Goal: Communication & Community: Connect with others

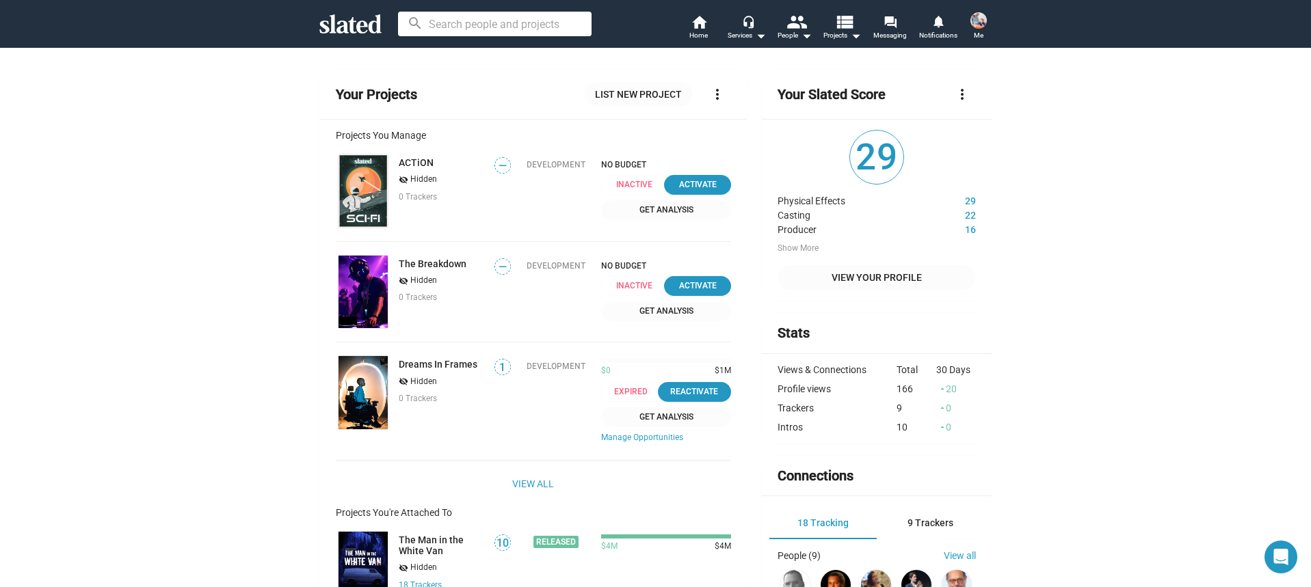
click at [974, 30] on span "Me" at bounding box center [979, 35] width 10 height 16
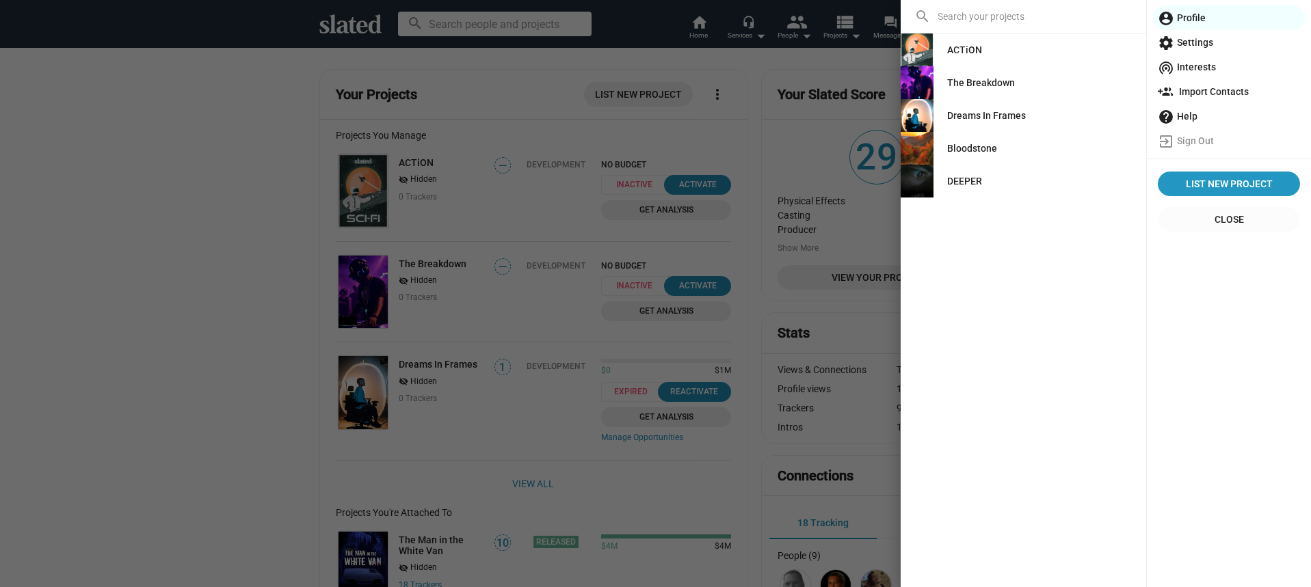
click at [984, 183] on link "DEEPER" at bounding box center [964, 181] width 57 height 25
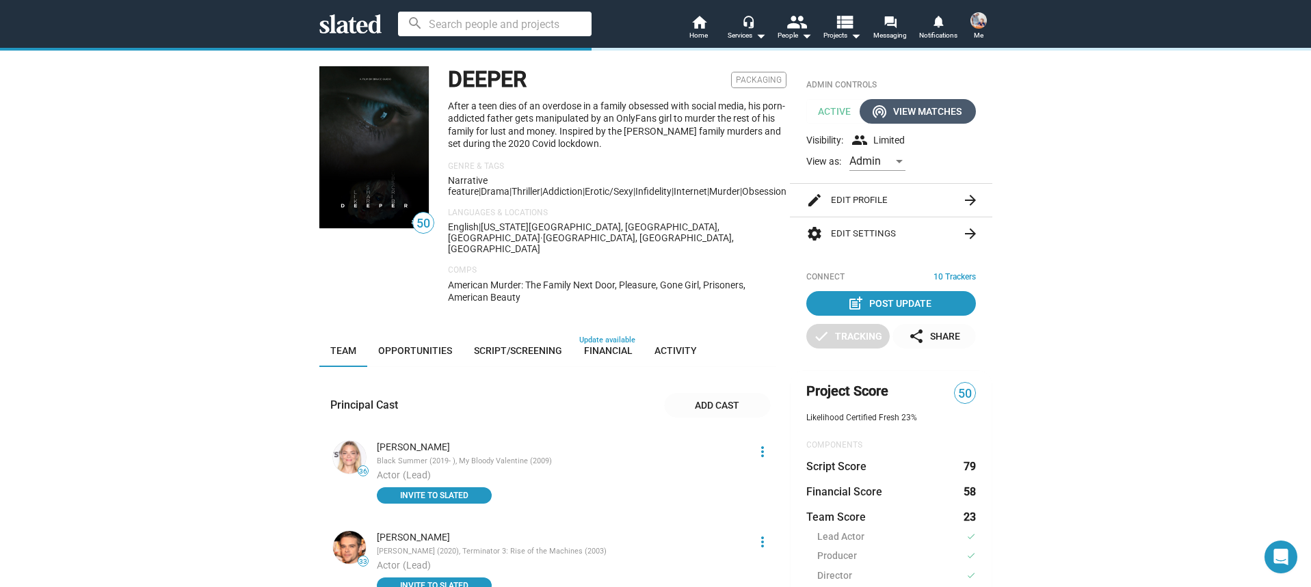
click at [948, 115] on div "wifi_tethering View Matches" at bounding box center [918, 111] width 88 height 25
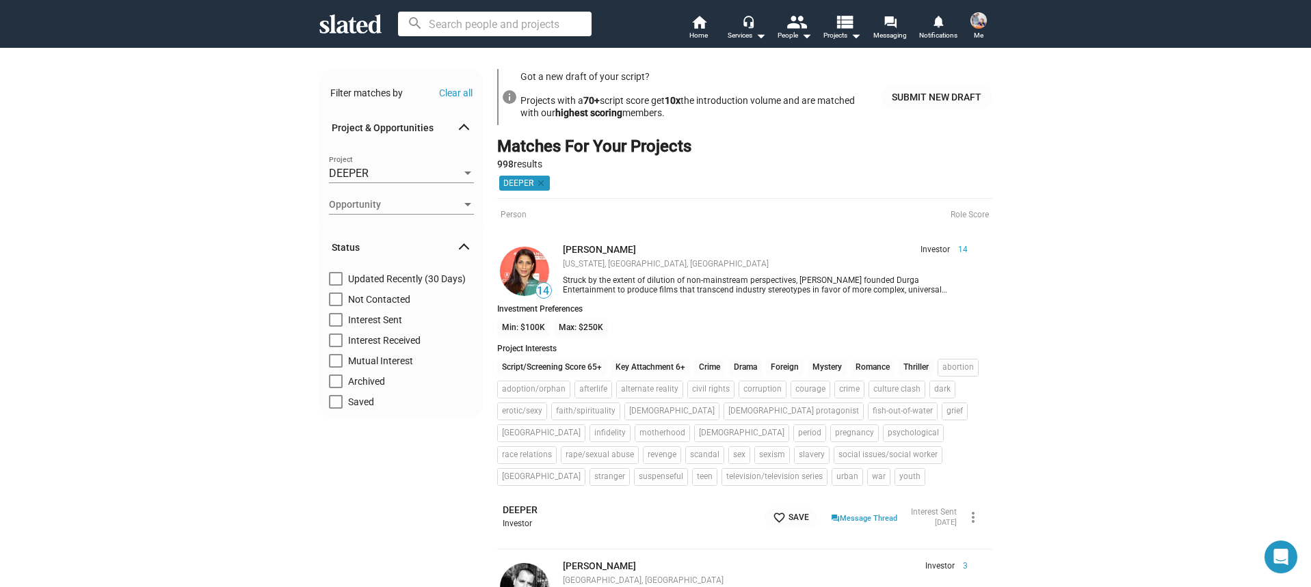
click at [336, 301] on span at bounding box center [336, 300] width 14 height 14
click at [336, 306] on input "Not Contacted" at bounding box center [335, 306] width 1 height 1
checkbox input "true"
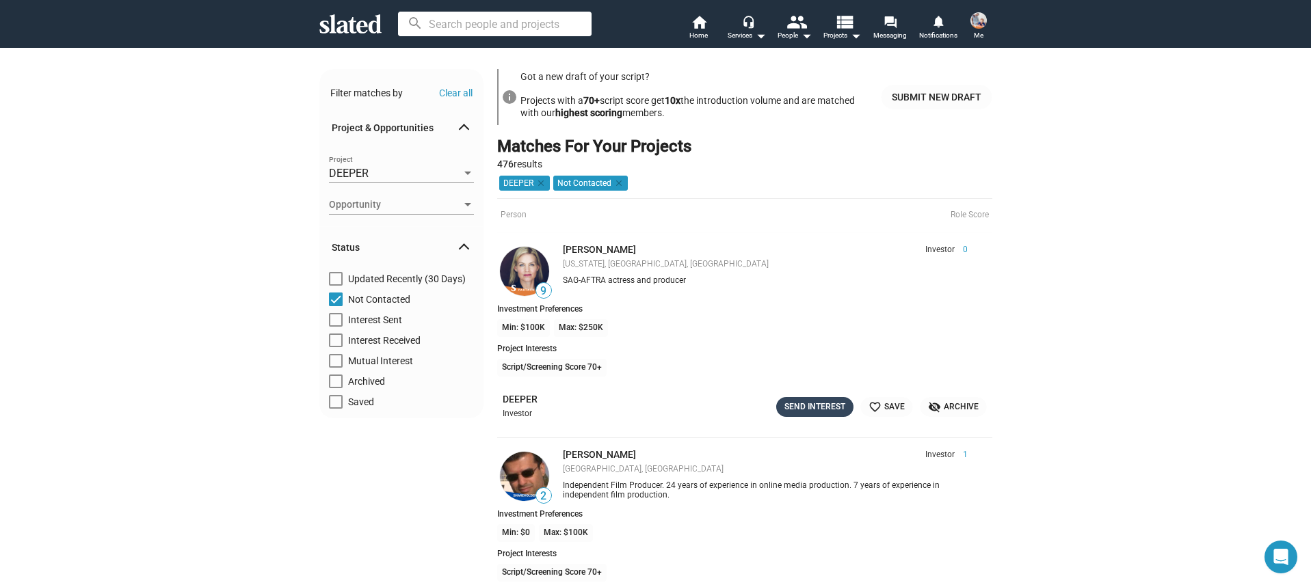
click at [794, 408] on div "Send Interest" at bounding box center [814, 407] width 61 height 14
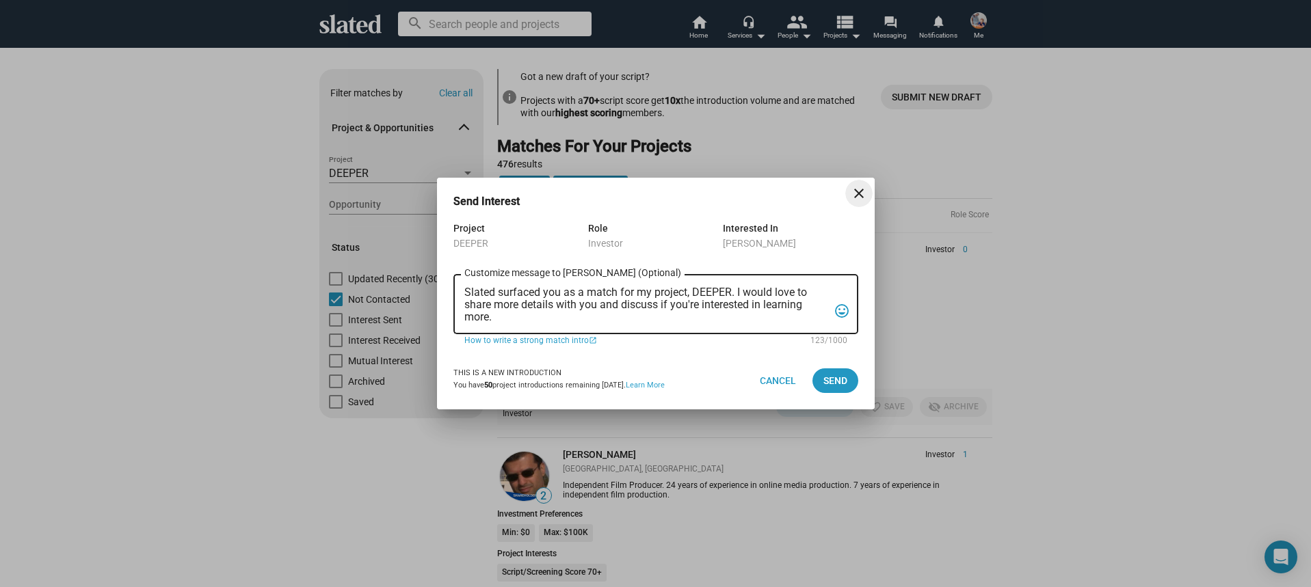
click at [608, 299] on textarea "Slated surfaced you as a match for my project, DEEPER. I would love to share mo…" at bounding box center [646, 305] width 364 height 37
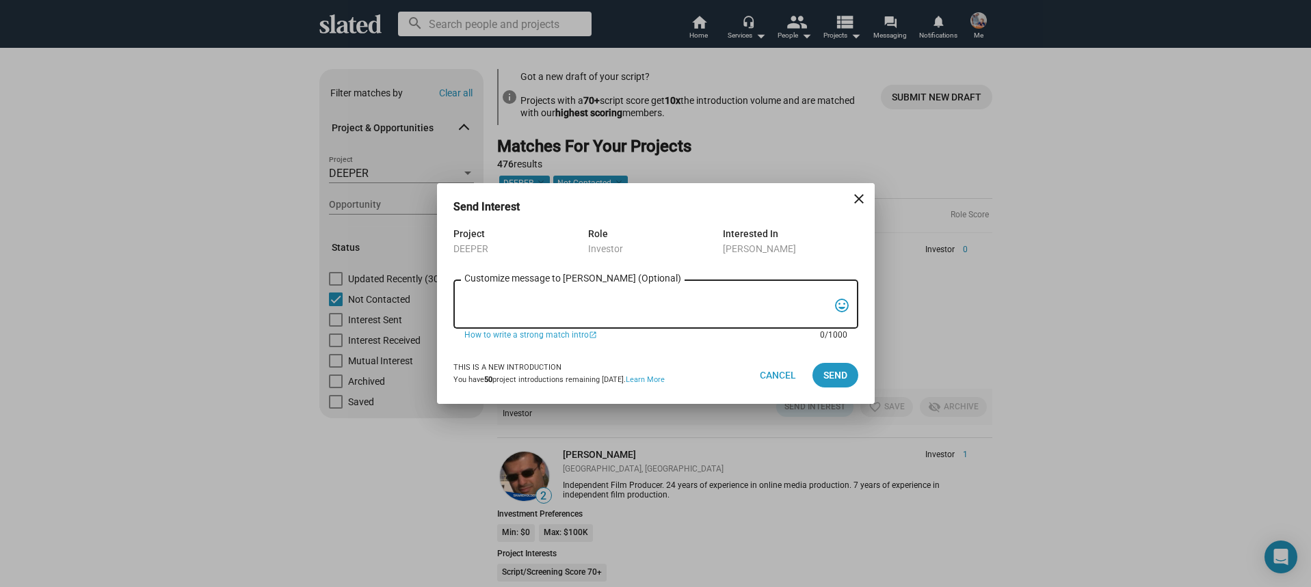
paste textarea "Hi, My name is Nathan Thomas, and I’m assistant producer of DEEPER, a psycholog…"
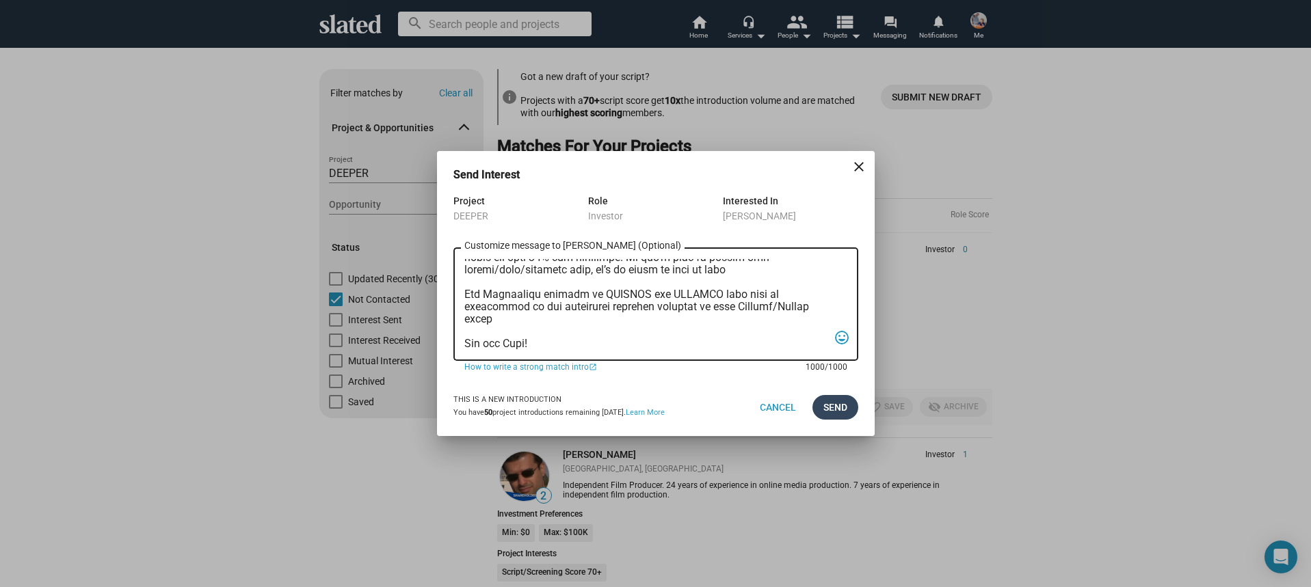
type textarea "Hi, My name is Nathan Thomas, and I’m assistant producer of DEEPER, a psycholog…"
click at [823, 408] on span "Send" at bounding box center [835, 407] width 24 height 25
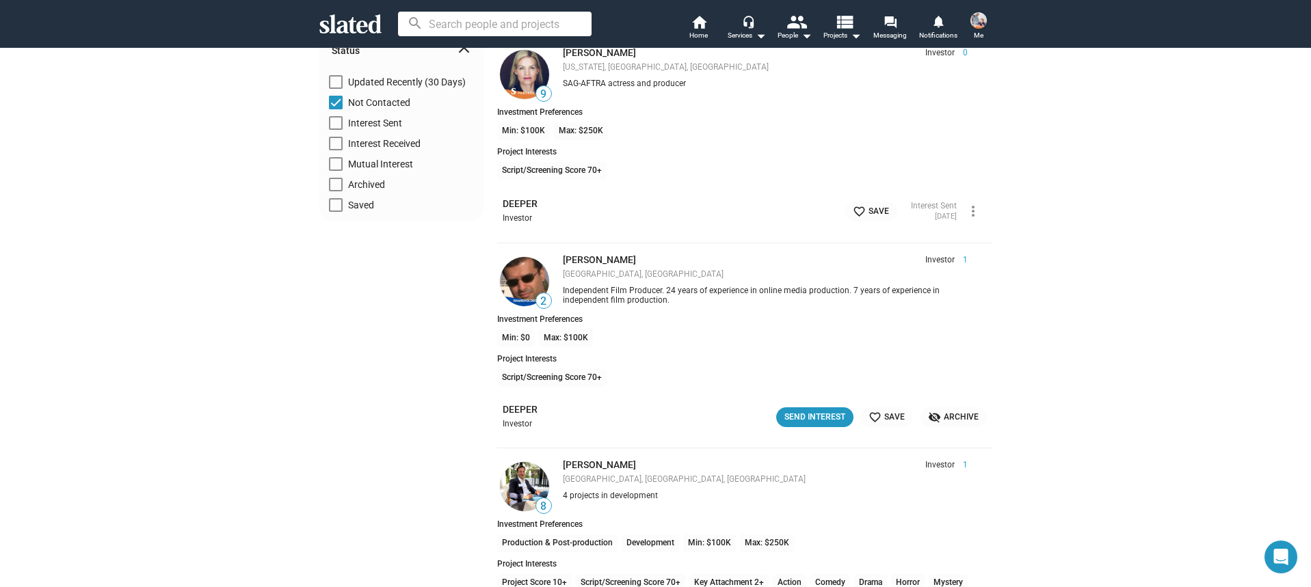
scroll to position [198, 0]
click at [817, 416] on div "Send Interest" at bounding box center [814, 417] width 61 height 14
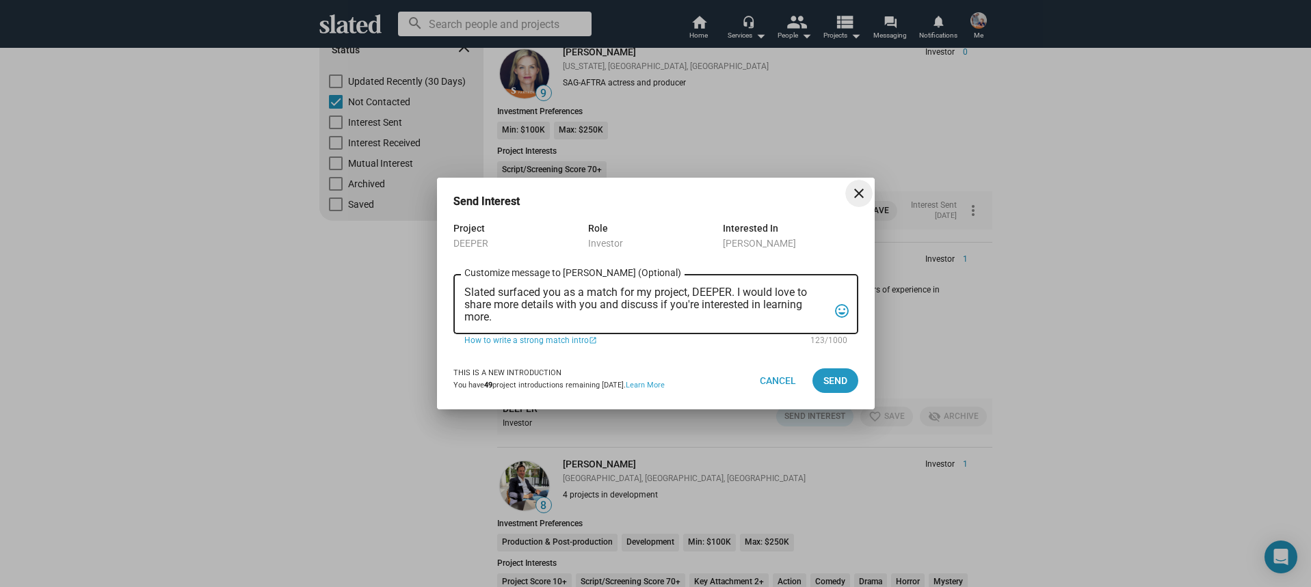
click at [610, 309] on textarea "Slated surfaced you as a match for my project, DEEPER. I would love to share mo…" at bounding box center [646, 305] width 364 height 37
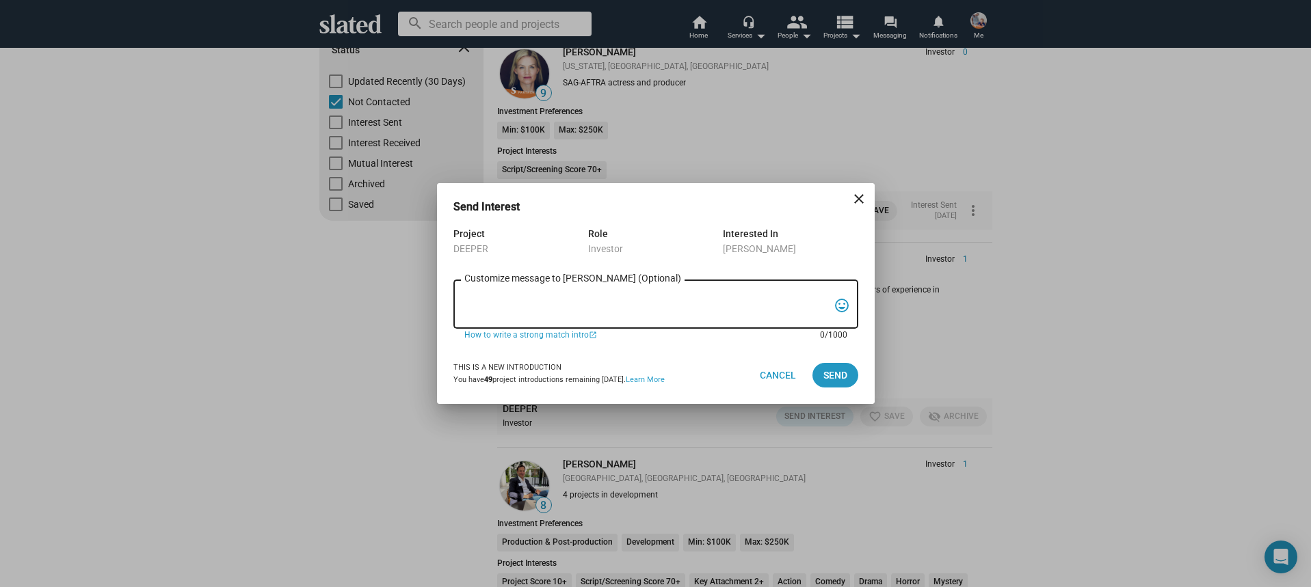
paste textarea "Hi, My name is Nathan Thomas, and I’m assistant producer of DEEPER, a psycholog…"
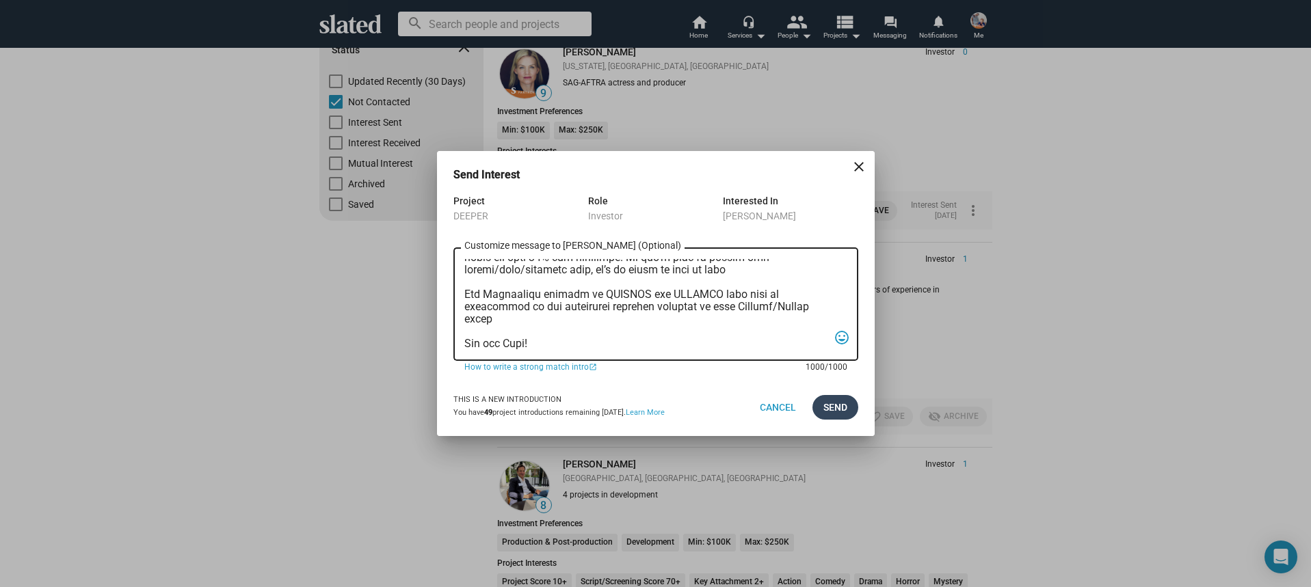
type textarea "Hi, My name is Nathan Thomas, and I’m assistant producer of DEEPER, a psycholog…"
click at [841, 412] on span "Send" at bounding box center [835, 407] width 24 height 25
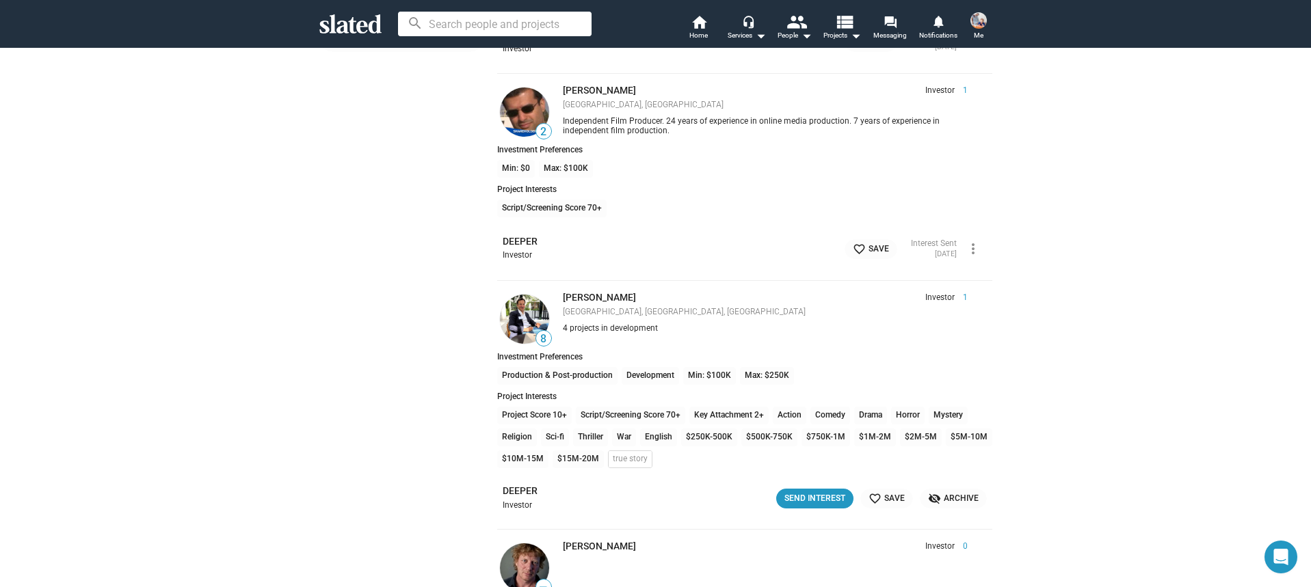
scroll to position [368, 0]
click at [824, 490] on div "Send Interest" at bounding box center [814, 497] width 61 height 14
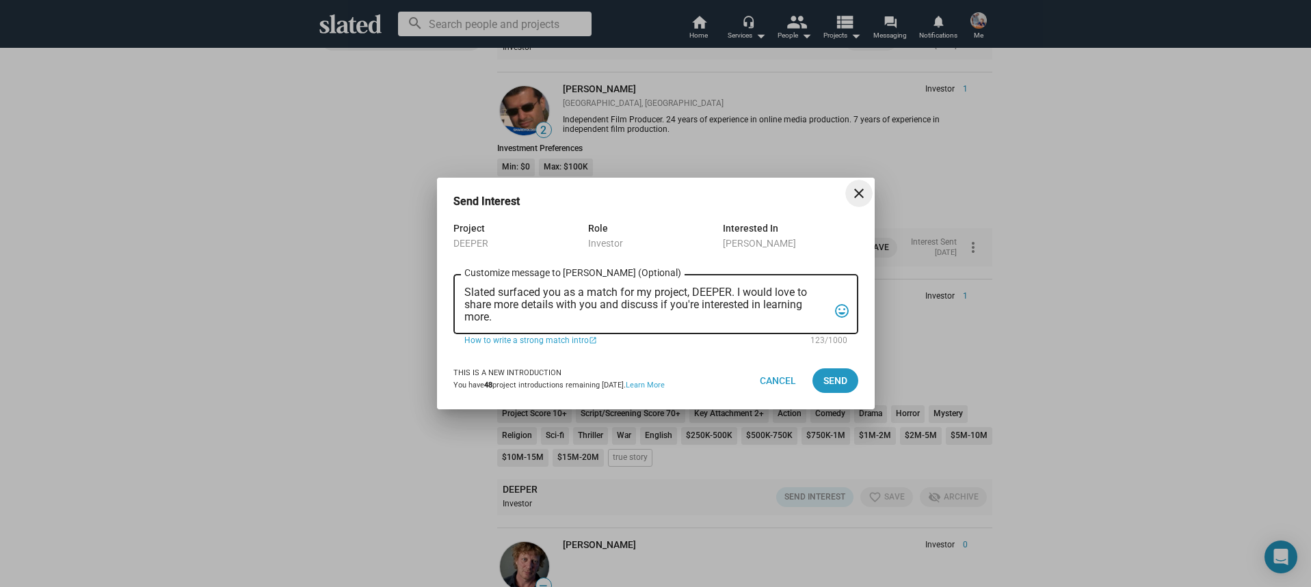
click at [691, 315] on textarea "Slated surfaced you as a match for my project, DEEPER. I would love to share mo…" at bounding box center [646, 305] width 364 height 37
click at [691, 319] on textarea "Slated surfaced you as a match for my project, DEEPER. I would love to share mo…" at bounding box center [646, 305] width 364 height 37
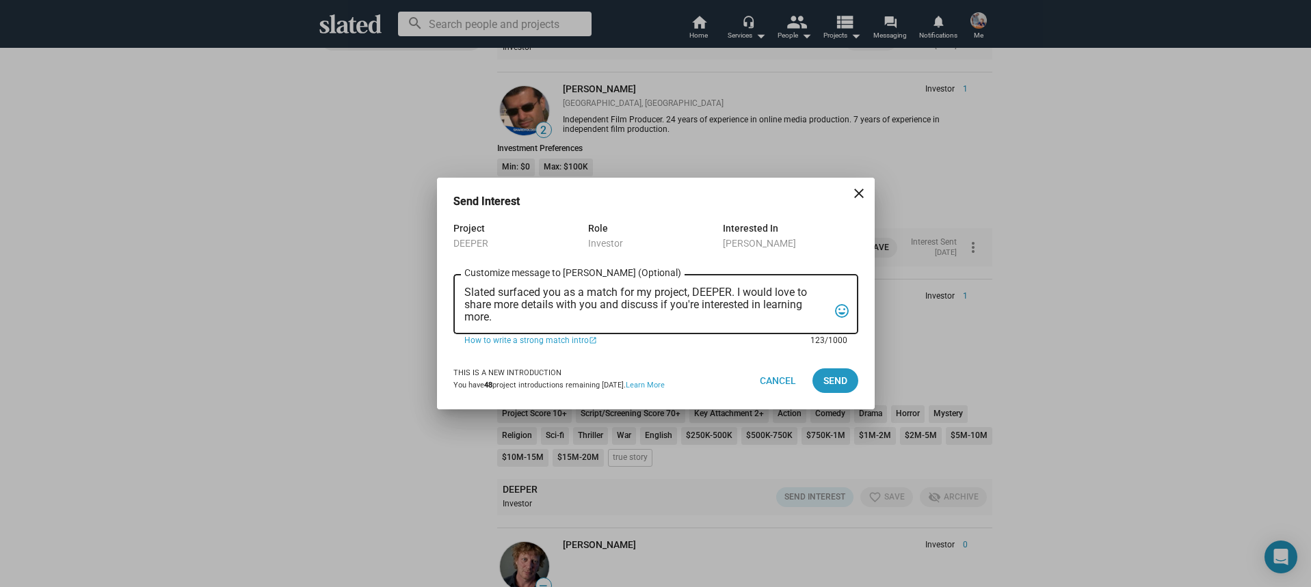
click at [691, 319] on textarea "Slated surfaced you as a match for my project, DEEPER. I would love to share mo…" at bounding box center [646, 305] width 364 height 37
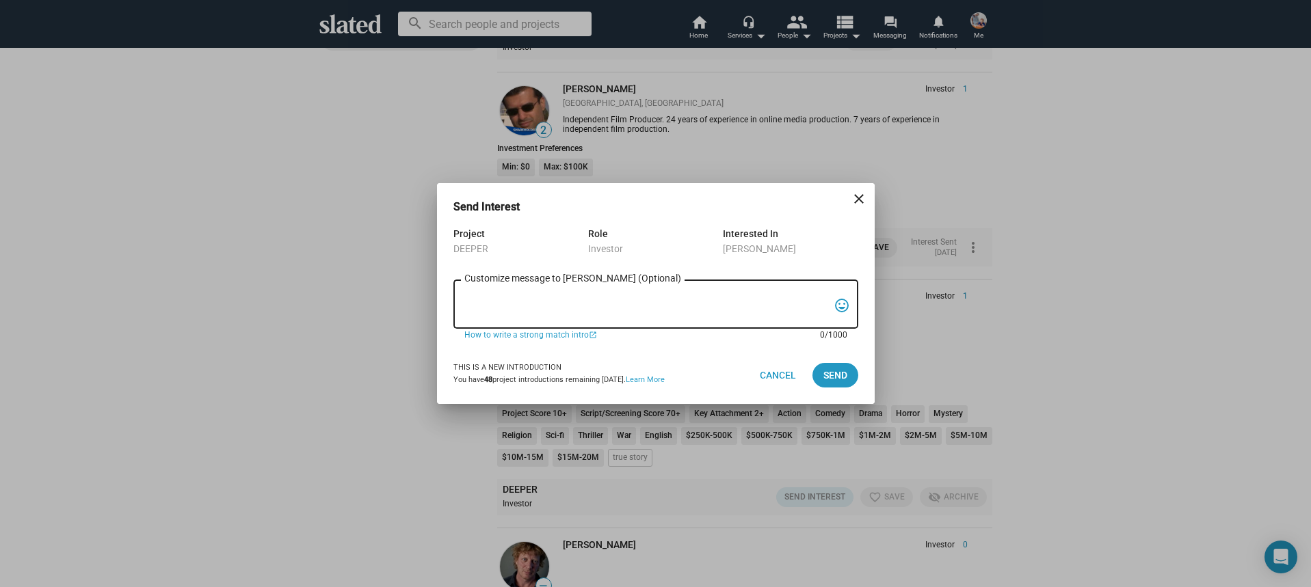
paste textarea "Hi, My name is Nathan Thomas, and I’m assistant producer of DEEPER, a psycholog…"
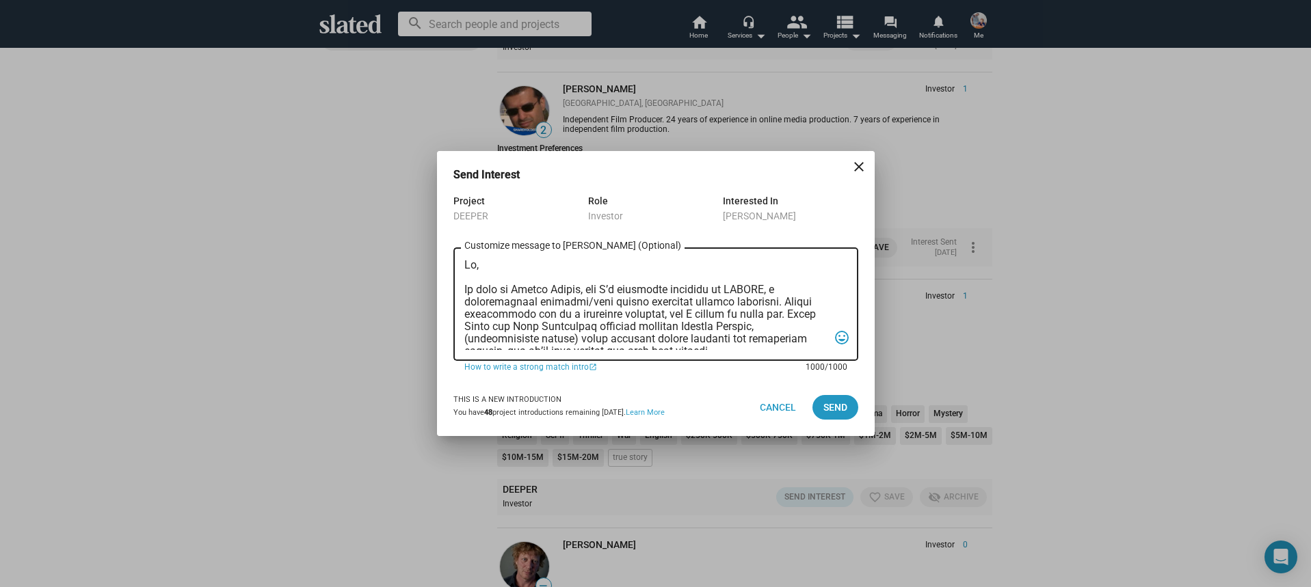
scroll to position [364, 0]
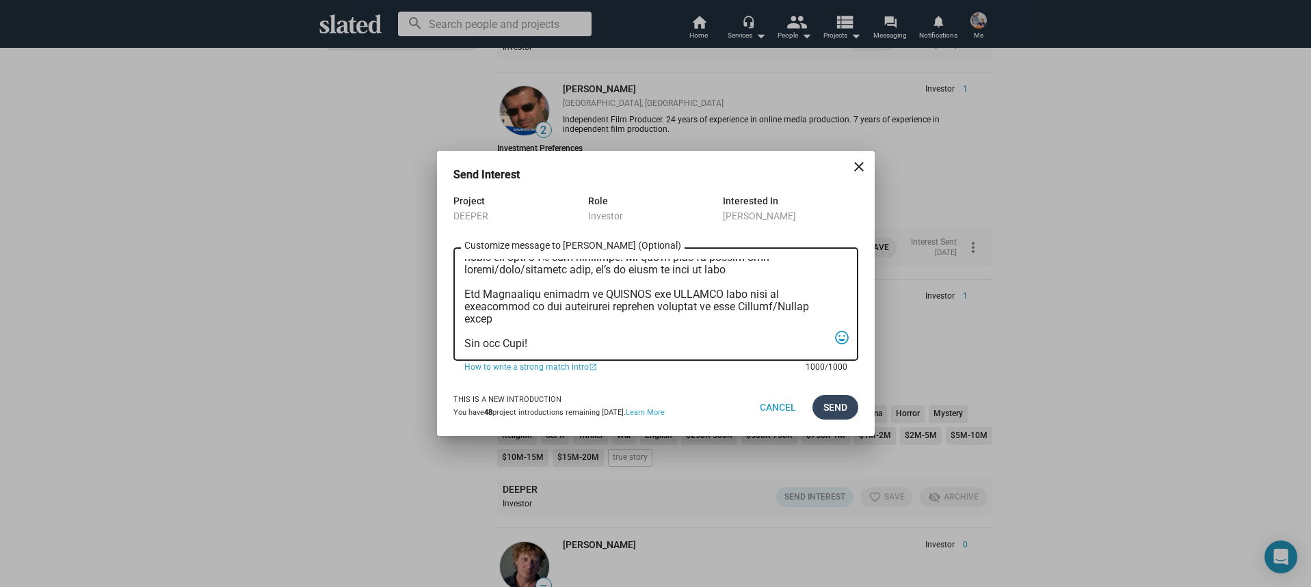
type textarea "Hi, My name is Nathan Thomas, and I’m assistant producer of DEEPER, a psycholog…"
click at [822, 407] on button "Send" at bounding box center [835, 407] width 46 height 25
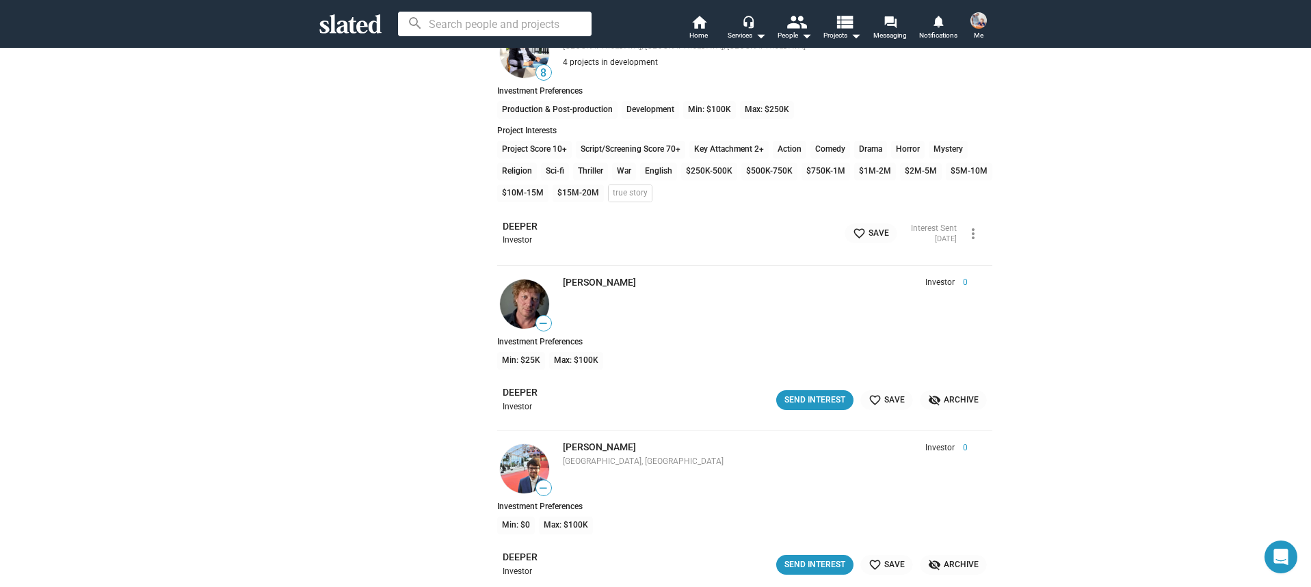
scroll to position [646, 0]
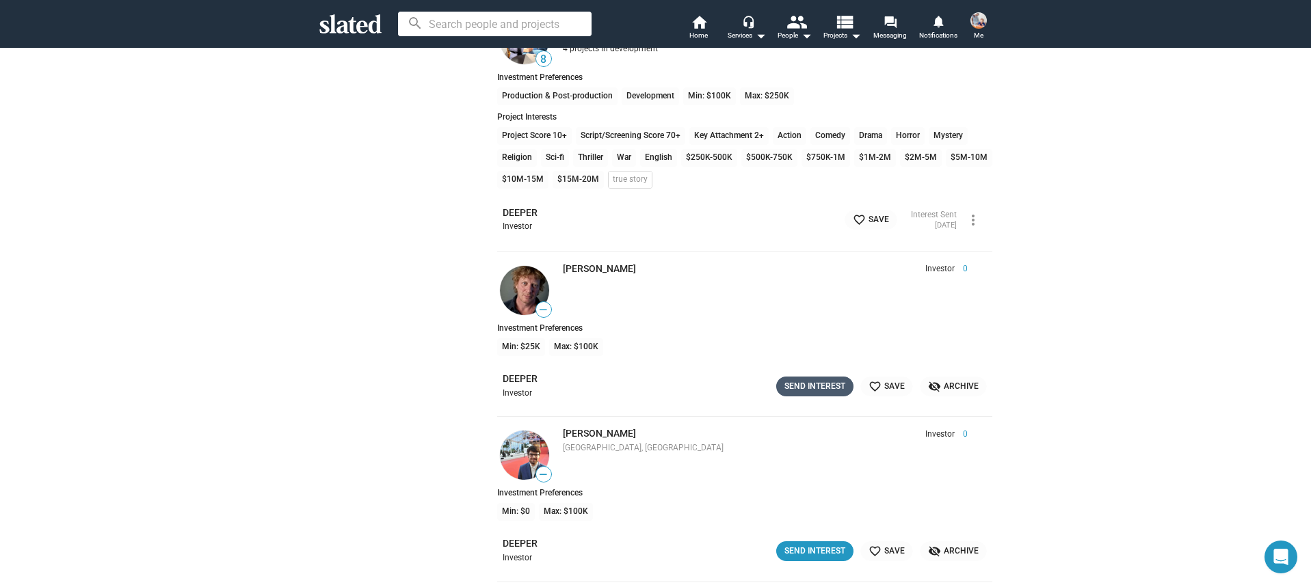
click at [814, 383] on div "Send Interest" at bounding box center [814, 387] width 61 height 14
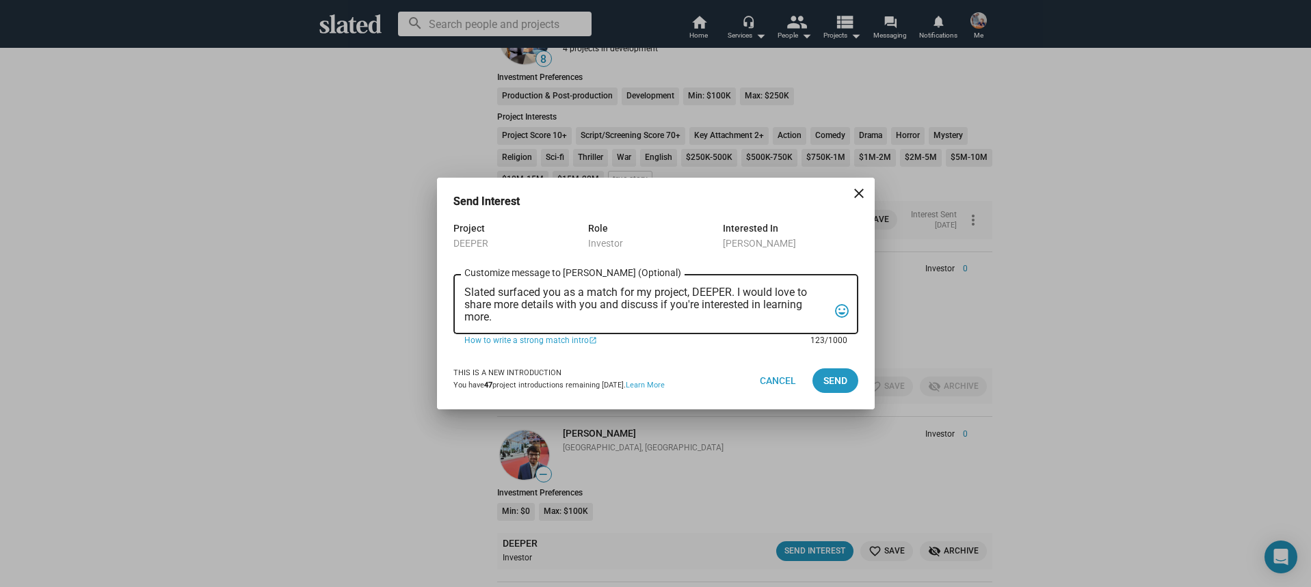
click at [678, 310] on textarea "Slated surfaced you as a match for my project, DEEPER. I would love to share mo…" at bounding box center [646, 305] width 364 height 37
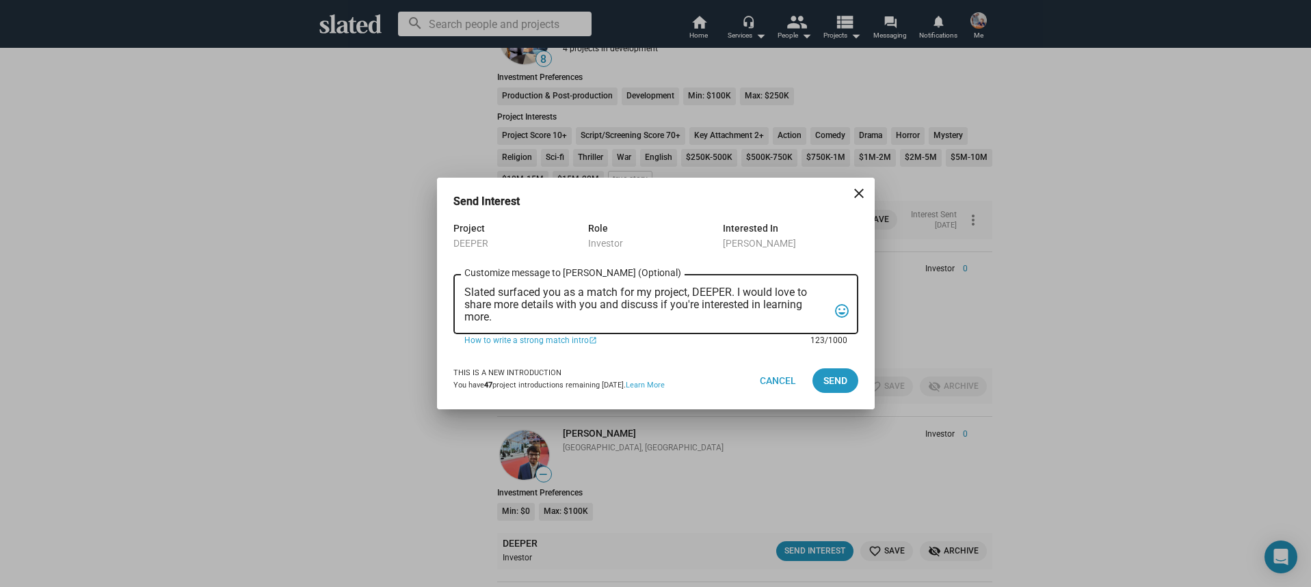
click at [678, 310] on textarea "Slated surfaced you as a match for my project, DEEPER. I would love to share mo…" at bounding box center [646, 305] width 364 height 37
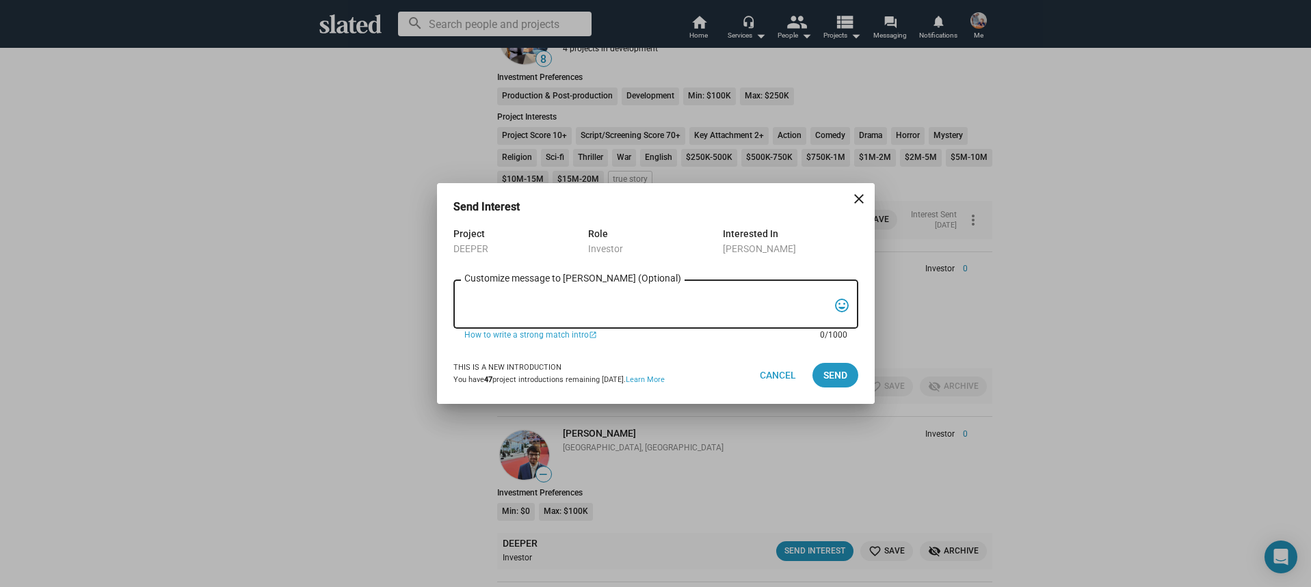
paste textarea "Hi, My name is Nathan Thomas, and I’m assistant producer of DEEPER, a psycholog…"
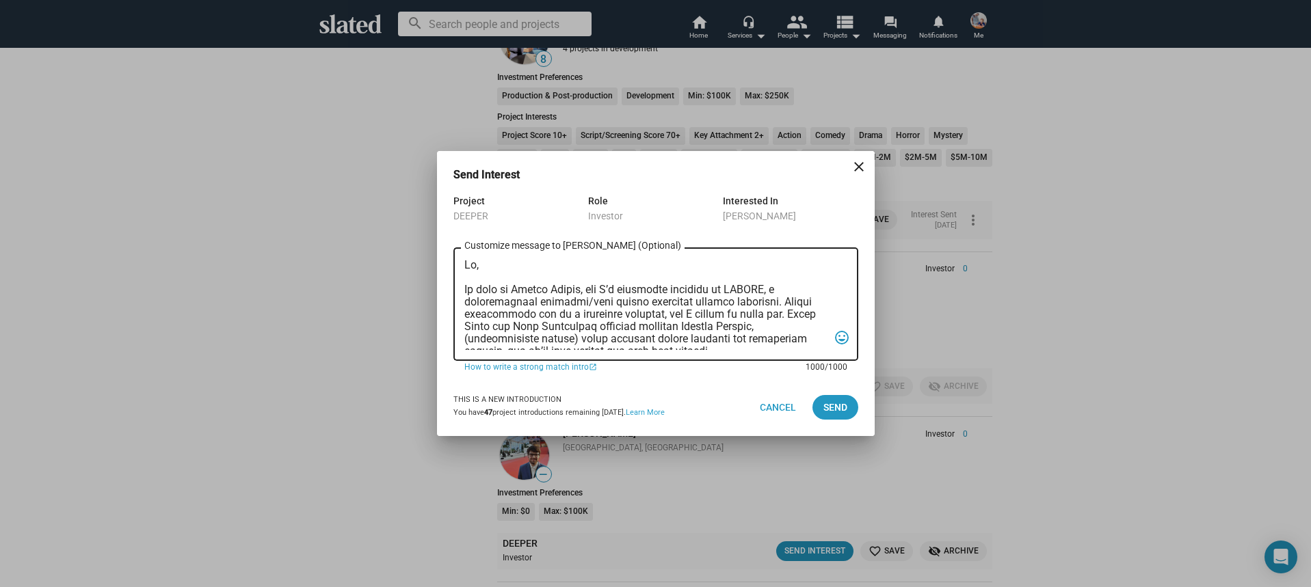
scroll to position [364, 0]
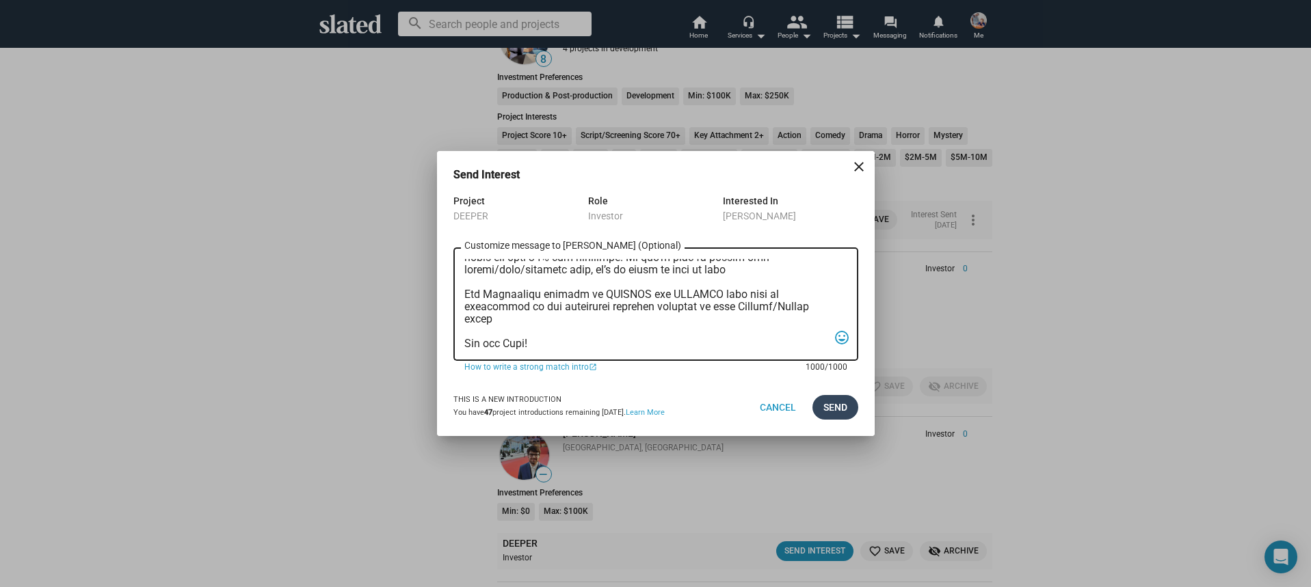
type textarea "Hi, My name is Nathan Thomas, and I’m assistant producer of DEEPER, a psycholog…"
click at [825, 404] on span "Send" at bounding box center [835, 407] width 24 height 25
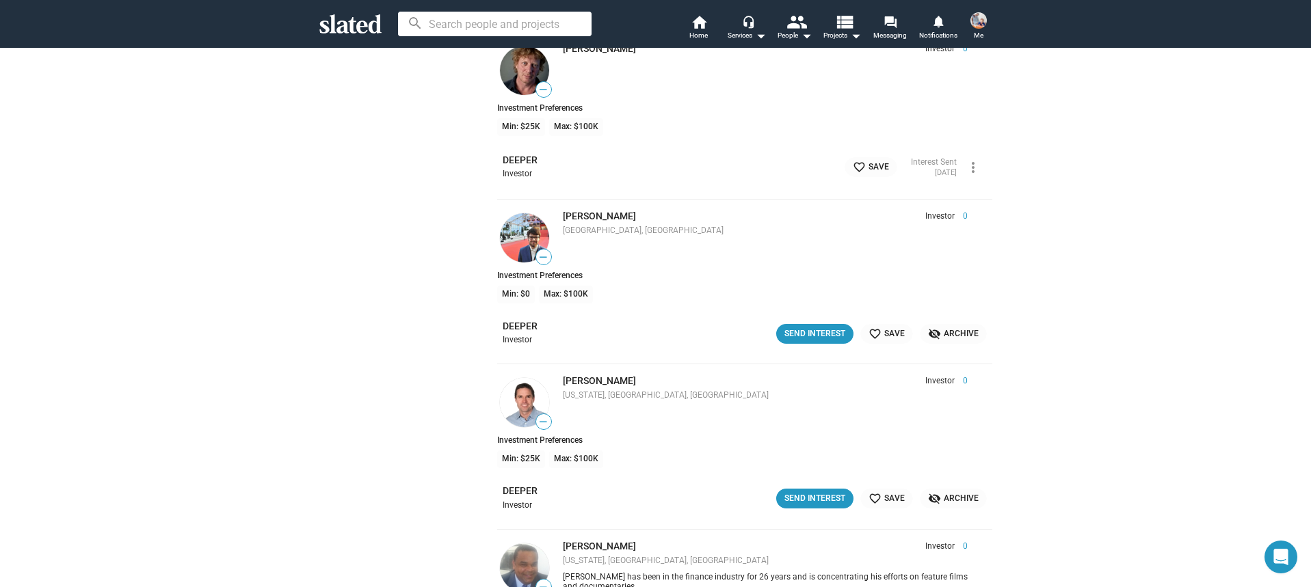
scroll to position [874, 0]
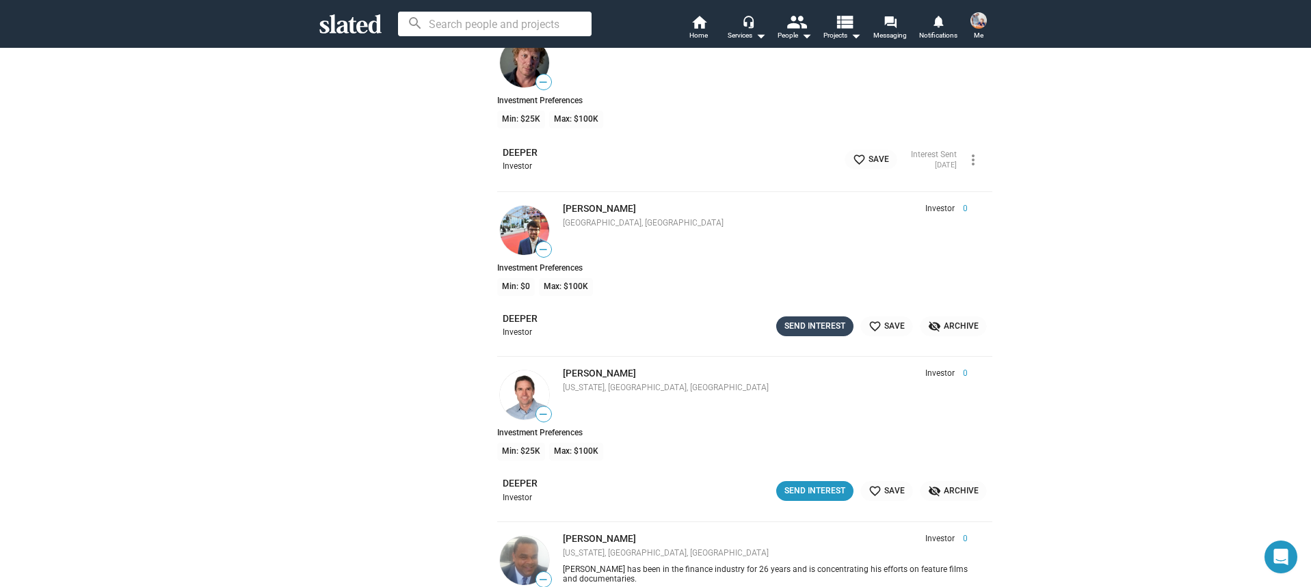
click at [821, 321] on div "Send Interest" at bounding box center [814, 326] width 61 height 14
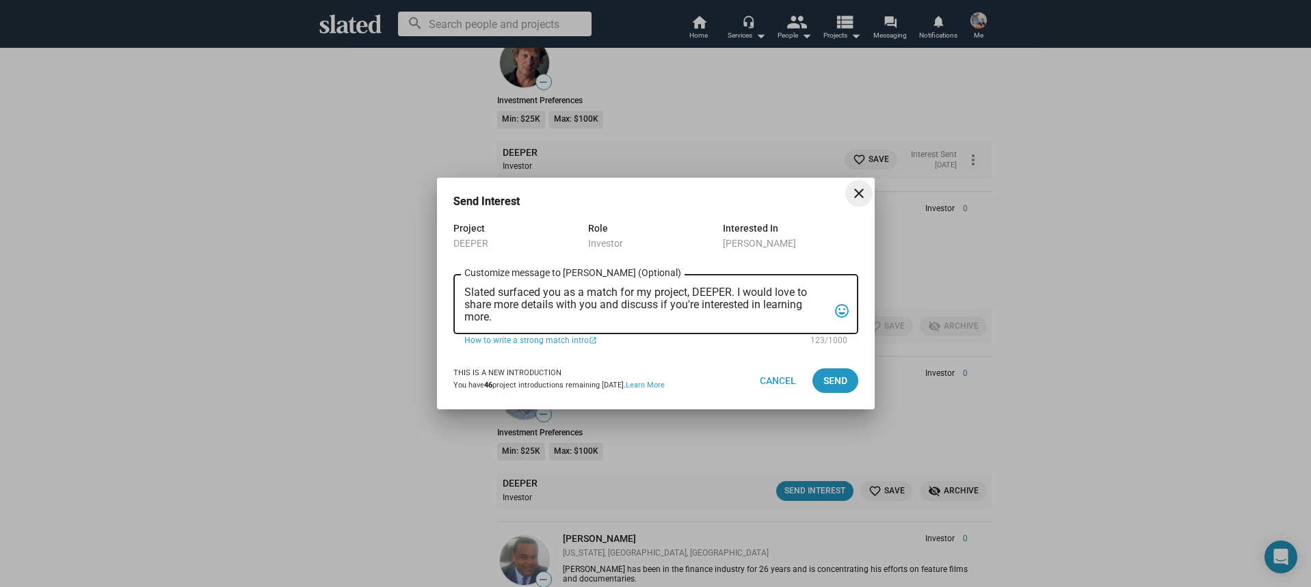
click at [722, 315] on textarea "Slated surfaced you as a match for my project, DEEPER. I would love to share mo…" at bounding box center [646, 305] width 364 height 37
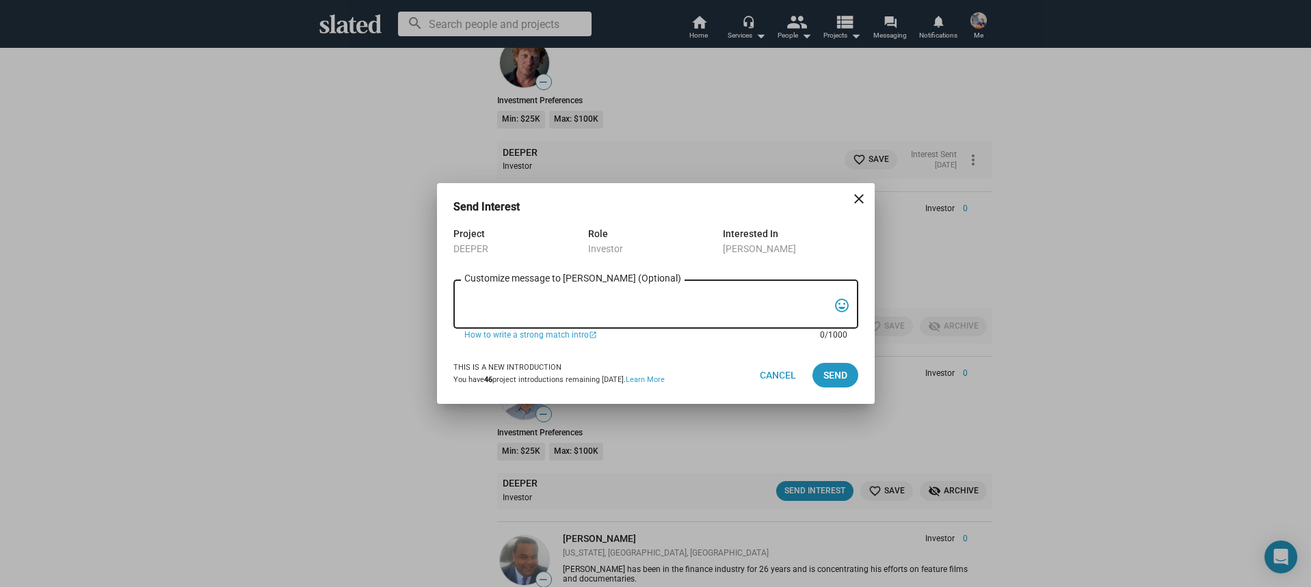
paste textarea "Hi, My name is Nathan Thomas, and I’m assistant producer of DEEPER, a psycholog…"
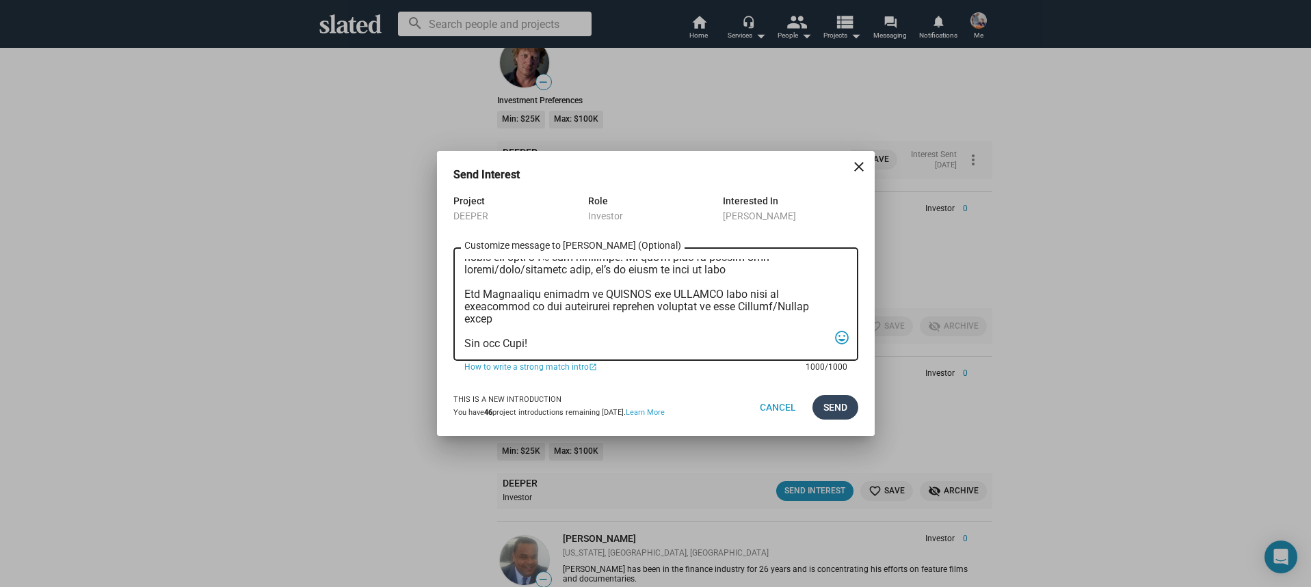
type textarea "Hi, My name is Nathan Thomas, and I’m assistant producer of DEEPER, a psycholog…"
click at [829, 411] on span "Send" at bounding box center [835, 407] width 24 height 25
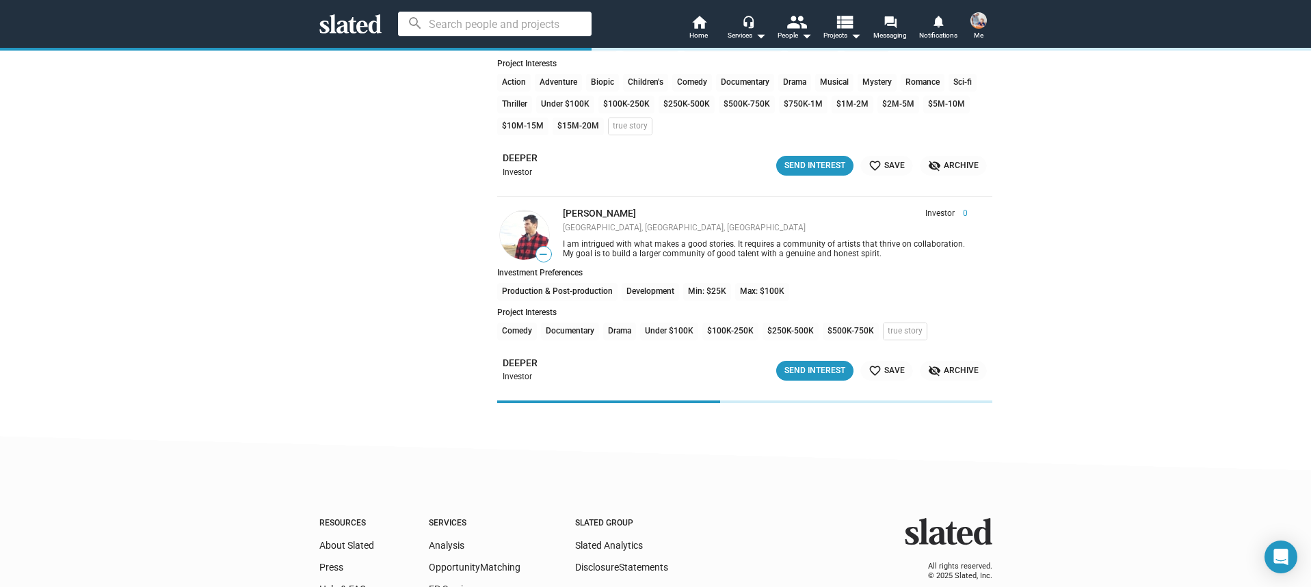
scroll to position [3109, 0]
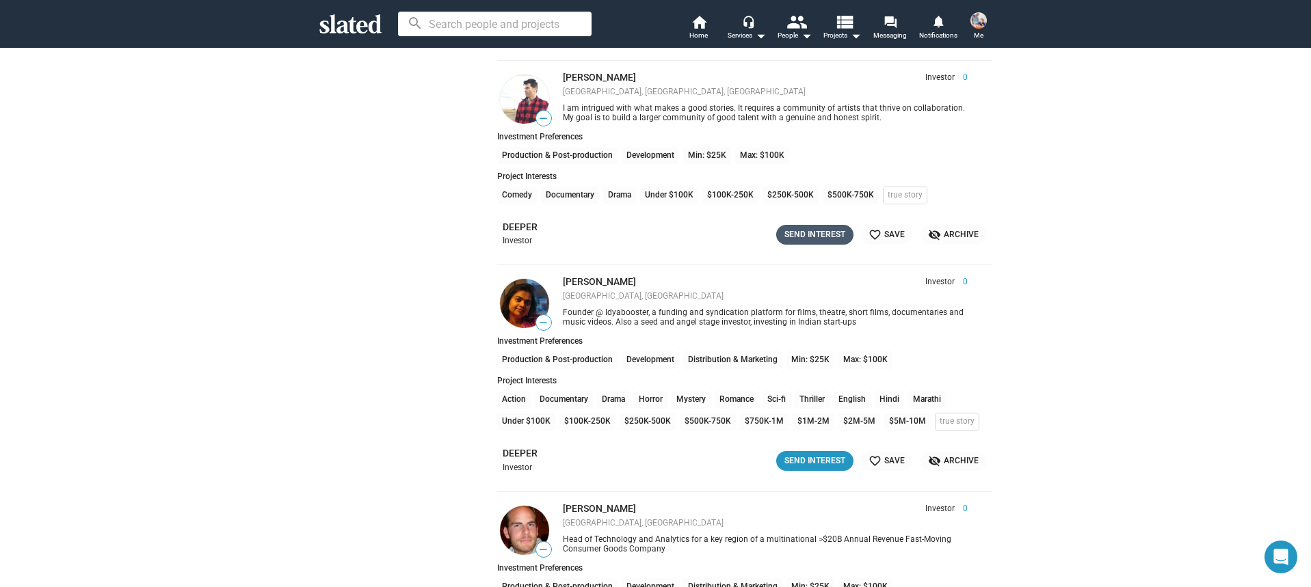
click at [821, 237] on div "Send Interest" at bounding box center [814, 235] width 61 height 14
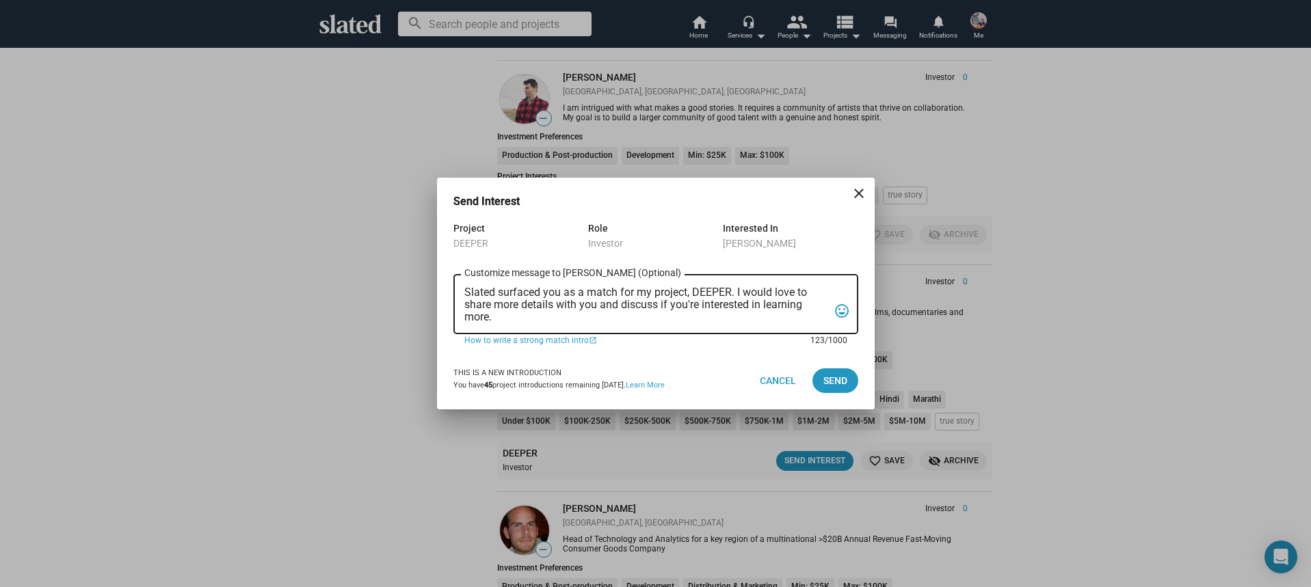
click at [685, 312] on textarea "Slated surfaced you as a match for my project, DEEPER. I would love to share mo…" at bounding box center [646, 305] width 364 height 37
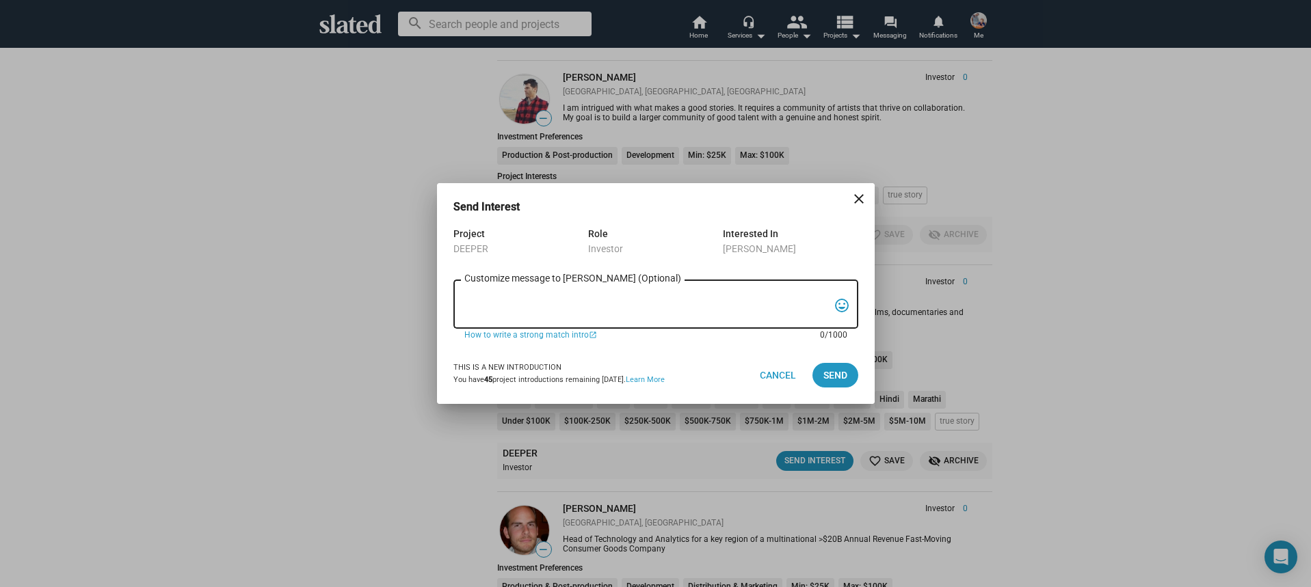
paste textarea "Hi, My name is Nathan Thomas, and I’m assistant producer of DEEPER, a psycholog…"
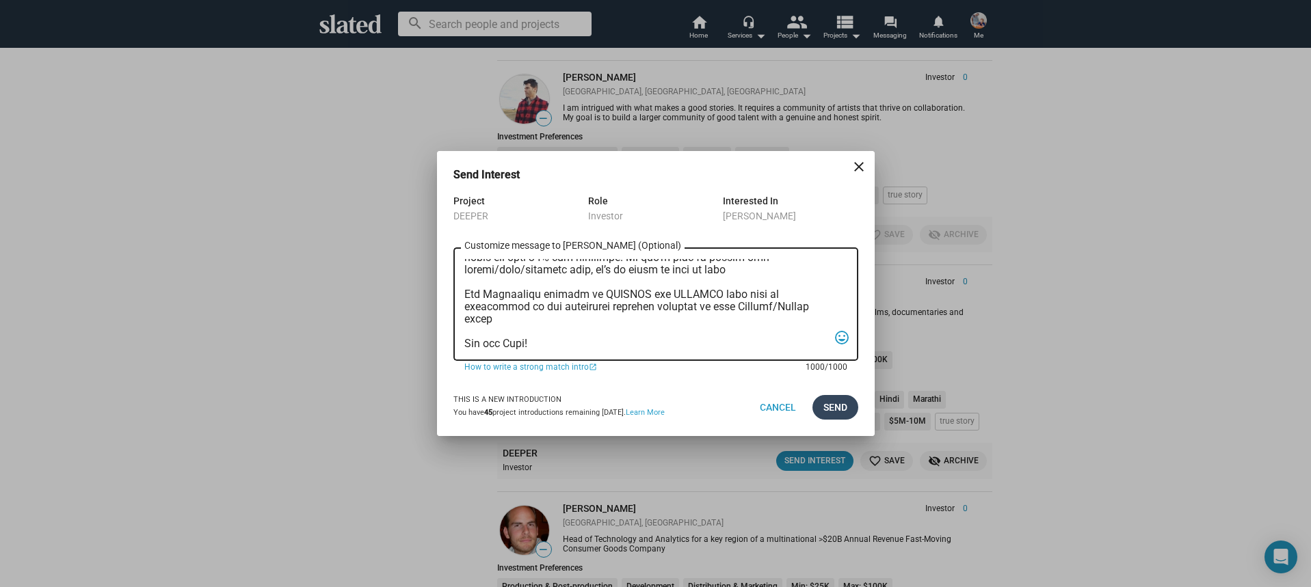
type textarea "Hi, My name is Nathan Thomas, and I’m assistant producer of DEEPER, a psycholog…"
click at [833, 404] on span "Send" at bounding box center [835, 407] width 24 height 25
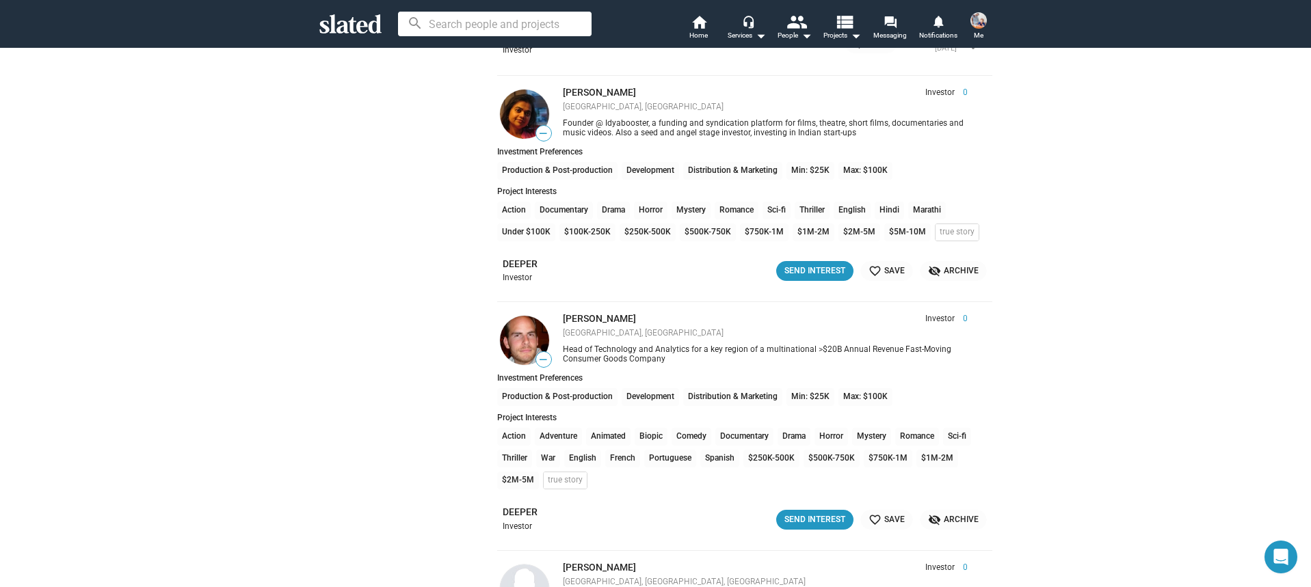
scroll to position [3305, 0]
click at [829, 269] on div "Send Interest" at bounding box center [814, 270] width 61 height 14
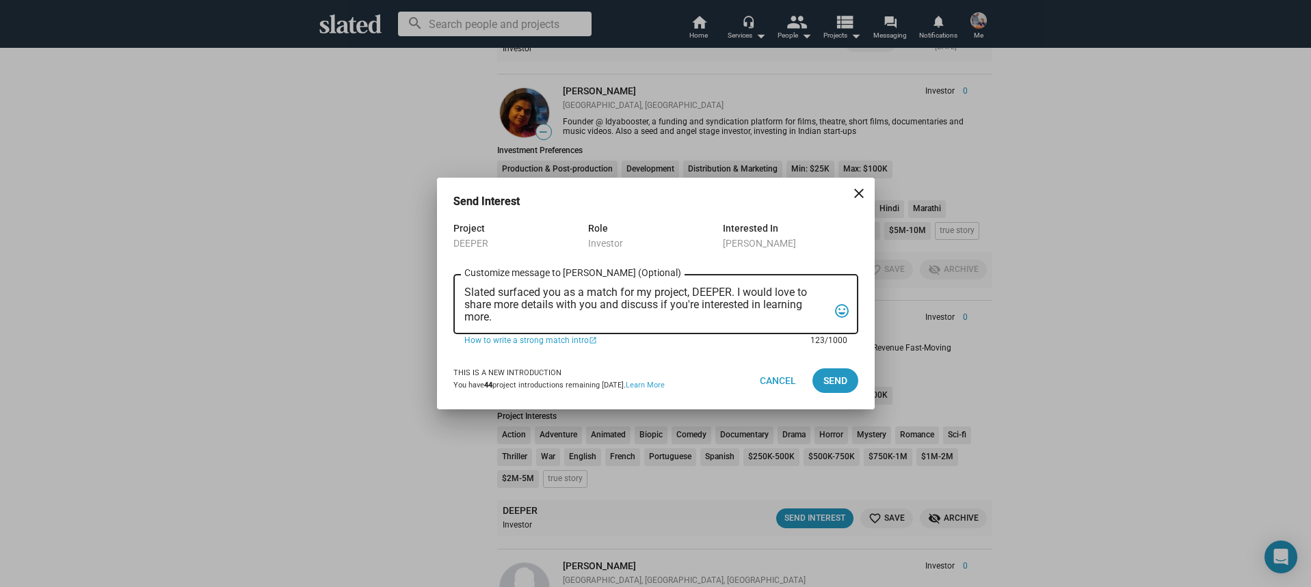
click at [698, 305] on textarea "Slated surfaced you as a match for my project, DEEPER. I would love to share mo…" at bounding box center [646, 305] width 364 height 37
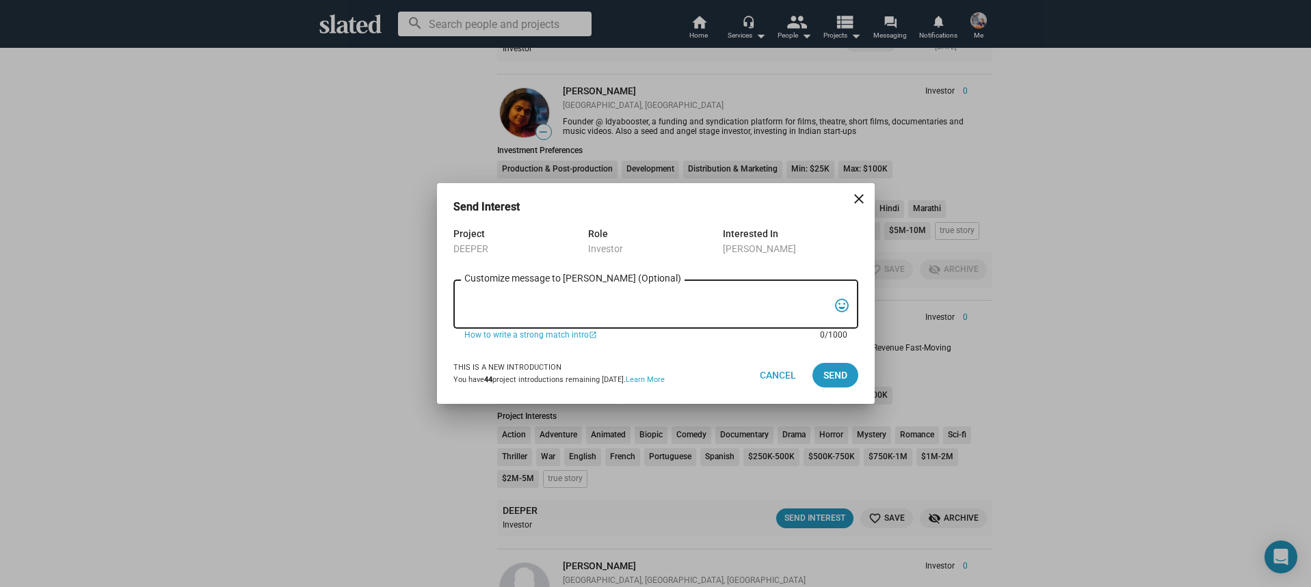
paste textarea "Hi, My name is Nathan Thomas, and I’m assistant producer of DEEPER, a psycholog…"
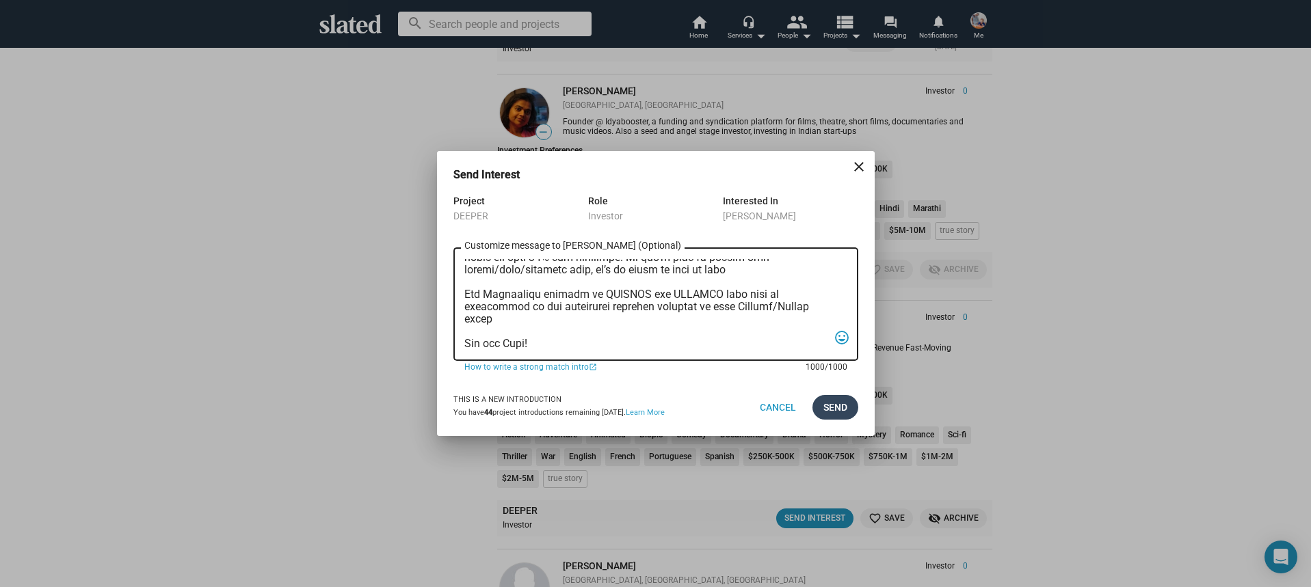
type textarea "Hi, My name is Nathan Thomas, and I’m assistant producer of DEEPER, a psycholog…"
click at [844, 406] on span "Send" at bounding box center [835, 407] width 24 height 25
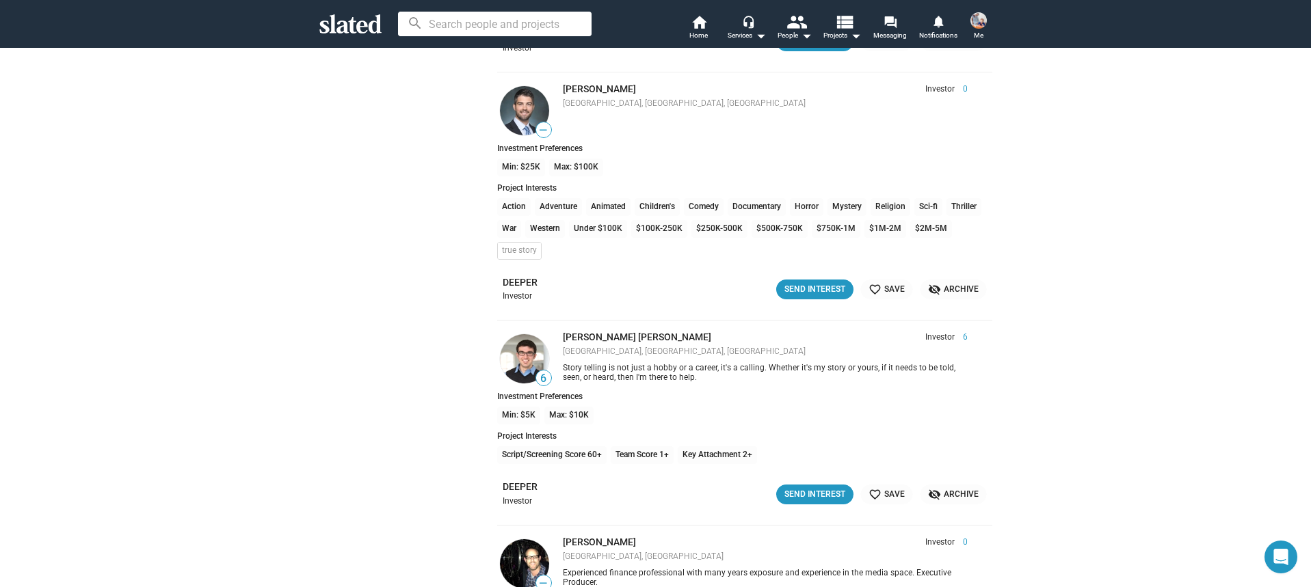
scroll to position [4279, 0]
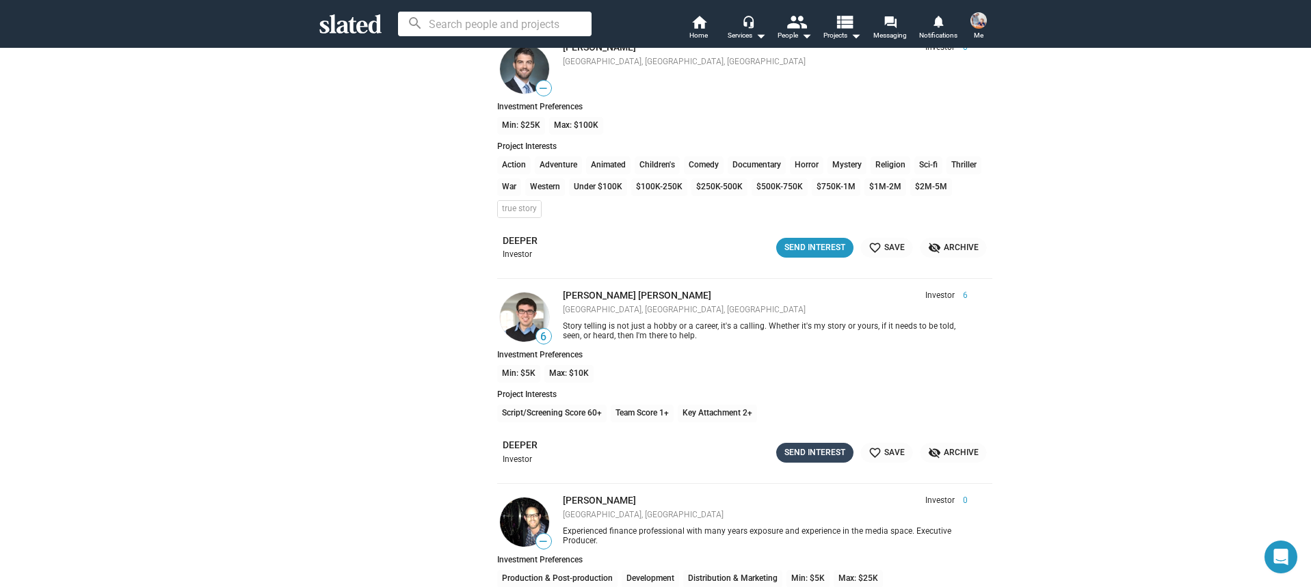
click at [806, 454] on div "Send Interest" at bounding box center [814, 453] width 61 height 14
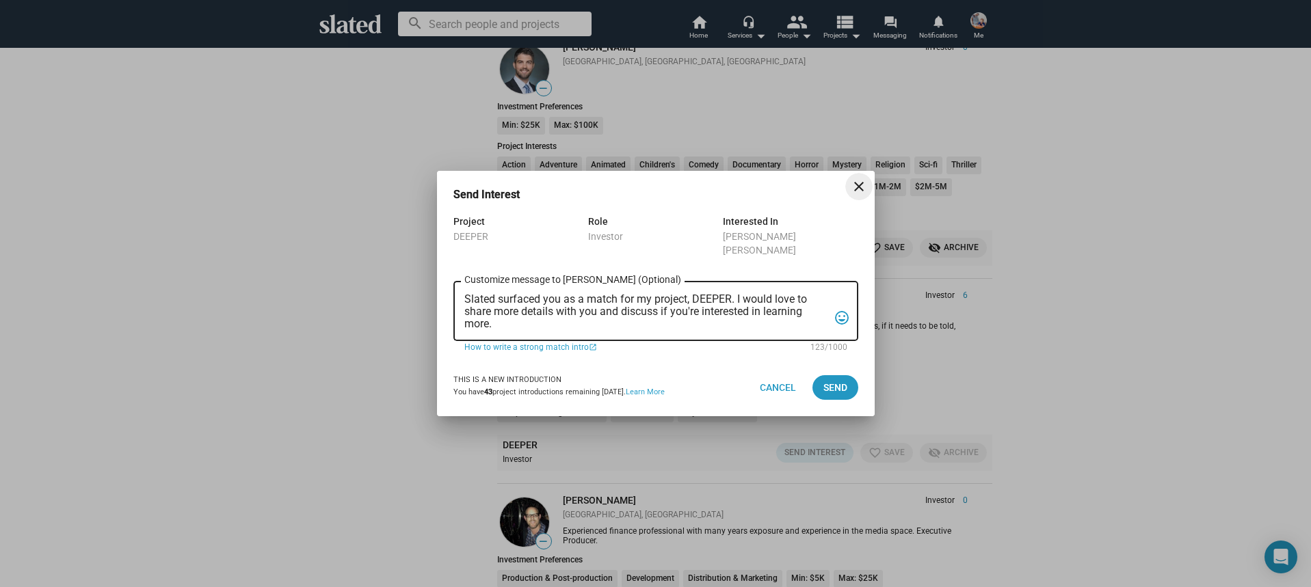
click at [642, 308] on textarea "Slated surfaced you as a match for my project, DEEPER. I would love to share mo…" at bounding box center [646, 311] width 364 height 37
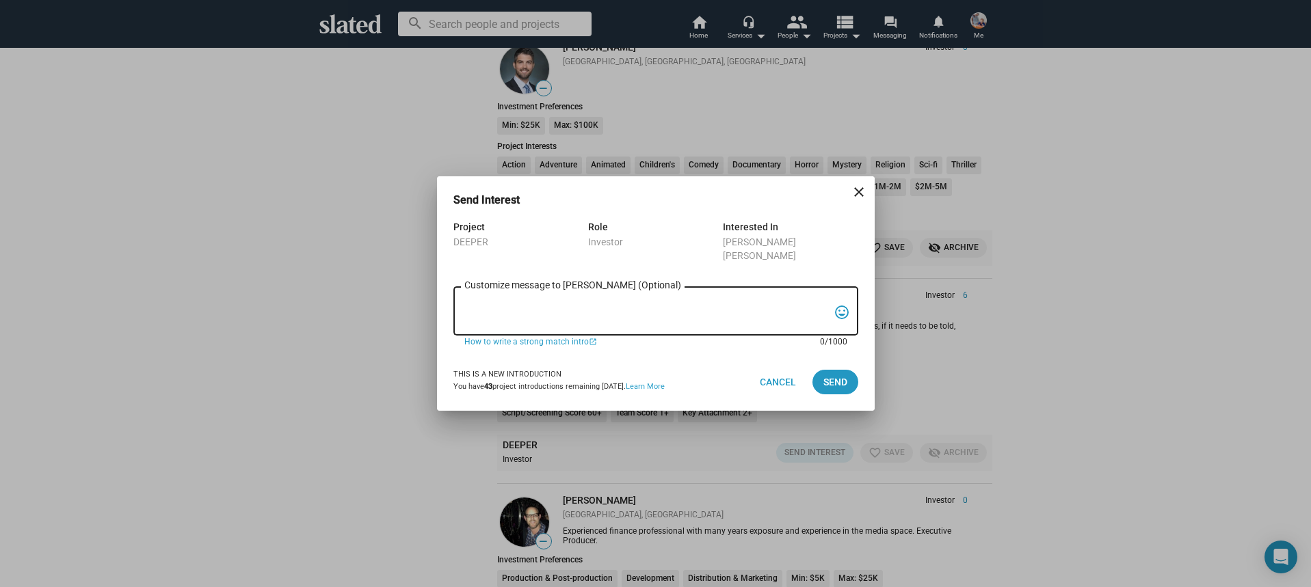
paste textarea "Hi, My name is Nathan Thomas, and I’m assistant producer of DEEPER, a psycholog…"
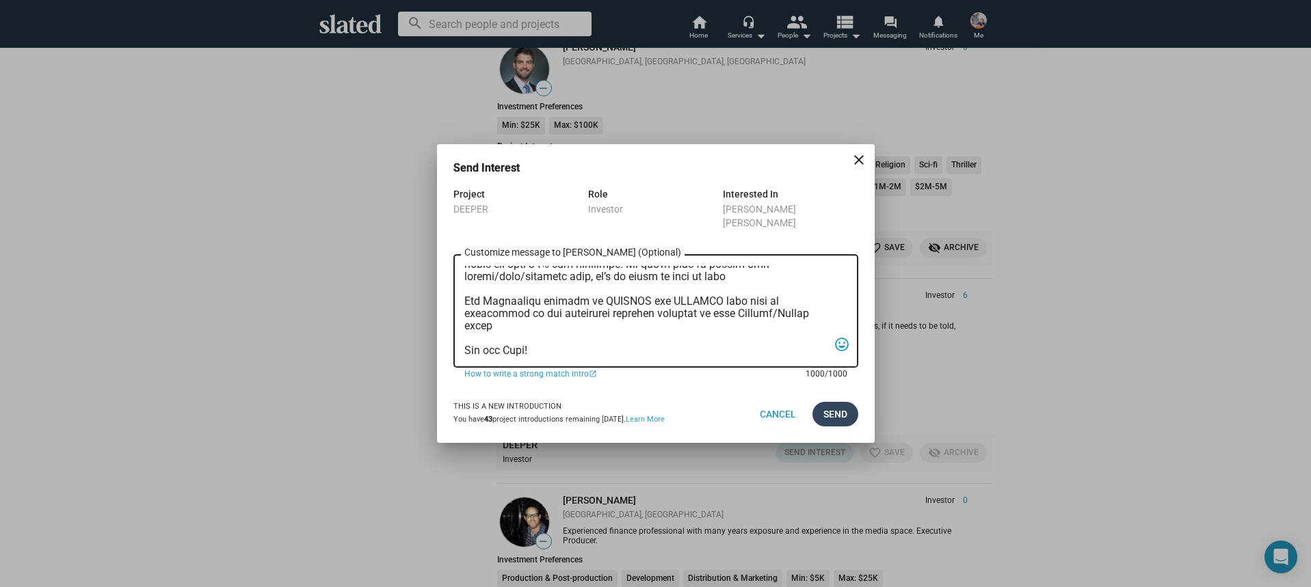
type textarea "Hi, My name is Nathan Thomas, and I’m assistant producer of DEEPER, a psycholog…"
click at [838, 410] on span "Send" at bounding box center [835, 414] width 24 height 25
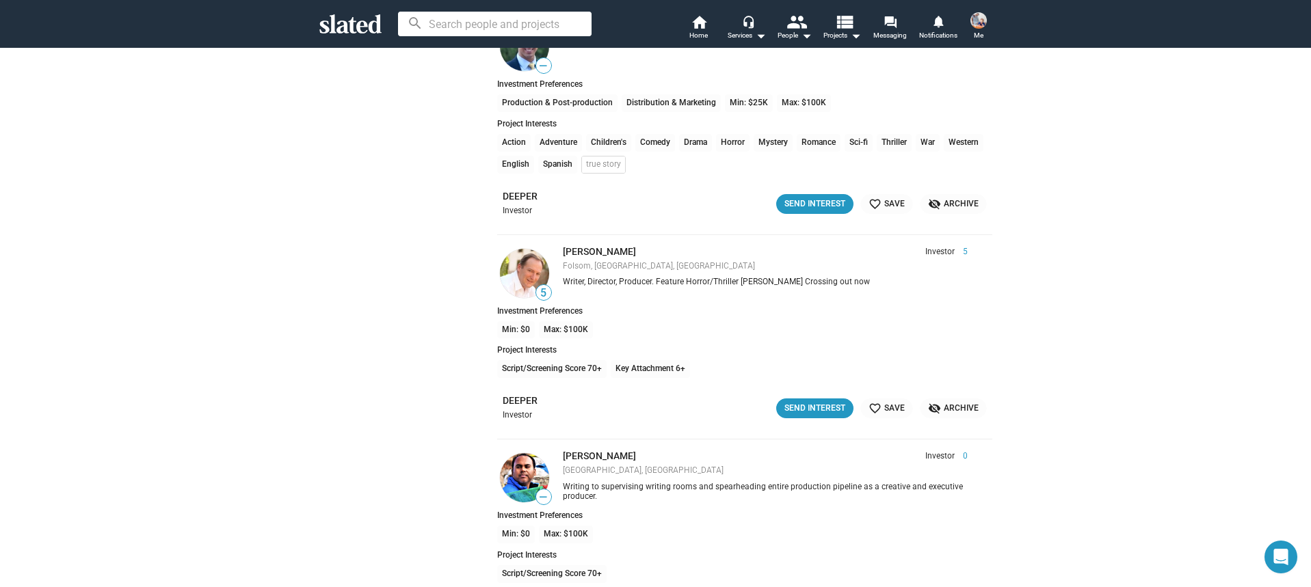
scroll to position [5947, 0]
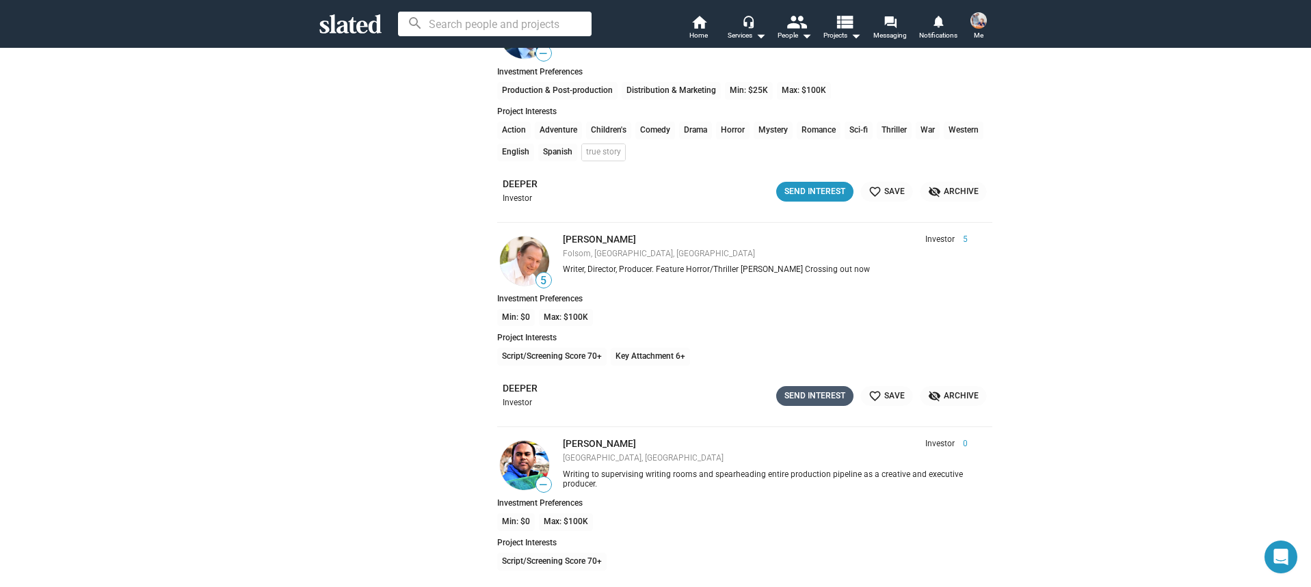
click at [808, 399] on div "Send Interest" at bounding box center [814, 396] width 61 height 14
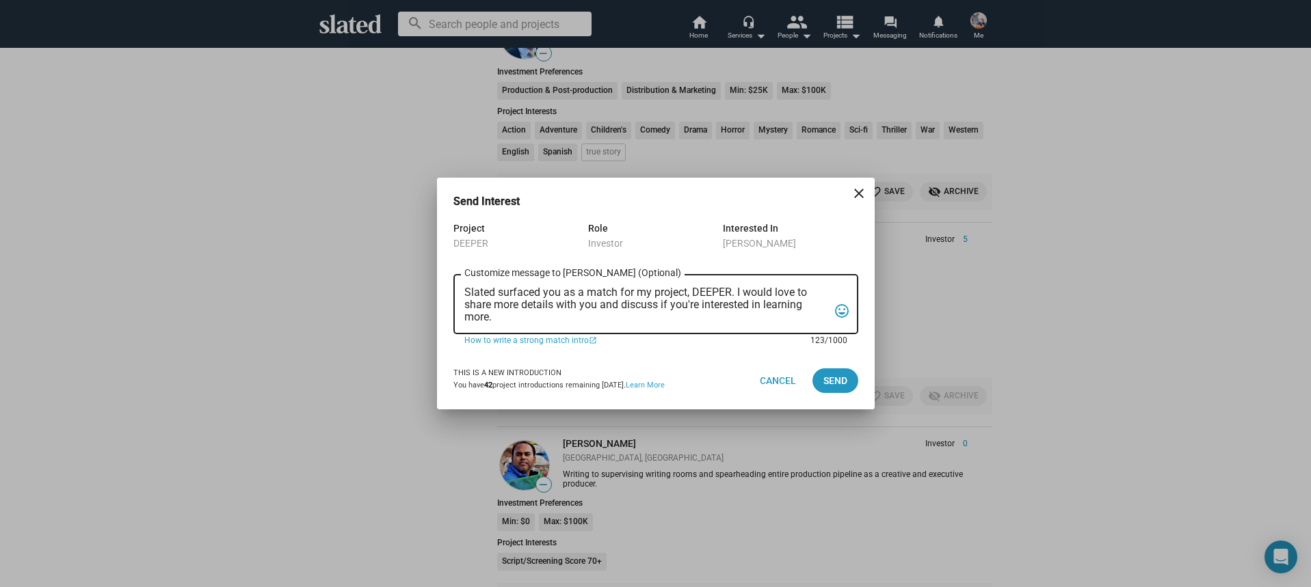
click at [697, 319] on textarea "Slated surfaced you as a match for my project, DEEPER. I would love to share mo…" at bounding box center [646, 305] width 364 height 37
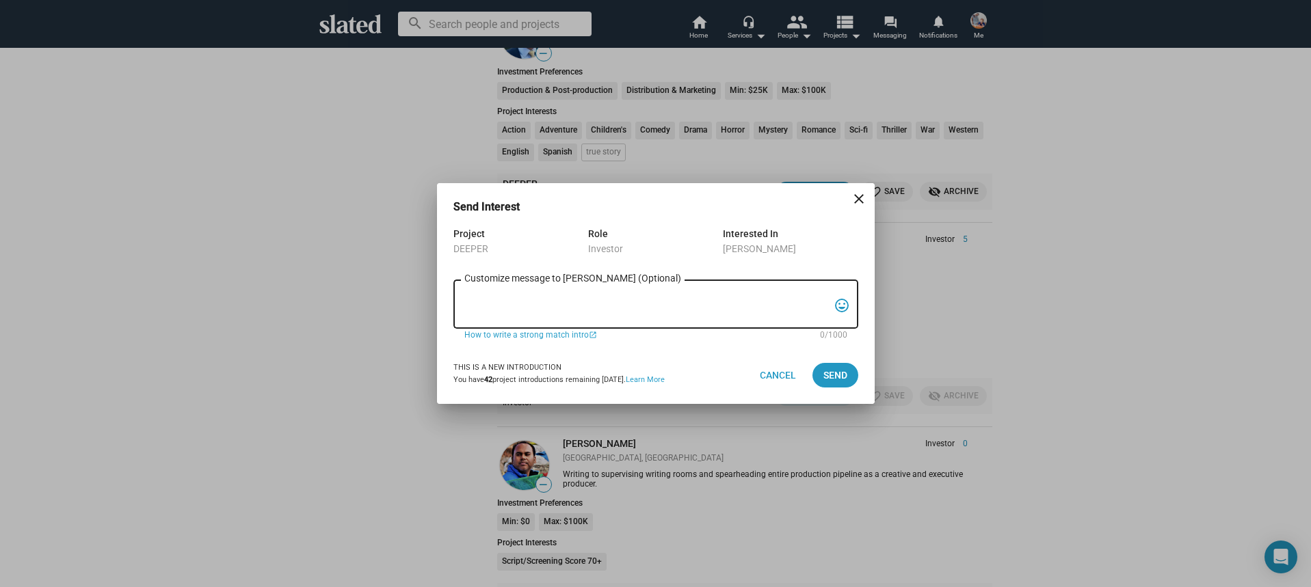
click at [593, 304] on textarea "Customize message to Mike (Optional) Customize message (Optional)" at bounding box center [646, 305] width 364 height 26
paste textarea "Hi, My name is Nathan Thomas, and I’m assistant producer of DEEPER, a psycholog…"
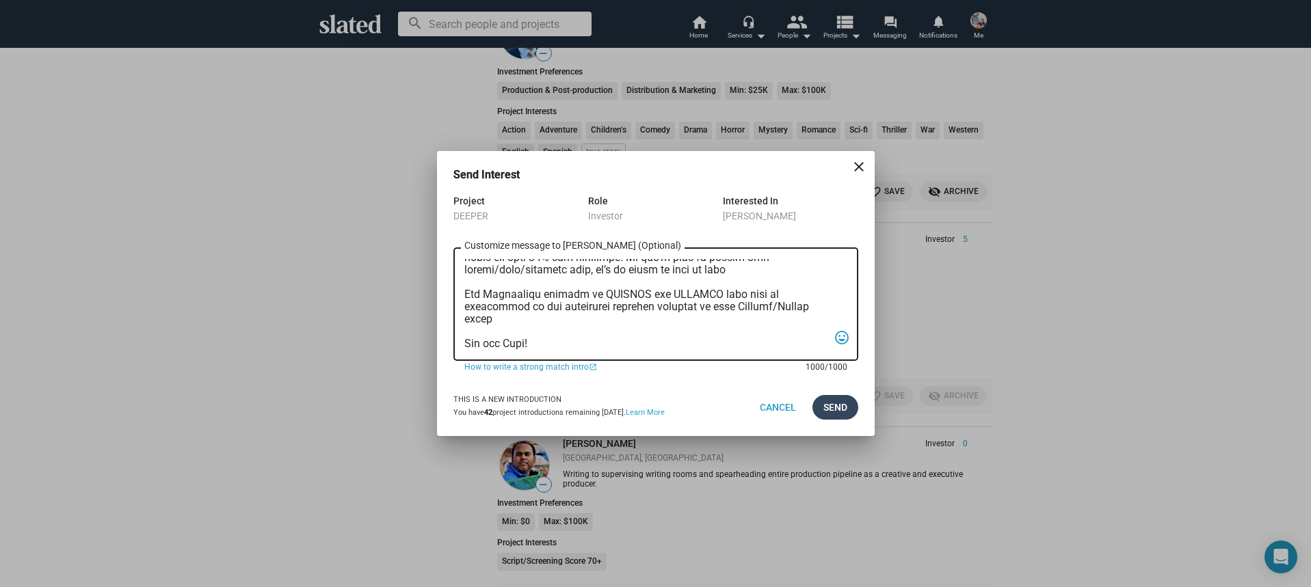
type textarea "Hi, My name is Nathan Thomas, and I’m assistant producer of DEEPER, a psycholog…"
click at [824, 411] on span "Send" at bounding box center [835, 407] width 24 height 25
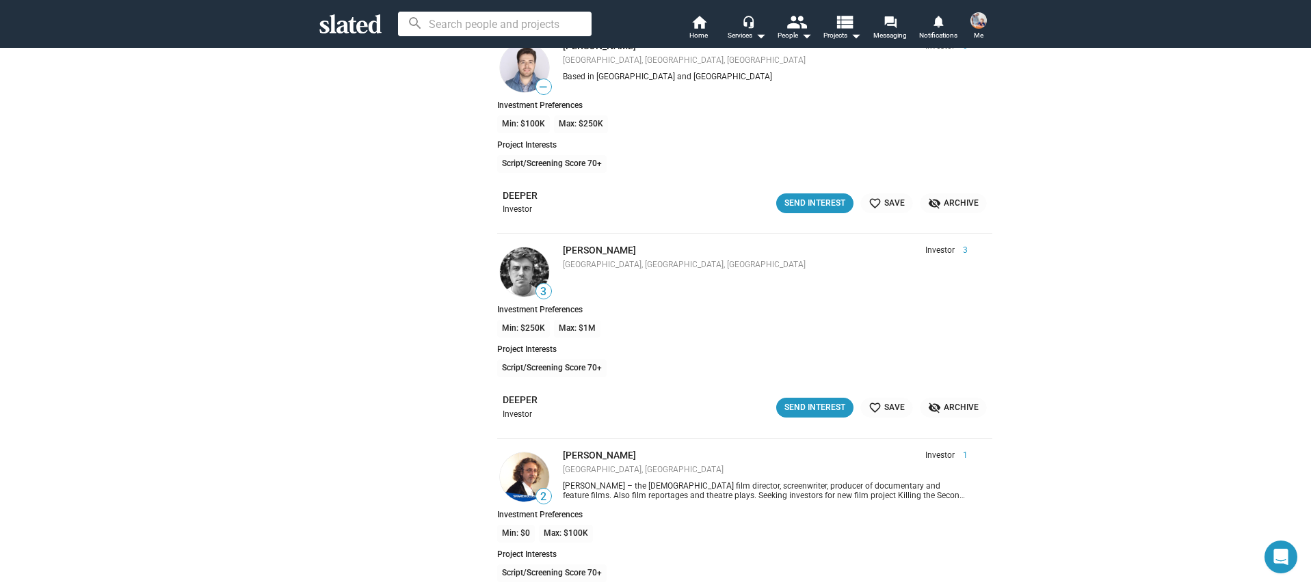
scroll to position [6566, 0]
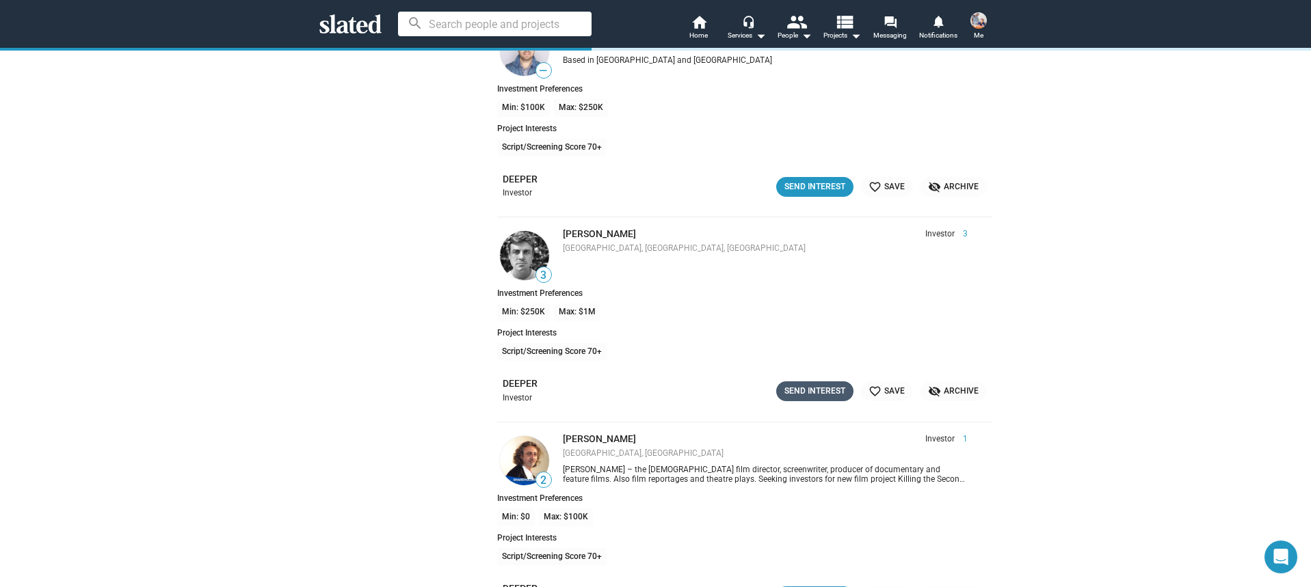
click at [816, 392] on div "Send Interest" at bounding box center [814, 391] width 61 height 14
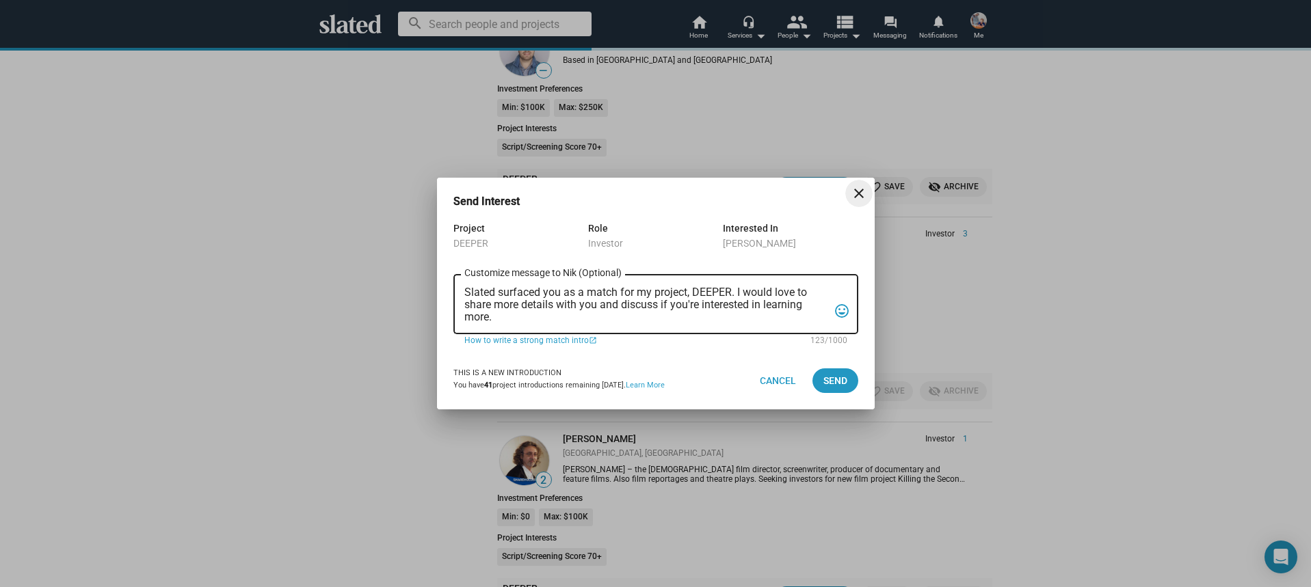
click at [620, 315] on textarea "Slated surfaced you as a match for my project, DEEPER. I would love to share mo…" at bounding box center [646, 305] width 364 height 37
click at [620, 317] on textarea "Slated surfaced you as a match for my project, DEEPER. I would love to share mo…" at bounding box center [646, 305] width 364 height 37
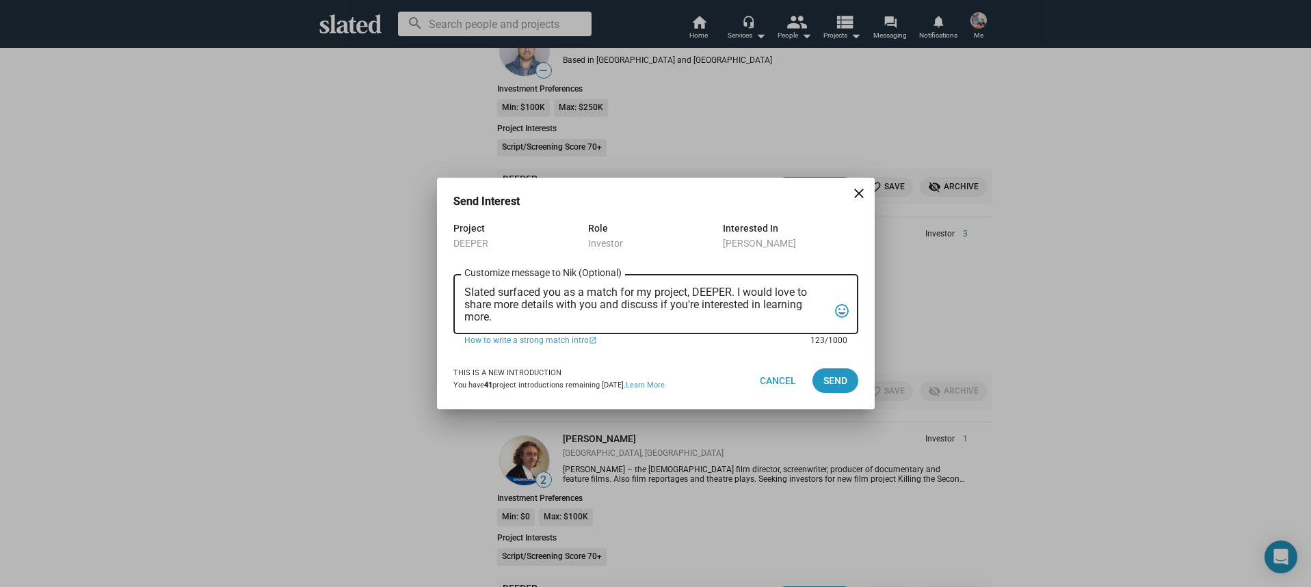
click at [620, 317] on textarea "Slated surfaced you as a match for my project, DEEPER. I would love to share mo…" at bounding box center [646, 305] width 364 height 37
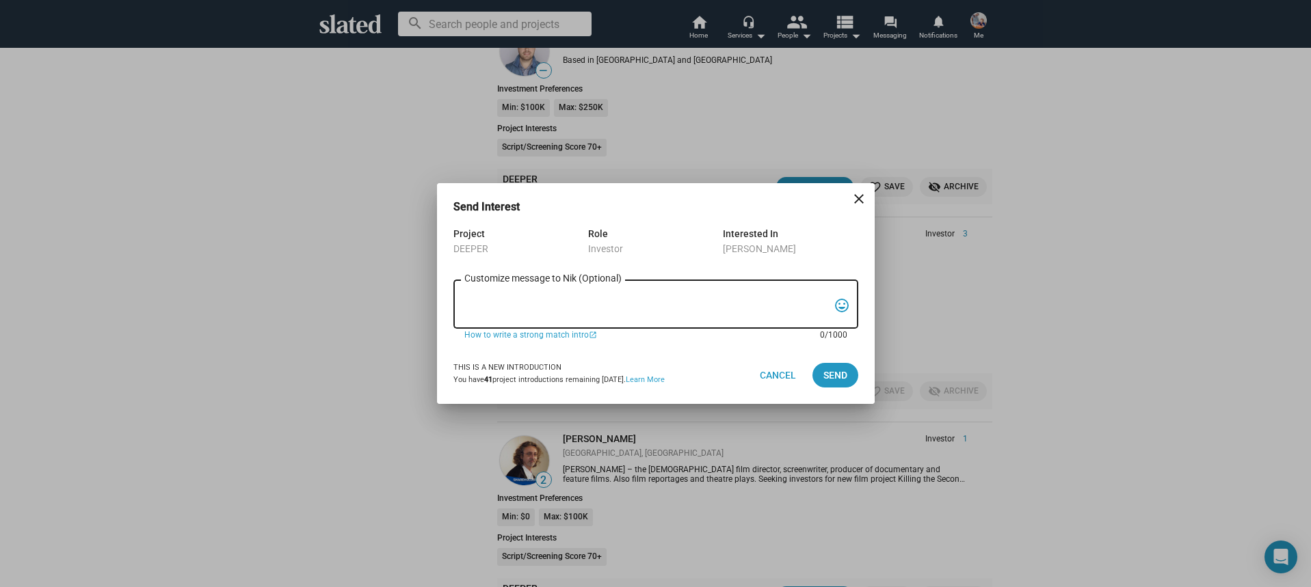
paste textarea "Hi, My name is Nathan Thomas, and I’m assistant producer of DEEPER, a psycholog…"
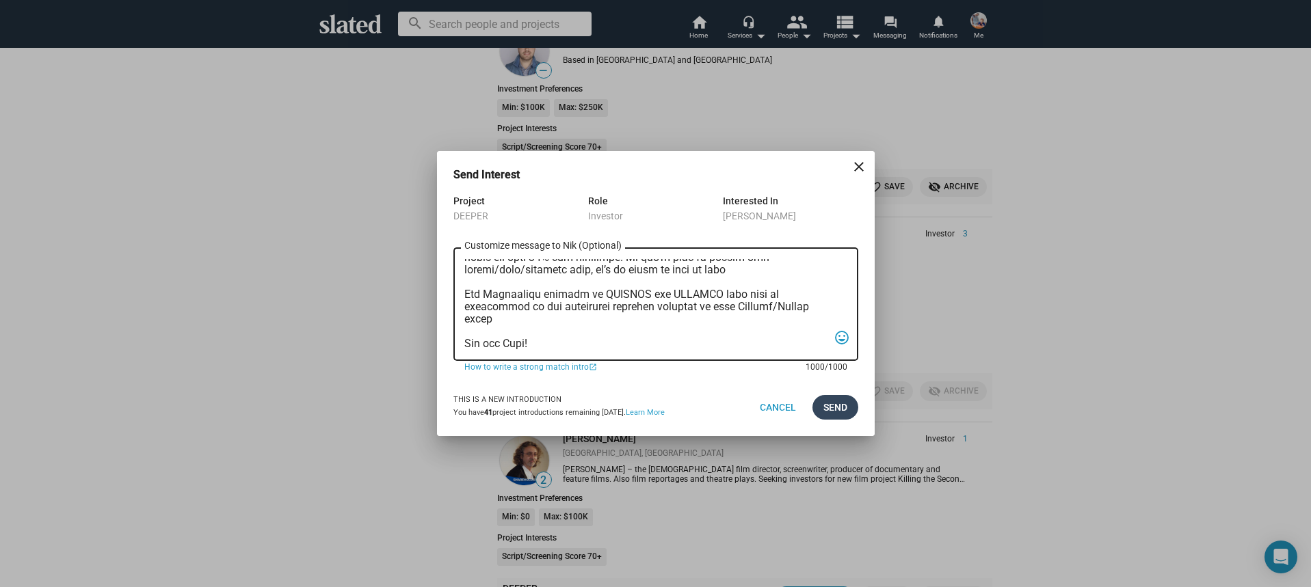
type textarea "Hi, My name is Nathan Thomas, and I’m assistant producer of DEEPER, a psycholog…"
click at [832, 402] on span "Send" at bounding box center [835, 407] width 24 height 25
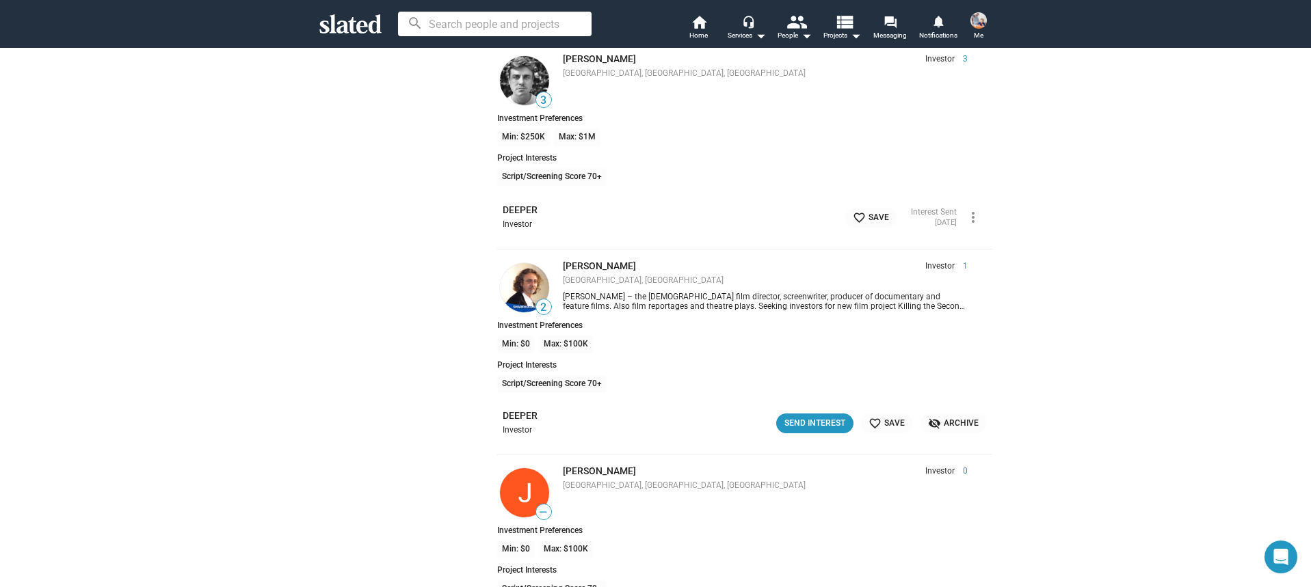
scroll to position [6749, 0]
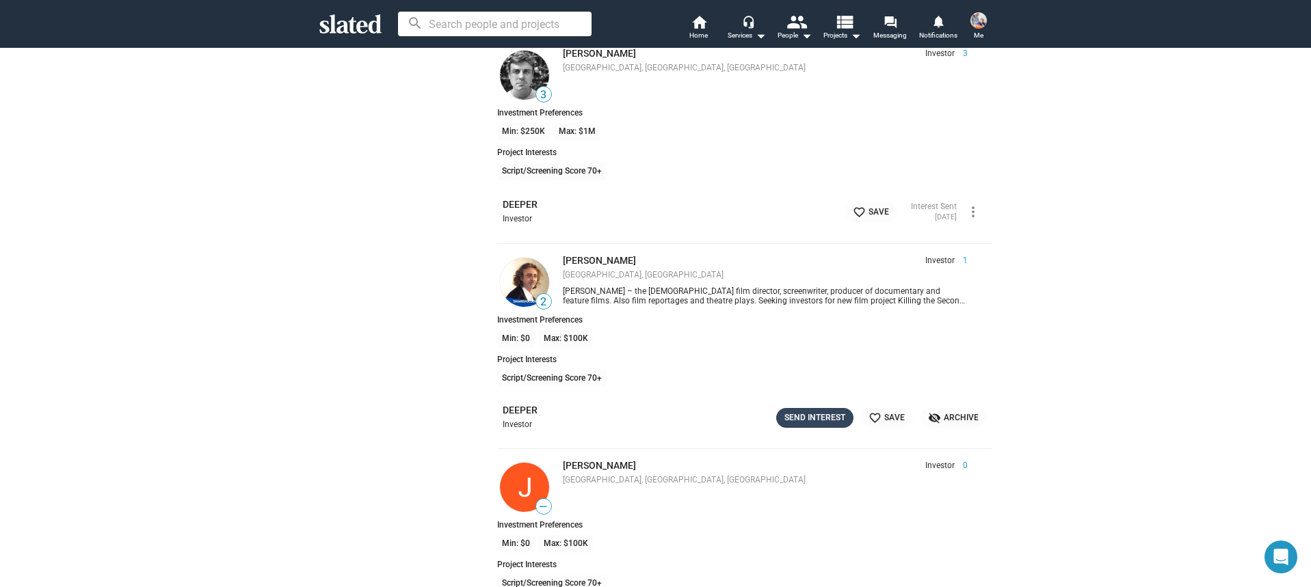
click at [806, 418] on div "Send Interest" at bounding box center [814, 418] width 61 height 14
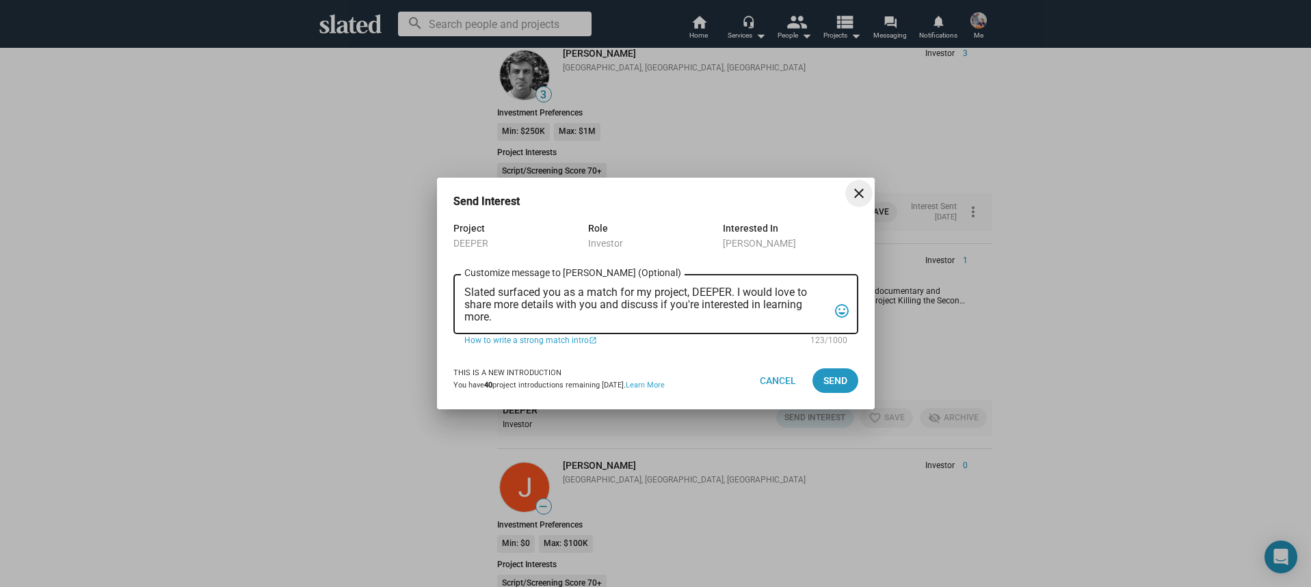
click at [596, 321] on textarea "Slated surfaced you as a match for my project, DEEPER. I would love to share mo…" at bounding box center [646, 305] width 364 height 37
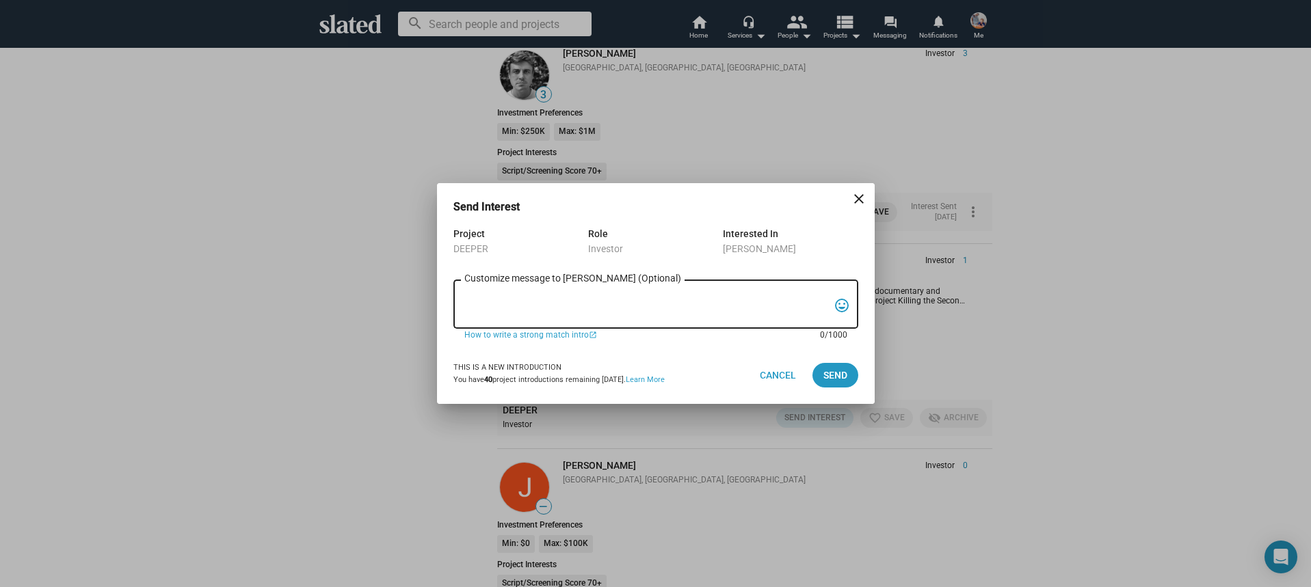
paste textarea "Hi, My name is Nathan Thomas, and I’m assistant producer of DEEPER, a psycholog…"
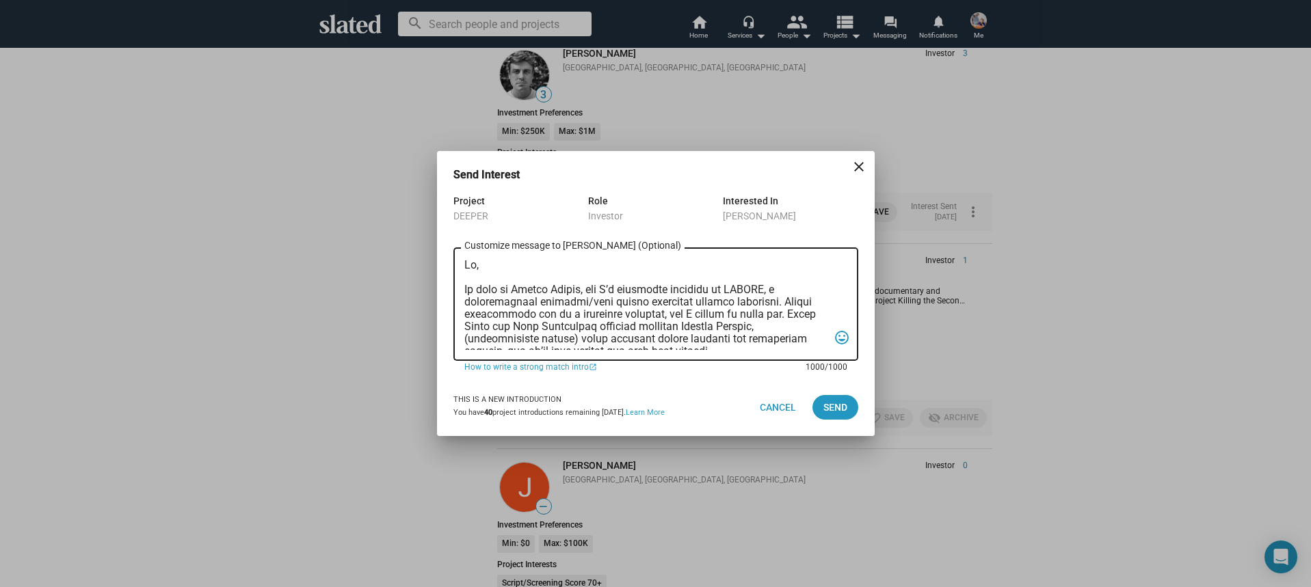
scroll to position [364, 0]
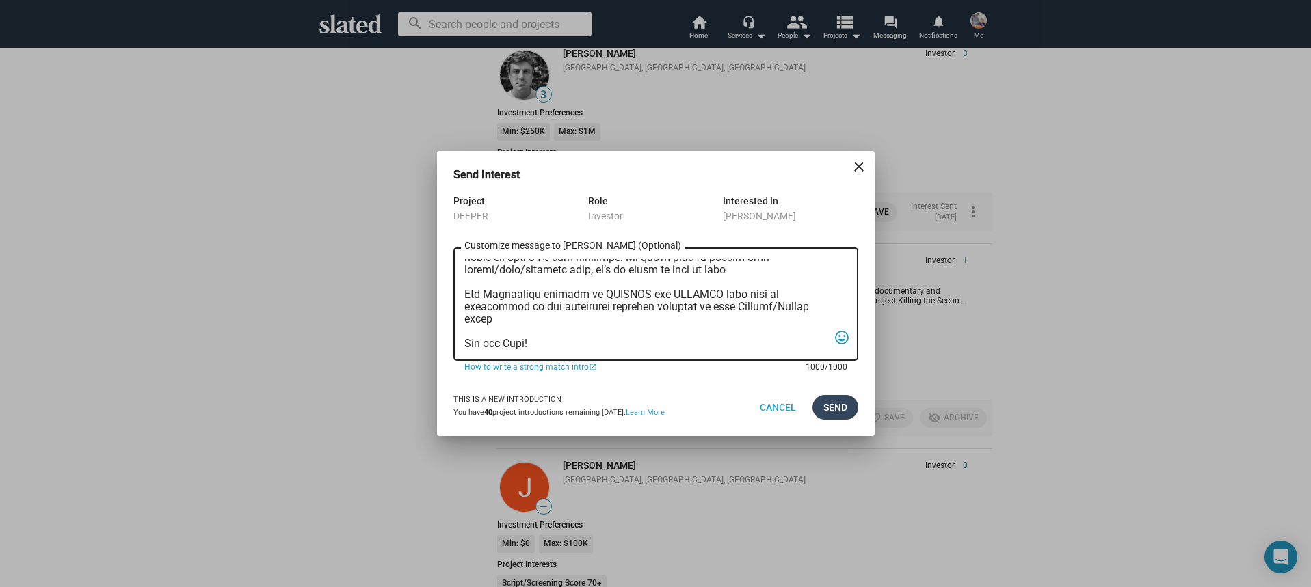
type textarea "Hi, My name is Nathan Thomas, and I’m assistant producer of DEEPER, a psycholog…"
click at [825, 410] on span "Send" at bounding box center [835, 407] width 24 height 25
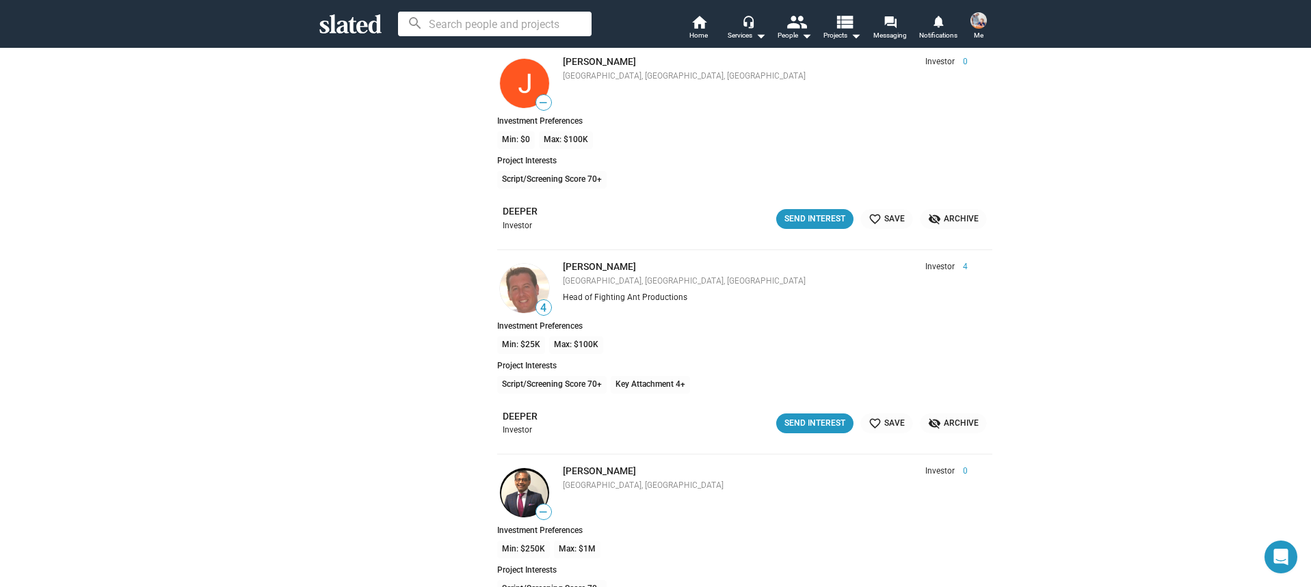
scroll to position [7160, 0]
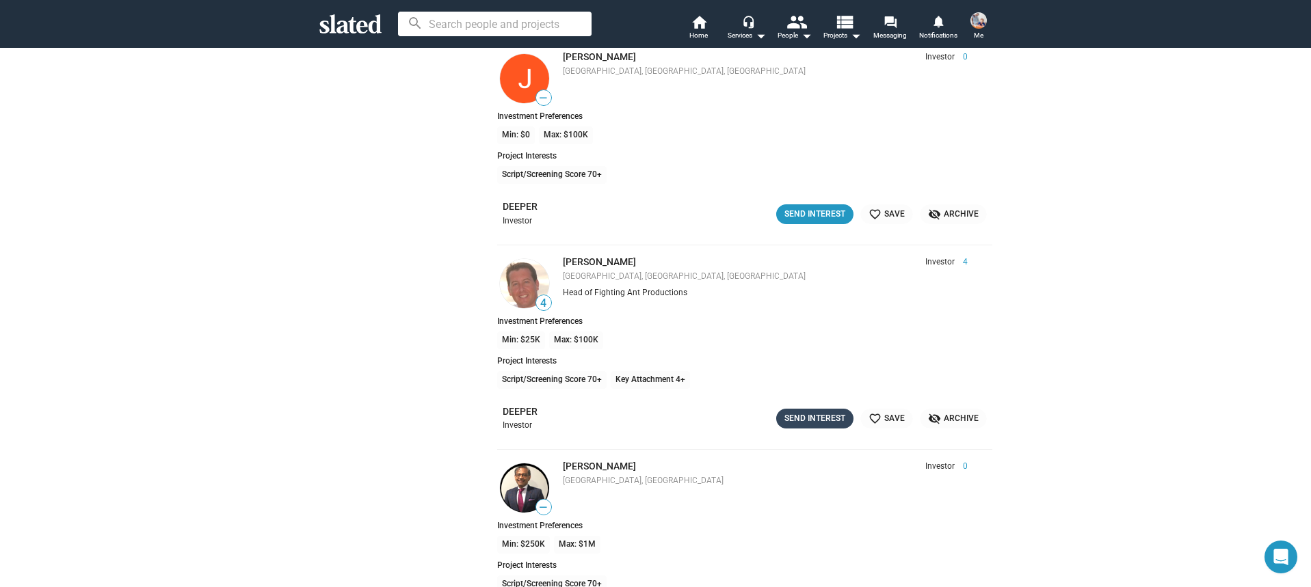
click at [806, 421] on div "Send Interest" at bounding box center [814, 419] width 61 height 14
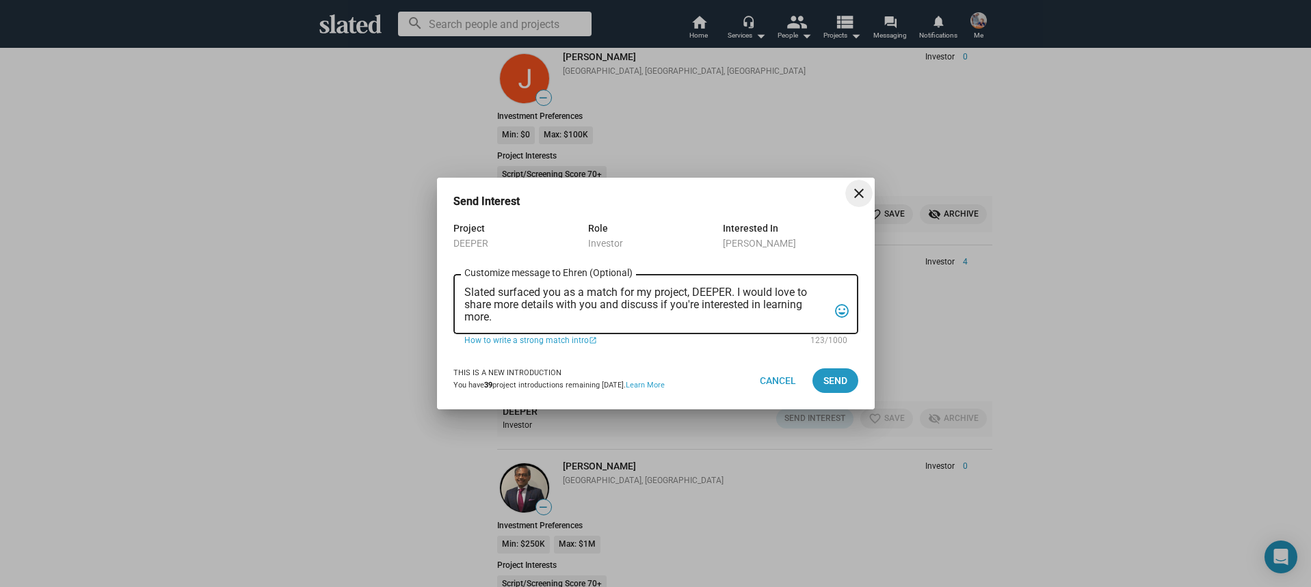
click at [595, 308] on textarea "Slated surfaced you as a match for my project, DEEPER. I would love to share mo…" at bounding box center [646, 305] width 364 height 37
click at [594, 308] on textarea "Slated surfaced you as a match for my project, DEEPER. I would love to share mo…" at bounding box center [646, 305] width 364 height 37
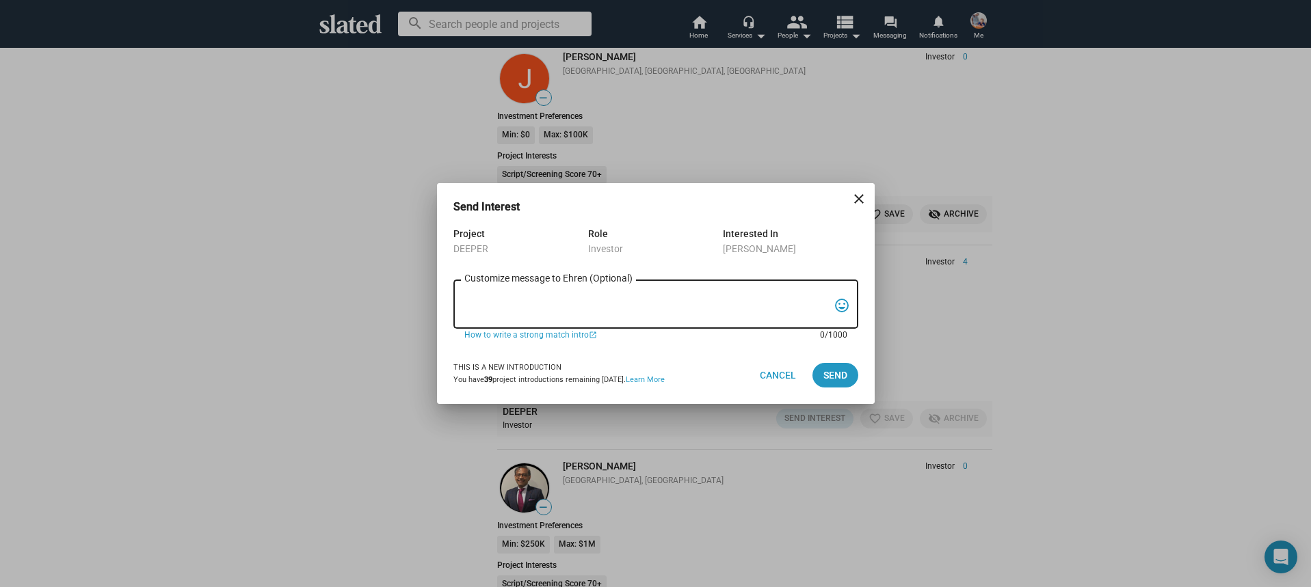
paste textarea "Hi, My name is Nathan Thomas, and I’m assistant producer of DEEPER, a psycholog…"
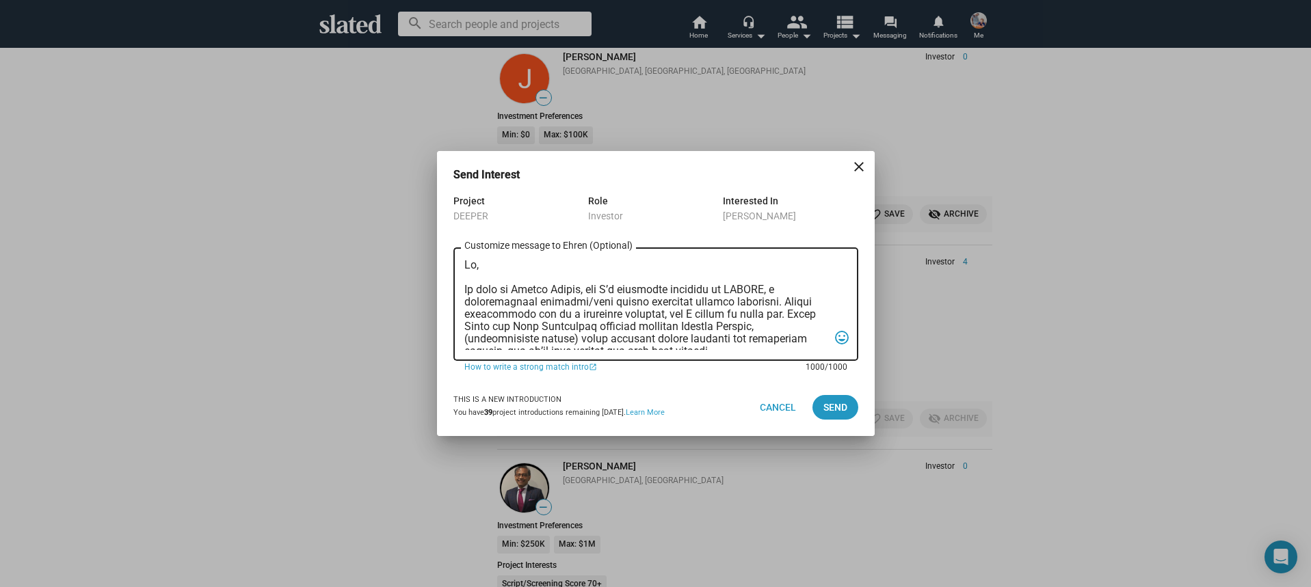
scroll to position [364, 0]
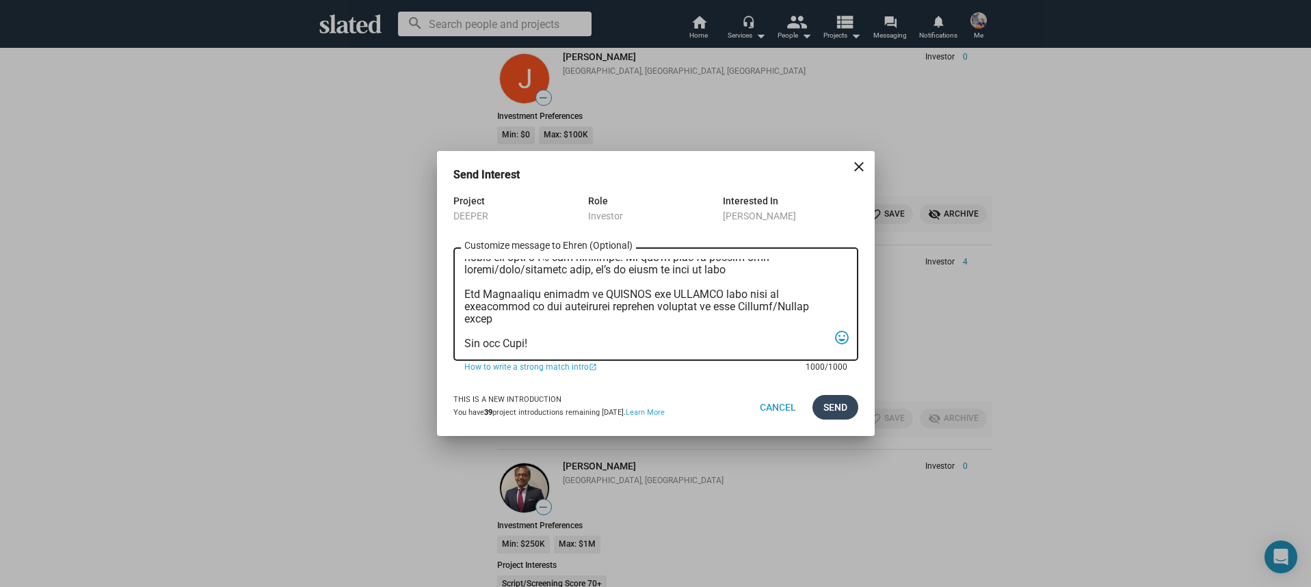
type textarea "Hi, My name is Nathan Thomas, and I’m assistant producer of DEEPER, a psycholog…"
click at [849, 410] on button "Send" at bounding box center [835, 407] width 46 height 25
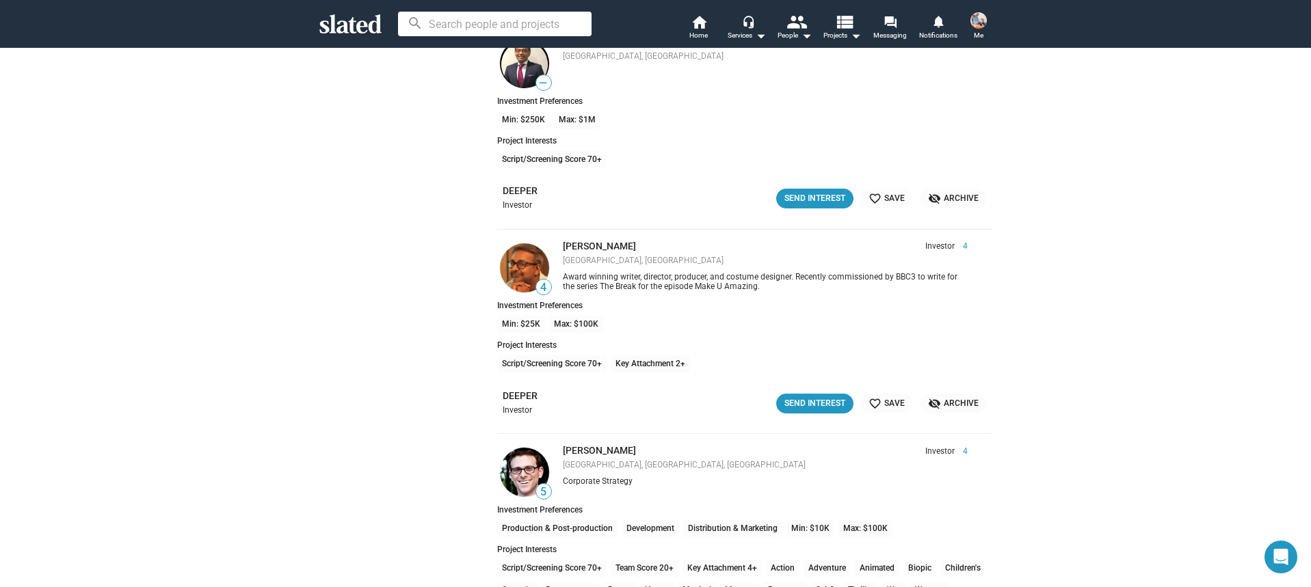
scroll to position [7589, 0]
click at [820, 407] on div "Send Interest" at bounding box center [814, 402] width 61 height 14
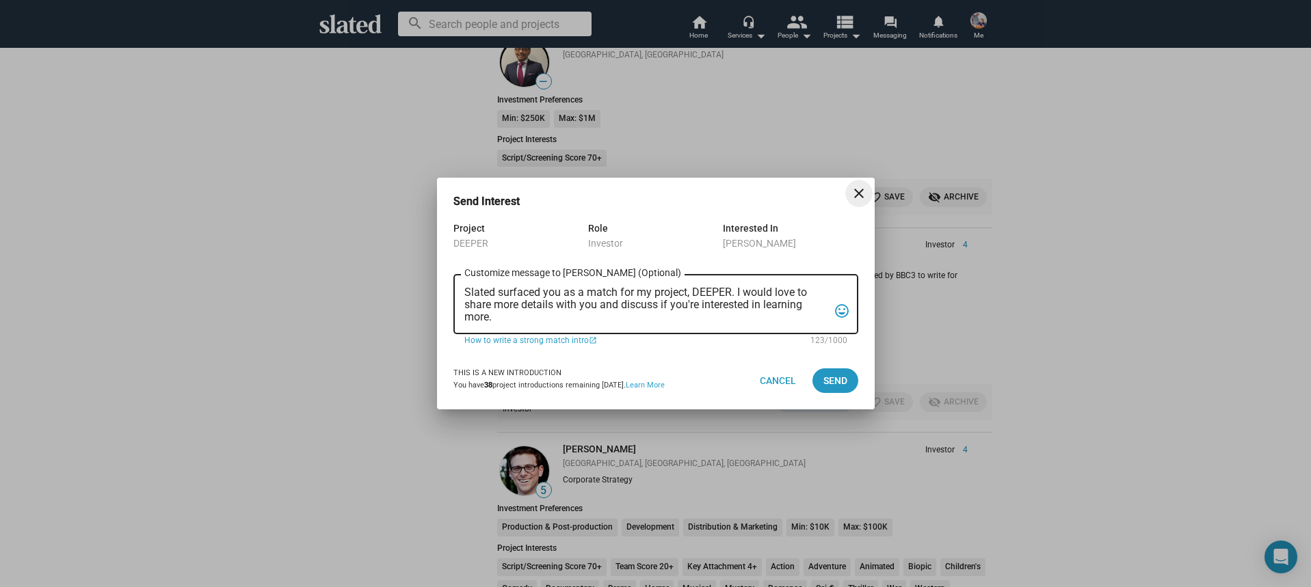
click at [617, 314] on textarea "Slated surfaced you as a match for my project, DEEPER. I would love to share mo…" at bounding box center [646, 305] width 364 height 37
click at [615, 314] on textarea "Slated surfaced you as a match for my project, DEEPER. I would love to share mo…" at bounding box center [646, 305] width 364 height 37
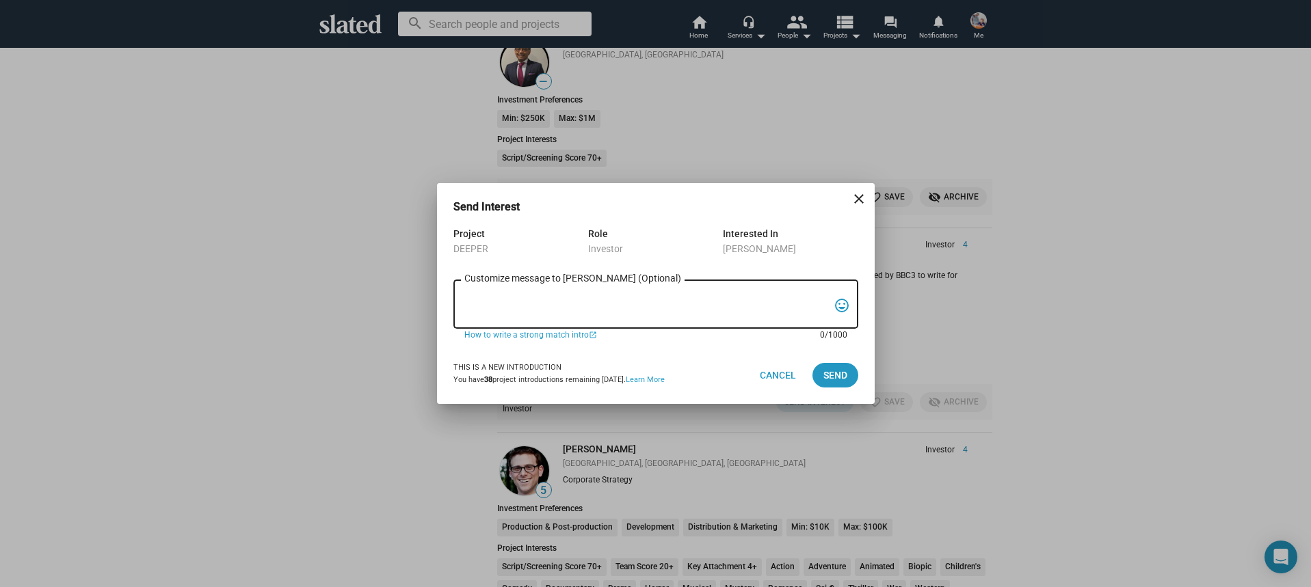
paste textarea "Hi, My name is Nathan Thomas, and I’m assistant producer of DEEPER, a psycholog…"
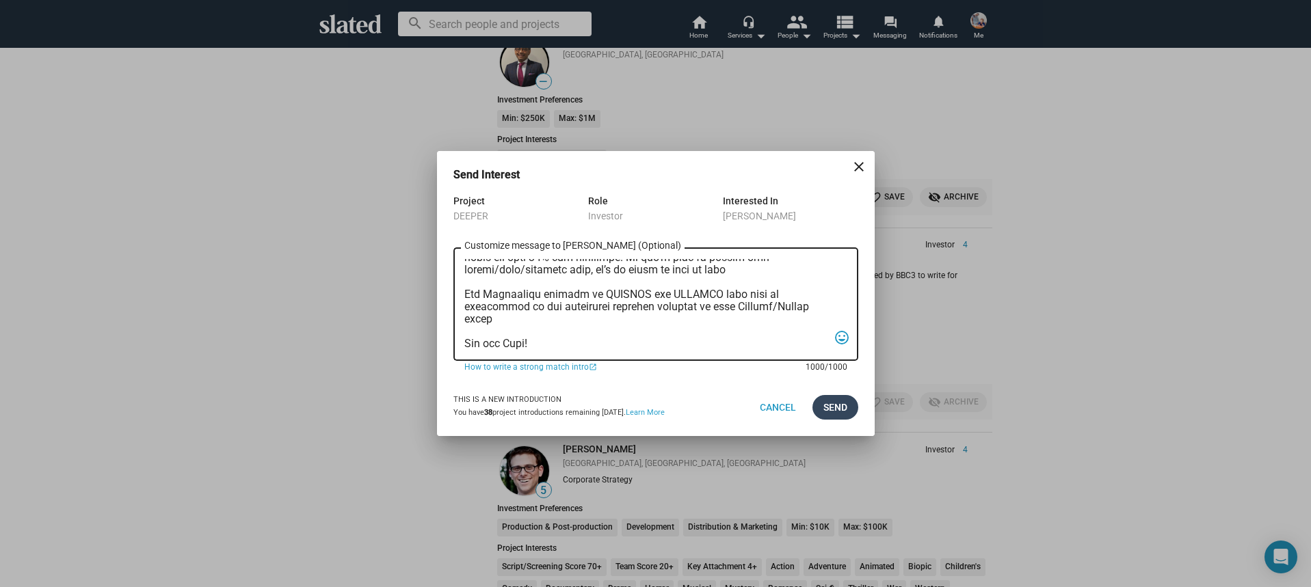
type textarea "Hi, My name is Nathan Thomas, and I’m assistant producer of DEEPER, a psycholog…"
click at [820, 412] on button "Send" at bounding box center [835, 407] width 46 height 25
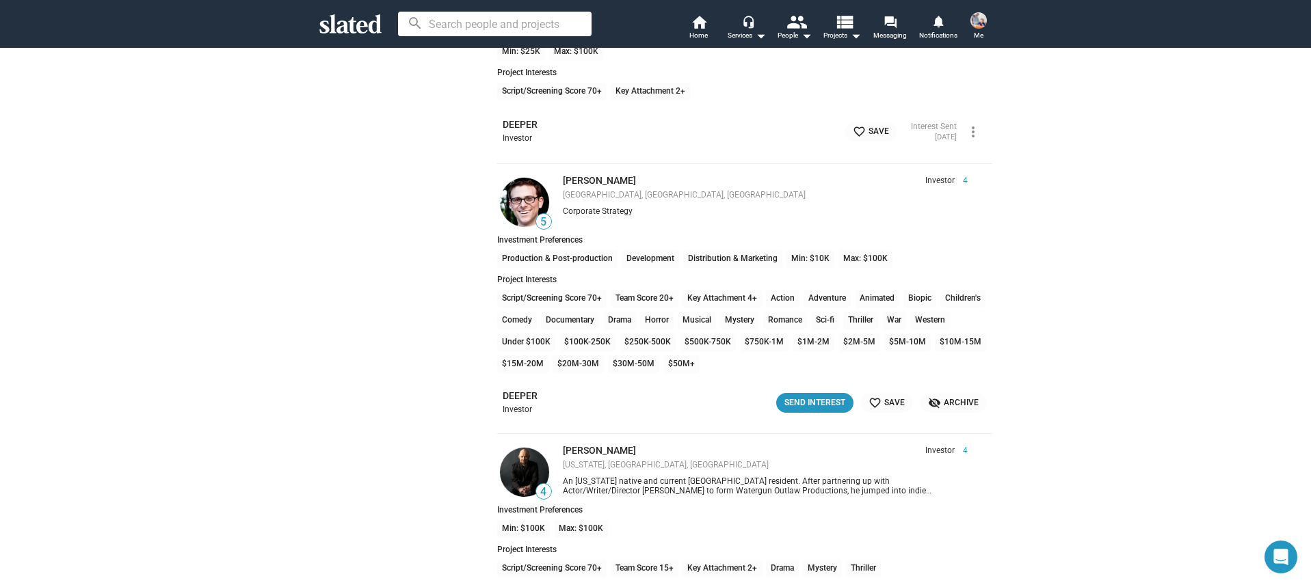
scroll to position [7862, 0]
click at [834, 401] on div "Send Interest" at bounding box center [814, 401] width 61 height 14
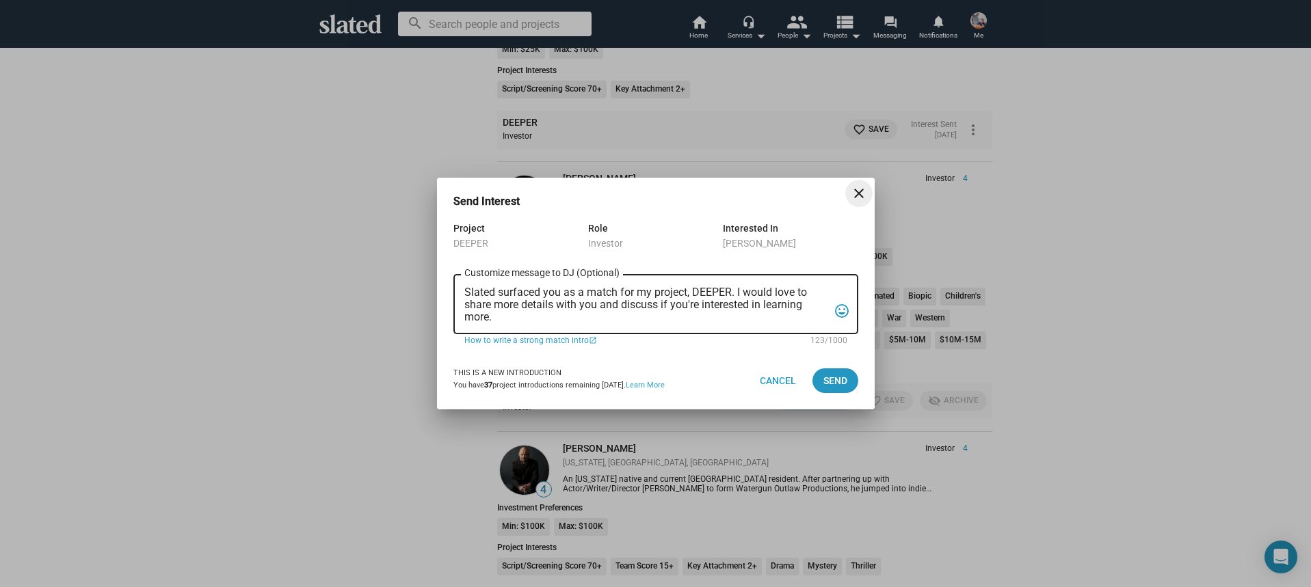
click at [679, 312] on textarea "Slated surfaced you as a match for my project, DEEPER. I would love to share mo…" at bounding box center [646, 305] width 364 height 37
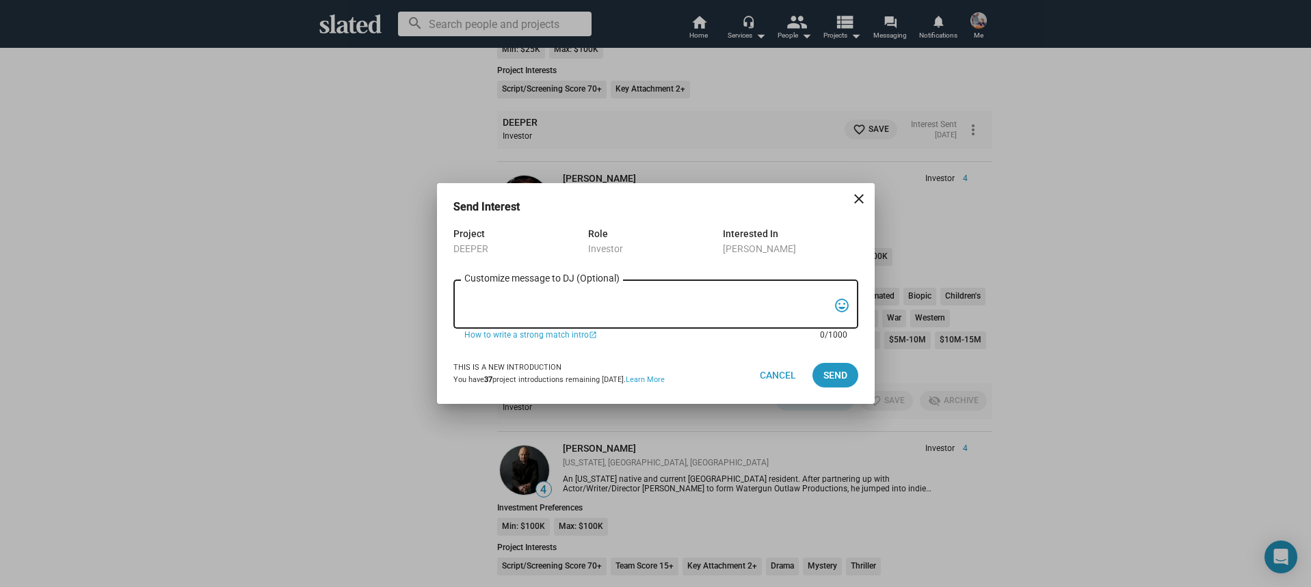
paste textarea "Hi, My name is Nathan Thomas, and I’m assistant producer of DEEPER, a psycholog…"
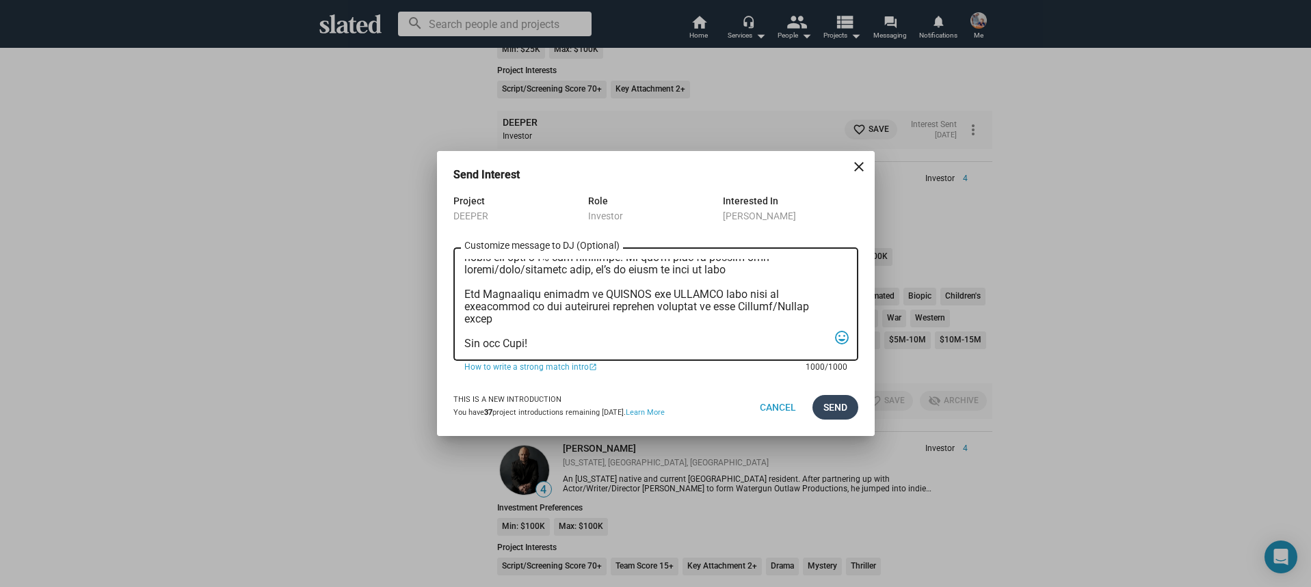
type textarea "Hi, My name is Nathan Thomas, and I’m assistant producer of DEEPER, a psycholog…"
click at [814, 402] on button "Send" at bounding box center [835, 407] width 46 height 25
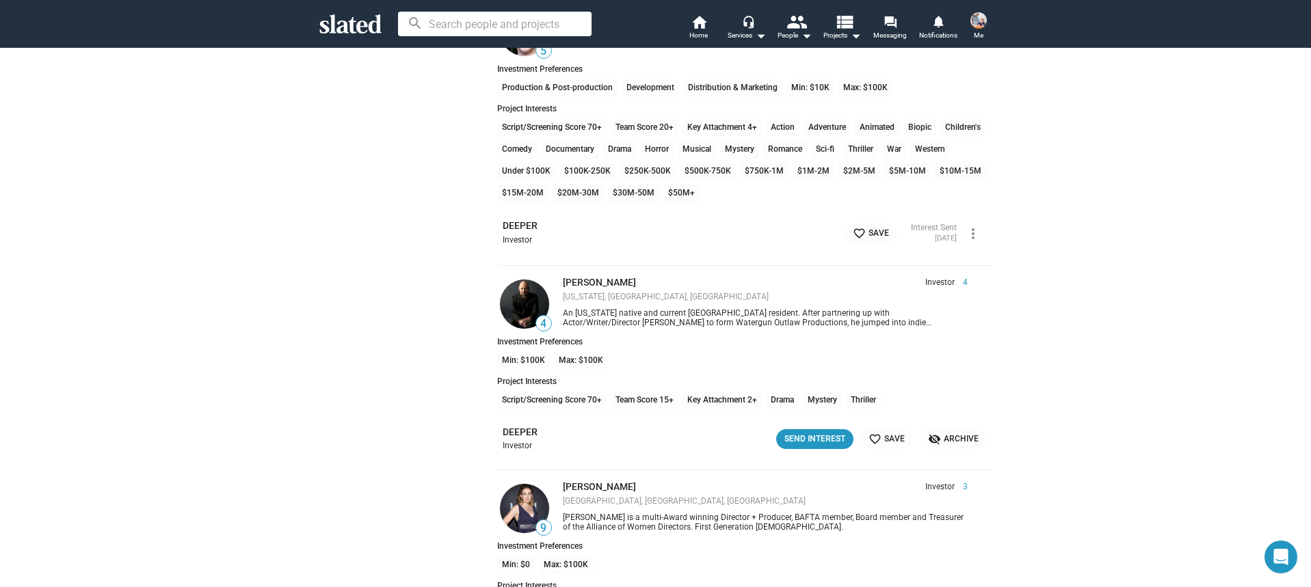
scroll to position [8044, 0]
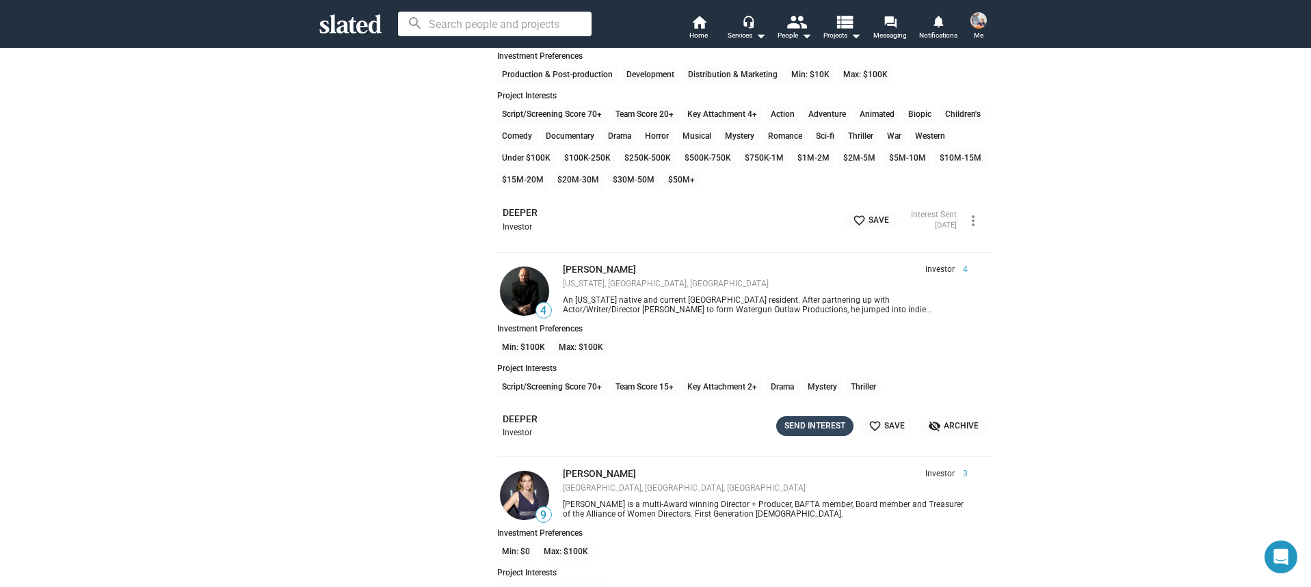
click at [810, 432] on div "Send Interest" at bounding box center [814, 426] width 61 height 14
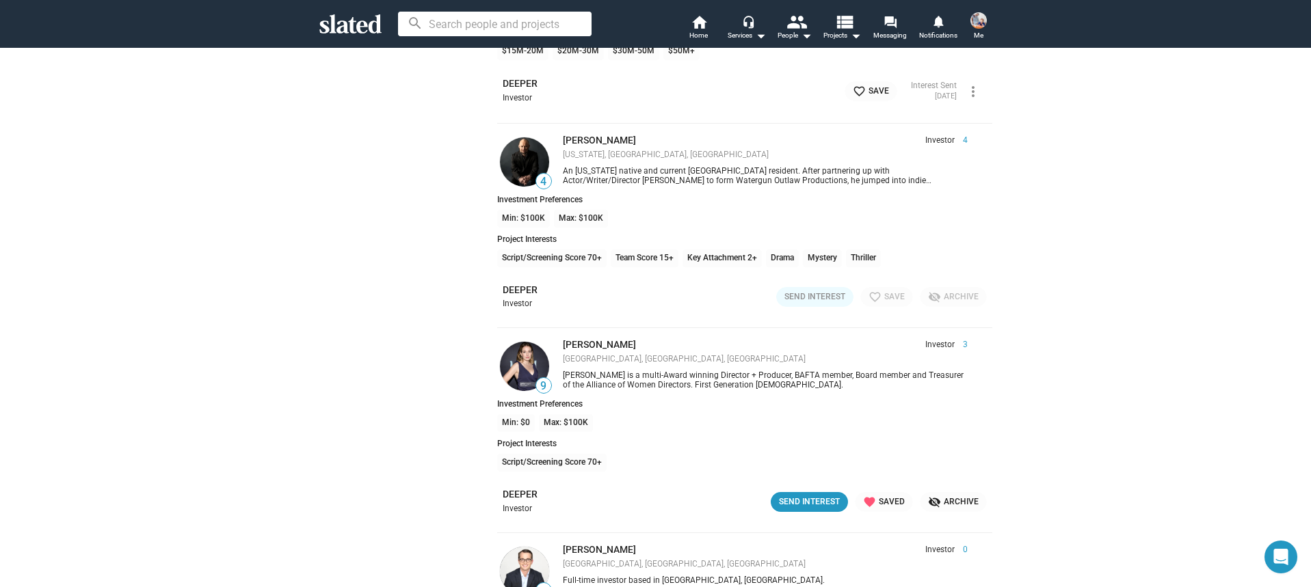
scroll to position [8175, 0]
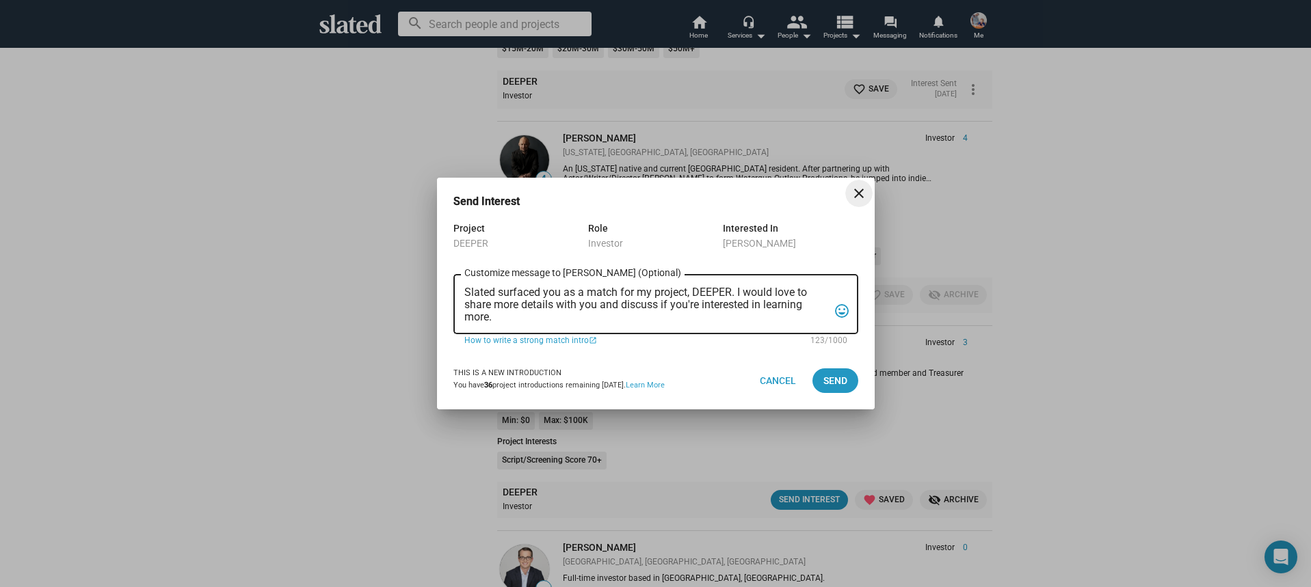
click at [622, 320] on textarea "Slated surfaced you as a match for my project, DEEPER. I would love to share mo…" at bounding box center [646, 305] width 364 height 37
click at [622, 321] on textarea "Slated surfaced you as a match for my project, DEEPER. I would love to share mo…" at bounding box center [646, 305] width 364 height 37
click at [620, 321] on textarea "Slated surfaced you as a match for my project, DEEPER. I would love to share mo…" at bounding box center [646, 305] width 364 height 37
click at [646, 319] on textarea "Slated surfaced you as a match for my project, DEEPER. I would love to share mo…" at bounding box center [646, 305] width 364 height 37
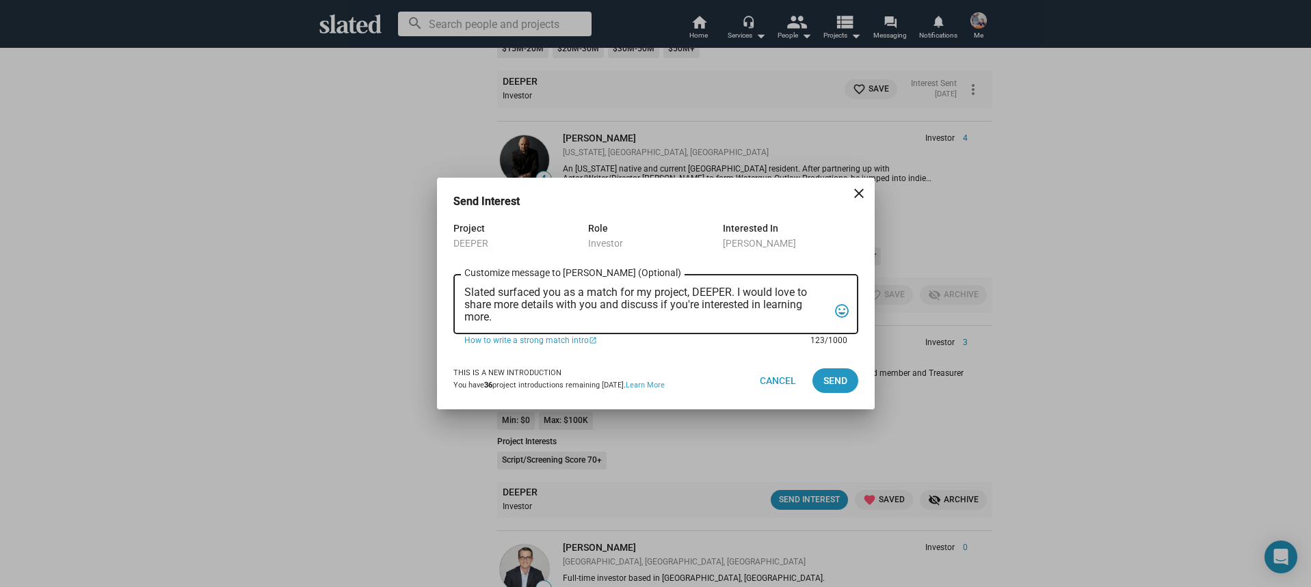
click at [646, 319] on textarea "Slated surfaced you as a match for my project, DEEPER. I would love to share mo…" at bounding box center [646, 305] width 364 height 37
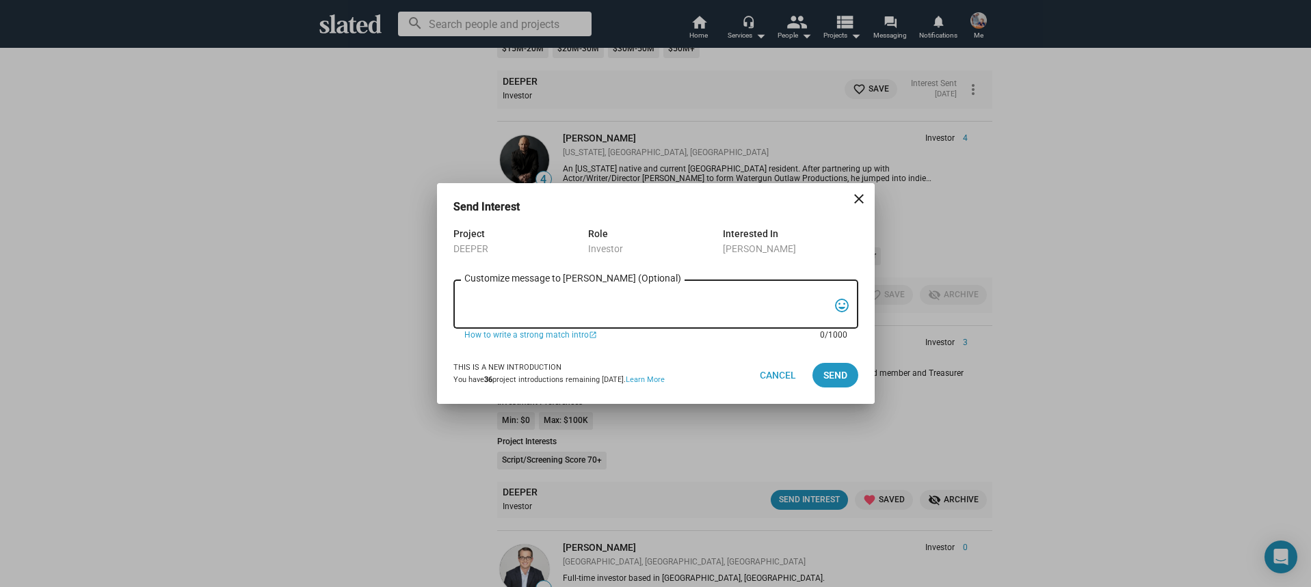
paste textarea "Hi, My name is Nathan Thomas, and I’m assistant producer of DEEPER, a psycholog…"
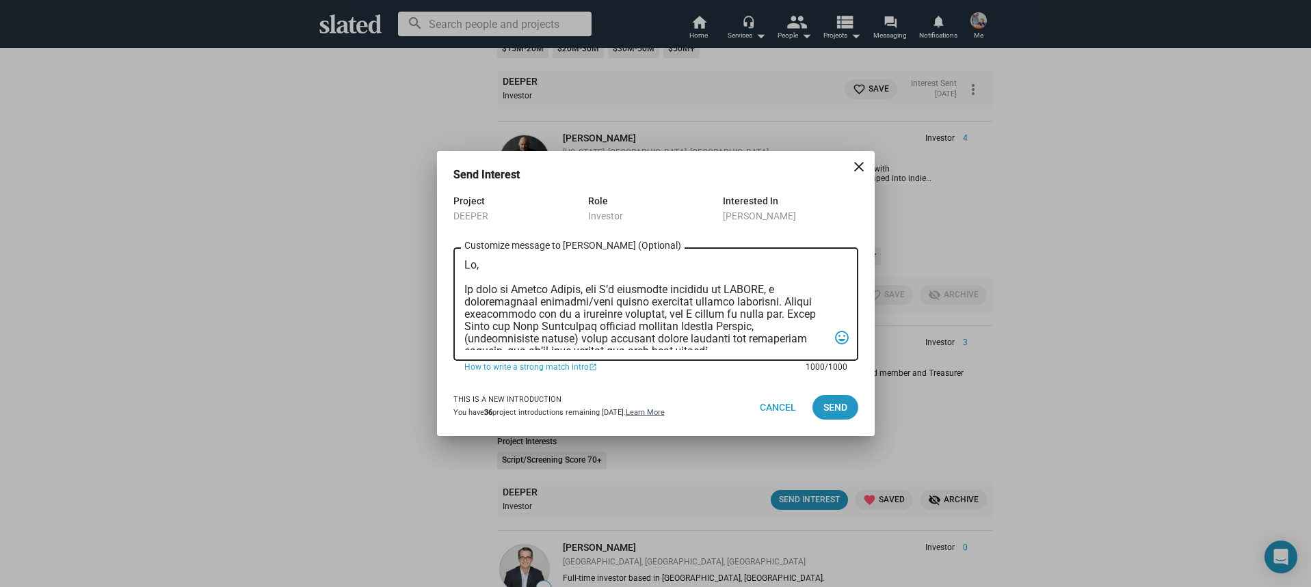
scroll to position [364, 0]
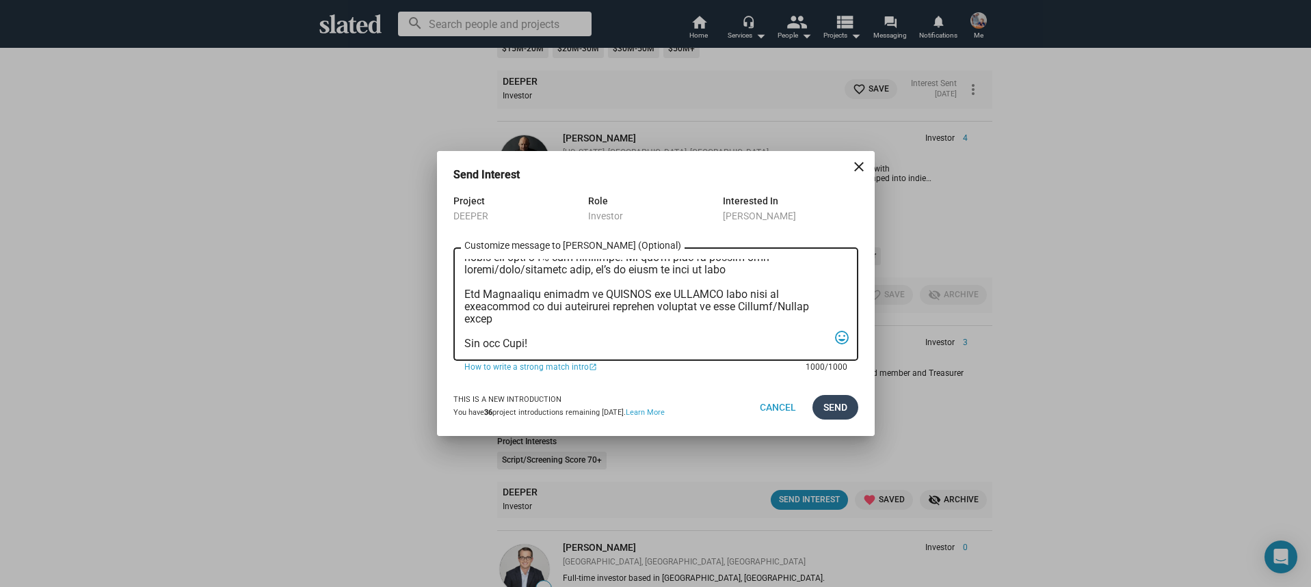
type textarea "Hi, My name is Nathan Thomas, and I’m assistant producer of DEEPER, a psycholog…"
click at [848, 411] on button "Send" at bounding box center [835, 407] width 46 height 25
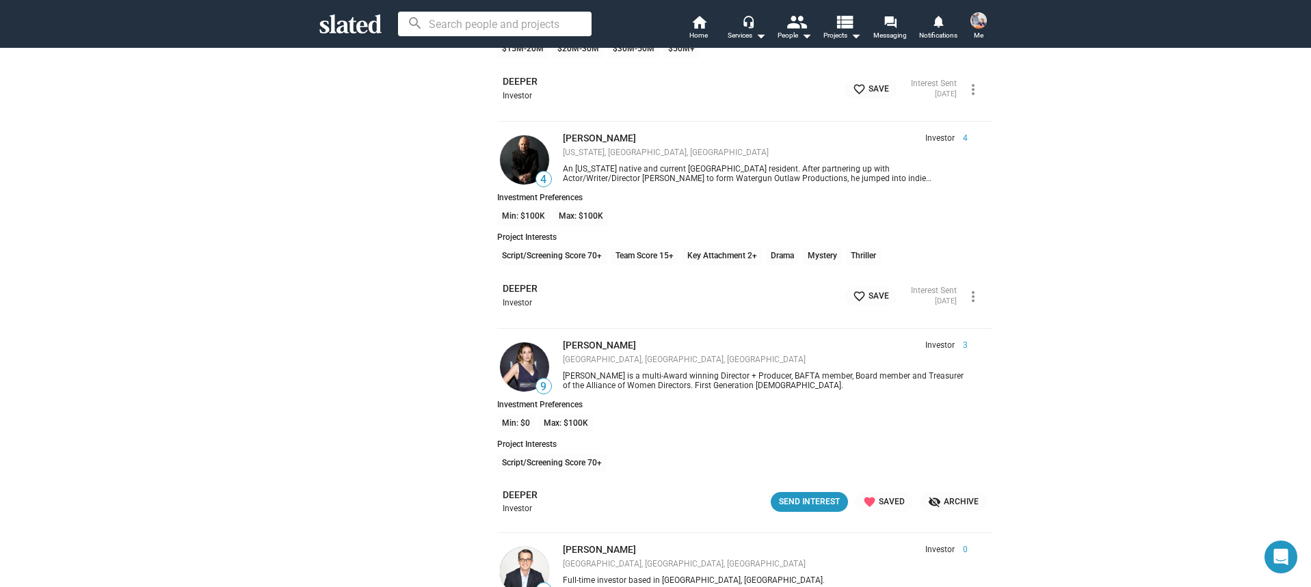
click at [964, 498] on span "visibility_off Archive" at bounding box center [953, 502] width 51 height 14
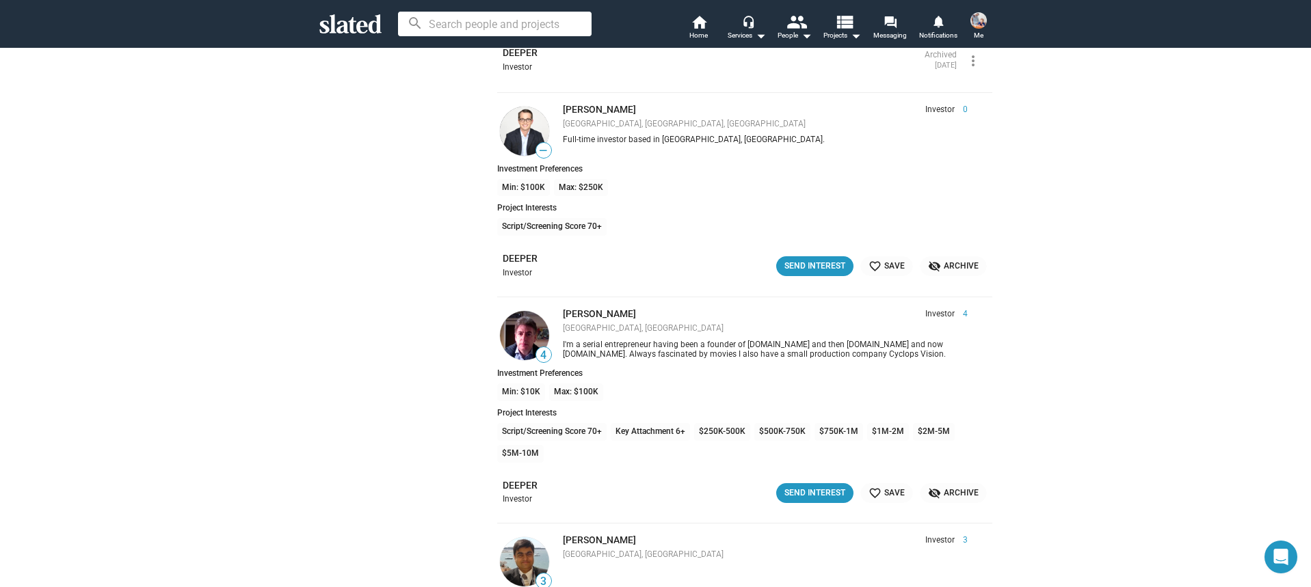
scroll to position [8623, 0]
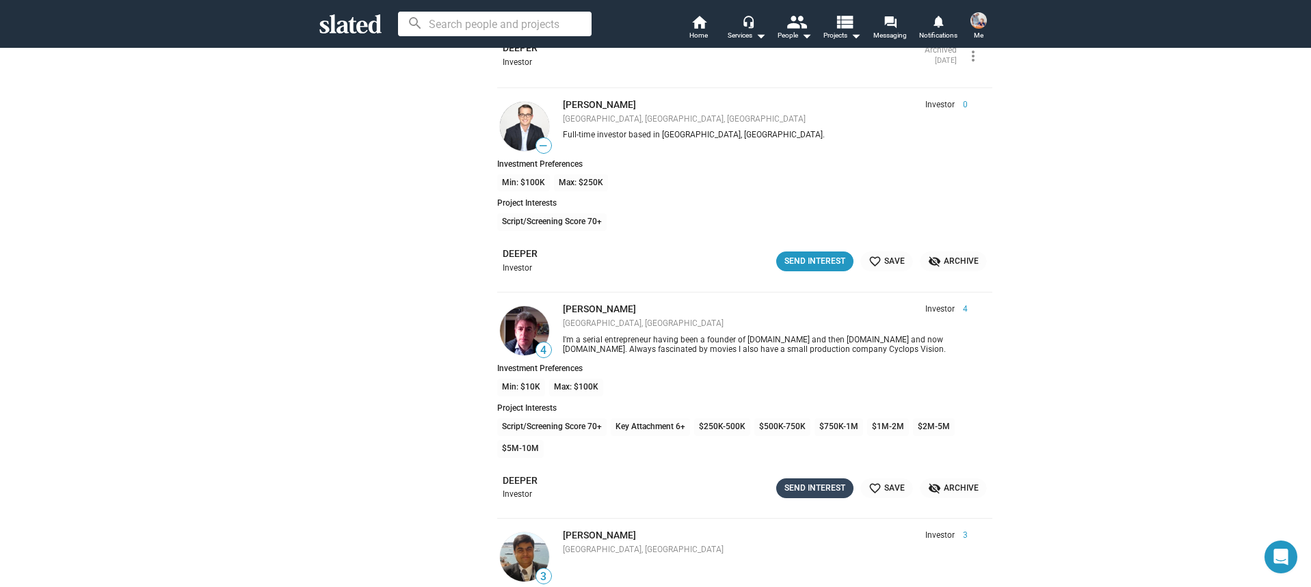
drag, startPoint x: 784, startPoint y: 489, endPoint x: 778, endPoint y: 490, distance: 6.9
click at [784, 489] on button "Send Interest" at bounding box center [814, 489] width 77 height 20
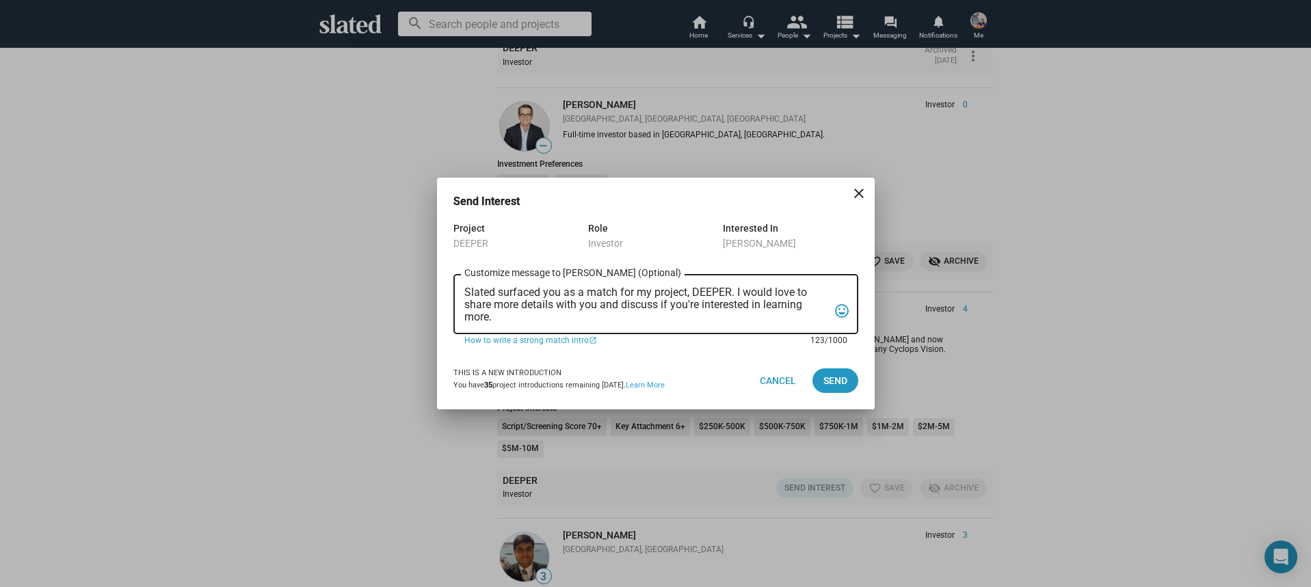
click at [604, 318] on textarea "Slated surfaced you as a match for my project, DEEPER. I would love to share mo…" at bounding box center [646, 305] width 364 height 37
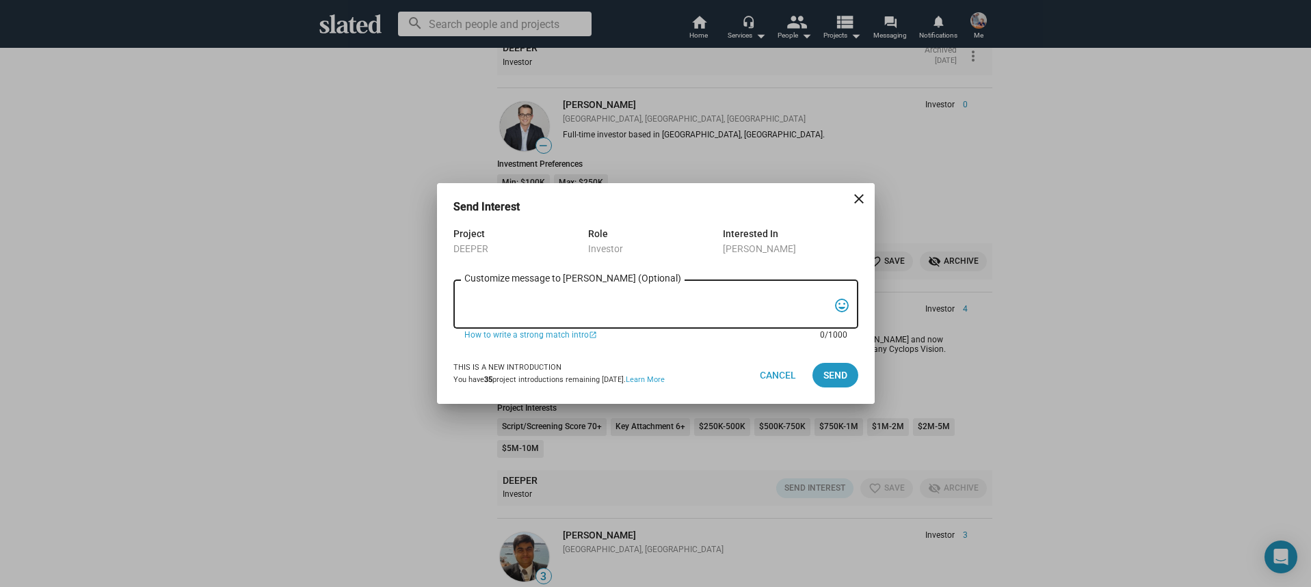
paste textarea "Hi, My name is Nathan Thomas, and I’m assistant producer of DEEPER, a psycholog…"
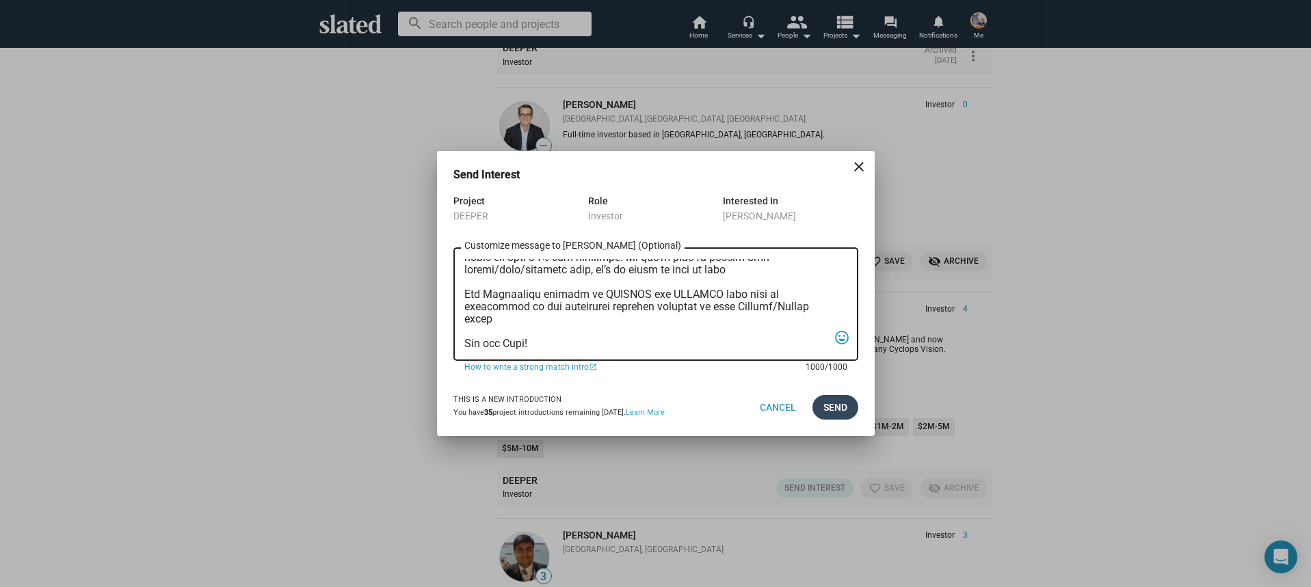
type textarea "Hi, My name is Nathan Thomas, and I’m assistant producer of DEEPER, a psycholog…"
click at [847, 403] on button "Send" at bounding box center [835, 407] width 46 height 25
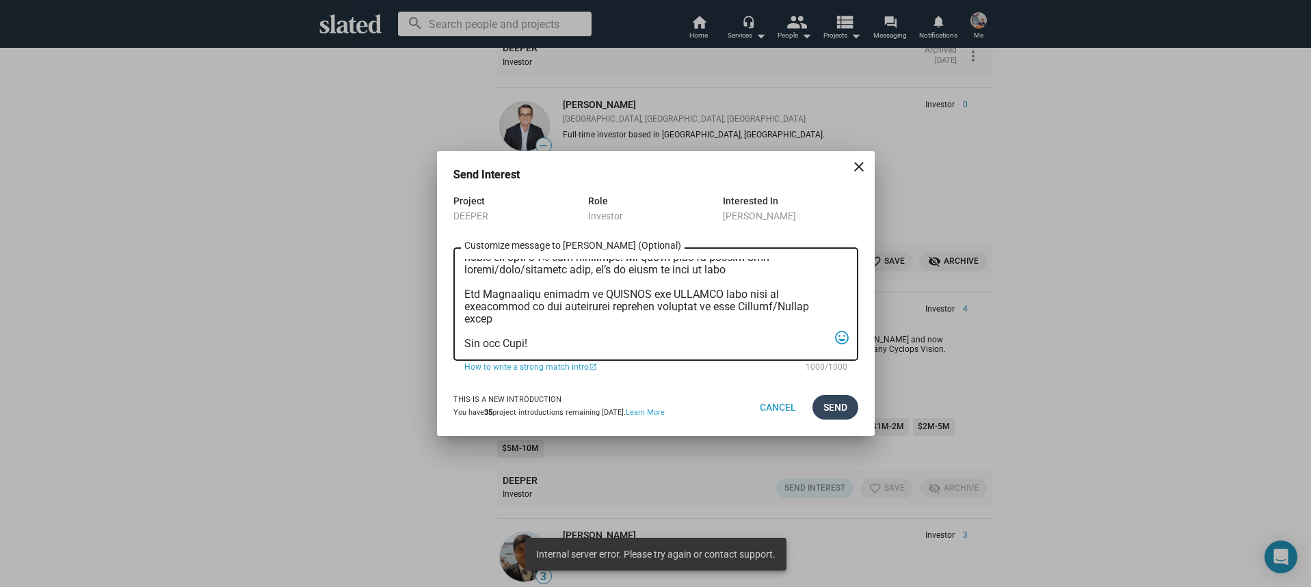
click at [847, 403] on button "Send" at bounding box center [835, 407] width 46 height 25
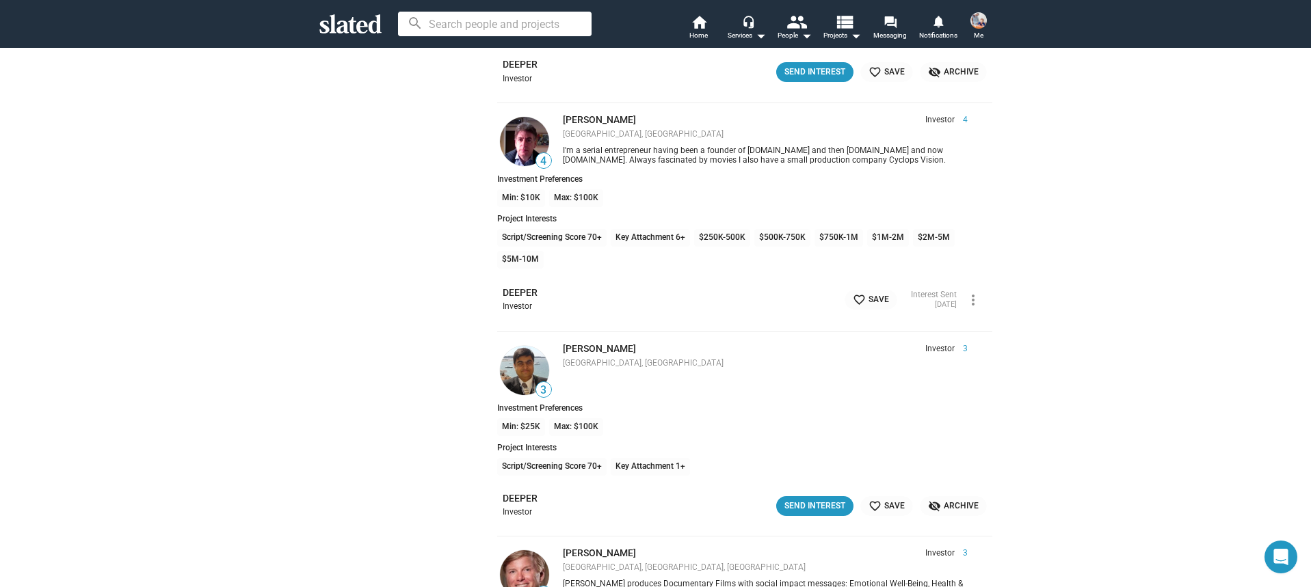
scroll to position [8853, 0]
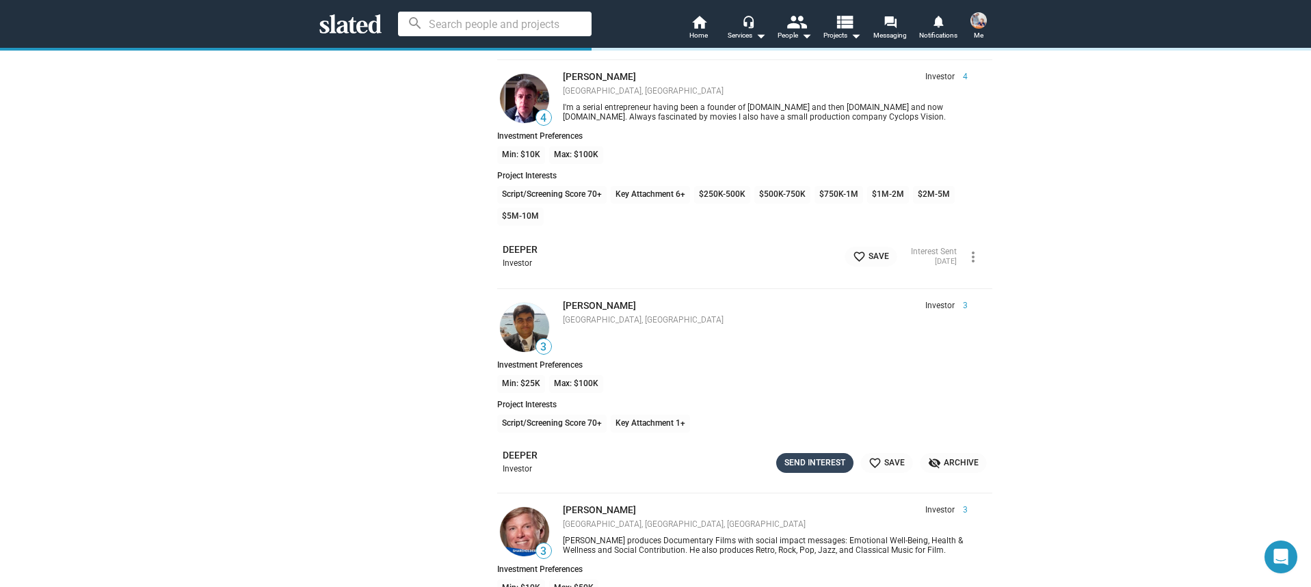
click at [815, 464] on div "Send Interest" at bounding box center [814, 463] width 61 height 14
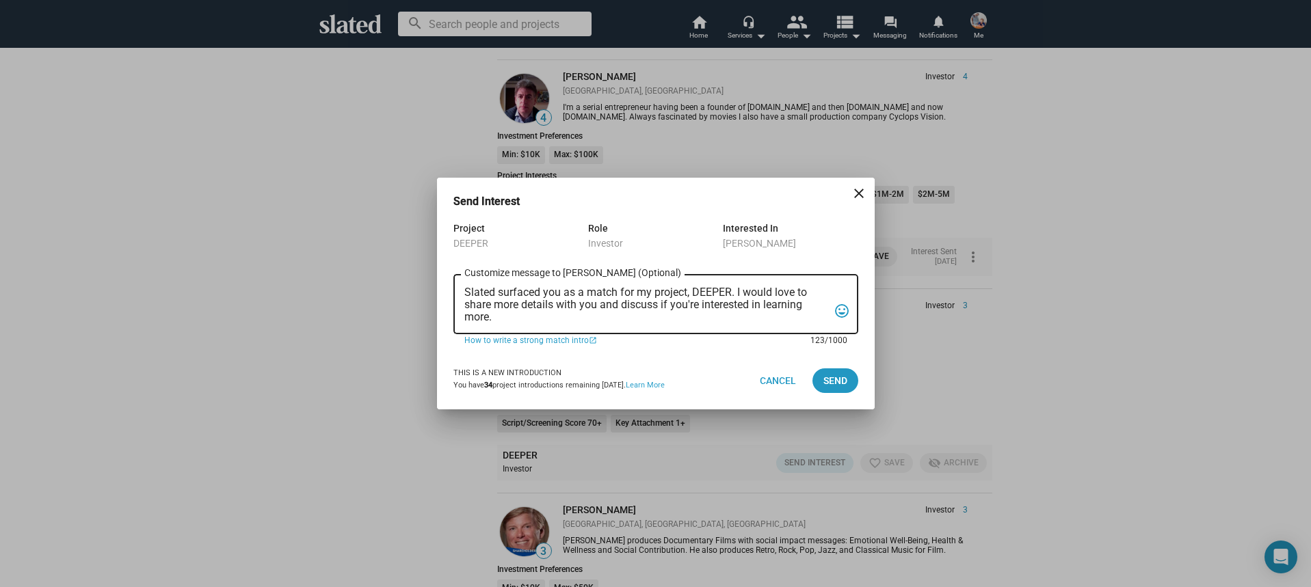
click at [614, 321] on textarea "Slated surfaced you as a match for my project, DEEPER. I would love to share mo…" at bounding box center [646, 305] width 364 height 37
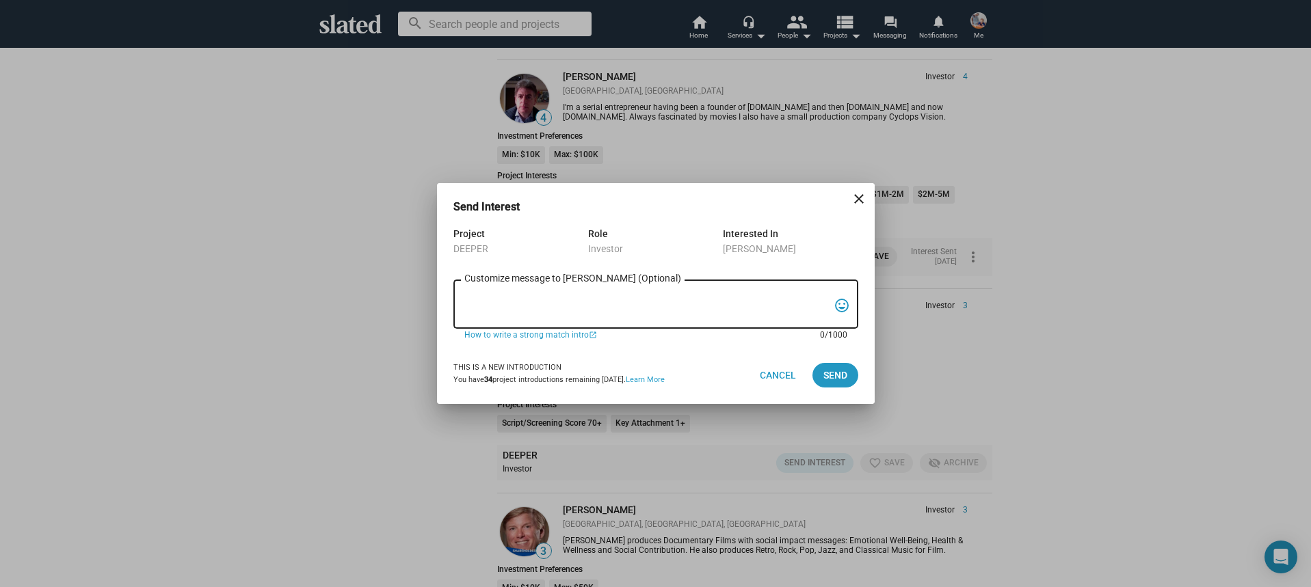
paste textarea "Hi, My name is Nathan Thomas, and I’m assistant producer of DEEPER, a psycholog…"
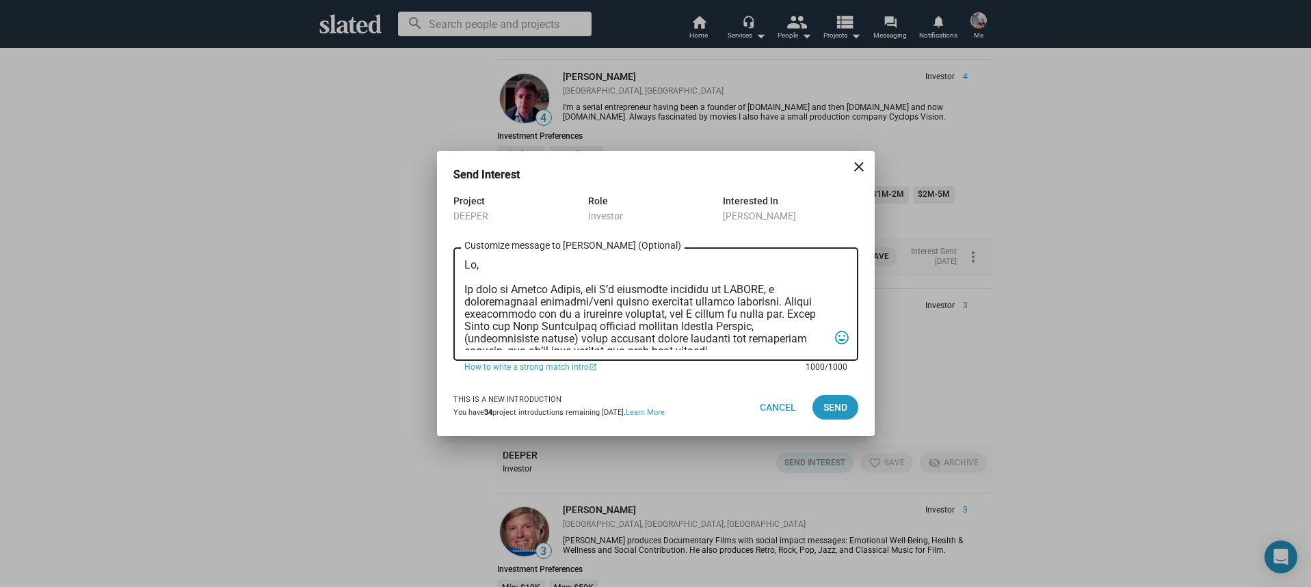
scroll to position [364, 0]
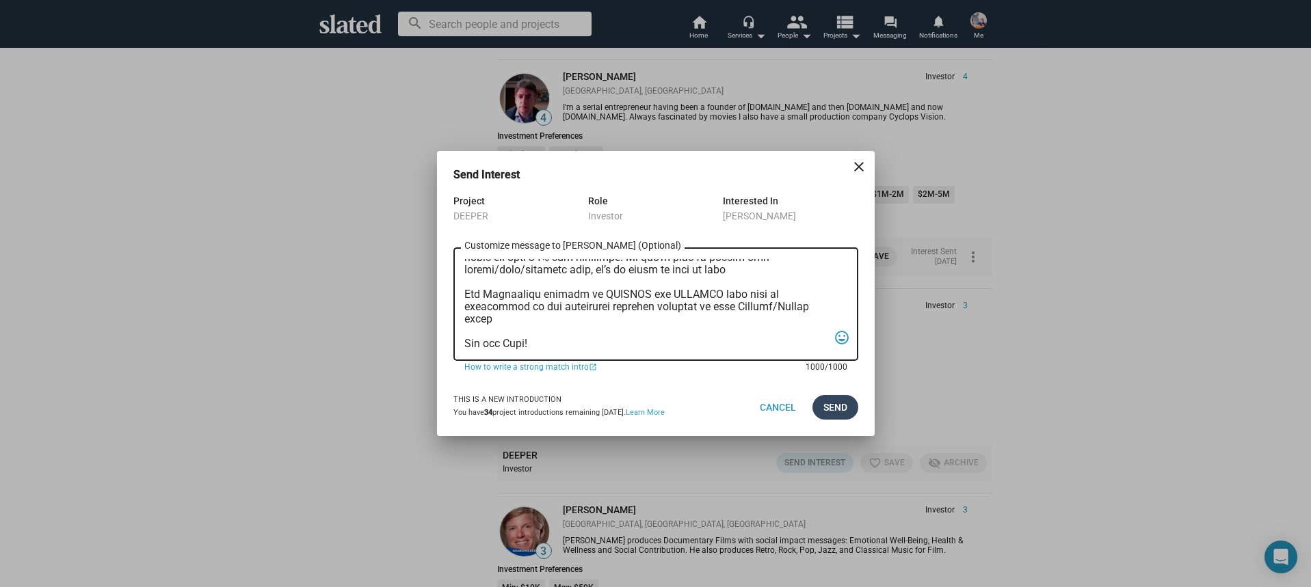
type textarea "Hi, My name is Nathan Thomas, and I’m assistant producer of DEEPER, a psycholog…"
click at [830, 407] on span "Send" at bounding box center [835, 407] width 24 height 25
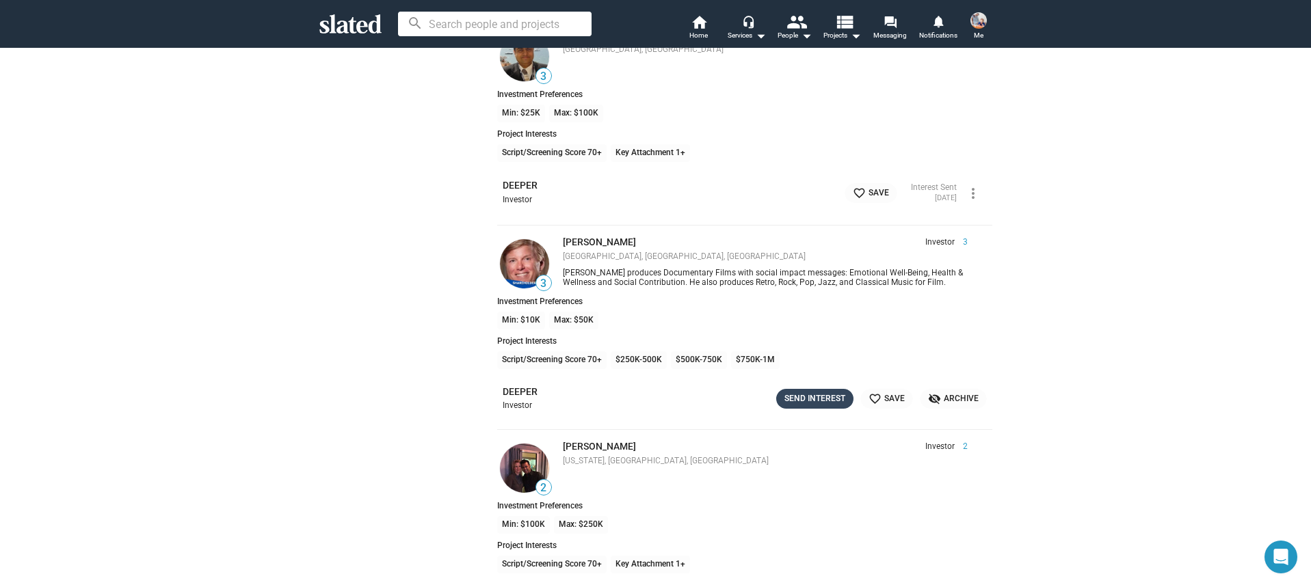
scroll to position [9135, 0]
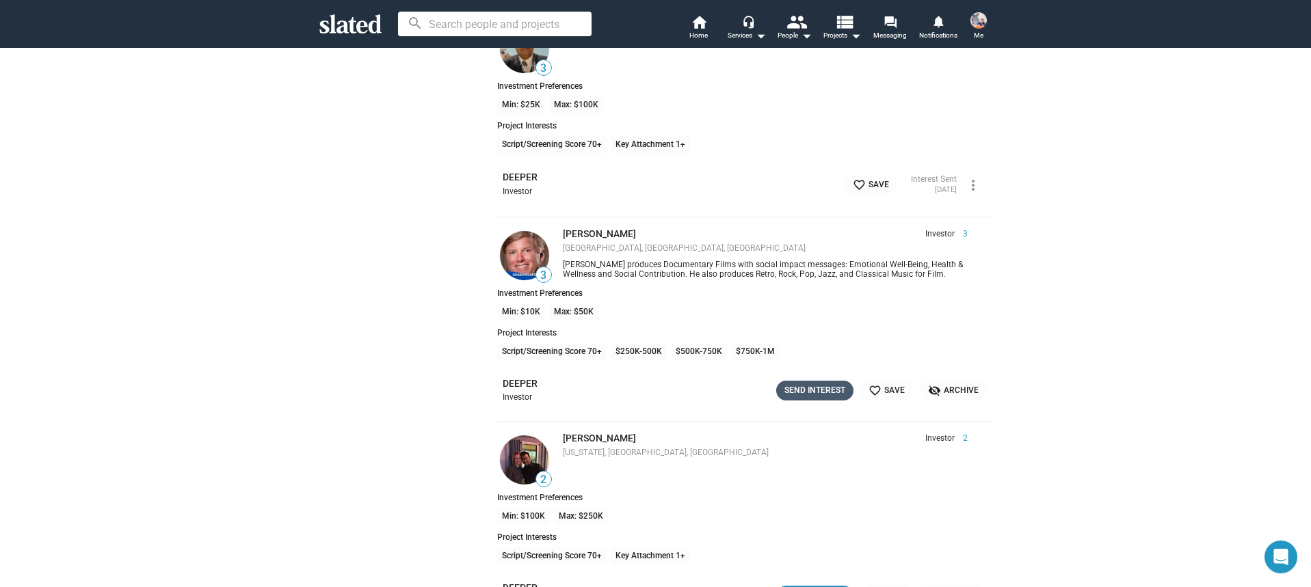
click at [804, 389] on div "Send Interest" at bounding box center [814, 391] width 61 height 14
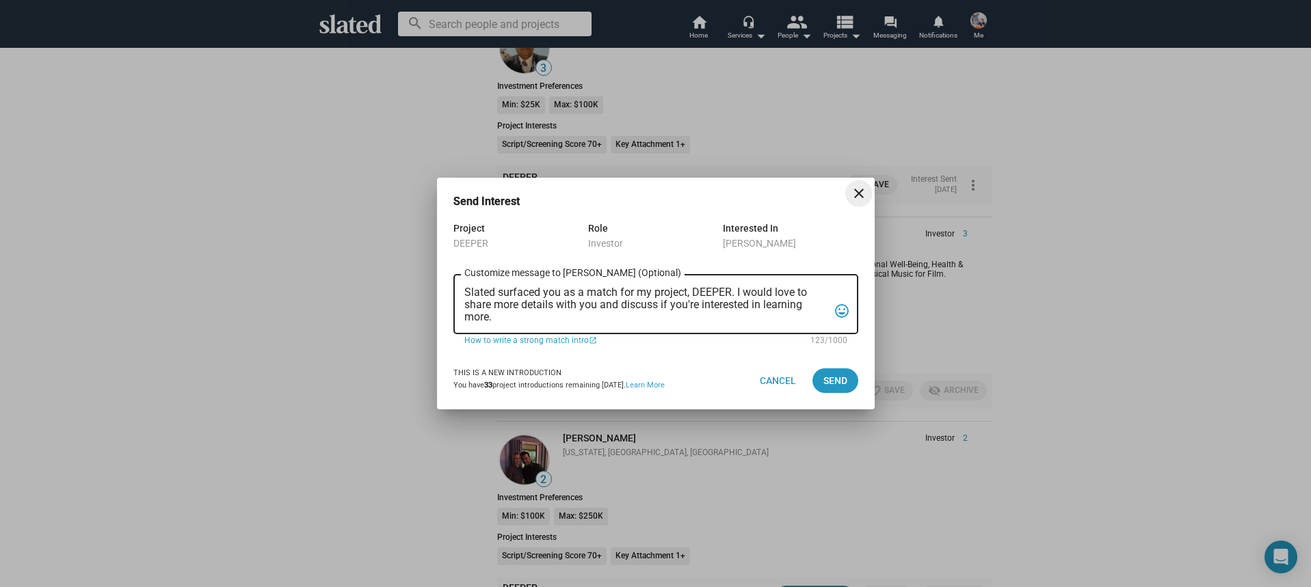
click at [653, 314] on textarea "Slated surfaced you as a match for my project, DEEPER. I would love to share mo…" at bounding box center [646, 305] width 364 height 37
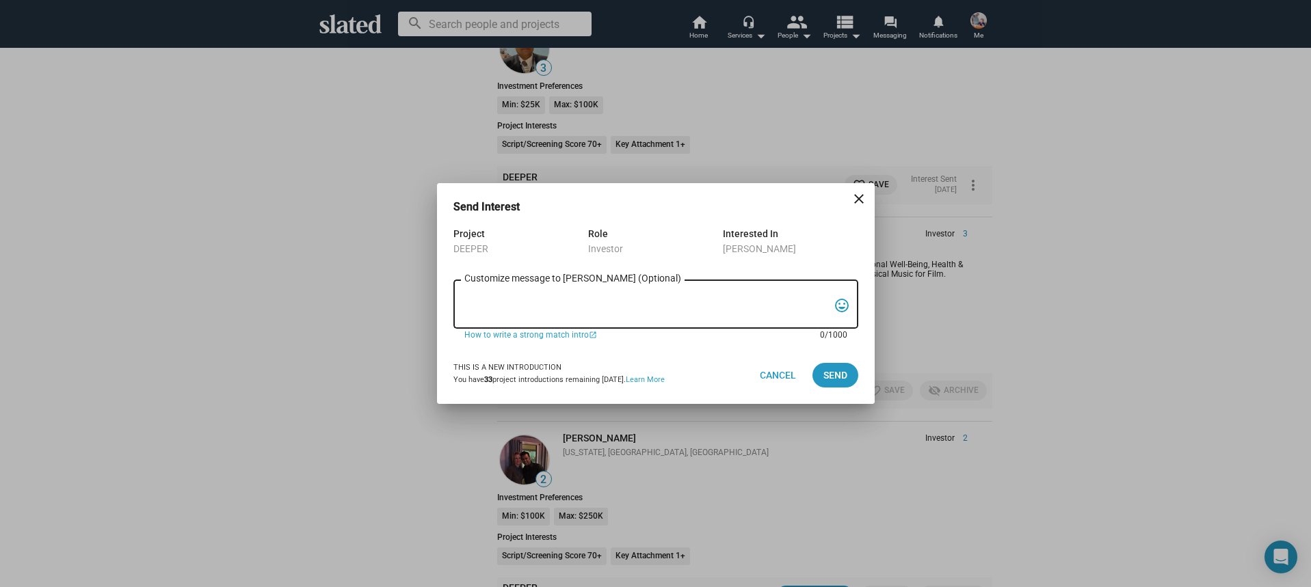
paste textarea "Hi, My name is Nathan Thomas, and I’m assistant producer of DEEPER, a psycholog…"
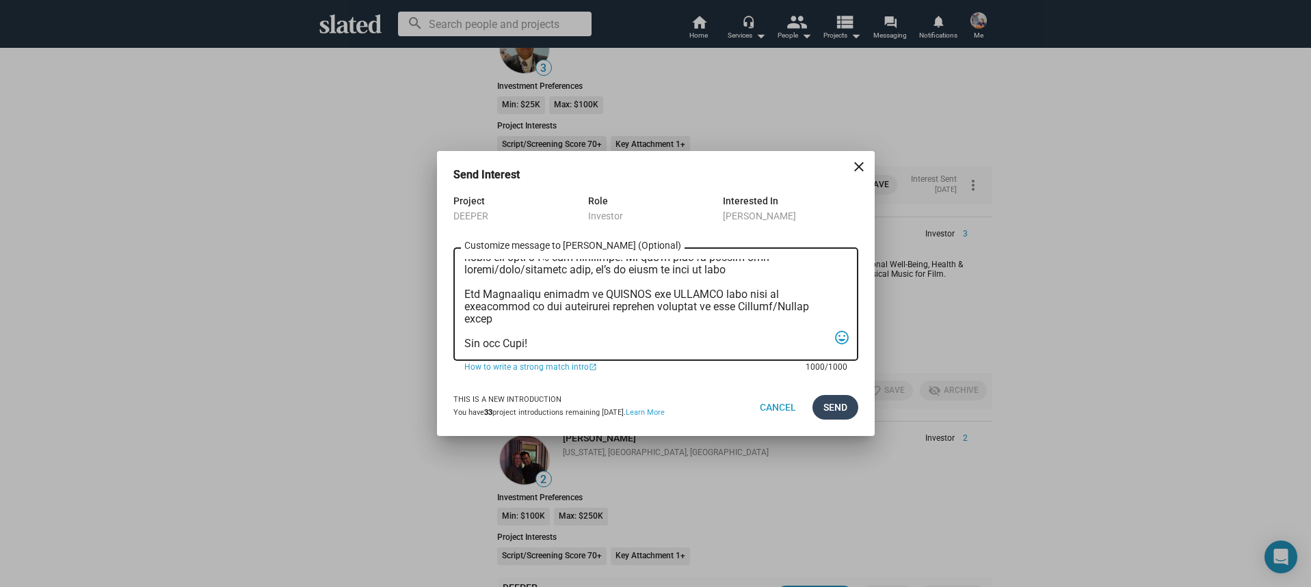
type textarea "Hi, My name is Nathan Thomas, and I’m assistant producer of DEEPER, a psycholog…"
click at [834, 406] on span "Send" at bounding box center [835, 407] width 24 height 25
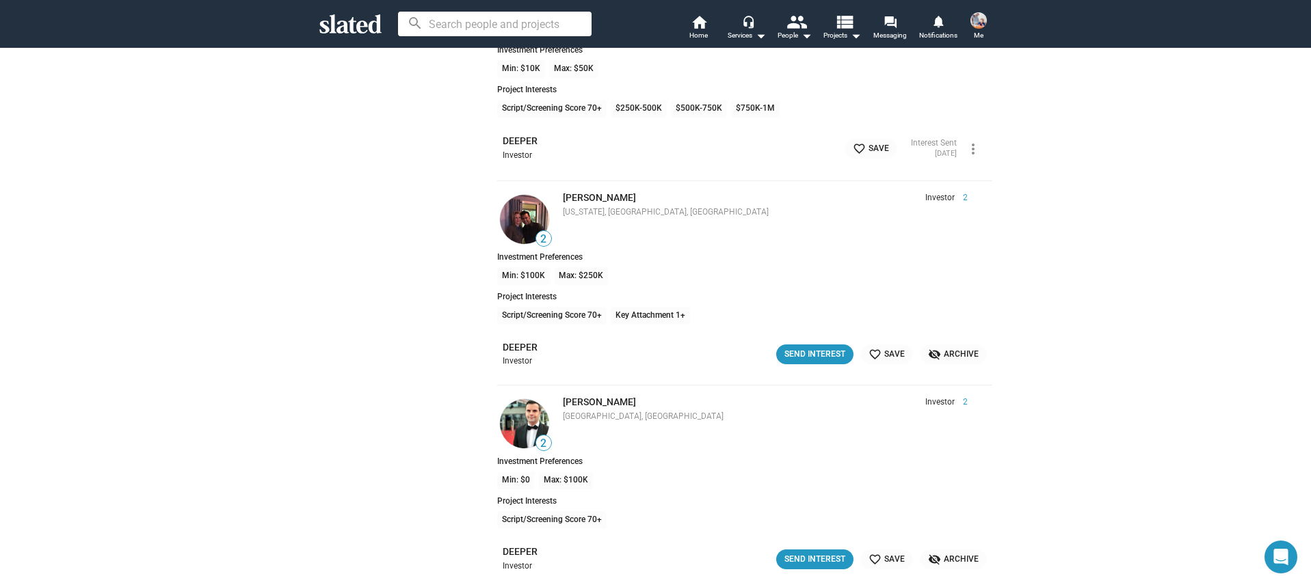
scroll to position [9382, 0]
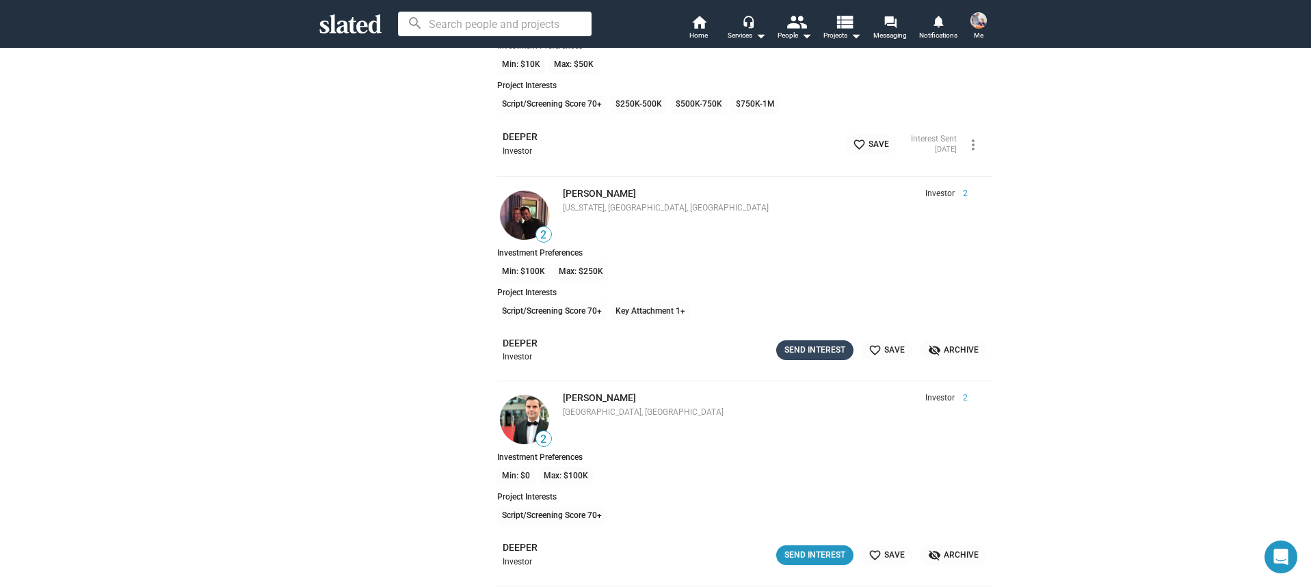
click at [806, 359] on button "Send Interest" at bounding box center [814, 351] width 77 height 20
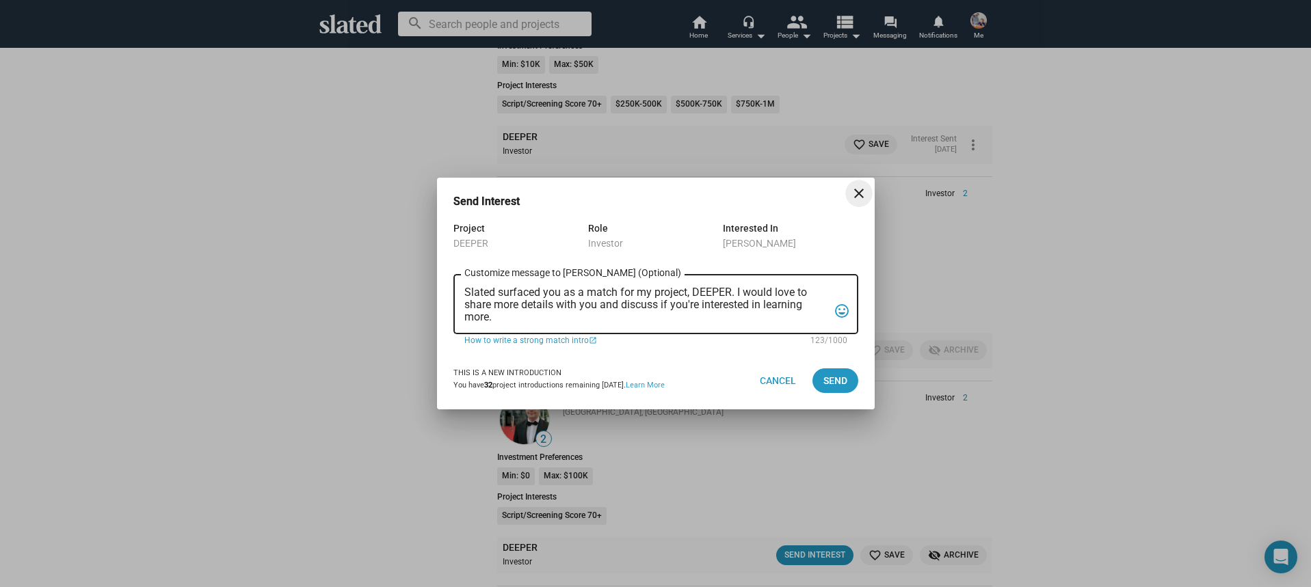
click at [687, 314] on textarea "Slated surfaced you as a match for my project, DEEPER. I would love to share mo…" at bounding box center [646, 305] width 364 height 37
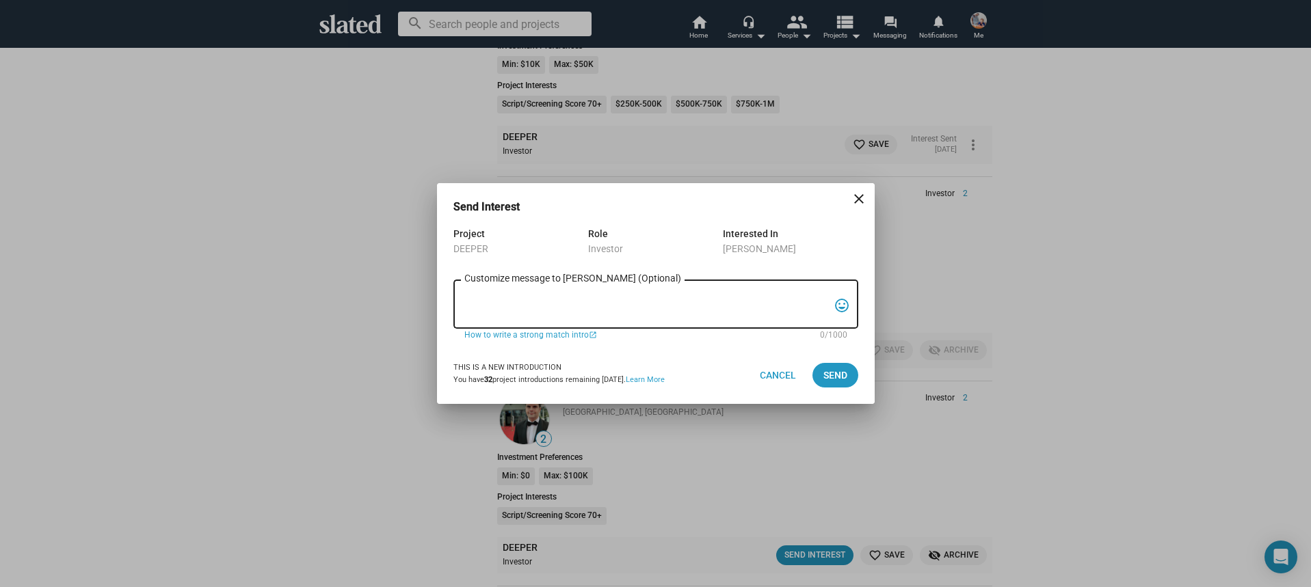
click at [572, 299] on textarea "Customize message to Anurag (Optional) Customize message (Optional)" at bounding box center [646, 305] width 364 height 26
paste textarea "Hi, My name is Nathan Thomas, and I’m assistant producer of DEEPER, a psycholog…"
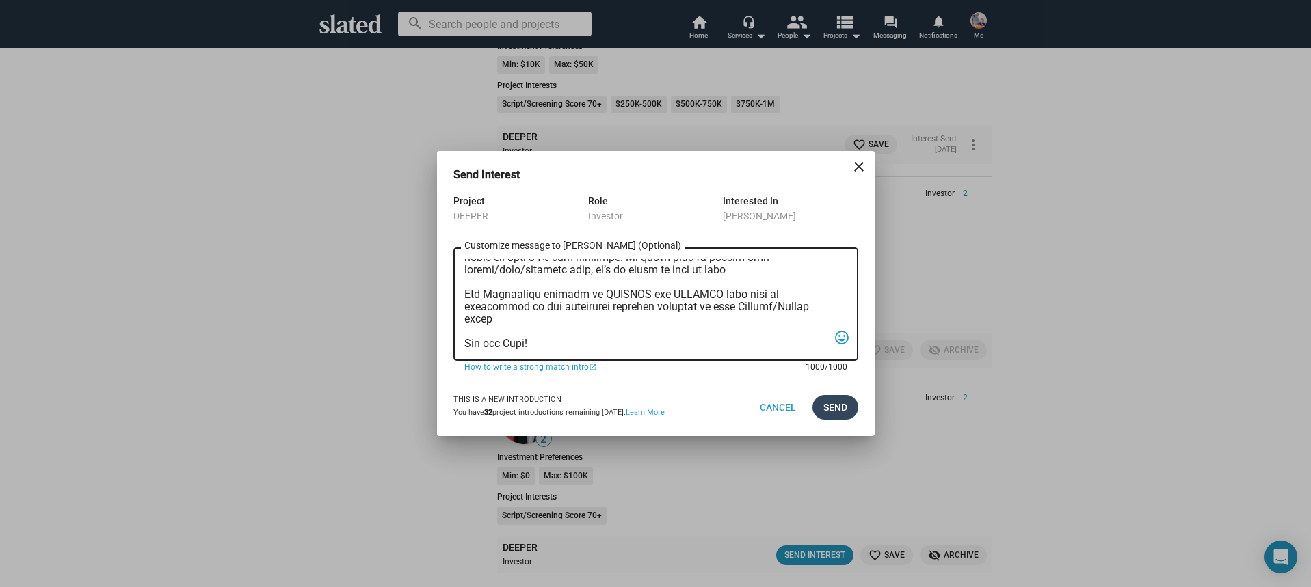
type textarea "Hi, My name is Nathan Thomas, and I’m assistant producer of DEEPER, a psycholog…"
click at [834, 401] on span "Send" at bounding box center [835, 407] width 24 height 25
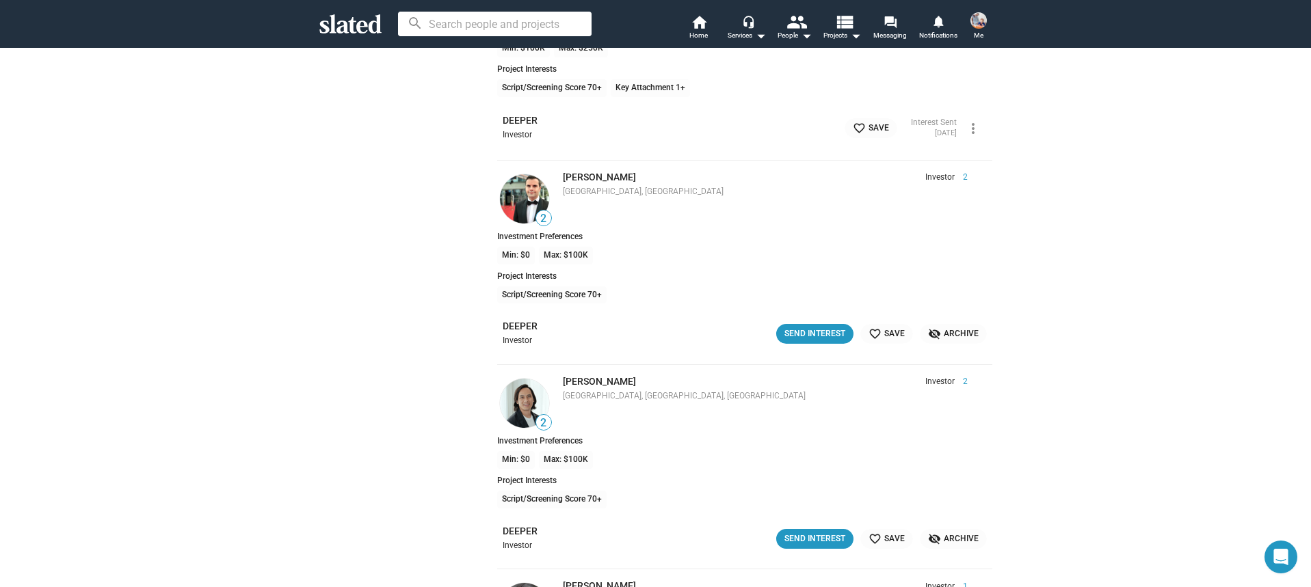
scroll to position [9608, 0]
click at [814, 328] on div "Send Interest" at bounding box center [814, 332] width 61 height 14
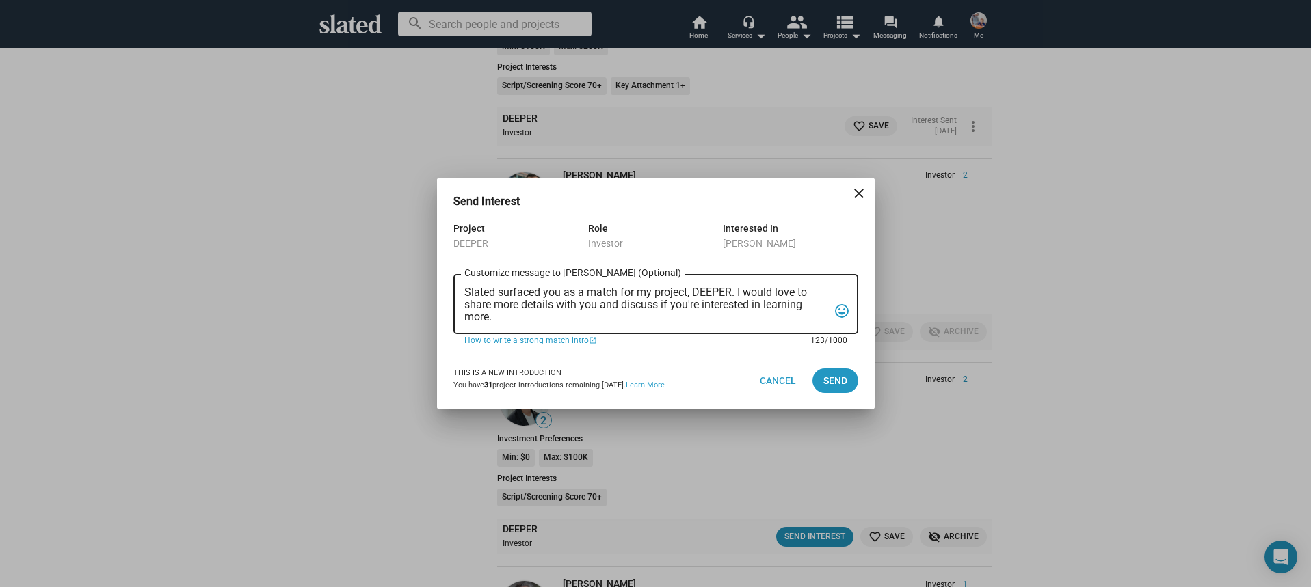
click at [622, 319] on textarea "Slated surfaced you as a match for my project, DEEPER. I would love to share mo…" at bounding box center [646, 305] width 364 height 37
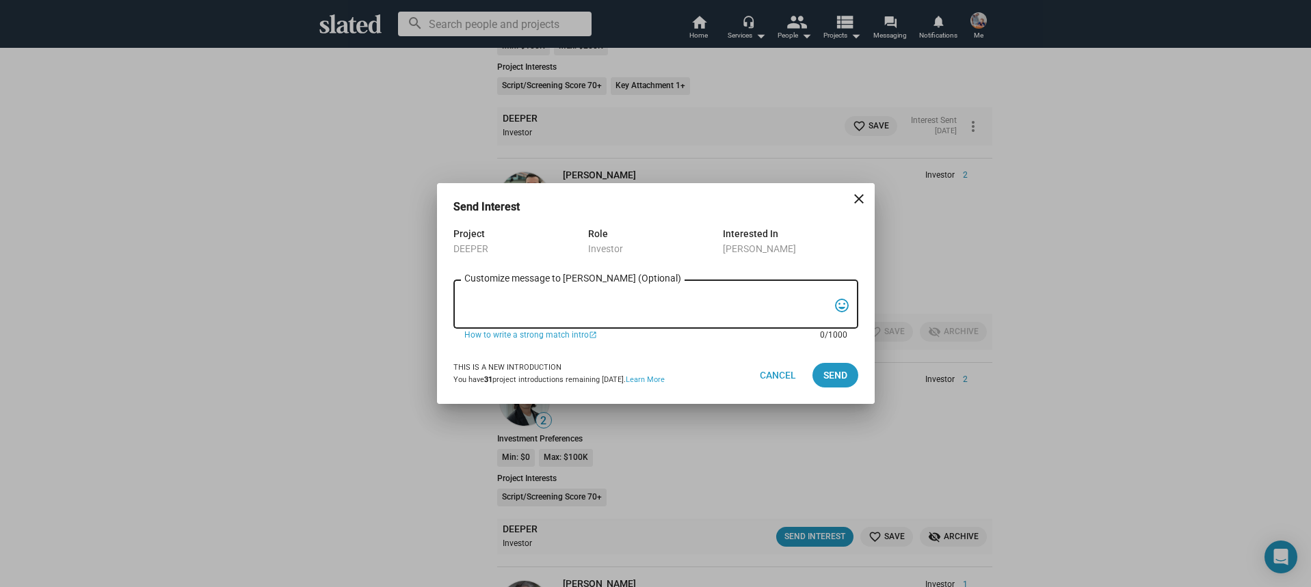
paste textarea "Hi, My name is Nathan Thomas, and I’m assistant producer of DEEPER, a psycholog…"
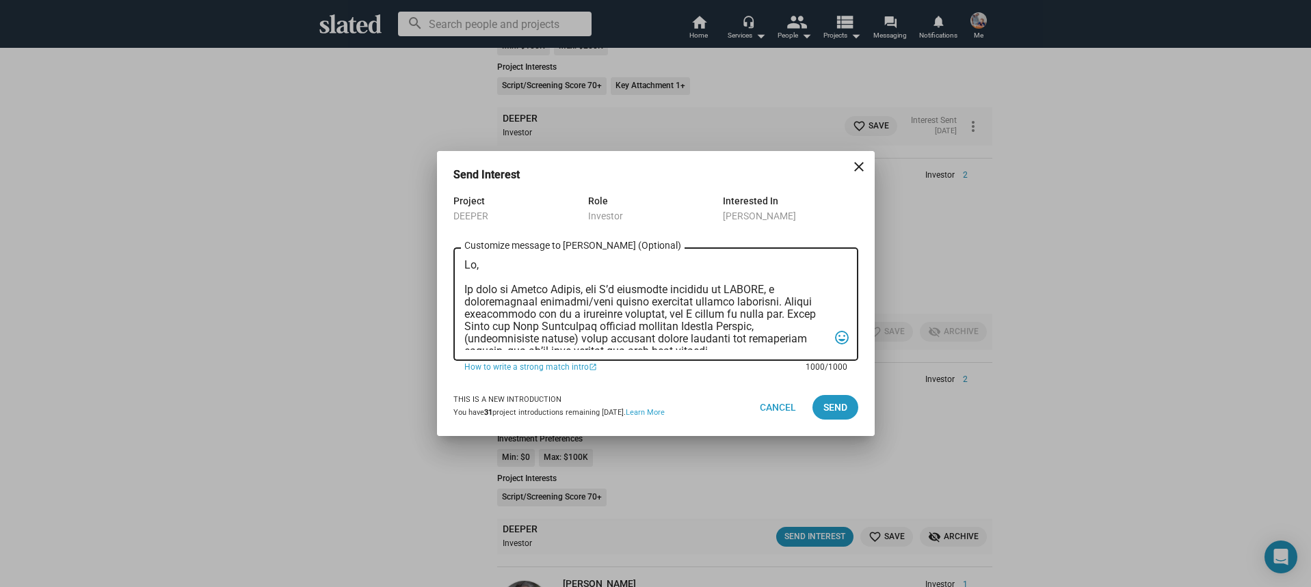
scroll to position [364, 0]
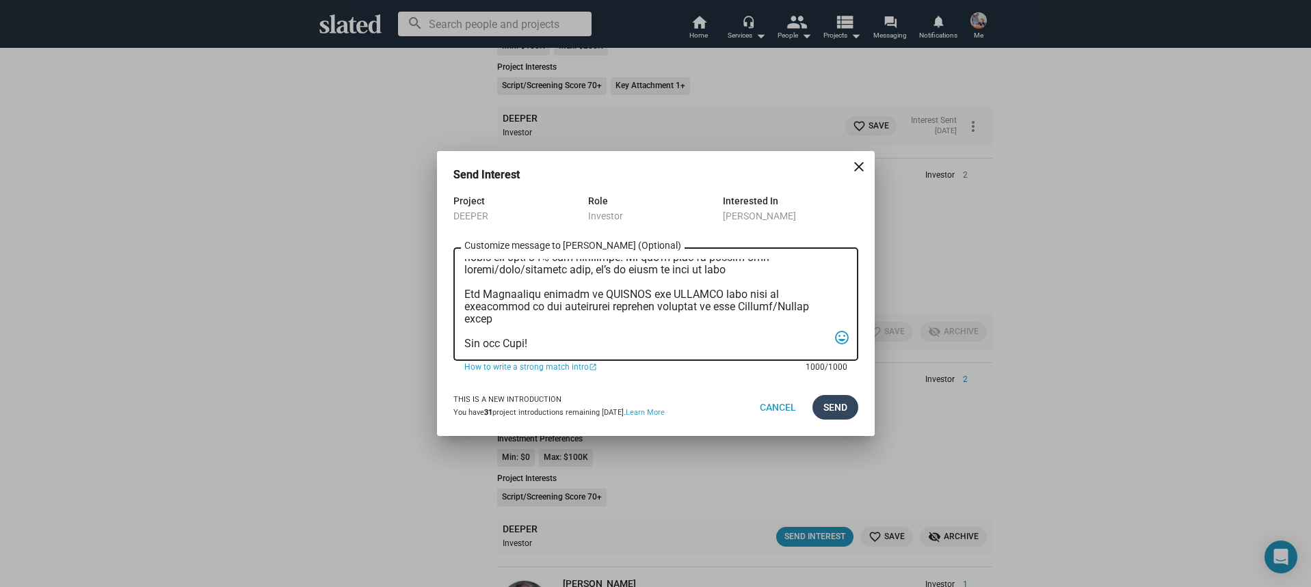
type textarea "Hi, My name is Nathan Thomas, and I’m assistant producer of DEEPER, a psycholog…"
click at [827, 411] on span "Send" at bounding box center [835, 407] width 24 height 25
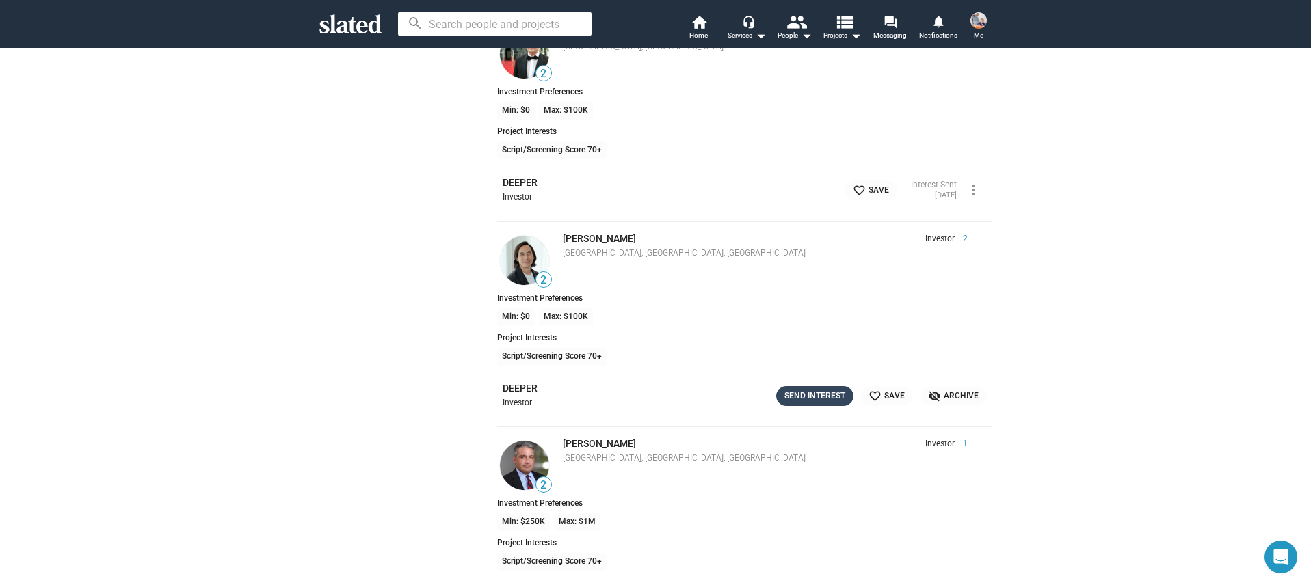
scroll to position [9752, 0]
click at [807, 394] on div "Send Interest" at bounding box center [814, 395] width 61 height 14
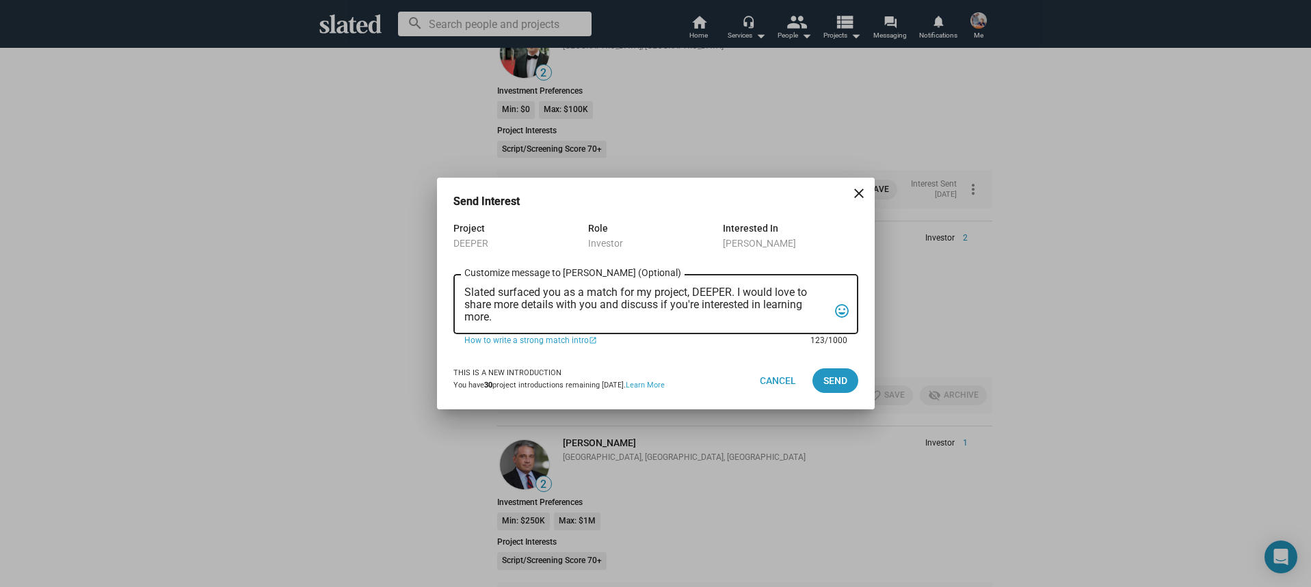
click at [583, 308] on textarea "Slated surfaced you as a match for my project, DEEPER. I would love to share mo…" at bounding box center [646, 305] width 364 height 37
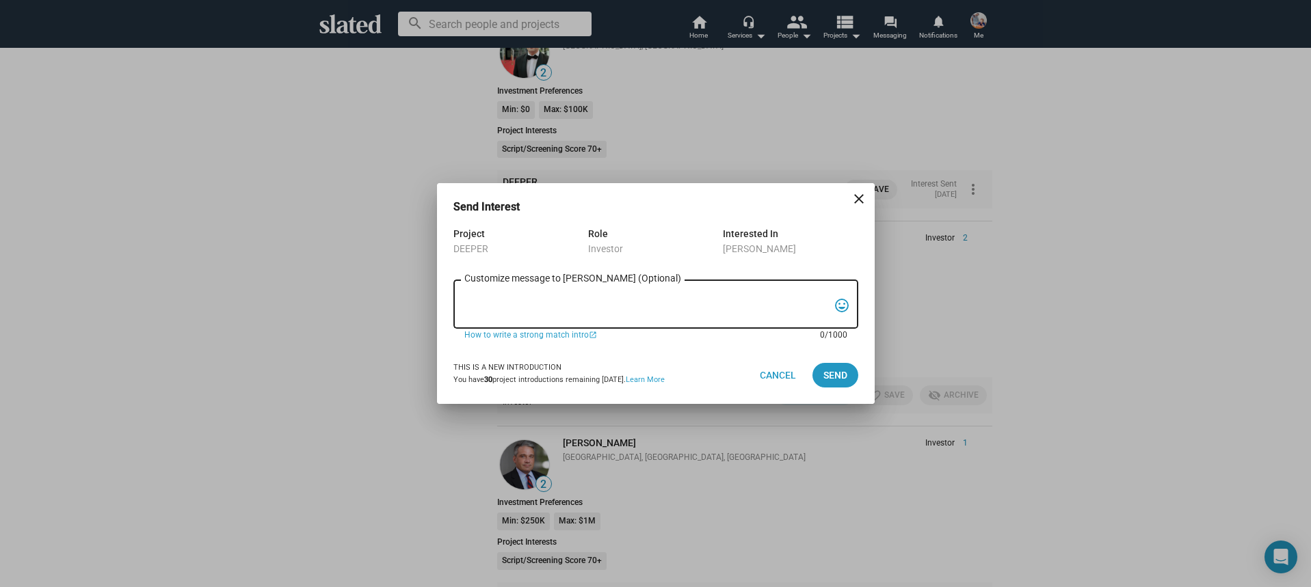
paste textarea "Hi, My name is Nathan Thomas, and I’m assistant producer of DEEPER, a psycholog…"
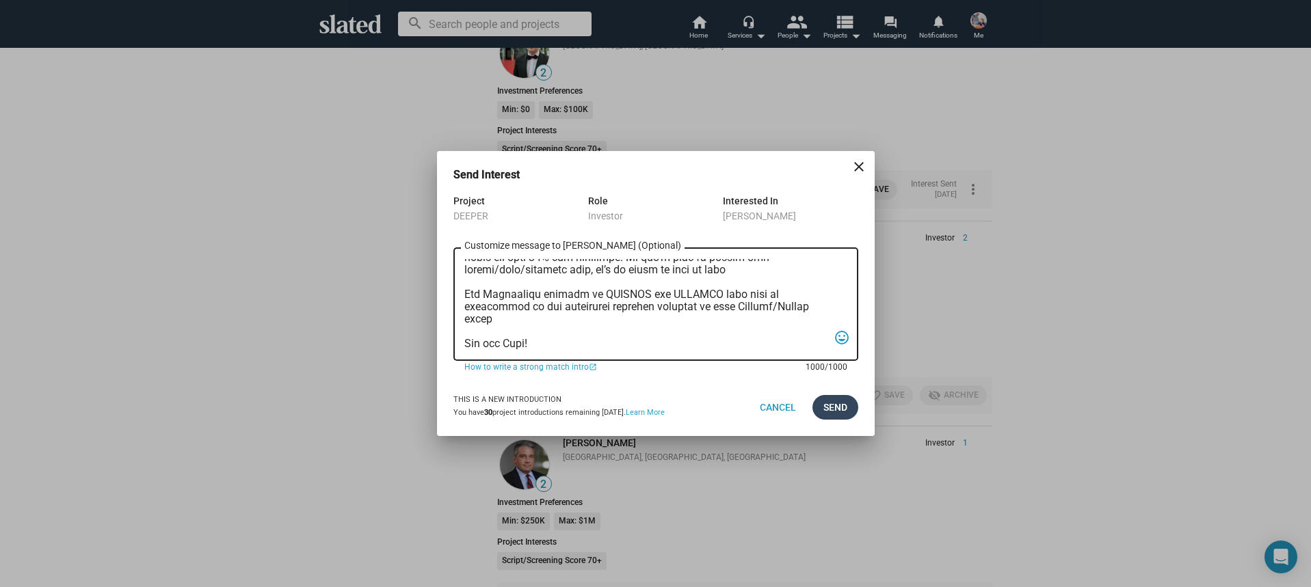
type textarea "Hi, My name is Nathan Thomas, and I’m assistant producer of DEEPER, a psycholog…"
click at [827, 403] on span "Send" at bounding box center [835, 407] width 24 height 25
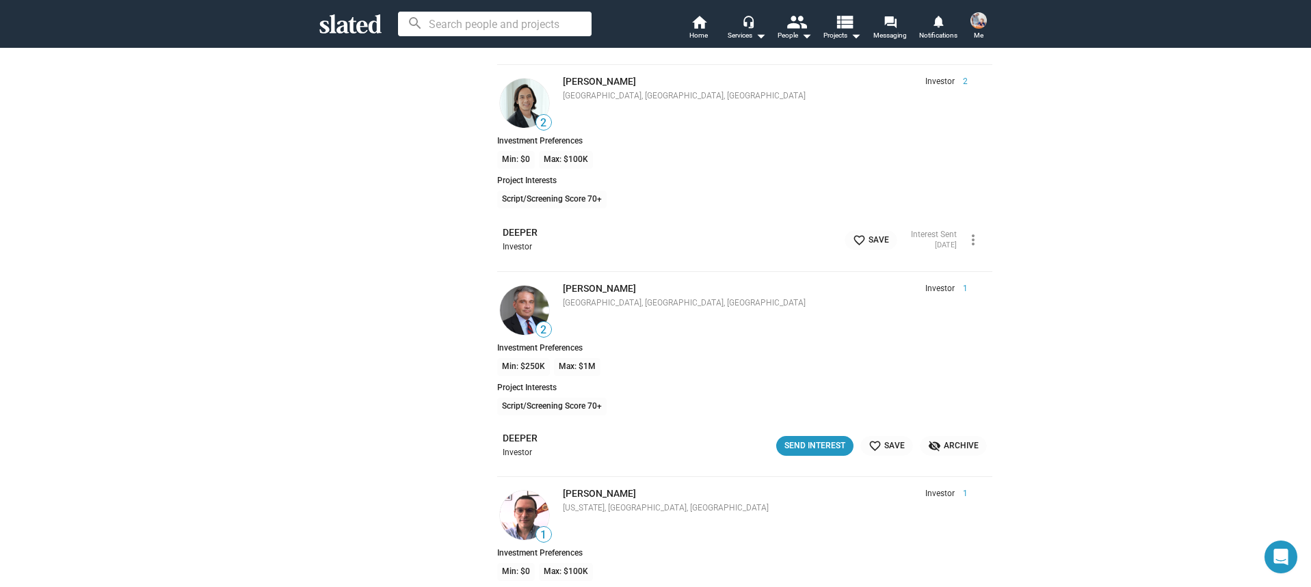
scroll to position [9911, 0]
click at [819, 438] on div "Send Interest" at bounding box center [814, 443] width 61 height 14
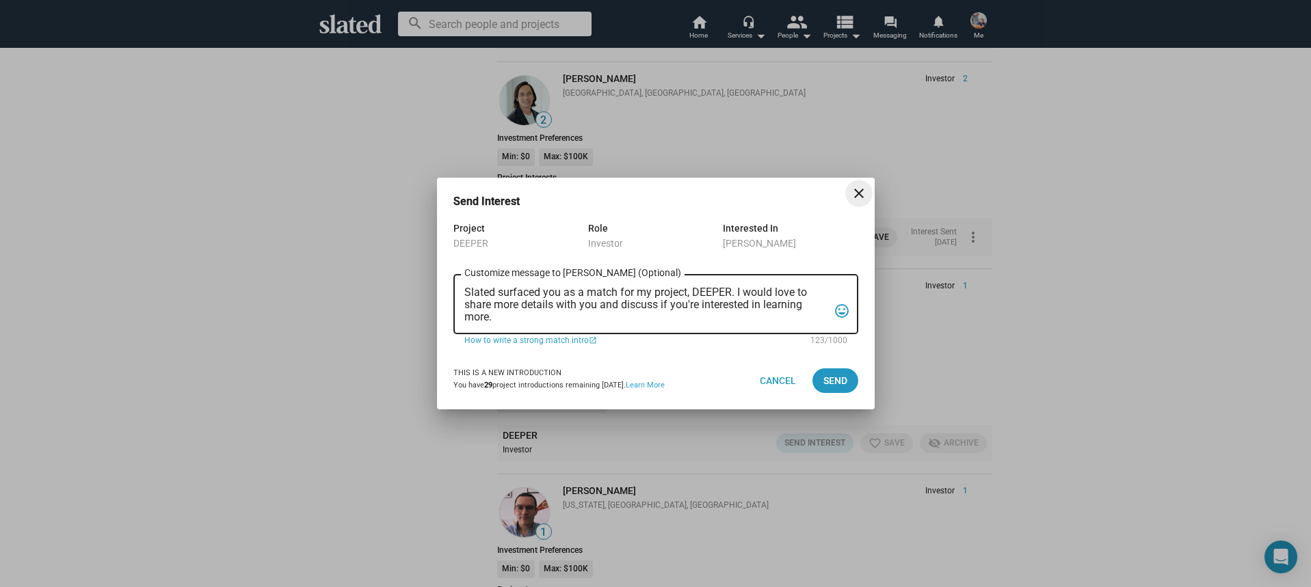
click at [663, 306] on textarea "Slated surfaced you as a match for my project, DEEPER. I would love to share mo…" at bounding box center [646, 305] width 364 height 37
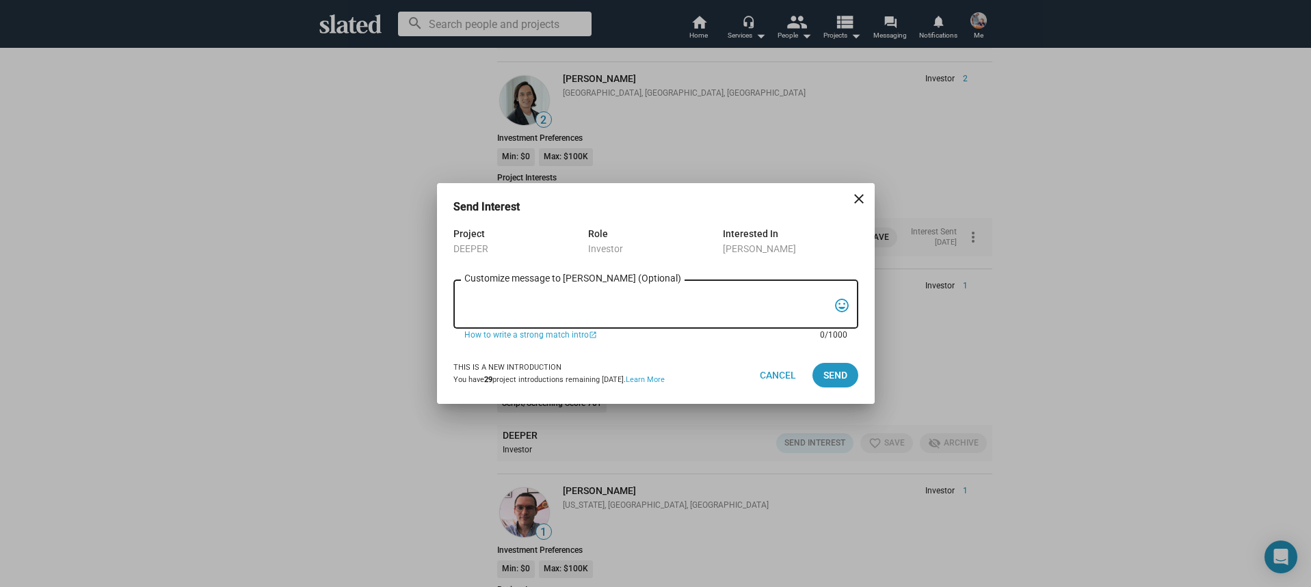
paste textarea "Hi, My name is Nathan Thomas, and I’m assistant producer of DEEPER, a psycholog…"
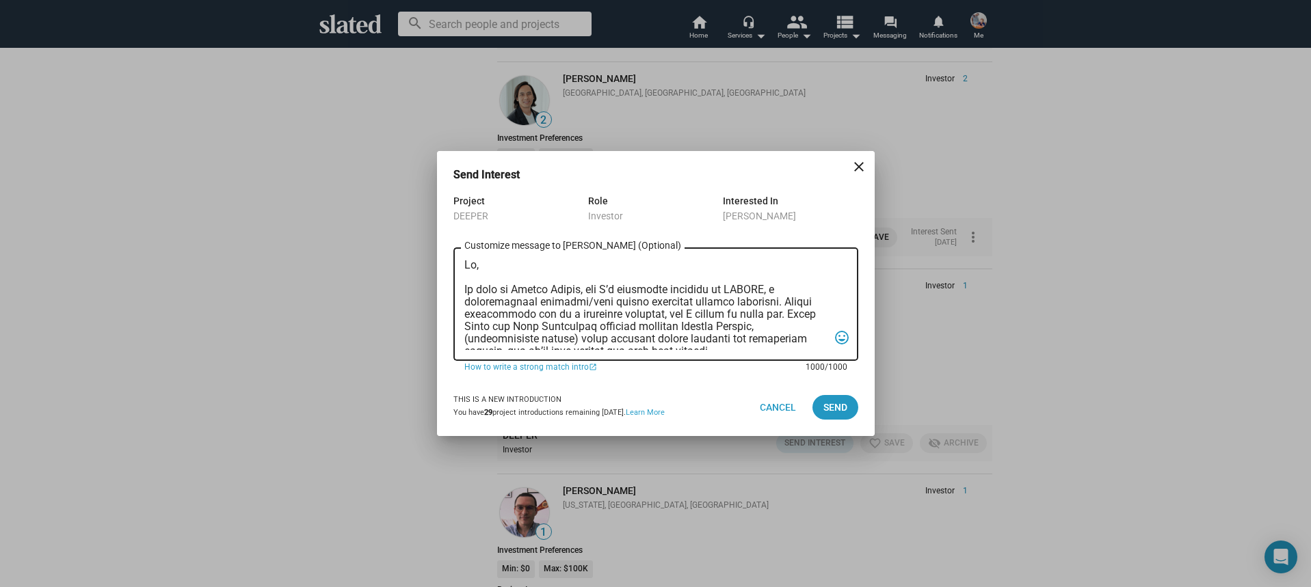
scroll to position [364, 0]
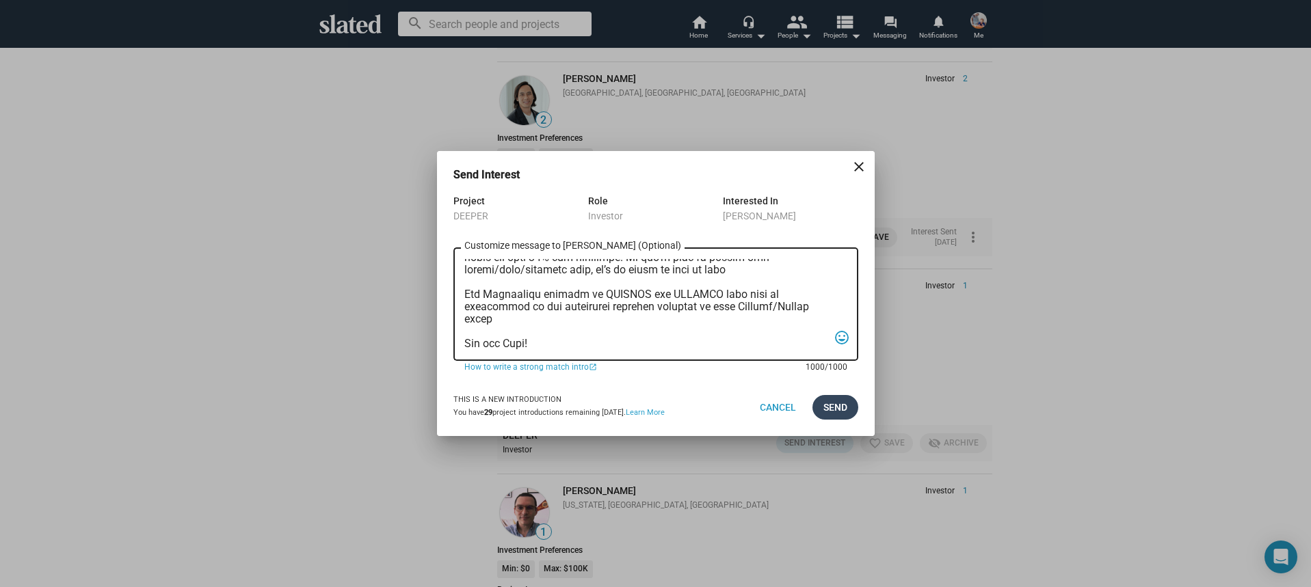
type textarea "Hi, My name is Nathan Thomas, and I’m assistant producer of DEEPER, a psycholog…"
click at [840, 411] on span "Send" at bounding box center [835, 407] width 24 height 25
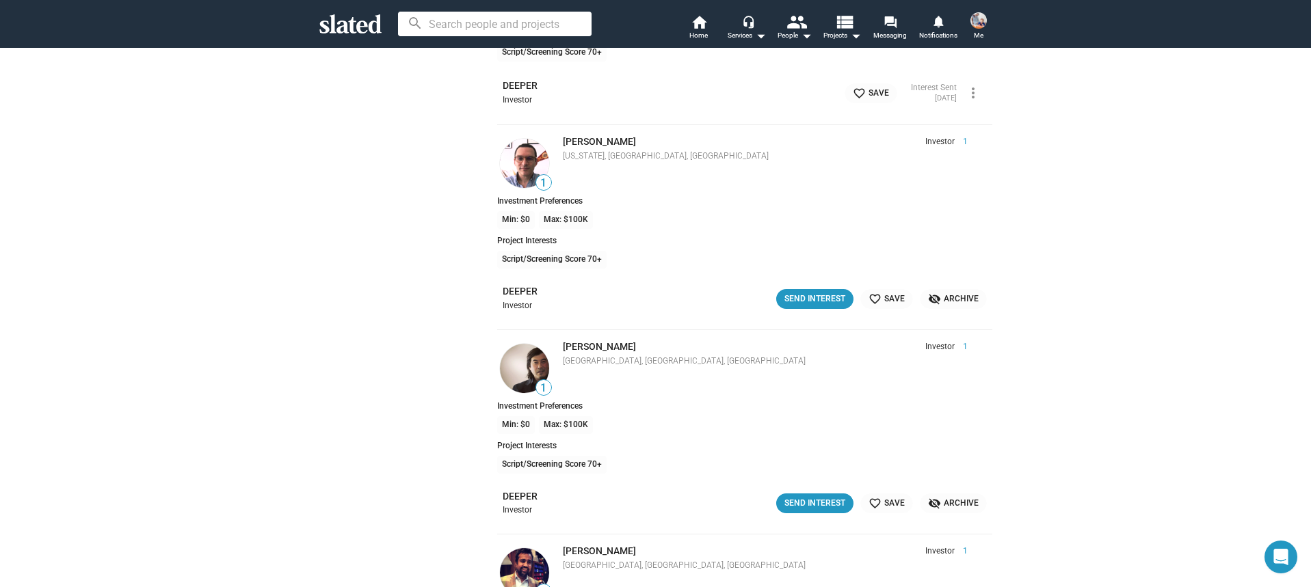
scroll to position [10264, 0]
click at [800, 297] on div "Send Interest" at bounding box center [814, 297] width 61 height 14
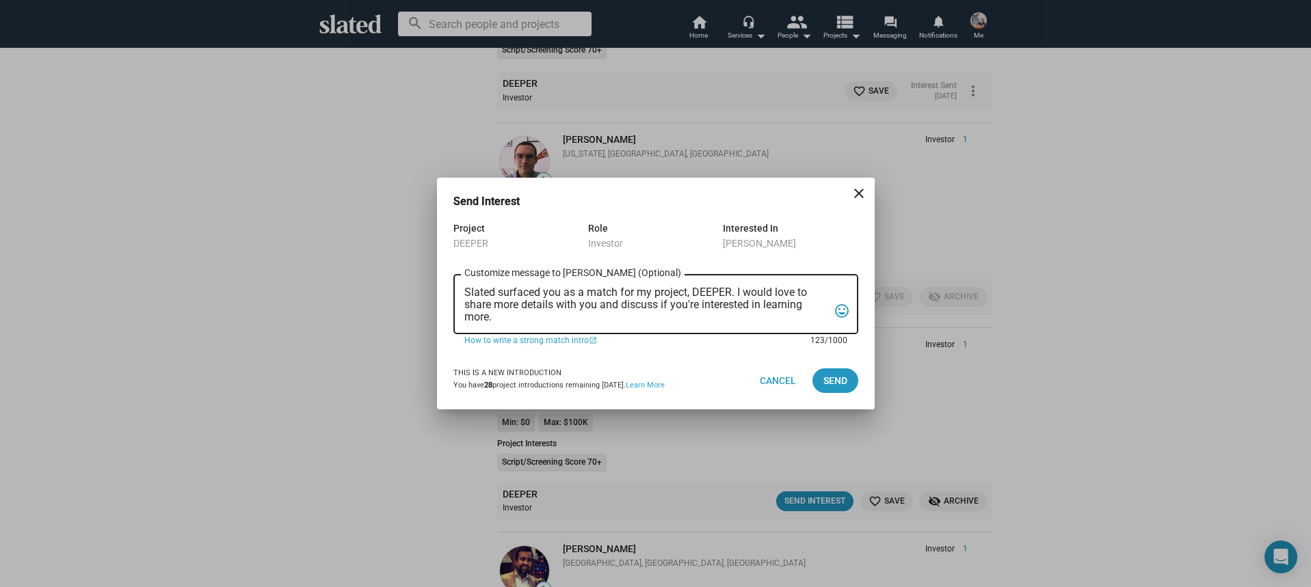
click at [659, 295] on textarea "Slated surfaced you as a match for my project, DEEPER. I would love to share mo…" at bounding box center [646, 305] width 364 height 37
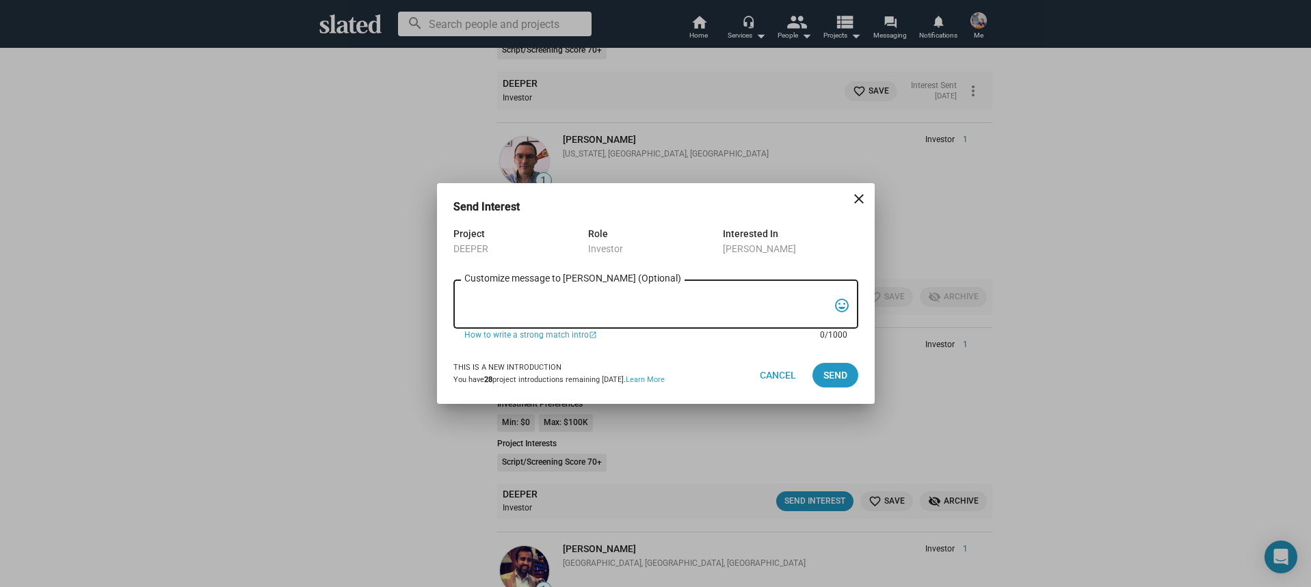
paste textarea "Hi, My name is Nathan Thomas, and I’m assistant producer of DEEPER, a psycholog…"
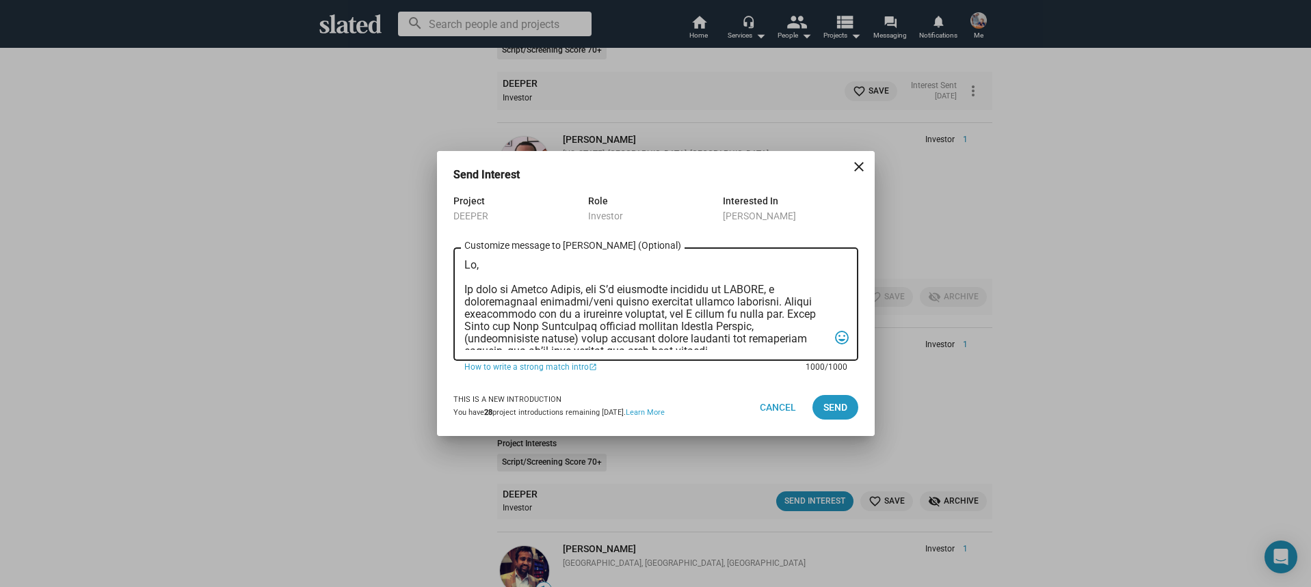
scroll to position [364, 0]
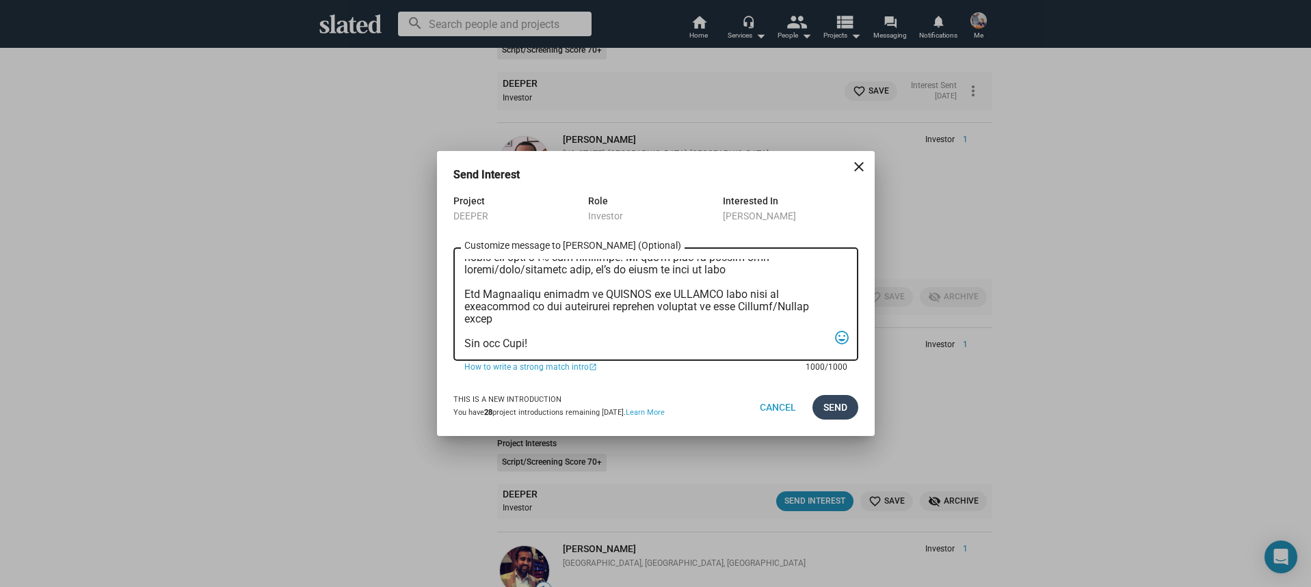
type textarea "Hi, My name is Nathan Thomas, and I’m assistant producer of DEEPER, a psycholog…"
click at [841, 406] on span "Send" at bounding box center [835, 407] width 24 height 25
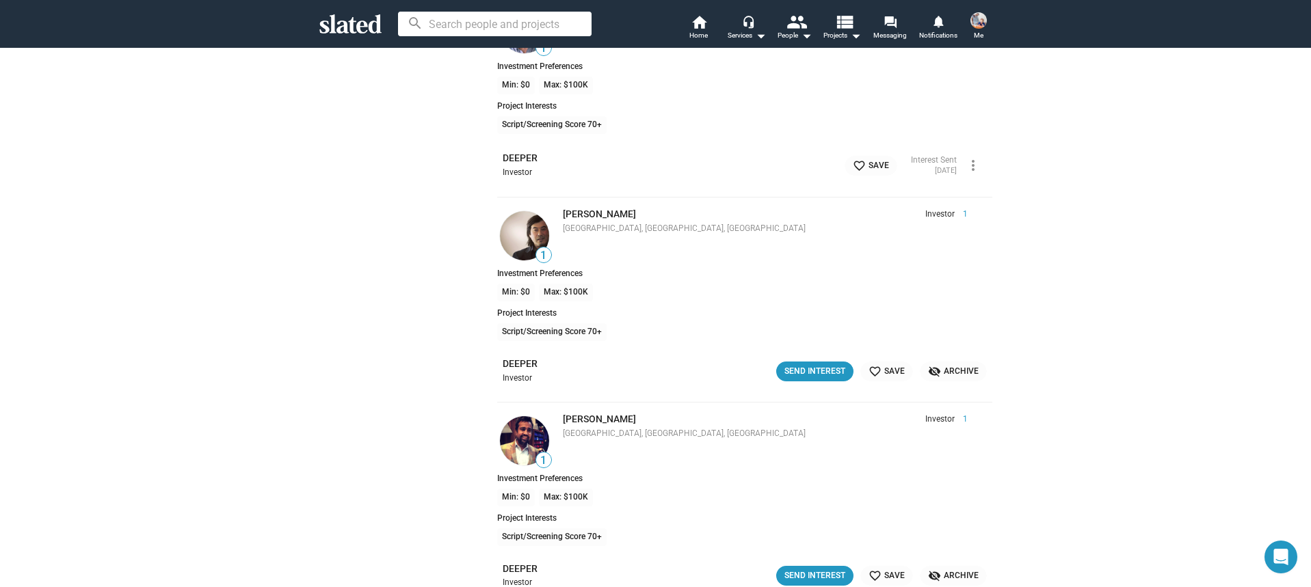
scroll to position [10399, 0]
click at [780, 371] on button "Send Interest" at bounding box center [814, 370] width 77 height 20
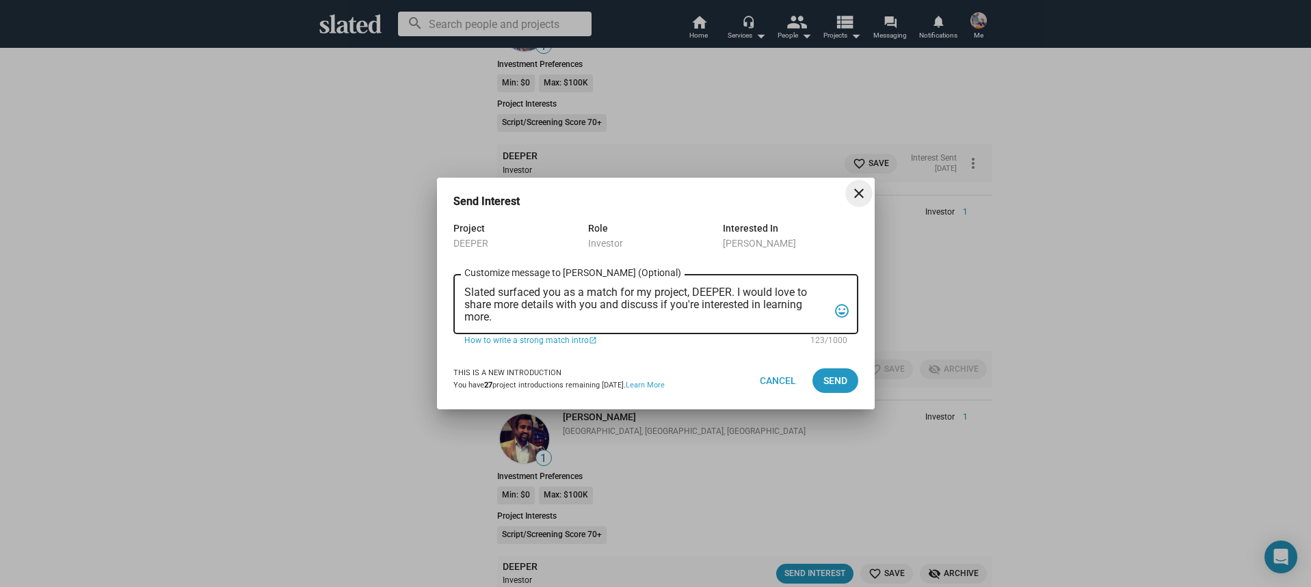
click at [629, 315] on textarea "Slated surfaced you as a match for my project, DEEPER. I would love to share mo…" at bounding box center [646, 305] width 364 height 37
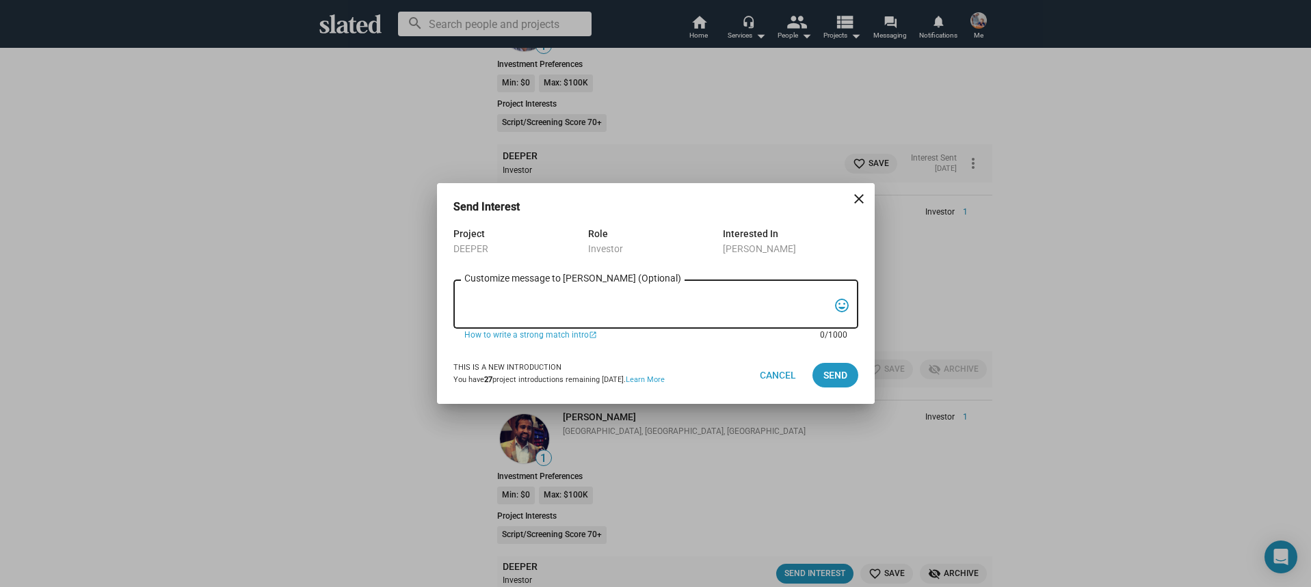
paste textarea "Hi, My name is Nathan Thomas, and I’m assistant producer of DEEPER, a psycholog…"
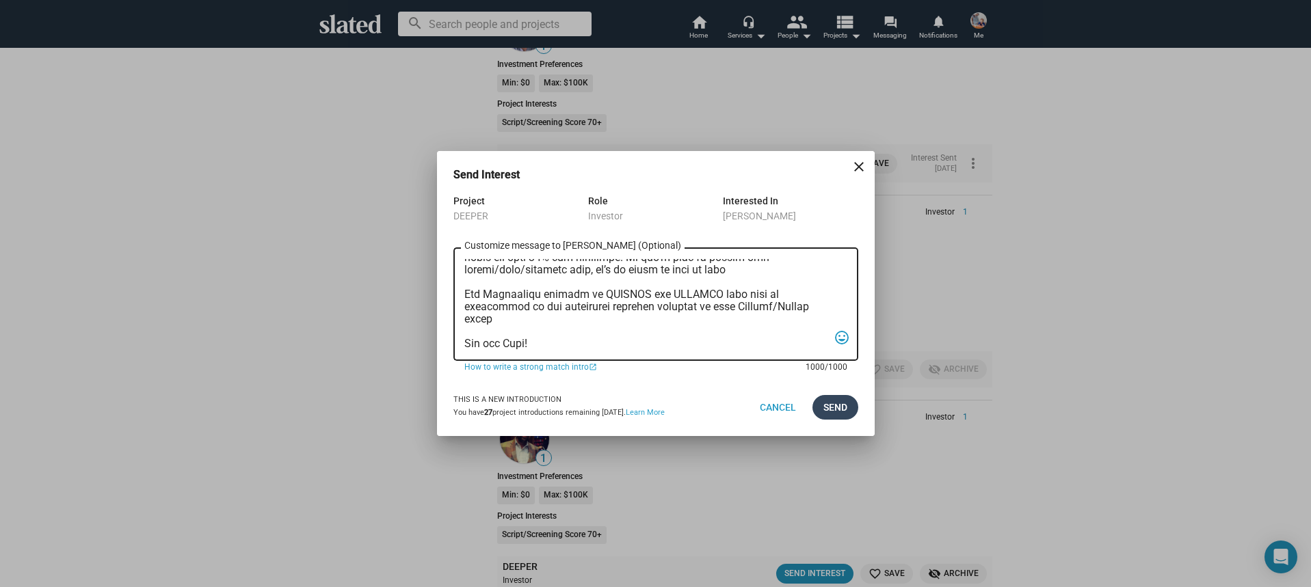
type textarea "Hi, My name is Nathan Thomas, and I’m assistant producer of DEEPER, a psycholog…"
click at [850, 411] on button "Send" at bounding box center [835, 407] width 46 height 25
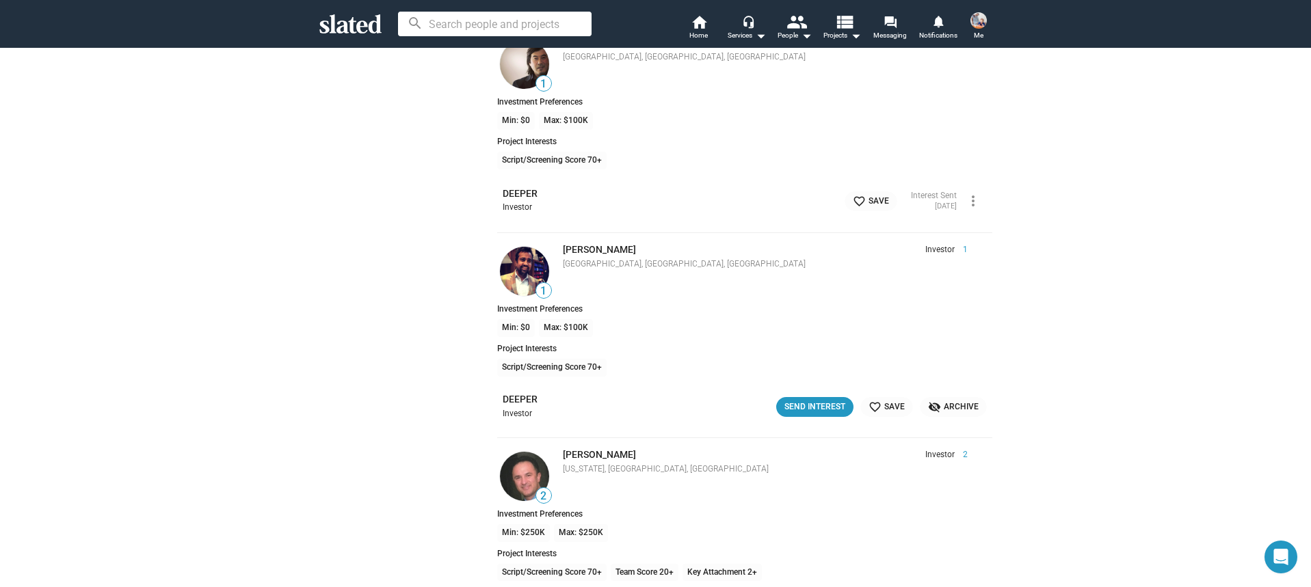
scroll to position [10571, 0]
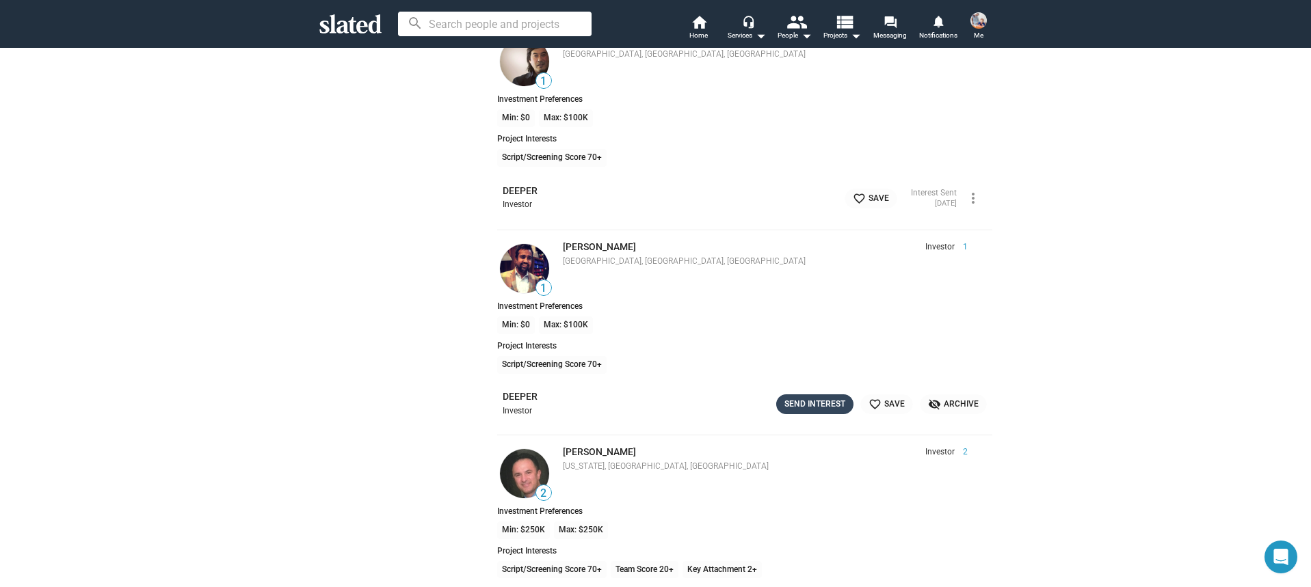
click at [804, 401] on div "Send Interest" at bounding box center [814, 404] width 61 height 14
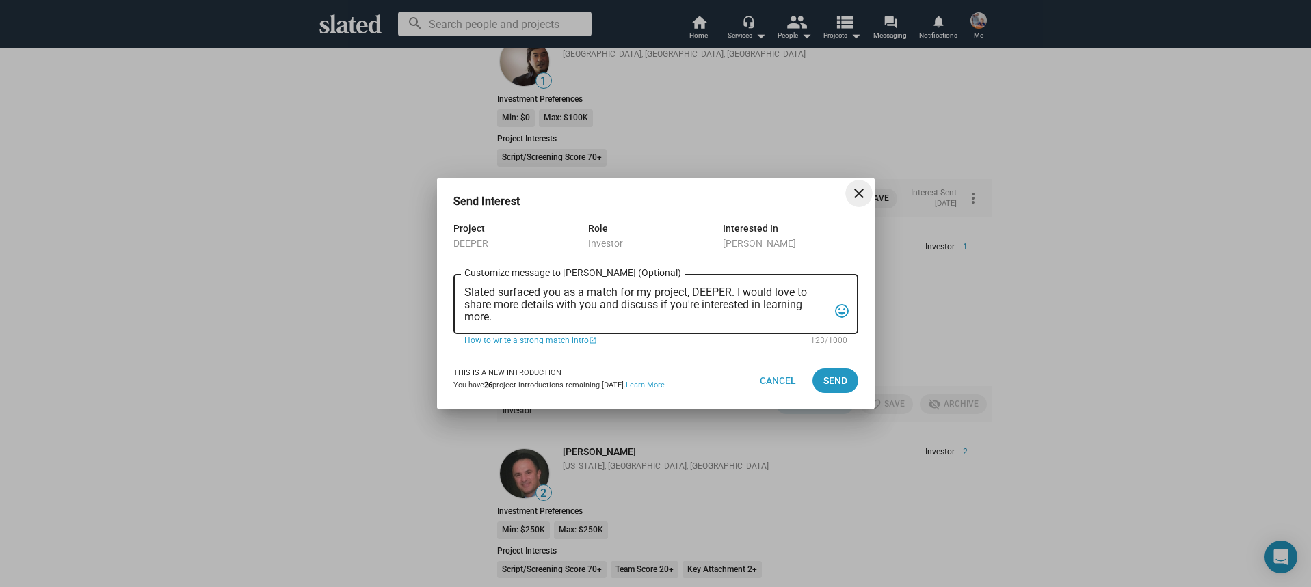
click at [628, 322] on textarea "Slated surfaced you as a match for my project, DEEPER. I would love to share mo…" at bounding box center [646, 305] width 364 height 37
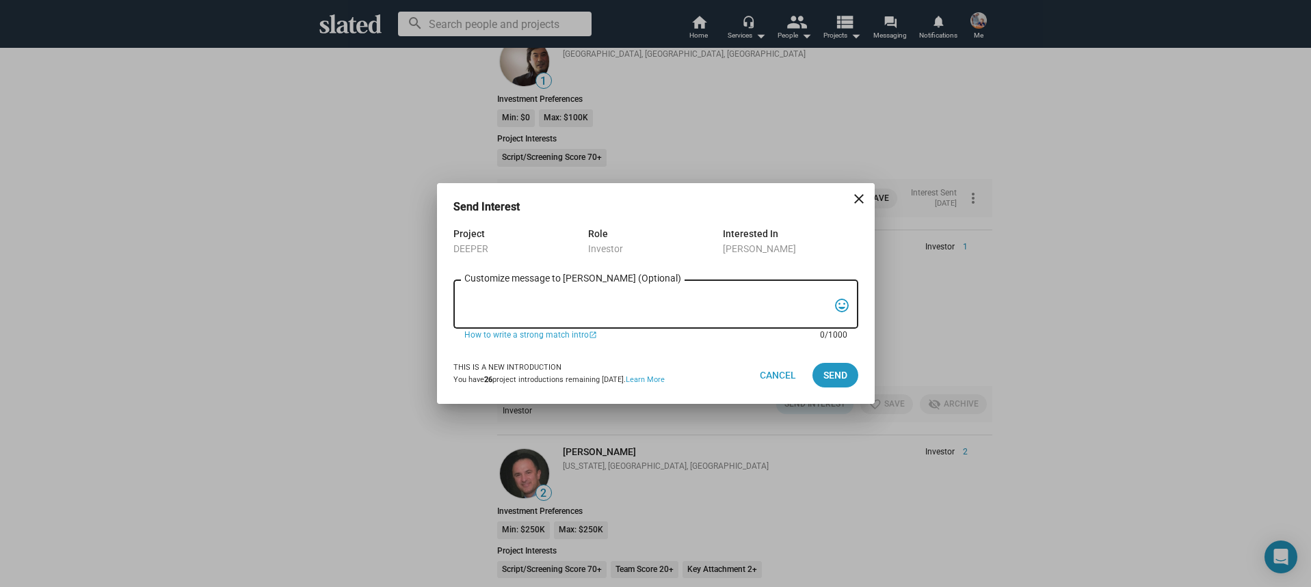
paste textarea "Hi, My name is Nathan Thomas, and I’m assistant producer of DEEPER, a psycholog…"
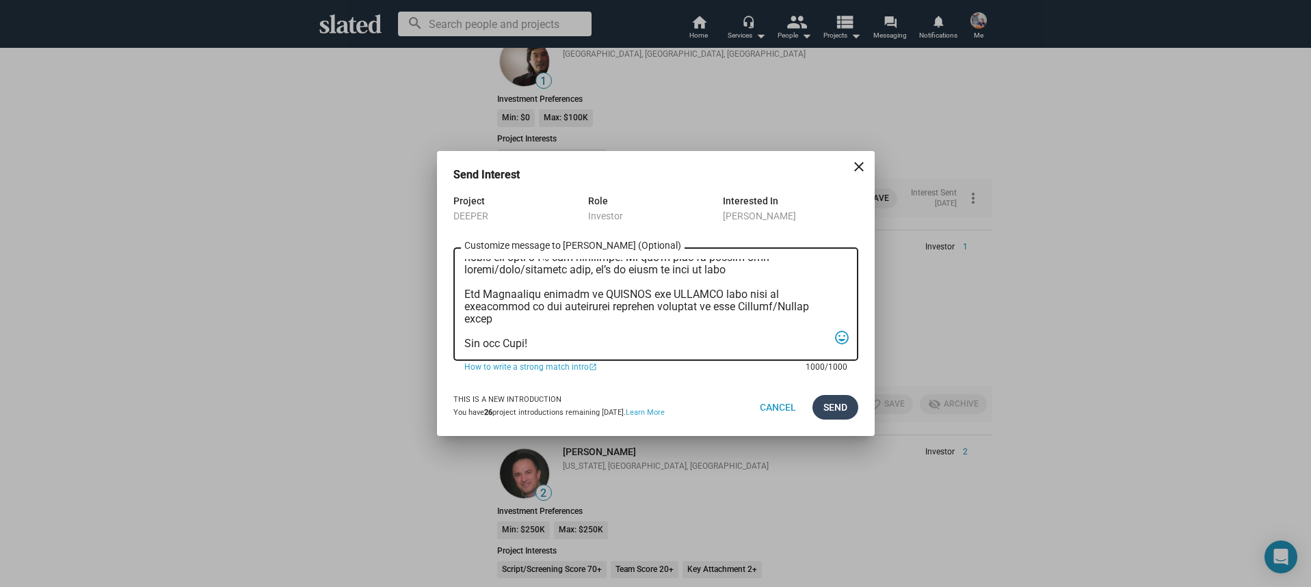
type textarea "Hi, My name is Nathan Thomas, and I’m assistant producer of DEEPER, a psycholog…"
click at [825, 406] on span "Send" at bounding box center [835, 407] width 24 height 25
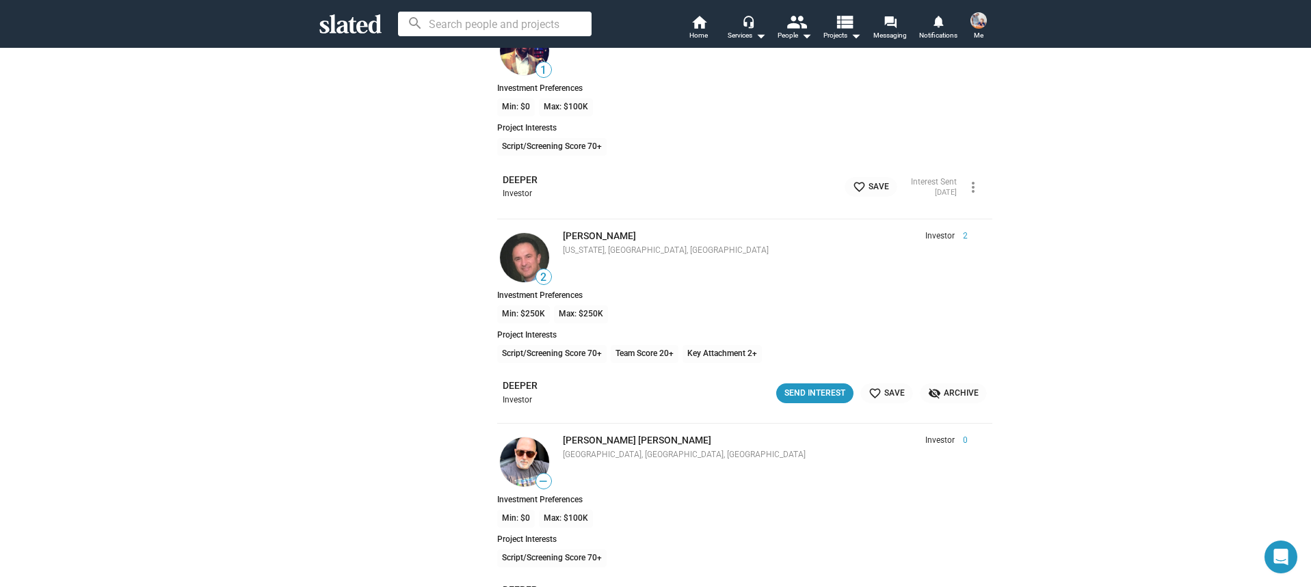
scroll to position [10800, 0]
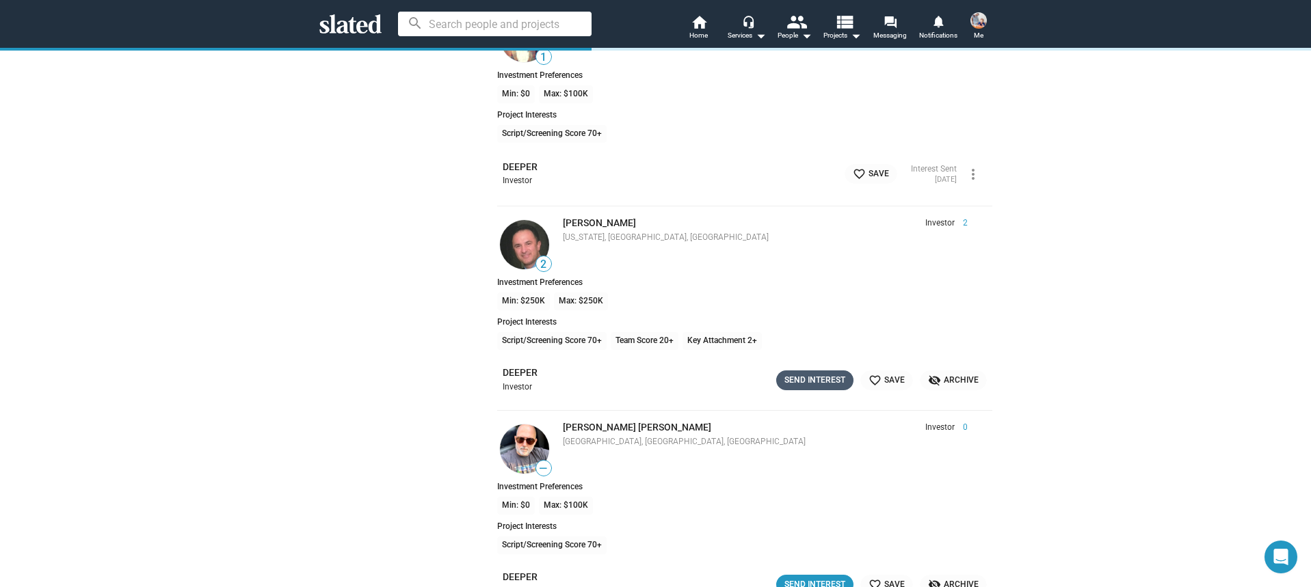
click at [802, 380] on div "Send Interest" at bounding box center [814, 380] width 61 height 14
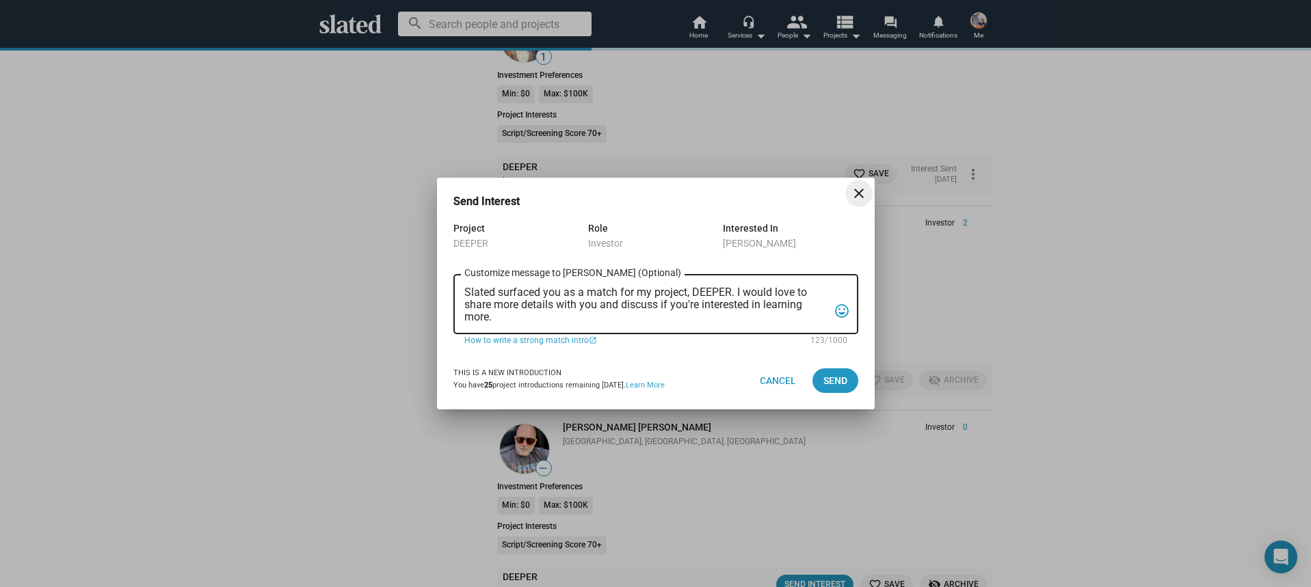
click at [608, 318] on textarea "Slated surfaced you as a match for my project, DEEPER. I would love to share mo…" at bounding box center [646, 305] width 364 height 37
click at [607, 318] on textarea "Slated surfaced you as a match for my project, DEEPER. I would love to share mo…" at bounding box center [646, 305] width 364 height 37
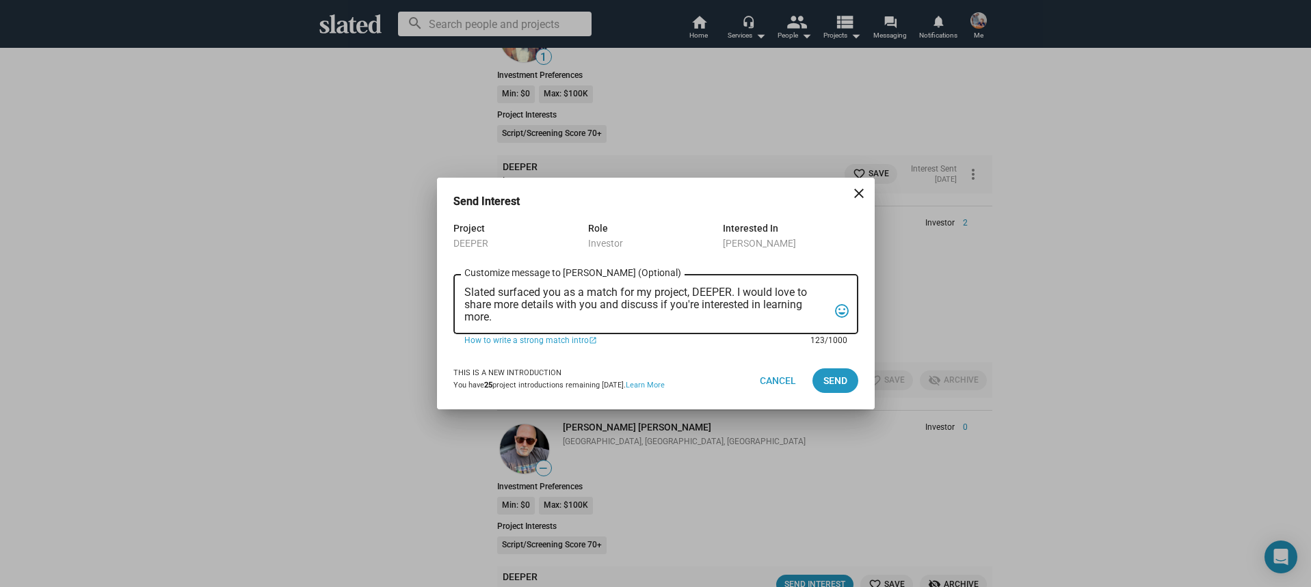
click at [607, 318] on textarea "Slated surfaced you as a match for my project, DEEPER. I would love to share mo…" at bounding box center [646, 305] width 364 height 37
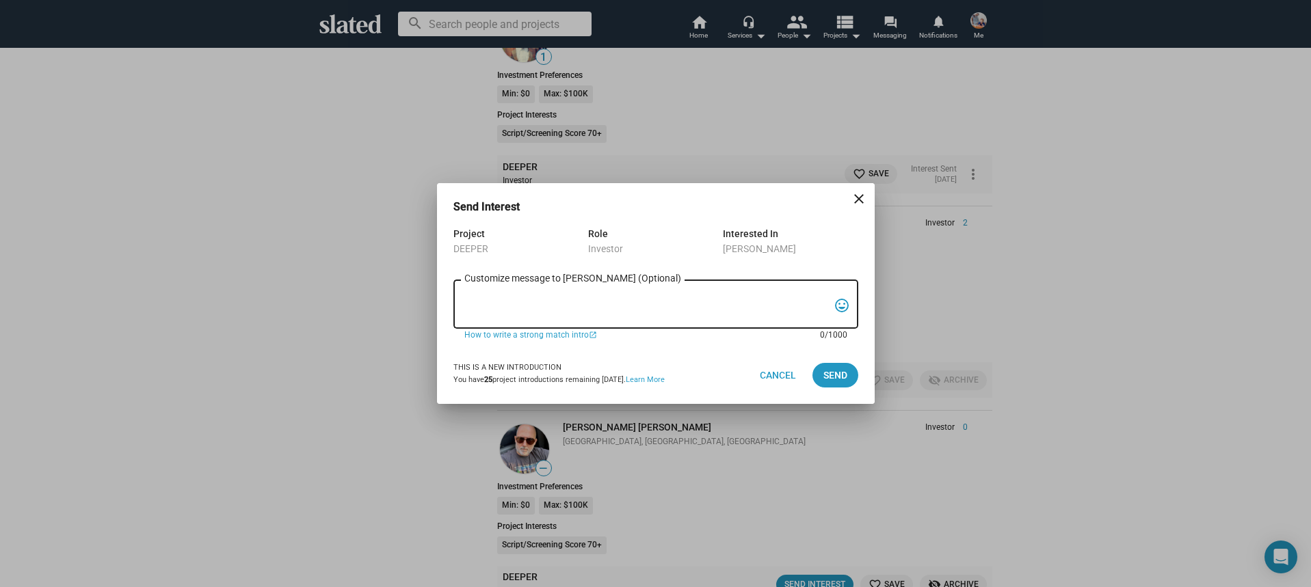
paste textarea "Hi, My name is Nathan Thomas, and I’m assistant producer of DEEPER, a psycholog…"
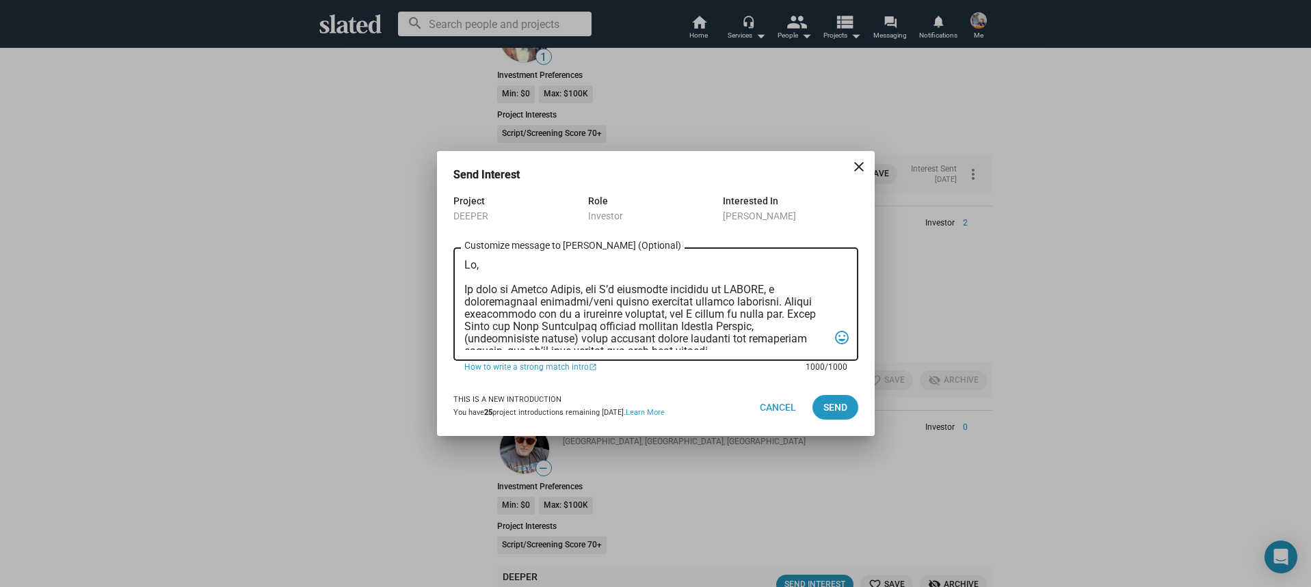
scroll to position [364, 0]
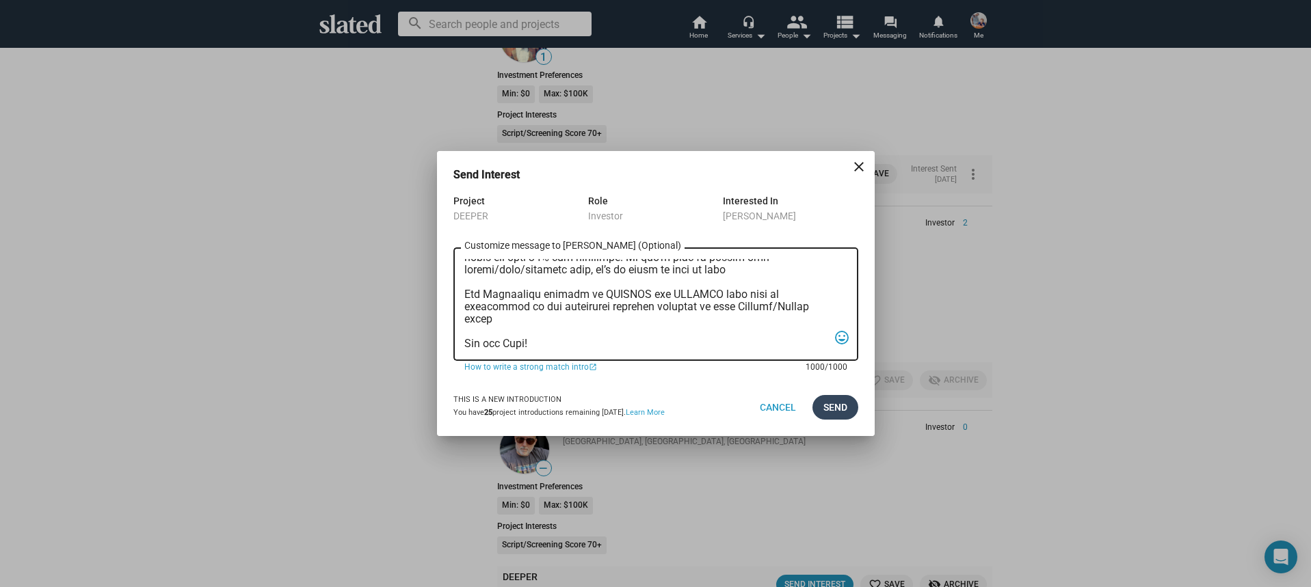
type textarea "Hi, My name is Nathan Thomas, and I’m assistant producer of DEEPER, a psycholog…"
click at [812, 407] on button "Send" at bounding box center [835, 407] width 46 height 25
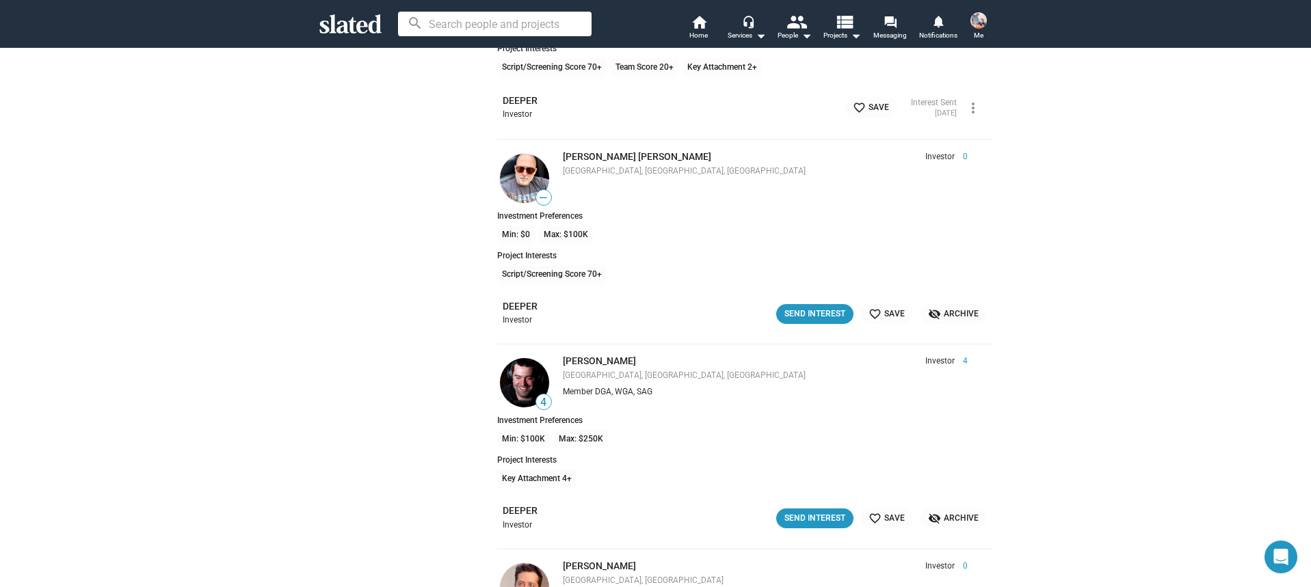
scroll to position [11123, 0]
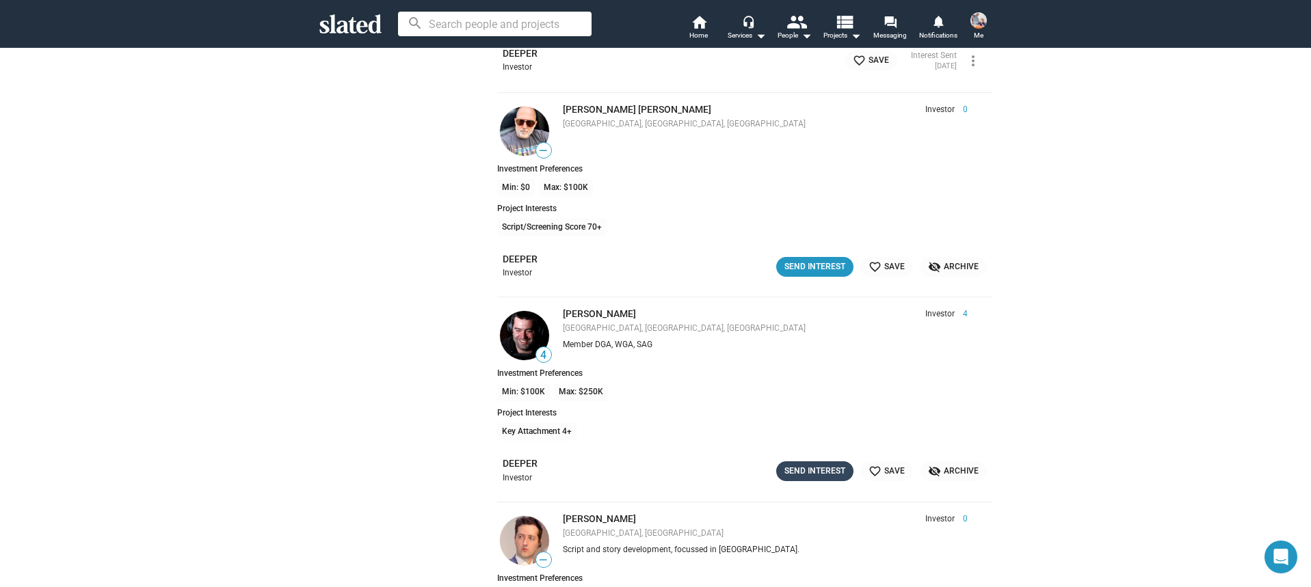
click at [806, 465] on div "Send Interest" at bounding box center [814, 471] width 61 height 14
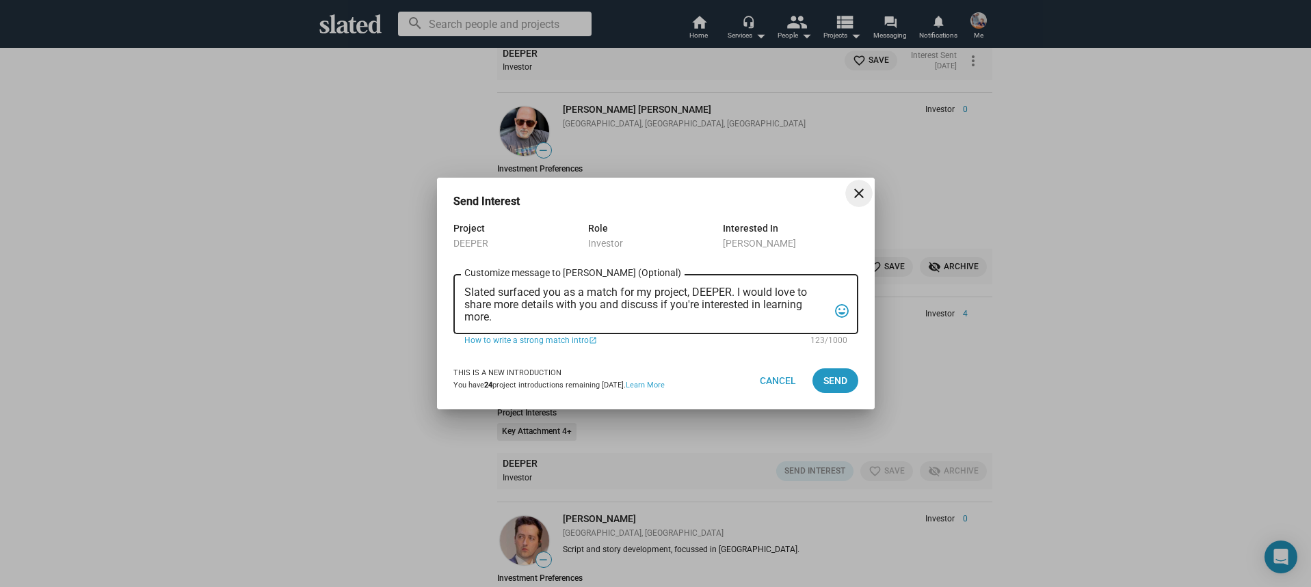
click at [656, 318] on textarea "Slated surfaced you as a match for my project, DEEPER. I would love to share mo…" at bounding box center [646, 305] width 364 height 37
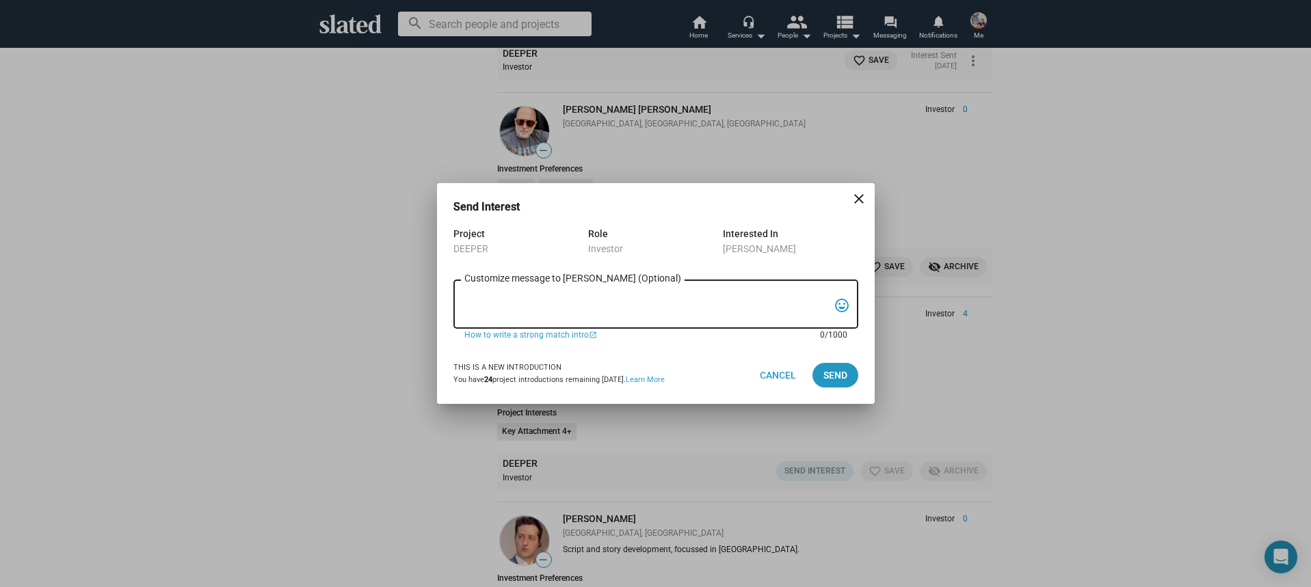
paste textarea "Hi, My name is Nathan Thomas, and I’m assistant producer of DEEPER, a psycholog…"
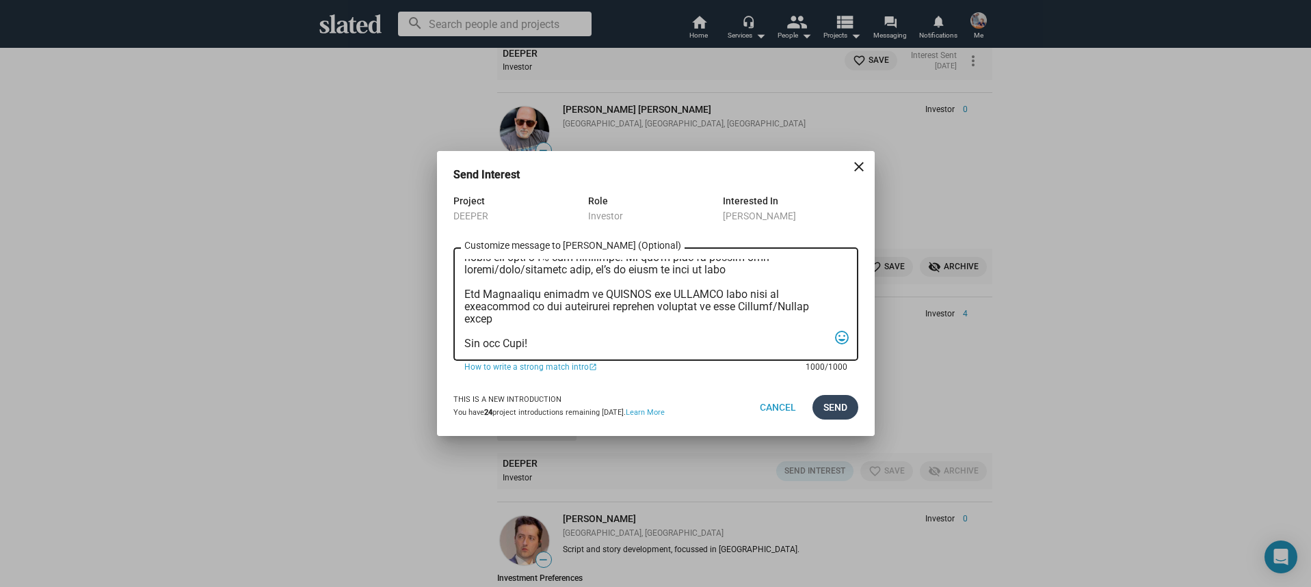
type textarea "Hi, My name is Nathan Thomas, and I’m assistant producer of DEEPER, a psycholog…"
click at [815, 410] on button "Send" at bounding box center [835, 407] width 46 height 25
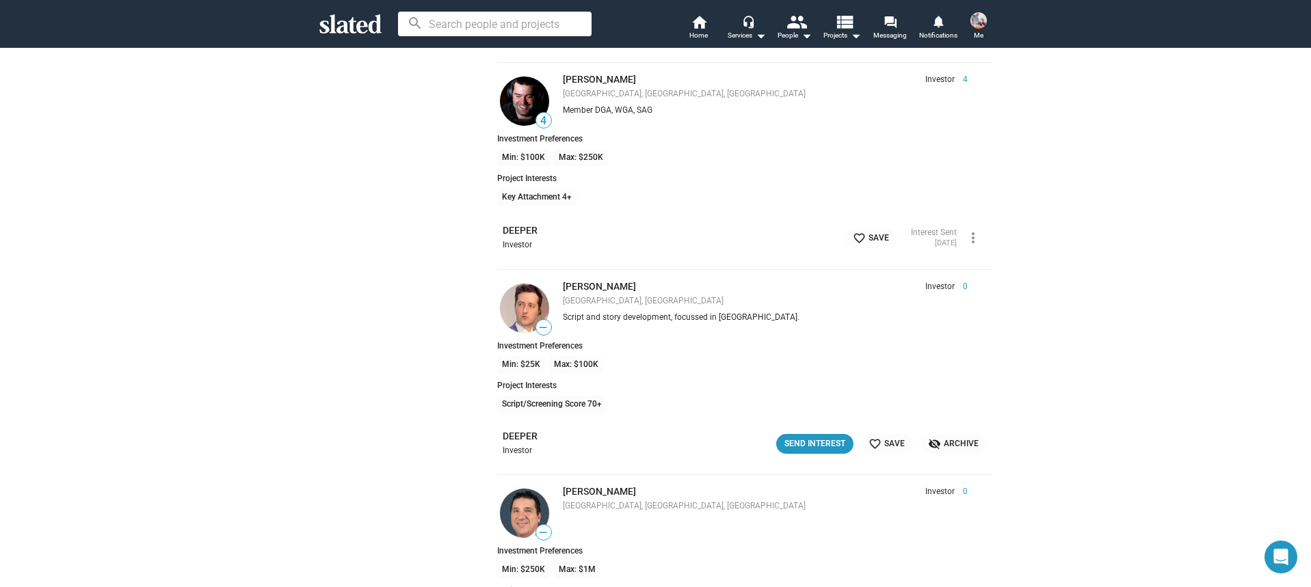
scroll to position [11369, 0]
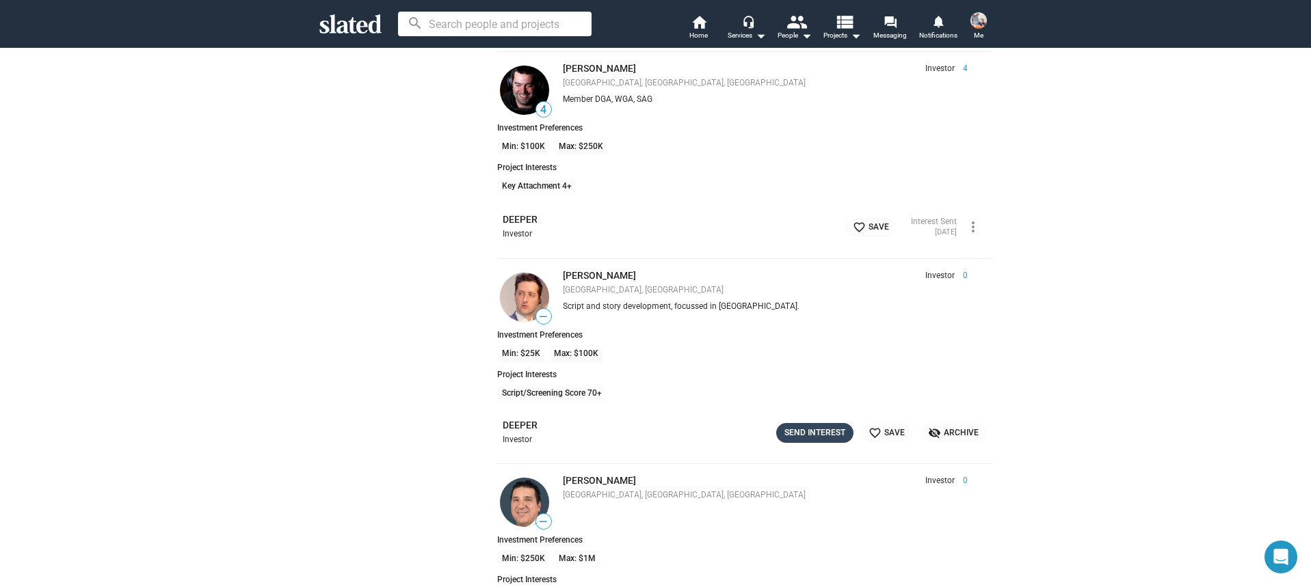
click at [789, 439] on div "Send Interest" at bounding box center [814, 433] width 61 height 14
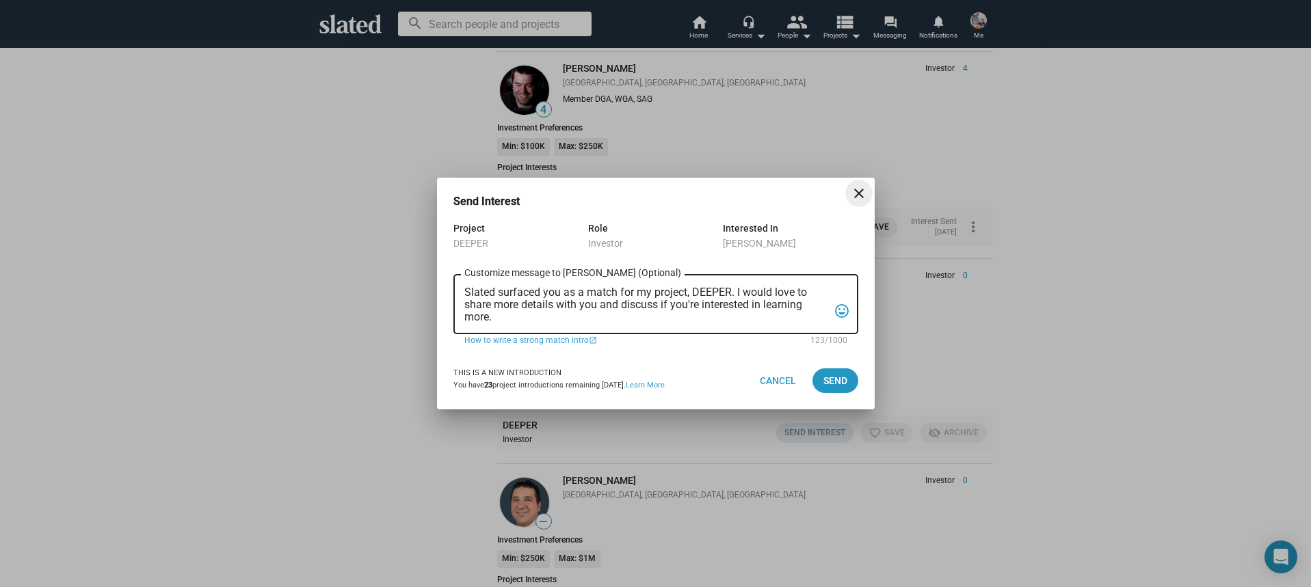
click at [663, 319] on textarea "Slated surfaced you as a match for my project, DEEPER. I would love to share mo…" at bounding box center [646, 305] width 364 height 37
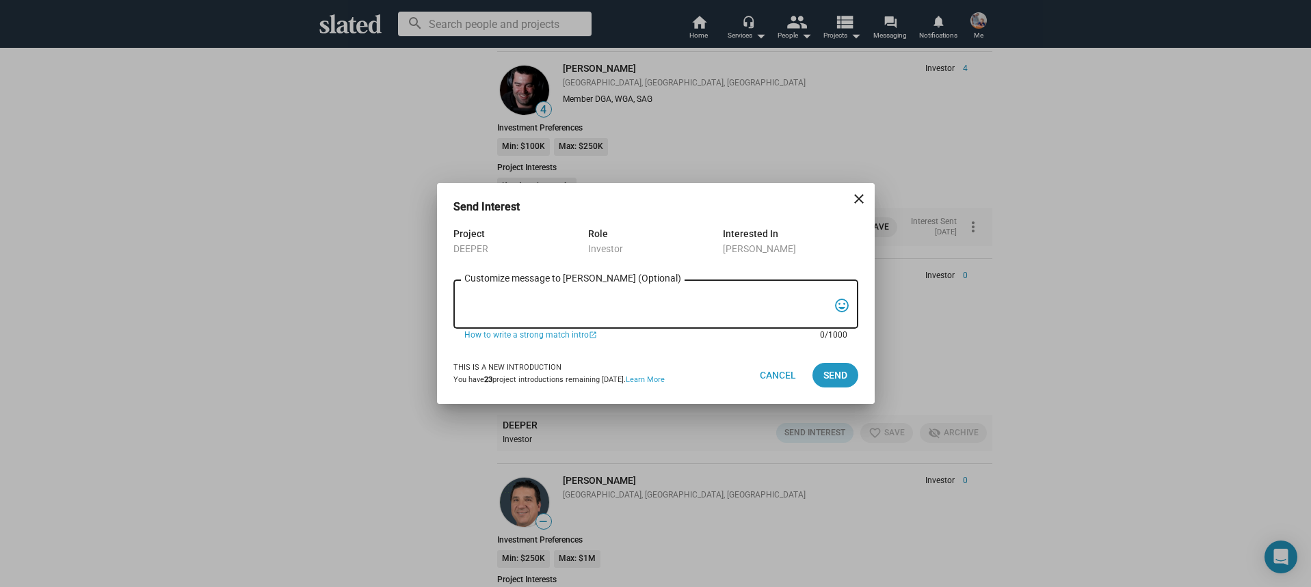
paste textarea "Hi, My name is Nathan Thomas, and I’m assistant producer of DEEPER, a psycholog…"
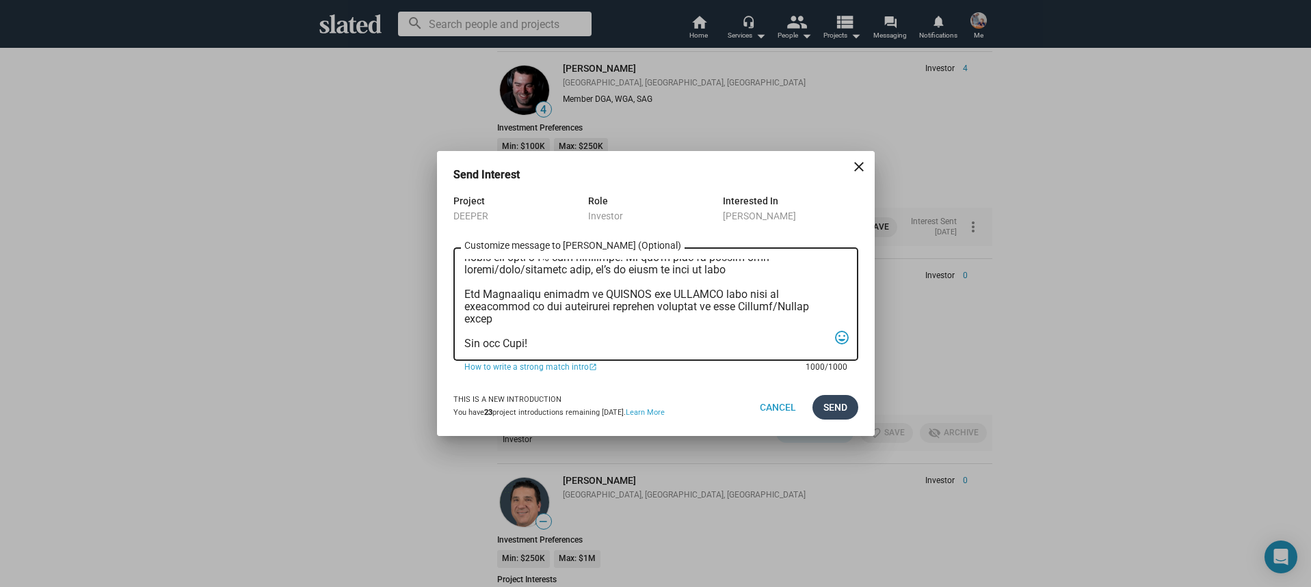
type textarea "Hi, My name is Nathan Thomas, and I’m assistant producer of DEEPER, a psycholog…"
click at [835, 407] on span "Send" at bounding box center [835, 407] width 24 height 25
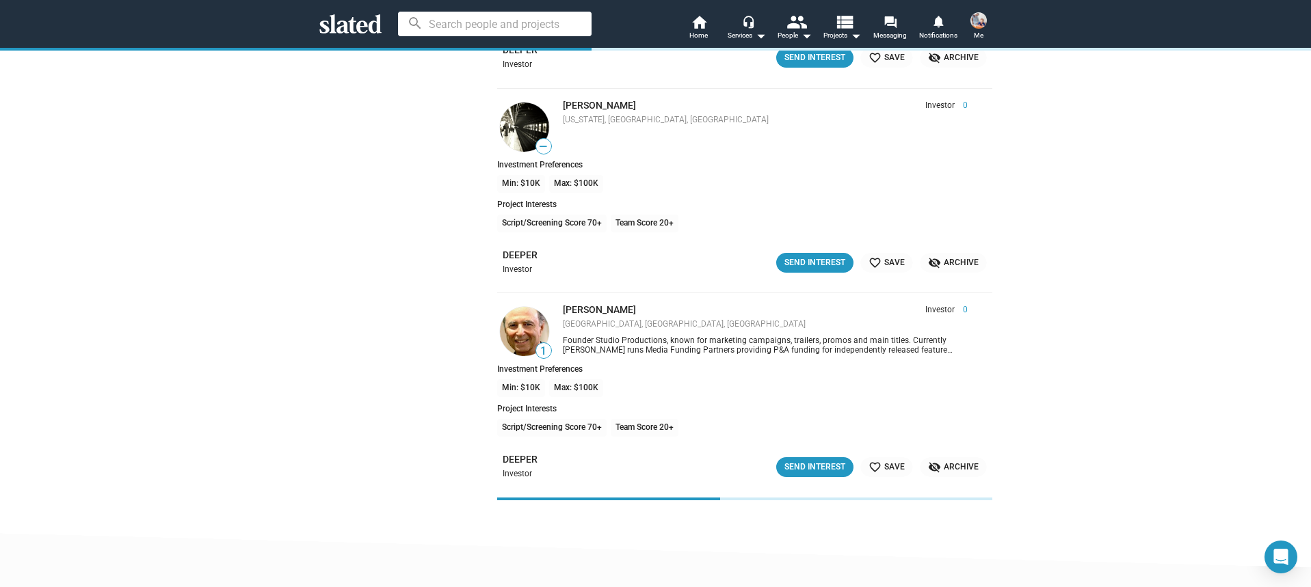
scroll to position [12990, 0]
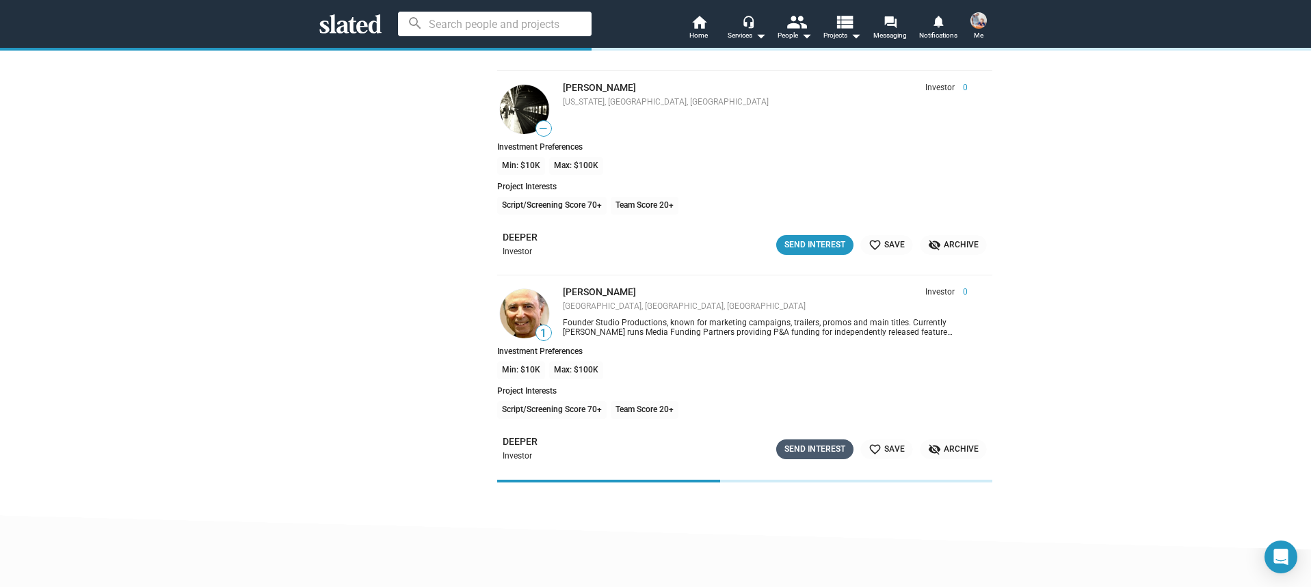
click at [816, 444] on div "Send Interest" at bounding box center [814, 449] width 61 height 14
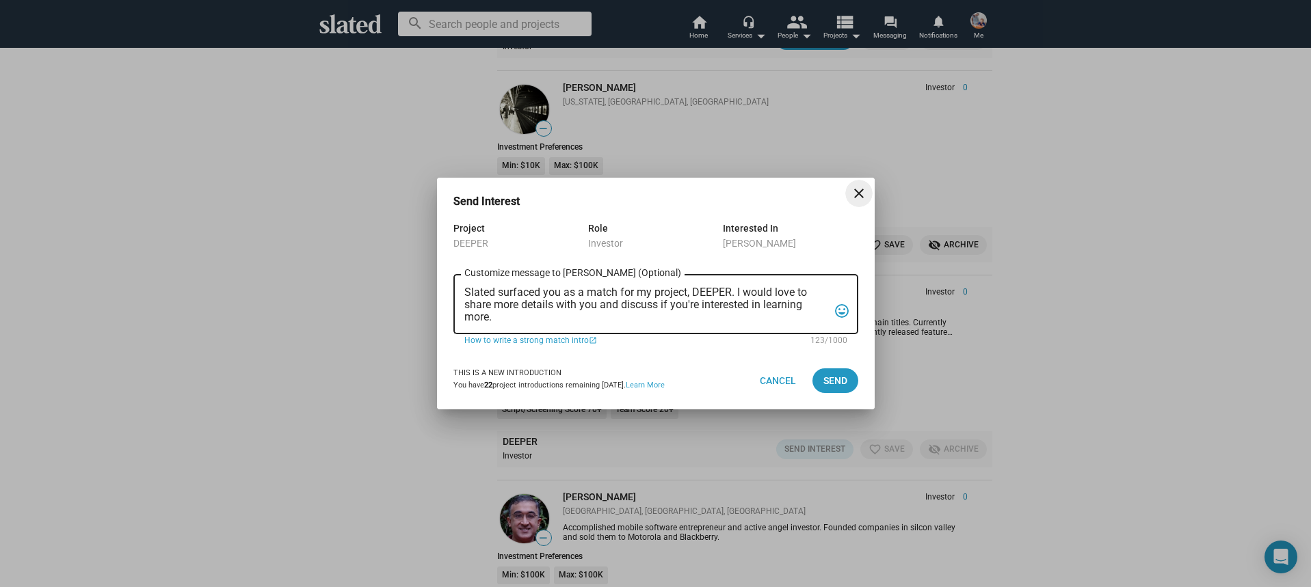
click at [647, 321] on textarea "Slated surfaced you as a match for my project, DEEPER. I would love to share mo…" at bounding box center [646, 305] width 364 height 37
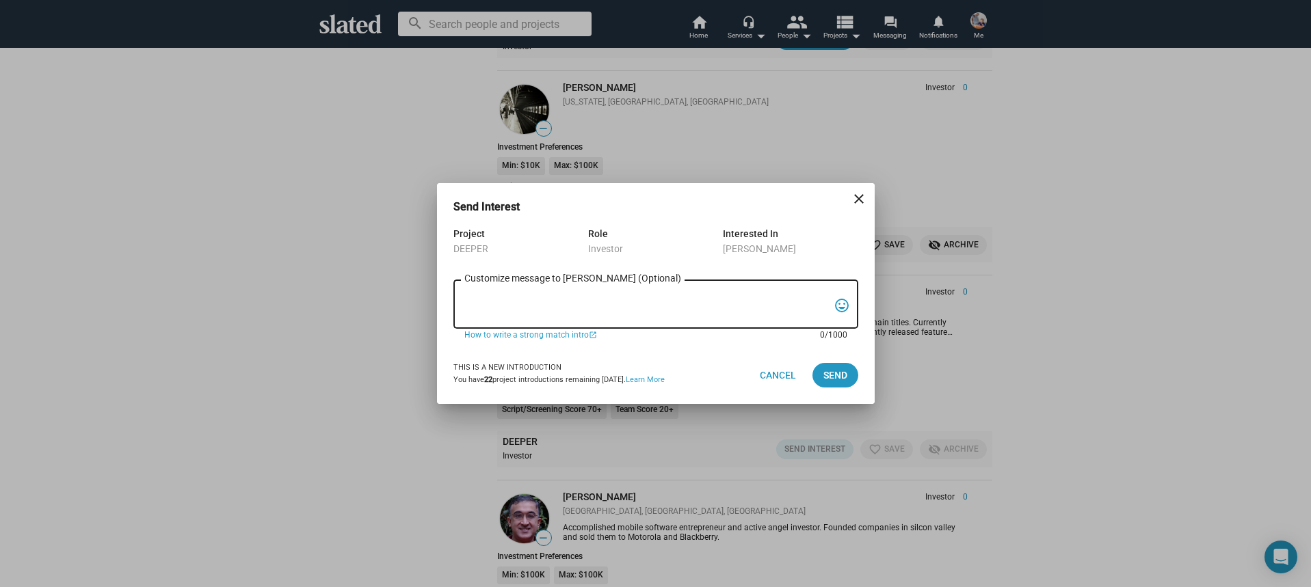
paste textarea "Hi, My name is Nathan Thomas, and I’m assistant producer of DEEPER, a psycholog…"
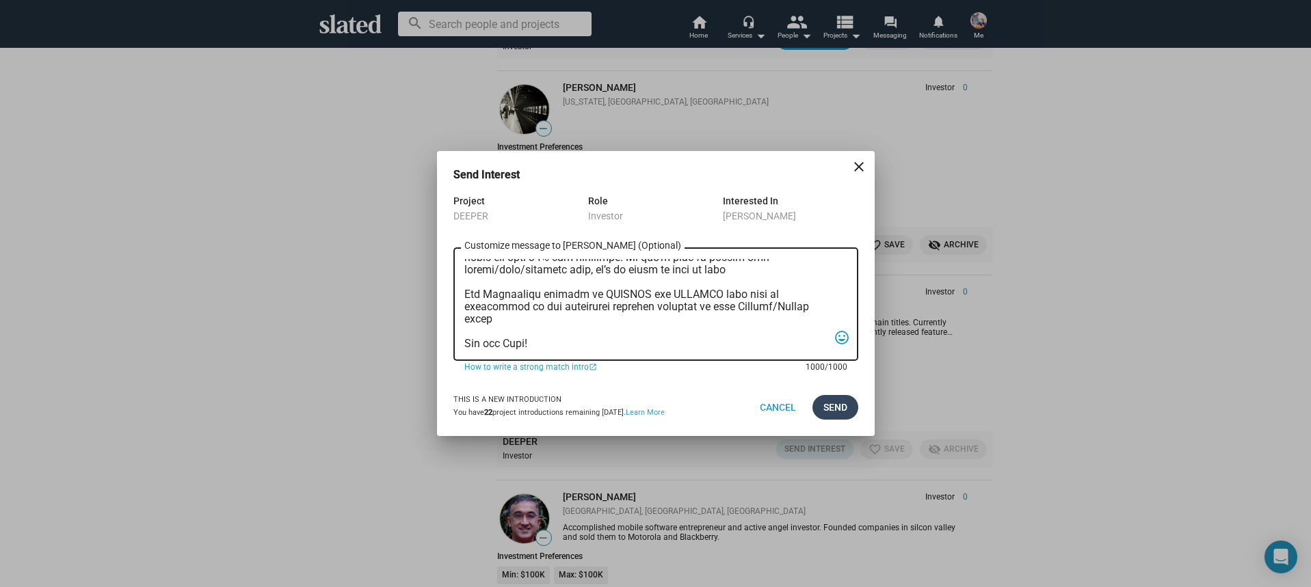
type textarea "Hi, My name is Nathan Thomas, and I’m assistant producer of DEEPER, a psycholog…"
click at [823, 414] on span "Send" at bounding box center [835, 407] width 24 height 25
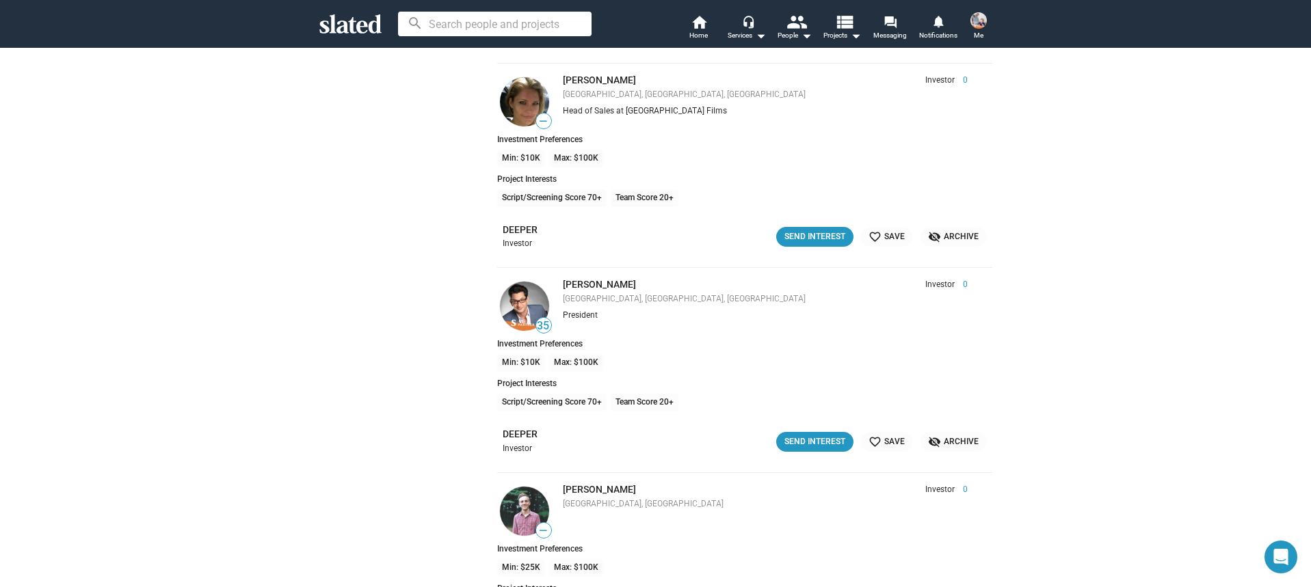
scroll to position [14438, 0]
click at [790, 434] on div "Send Interest" at bounding box center [814, 441] width 61 height 14
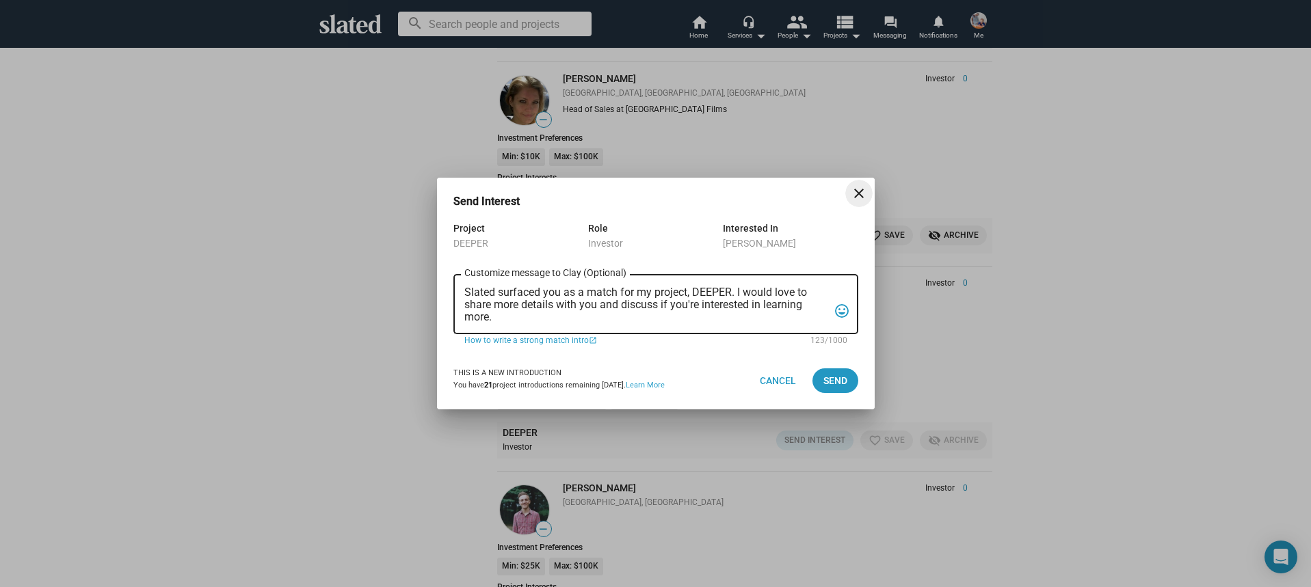
click at [652, 308] on textarea "Slated surfaced you as a match for my project, DEEPER. I would love to share mo…" at bounding box center [646, 305] width 364 height 37
click at [651, 308] on textarea "Slated surfaced you as a match for my project, DEEPER. I would love to share mo…" at bounding box center [646, 305] width 364 height 37
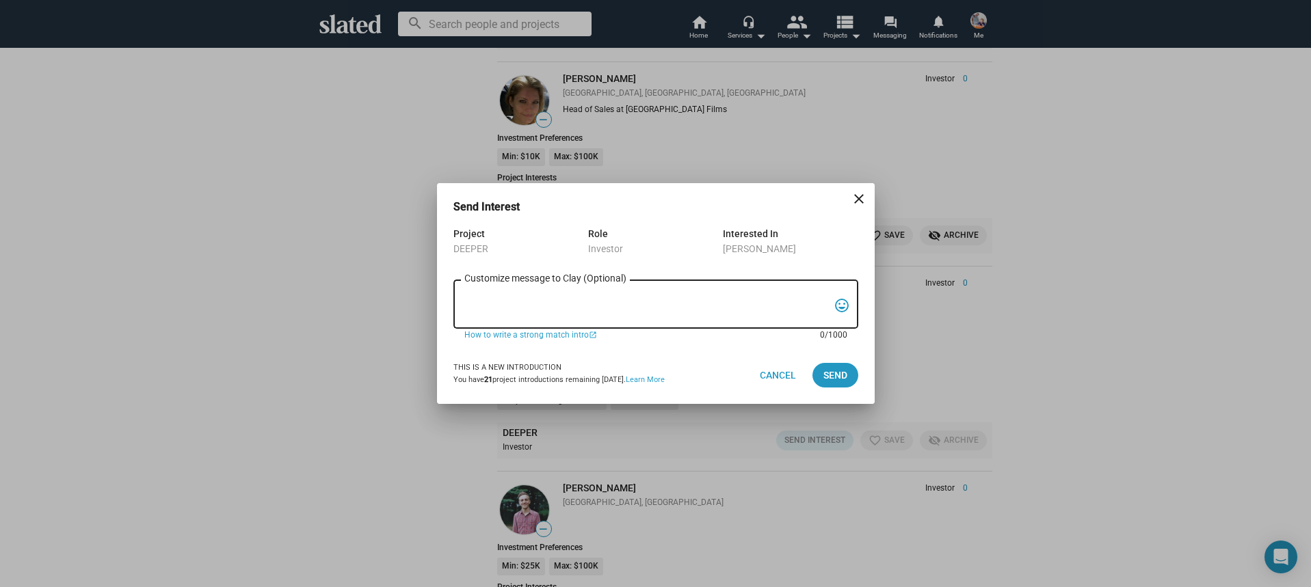
paste textarea "Hi, My name is Nathan Thomas, and I’m assistant producer of DEEPER, a psycholog…"
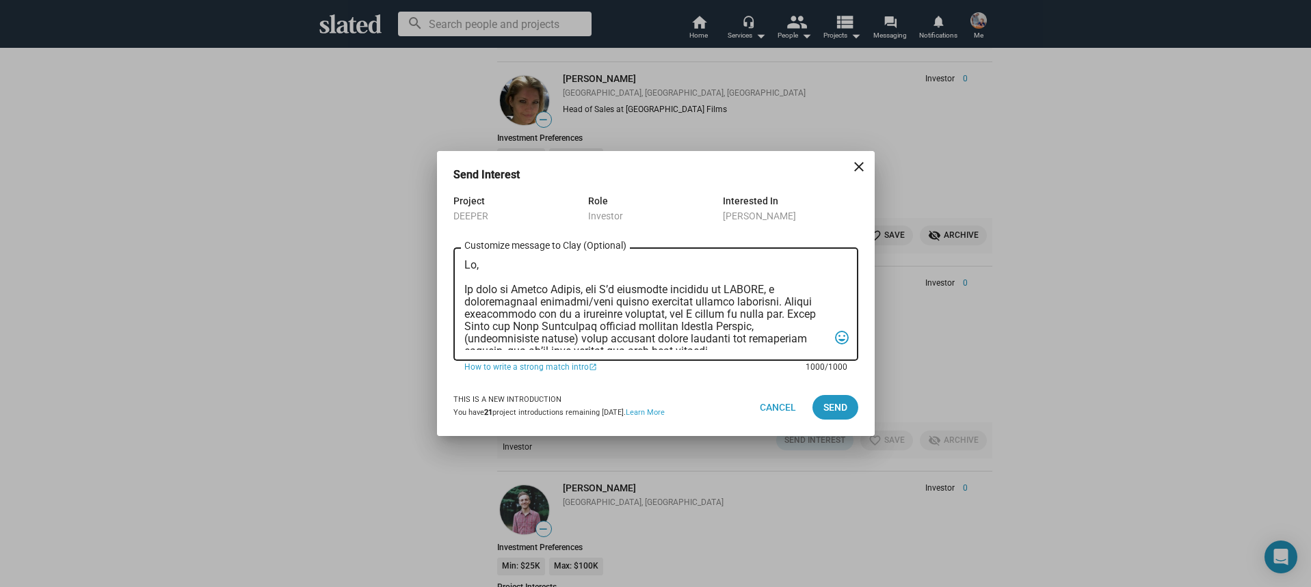
scroll to position [364, 0]
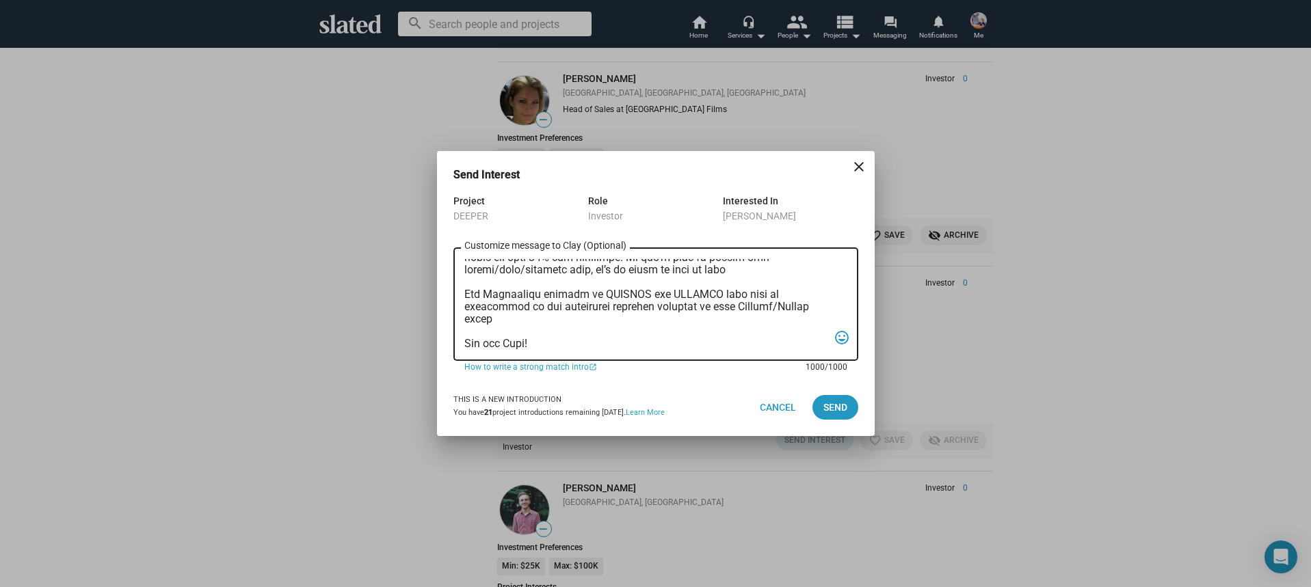
type textarea "Hi, My name is Nathan Thomas, and I’m assistant producer of DEEPER, a psycholog…"
drag, startPoint x: 797, startPoint y: 162, endPoint x: 797, endPoint y: 174, distance: 12.3
click at [797, 174] on mat-dialog-container "Send Interest close Project DEEPER Role Investor Interested In Clay Epstein Cus…" at bounding box center [656, 293] width 438 height 285
click at [837, 397] on span "Send" at bounding box center [835, 407] width 24 height 25
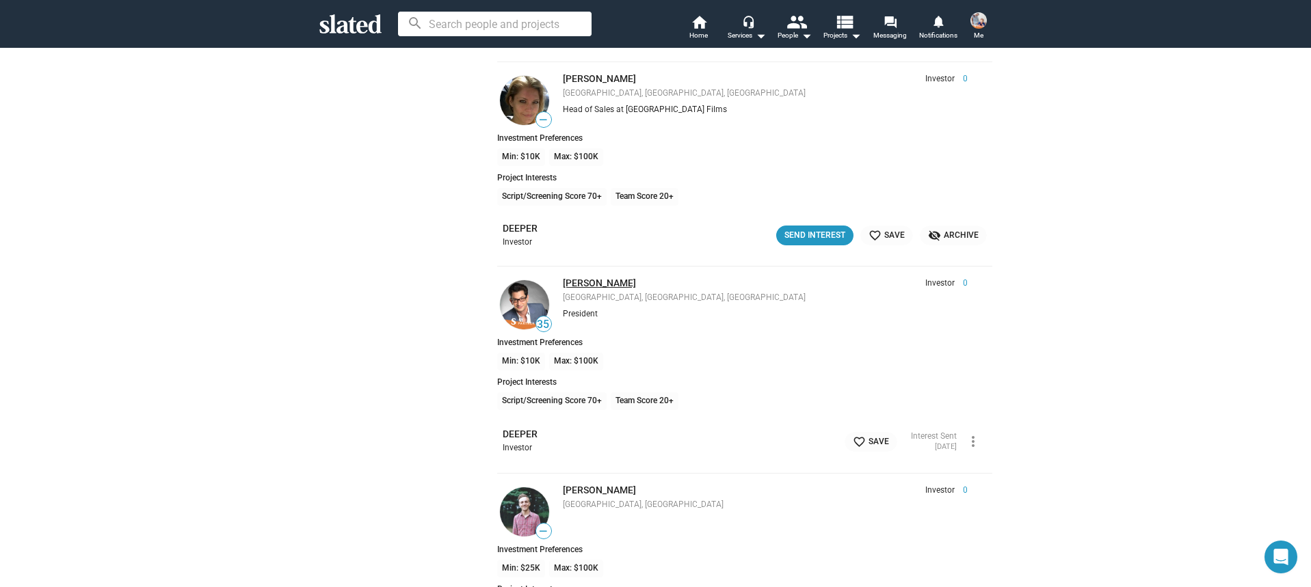
click at [605, 284] on link "Clay Epstein" at bounding box center [599, 283] width 73 height 11
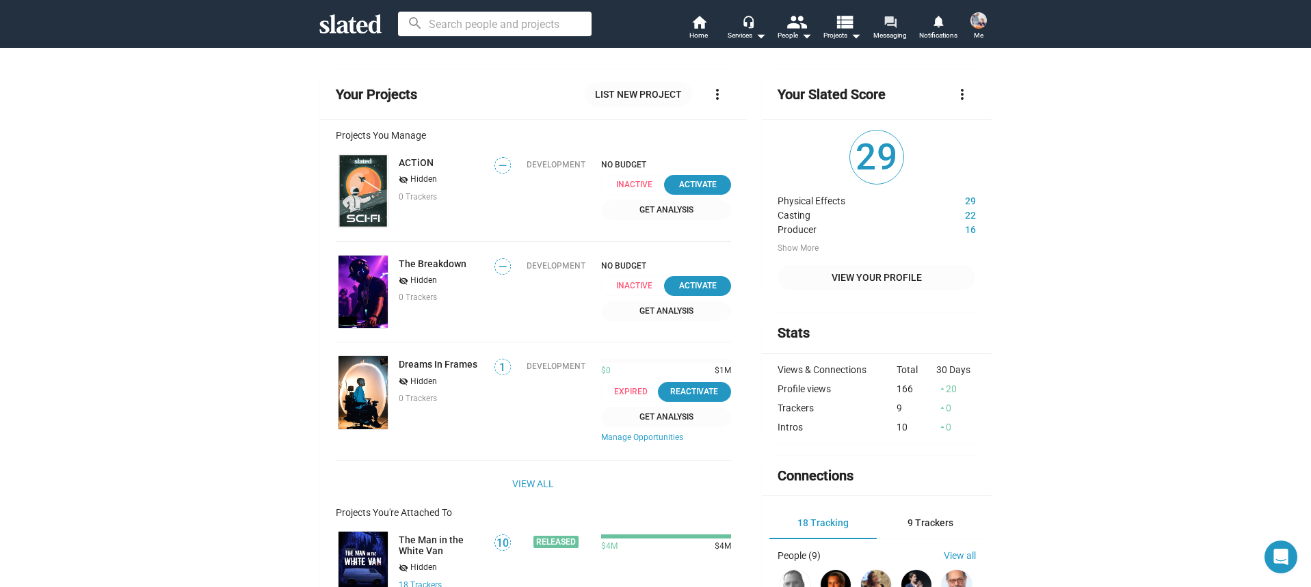
click at [894, 20] on mat-icon "forum" at bounding box center [890, 21] width 13 height 13
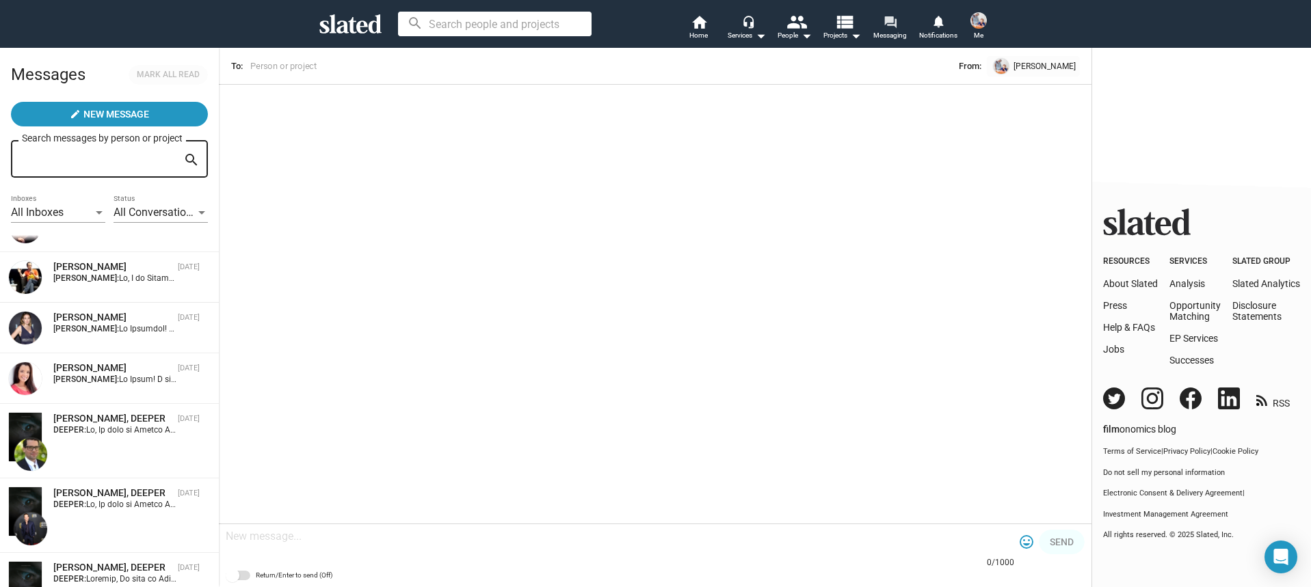
scroll to position [341, 0]
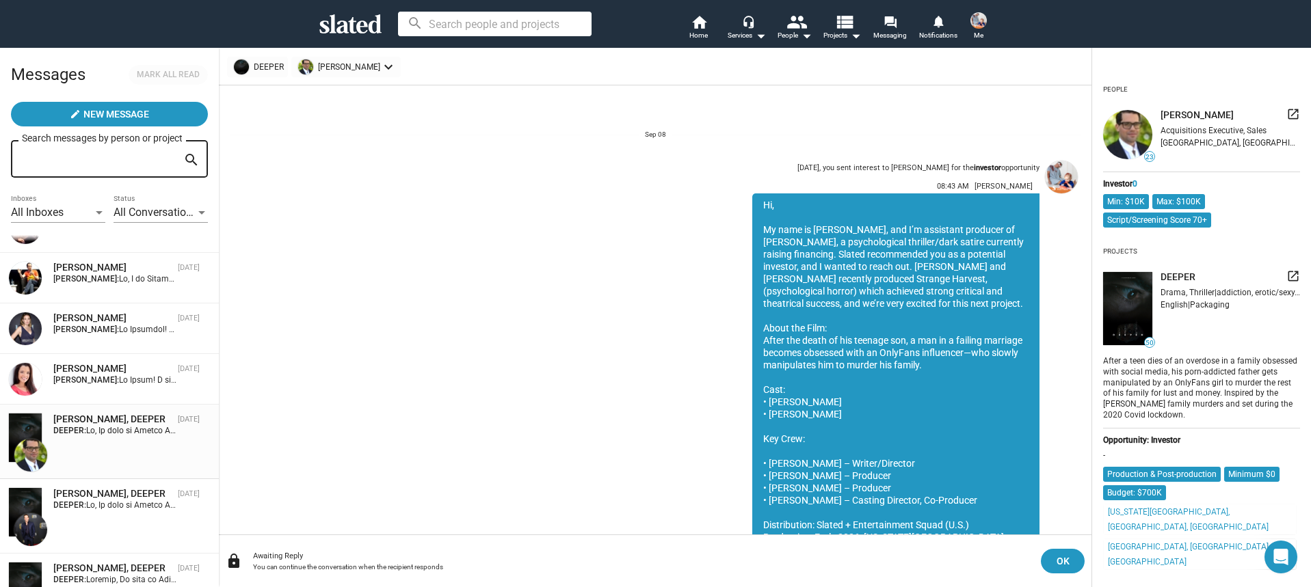
scroll to position [211, 0]
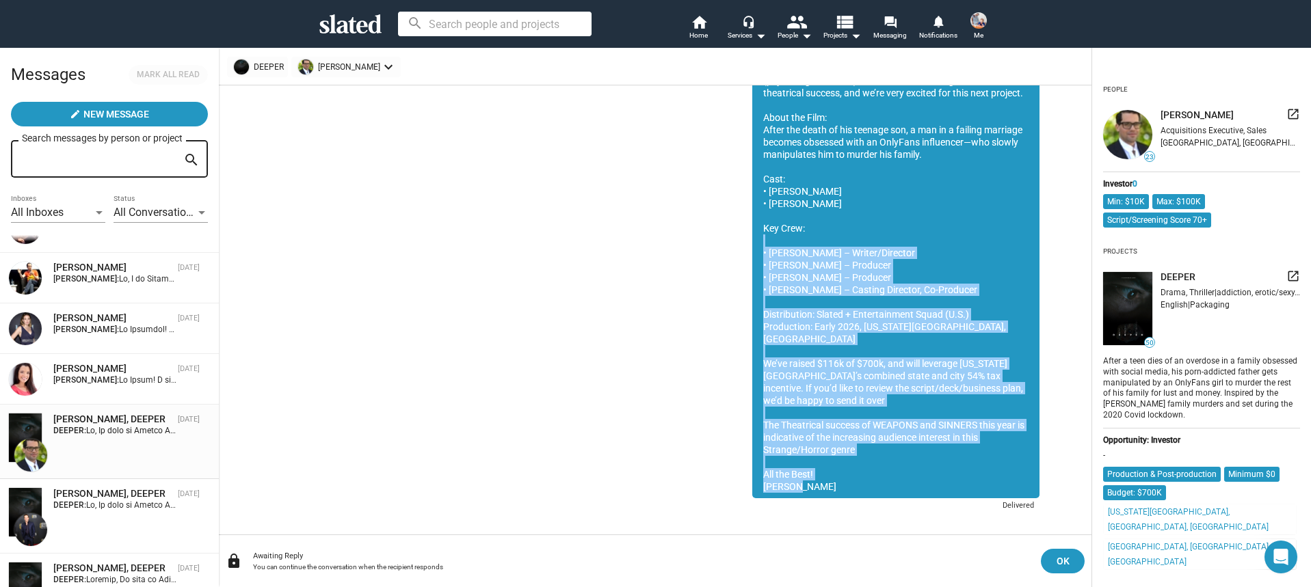
drag, startPoint x: 805, startPoint y: 474, endPoint x: 827, endPoint y: 236, distance: 239.0
click at [827, 236] on div "Hi, My name is Nathan Thomas, and I’m assistant producer of DEEPER, a psycholog…" at bounding box center [895, 241] width 287 height 516
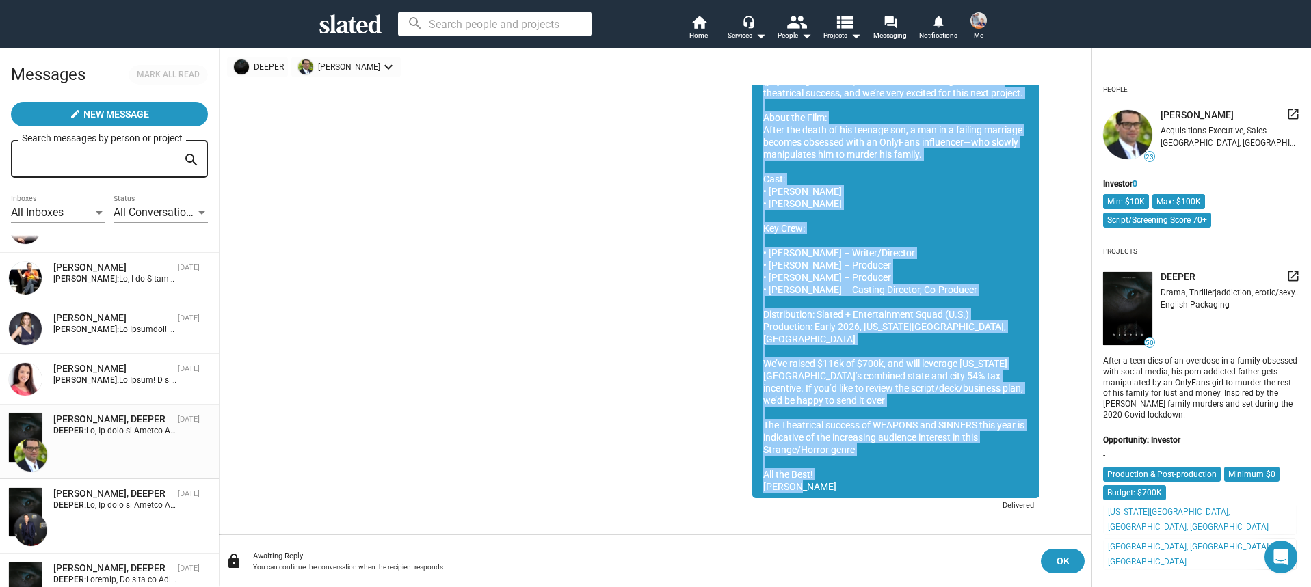
drag, startPoint x: 764, startPoint y: 205, endPoint x: 810, endPoint y: 473, distance: 271.4
click at [810, 477] on div "Hi, My name is Nathan Thomas, and I’m assistant producer of DEEPER, a psycholog…" at bounding box center [895, 241] width 287 height 516
copy div "Hi, My name is Nathan Thomas, and I’m assistant producer of DEEPER, a psycholog…"
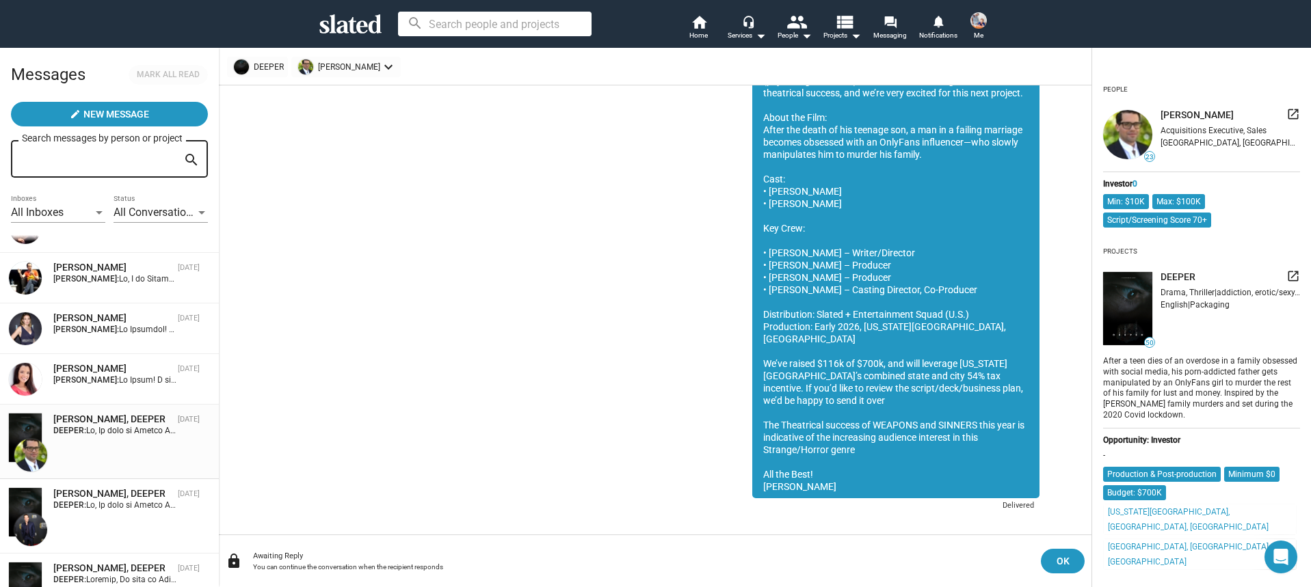
click at [682, 349] on div "Sep 08, you sent interest to Walter Moura for the investor opportunity 08:43 AM…" at bounding box center [655, 230] width 851 height 571
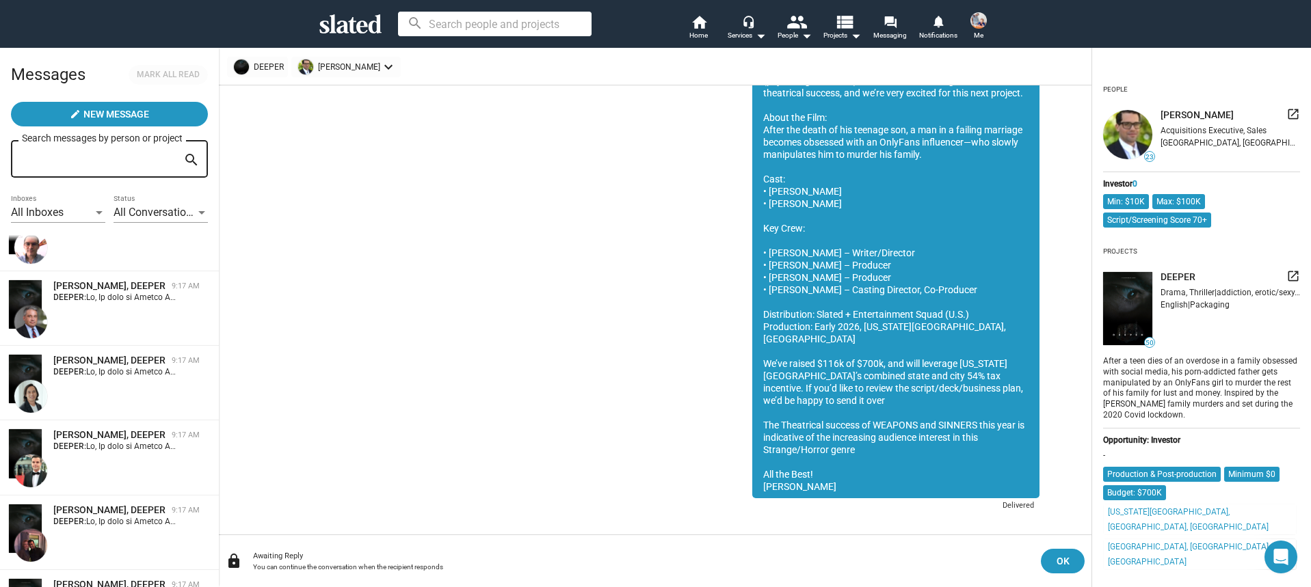
scroll to position [4071, 0]
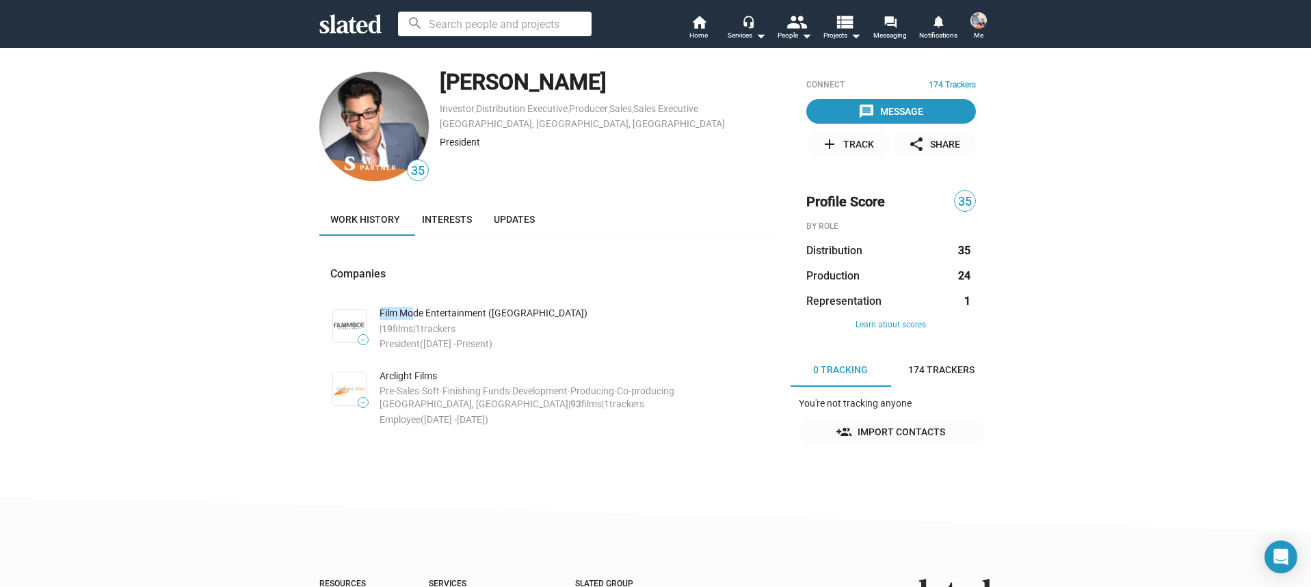
drag, startPoint x: 412, startPoint y: 310, endPoint x: 371, endPoint y: 311, distance: 41.0
click at [371, 311] on li "— Film Mode Entertainment (us) | 19 films | 1 trackers President (Mar 2016 - Pr…" at bounding box center [553, 329] width 446 height 44
click at [421, 323] on span "1" at bounding box center [417, 328] width 5 height 11
drag, startPoint x: 430, startPoint y: 314, endPoint x: 377, endPoint y: 315, distance: 53.4
click at [377, 315] on li "— Film Mode Entertainment (us) | 19 films | 1 trackers President (Mar 2016 - Pr…" at bounding box center [553, 329] width 446 height 44
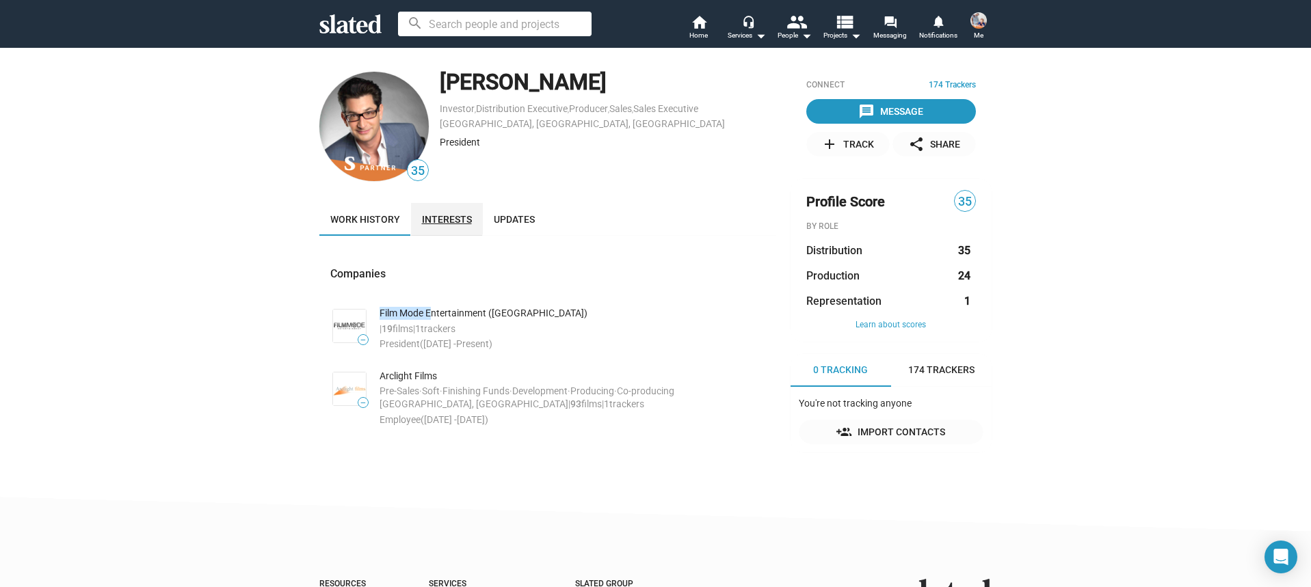
click at [421, 204] on link "Interests" at bounding box center [447, 219] width 72 height 33
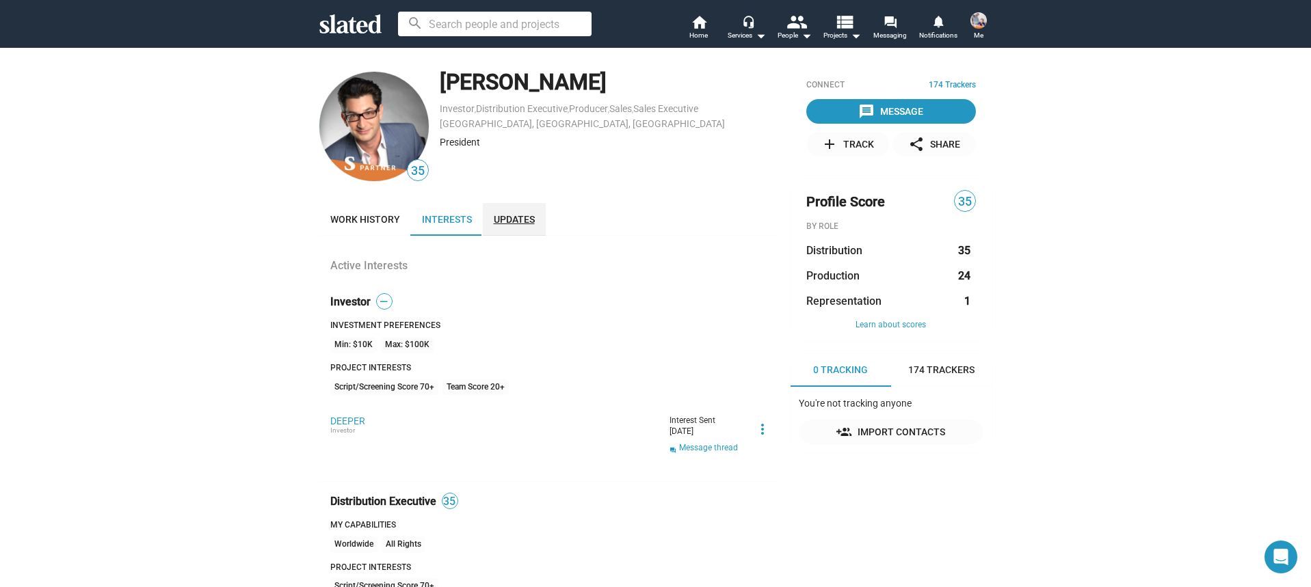
click at [514, 216] on span "Updates" at bounding box center [514, 219] width 41 height 11
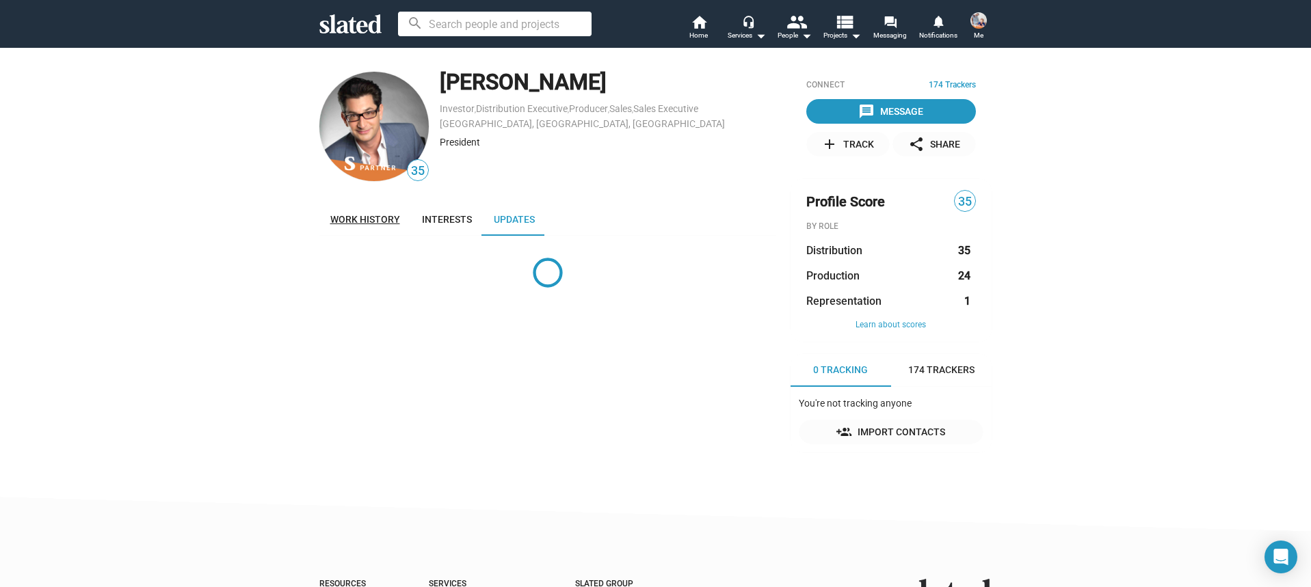
click at [384, 217] on span "Work history" at bounding box center [365, 219] width 70 height 11
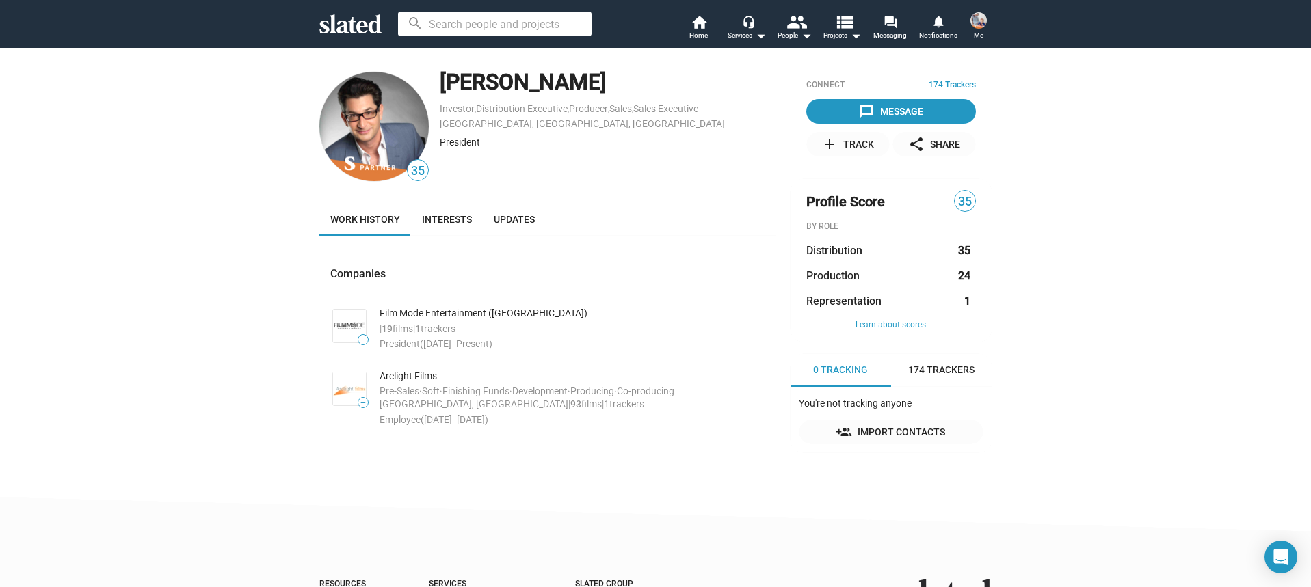
click at [864, 138] on div "add Track" at bounding box center [847, 144] width 53 height 25
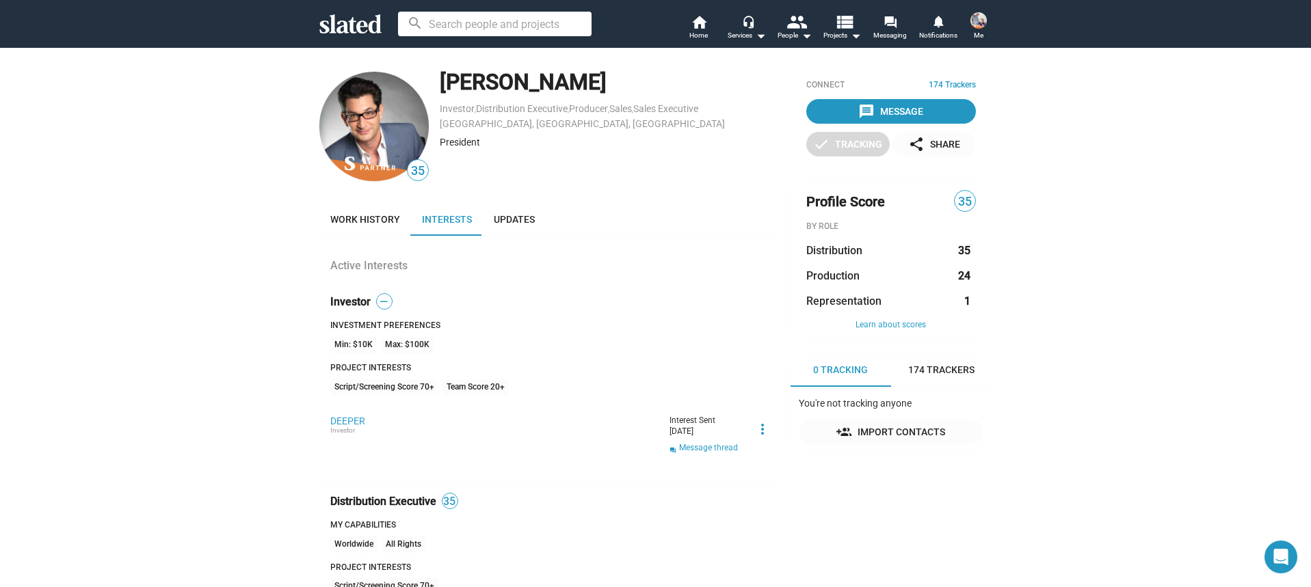
click at [869, 124] on div "message Message check Tracking share Share" at bounding box center [891, 127] width 170 height 57
click at [865, 115] on mat-icon "message" at bounding box center [866, 111] width 16 height 16
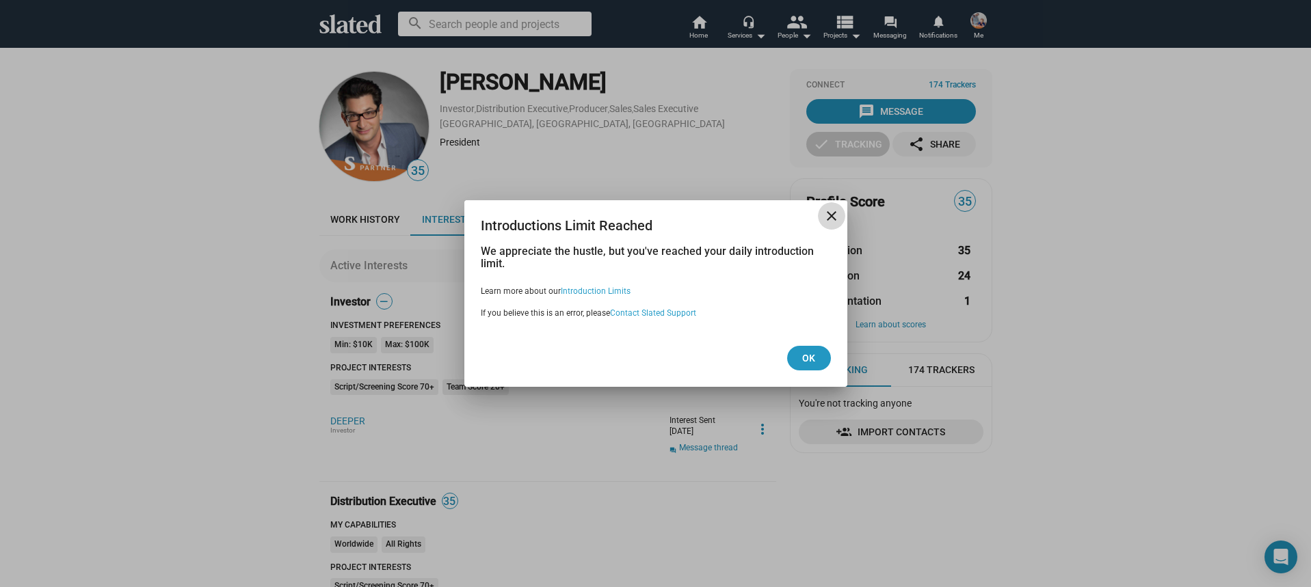
click at [819, 224] on span "close" at bounding box center [831, 216] width 27 height 16
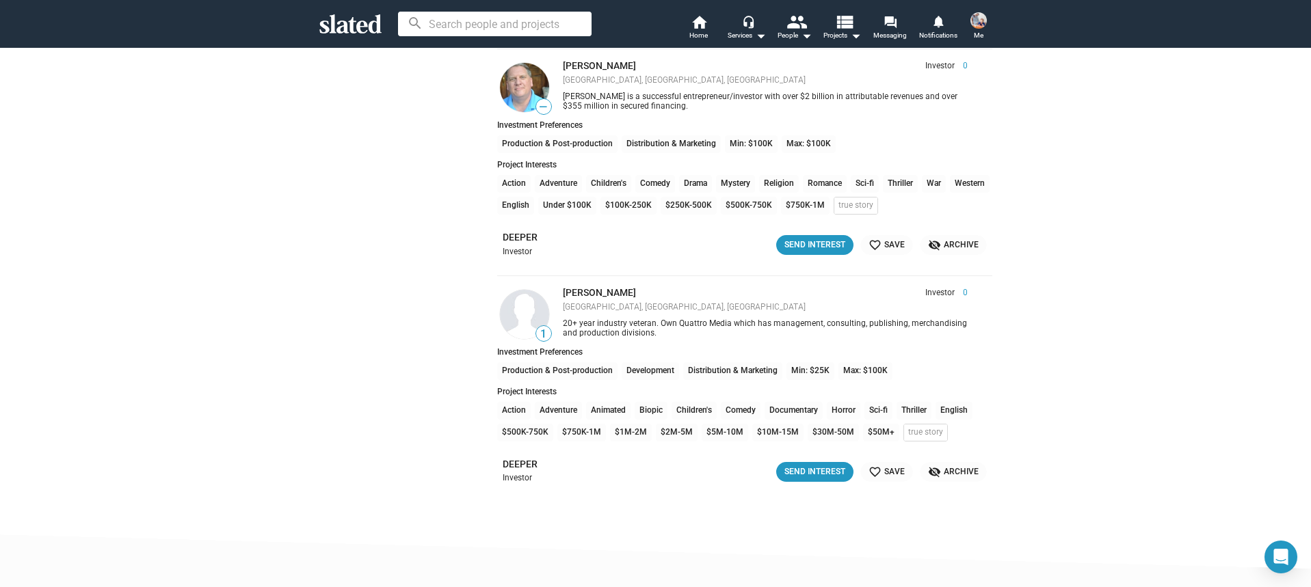
scroll to position [2091, 0]
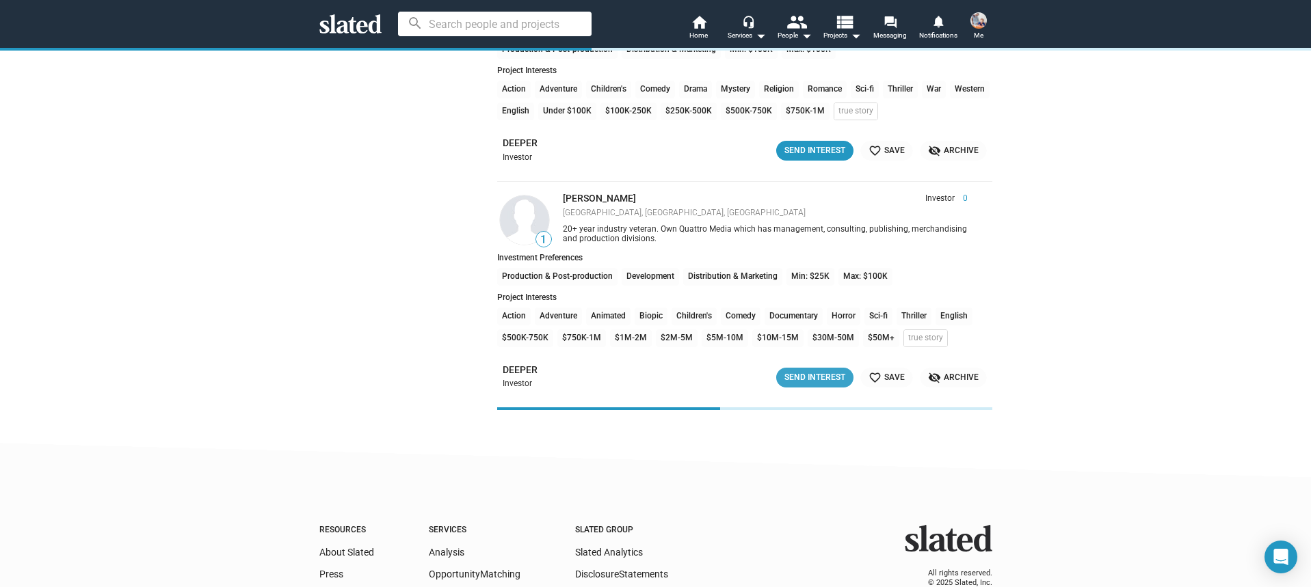
drag, startPoint x: 806, startPoint y: 378, endPoint x: 784, endPoint y: 397, distance: 28.1
click at [806, 378] on div "Send Interest" at bounding box center [814, 378] width 61 height 14
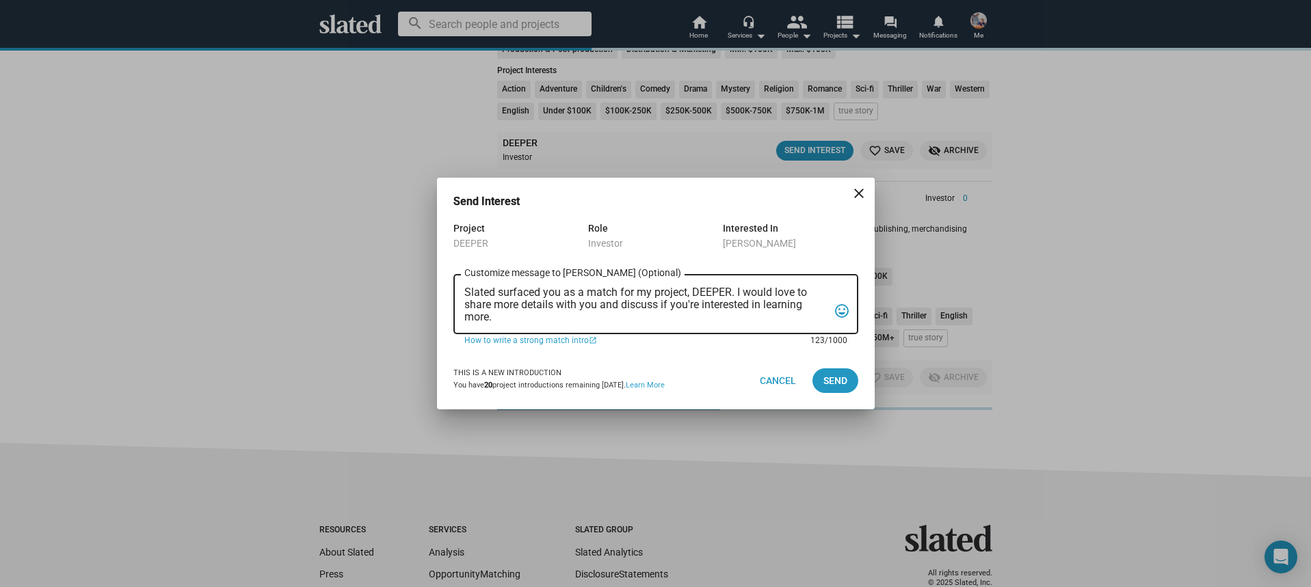
click at [649, 322] on textarea "Slated surfaced you as a match for my project, DEEPER. I would love to share mo…" at bounding box center [646, 305] width 364 height 37
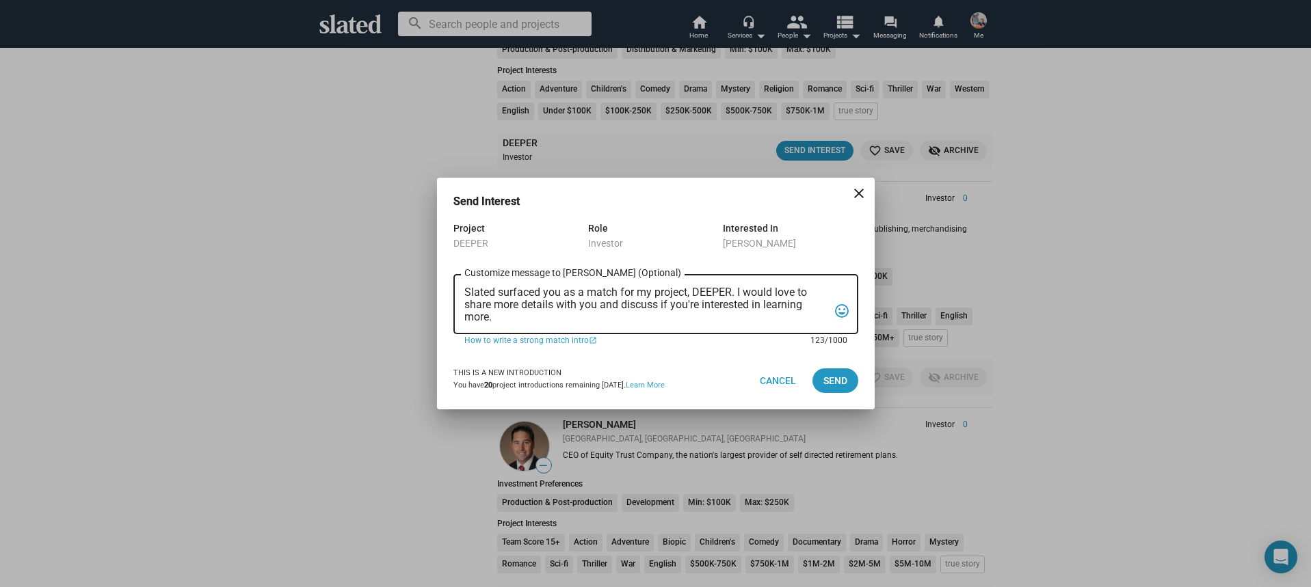
click at [649, 322] on textarea "Slated surfaced you as a match for my project, DEEPER. I would love to share mo…" at bounding box center [646, 305] width 364 height 37
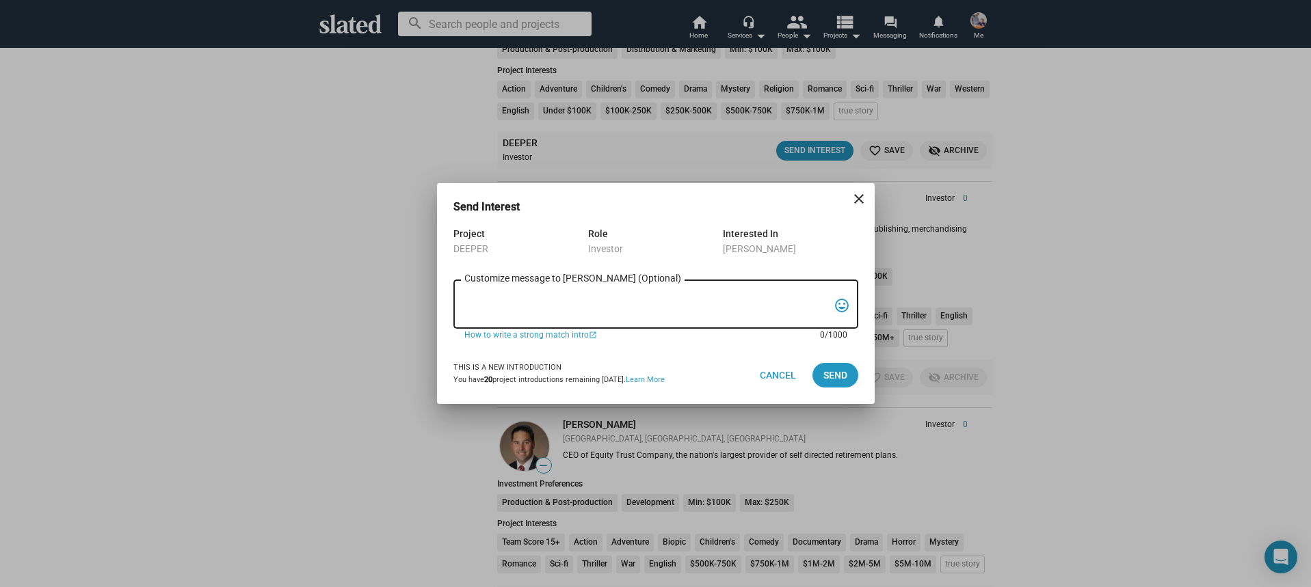
paste textarea "Lo, Ip dolo si Ametco Adipis, eli S’d eiusmodte incididu ut LABORE, e doloremag…"
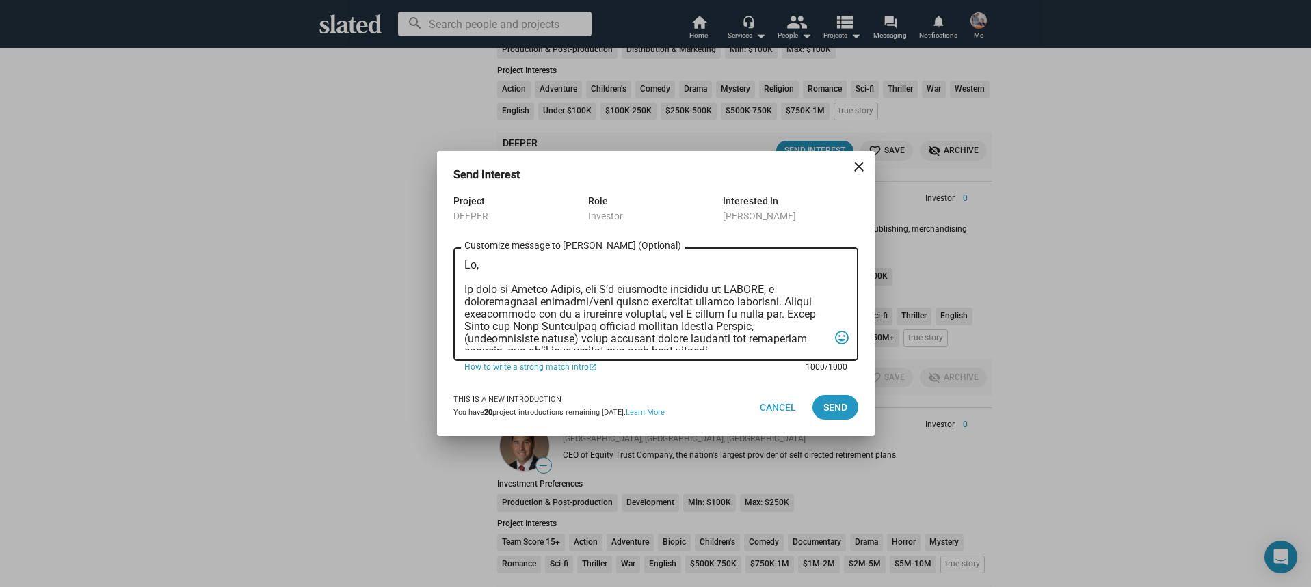
scroll to position [364, 0]
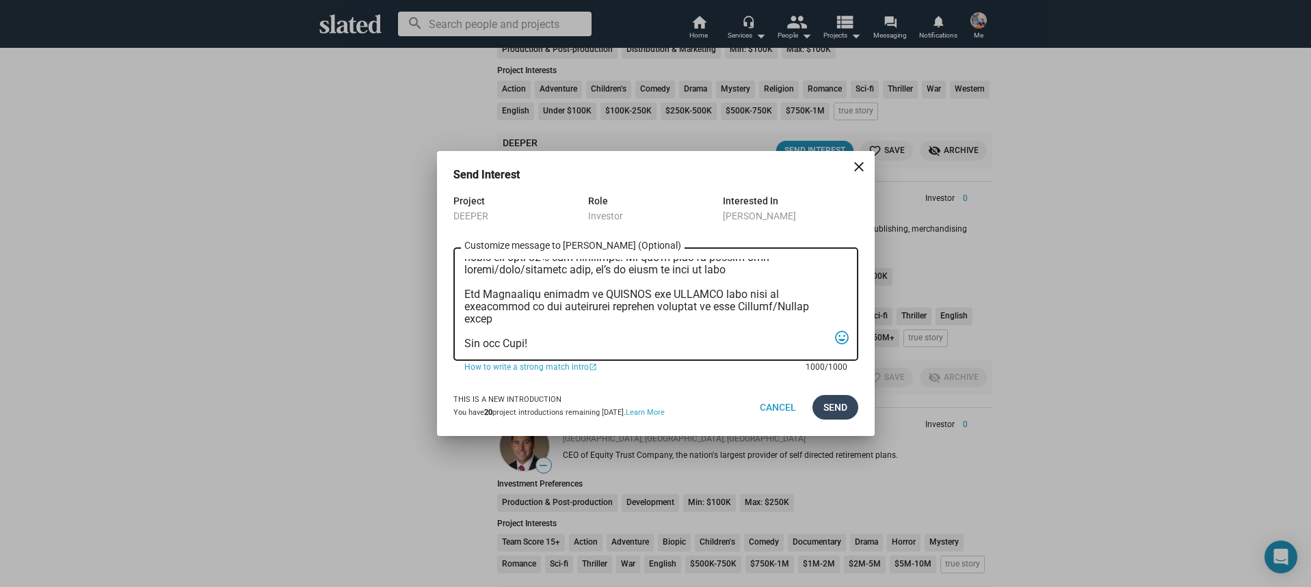
type textarea "Hi, My name is Nathan Thomas, and I’m assistant producer of DEEPER, a psycholog…"
click at [832, 406] on span "Send" at bounding box center [835, 407] width 24 height 25
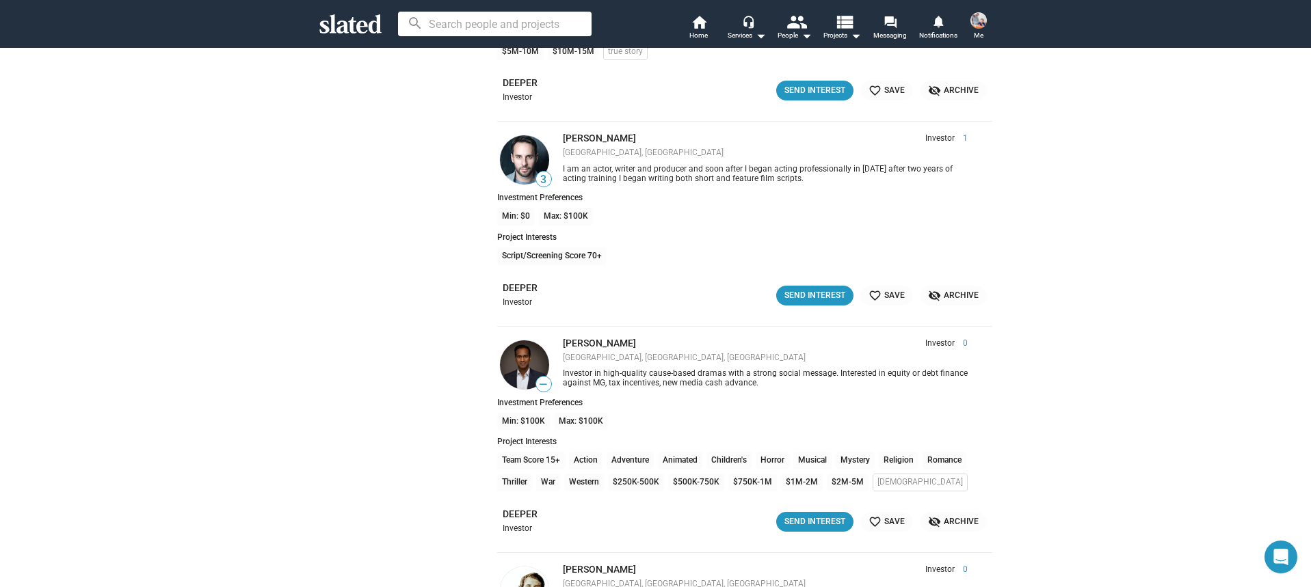
scroll to position [3853, 0]
drag, startPoint x: 804, startPoint y: 297, endPoint x: 790, endPoint y: 302, distance: 15.1
click at [804, 297] on div "Send Interest" at bounding box center [814, 295] width 61 height 14
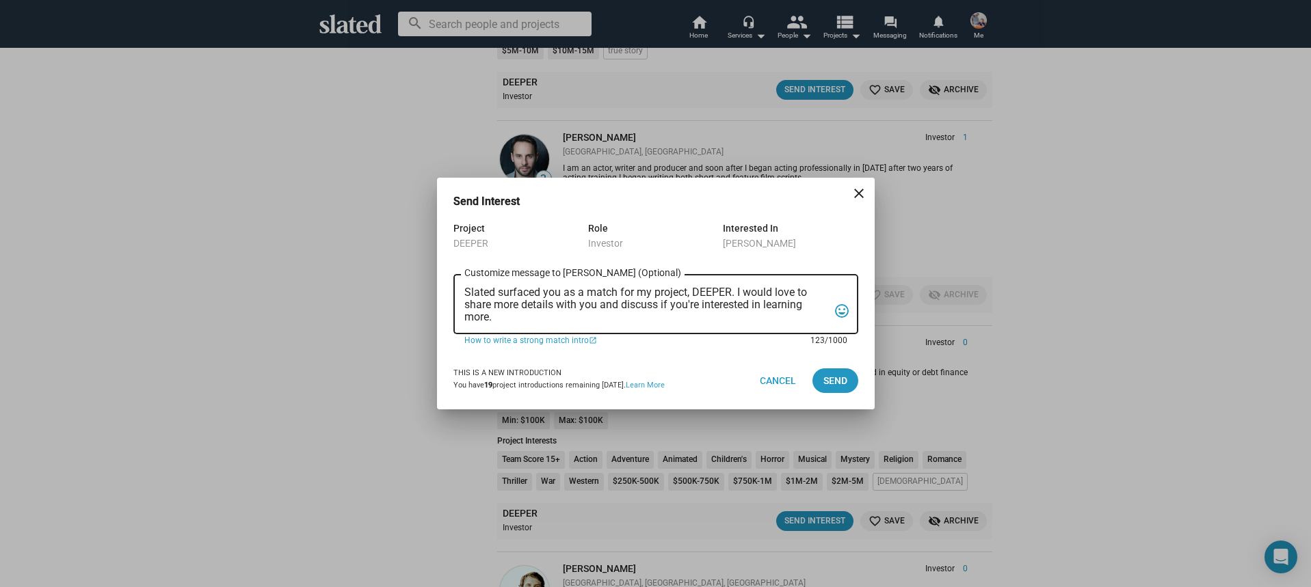
click at [678, 314] on textarea "Slated surfaced you as a match for my project, DEEPER. I would love to share mo…" at bounding box center [646, 305] width 364 height 37
click at [677, 314] on textarea "Slated surfaced you as a match for my project, DEEPER. I would love to share mo…" at bounding box center [646, 305] width 364 height 37
click at [676, 314] on textarea "Slated surfaced you as a match for my project, DEEPER. I would love to share mo…" at bounding box center [646, 305] width 364 height 37
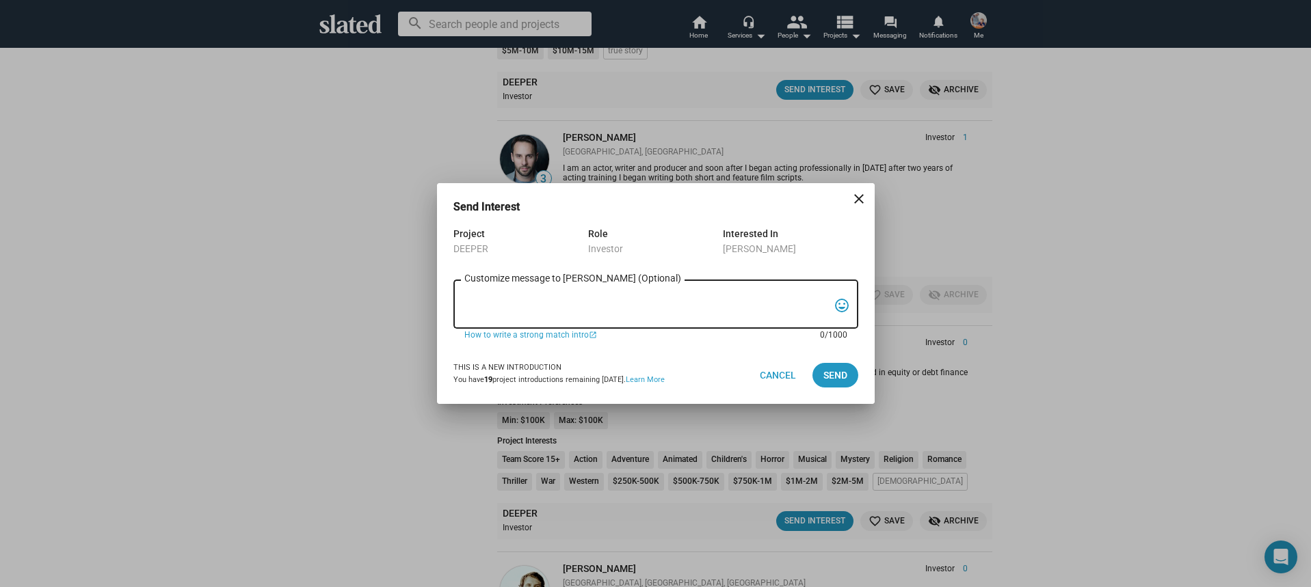
paste textarea "Hi, My name is Nathan Thomas, and I’m assistant producer of DEEPER, a psycholog…"
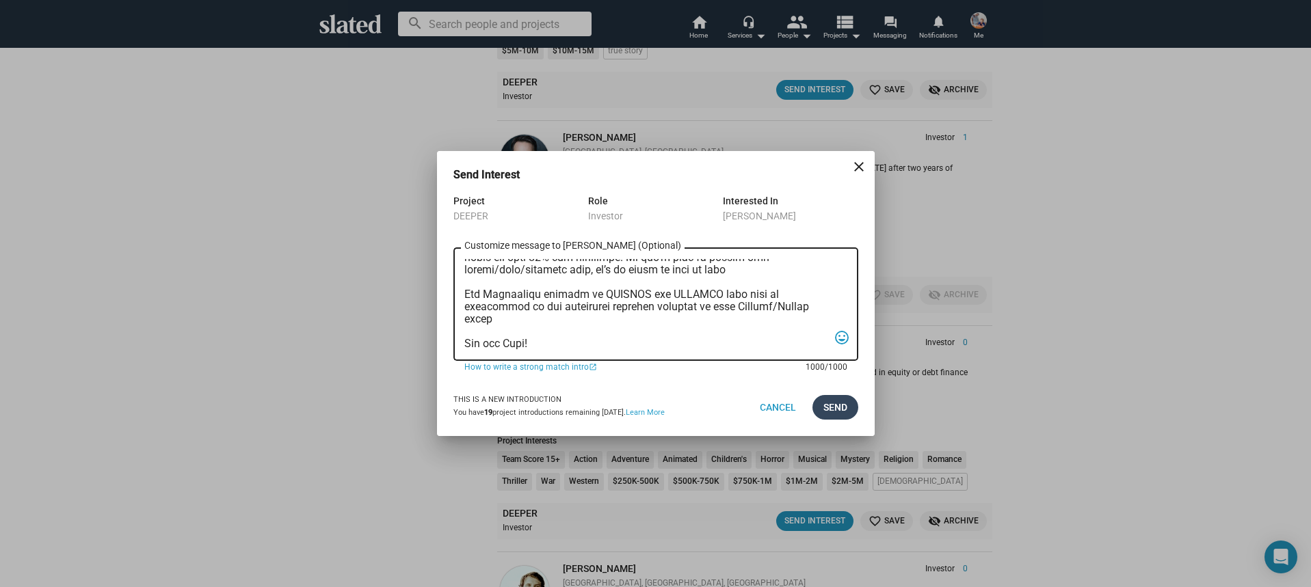
type textarea "Hi, My name is Nathan Thomas, and I’m assistant producer of DEEPER, a psycholog…"
click at [847, 414] on button "Send" at bounding box center [835, 407] width 46 height 25
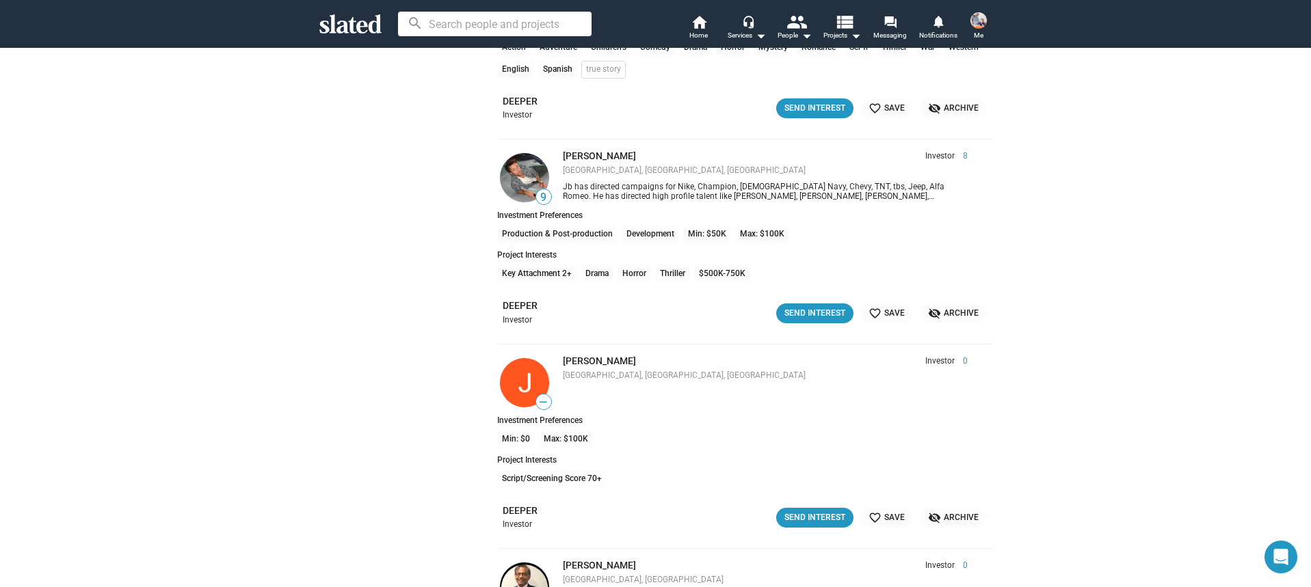
scroll to position [4694, 0]
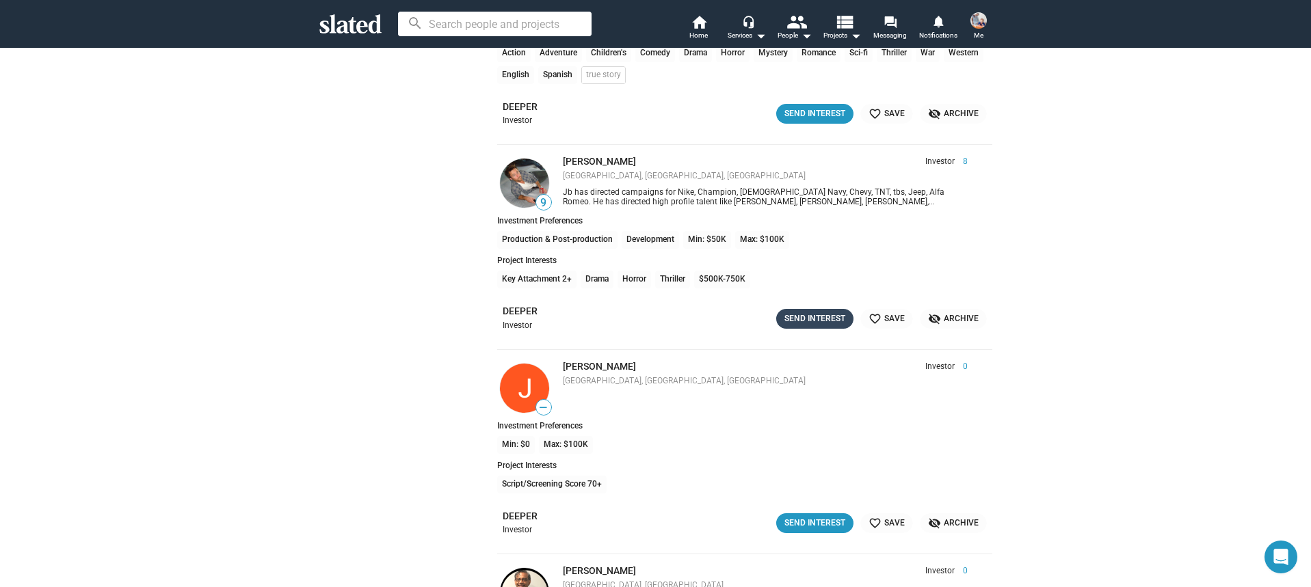
click at [802, 310] on button "Send Interest" at bounding box center [814, 319] width 77 height 20
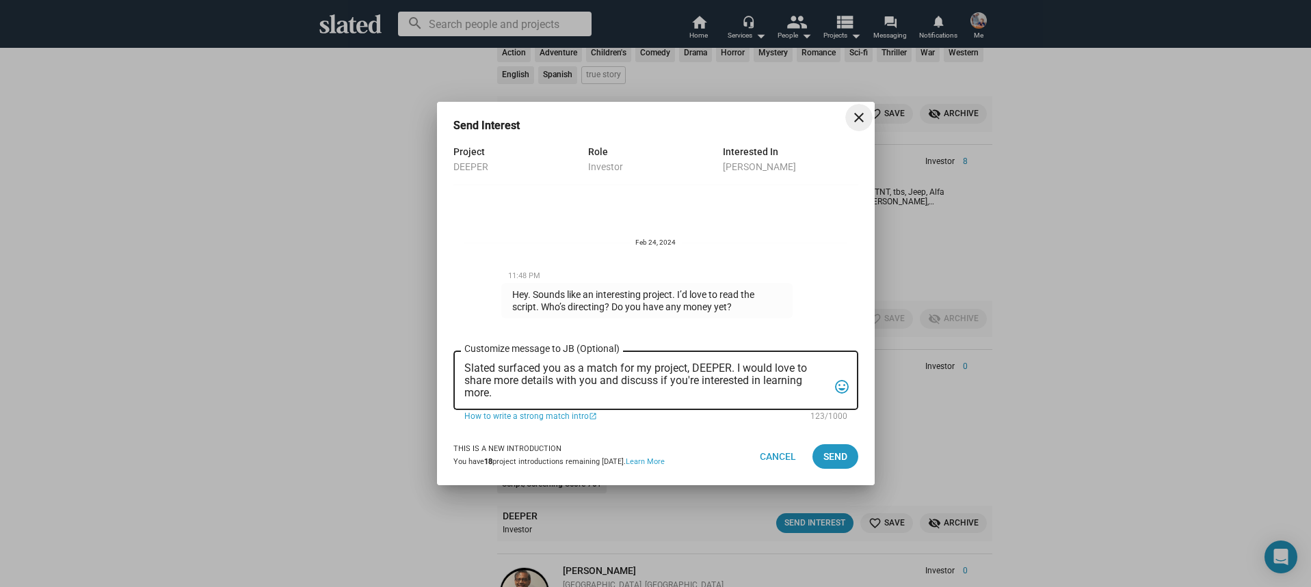
scroll to position [159, 0]
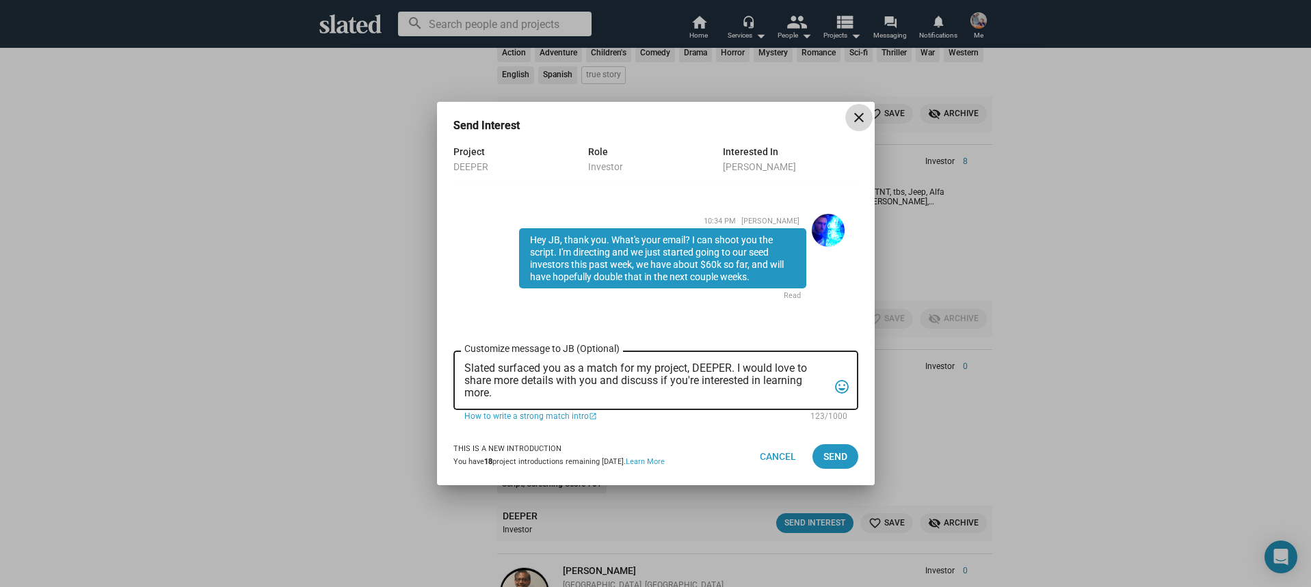
drag, startPoint x: 864, startPoint y: 118, endPoint x: 858, endPoint y: 125, distance: 9.7
click at [864, 118] on mat-icon "close" at bounding box center [859, 117] width 16 height 16
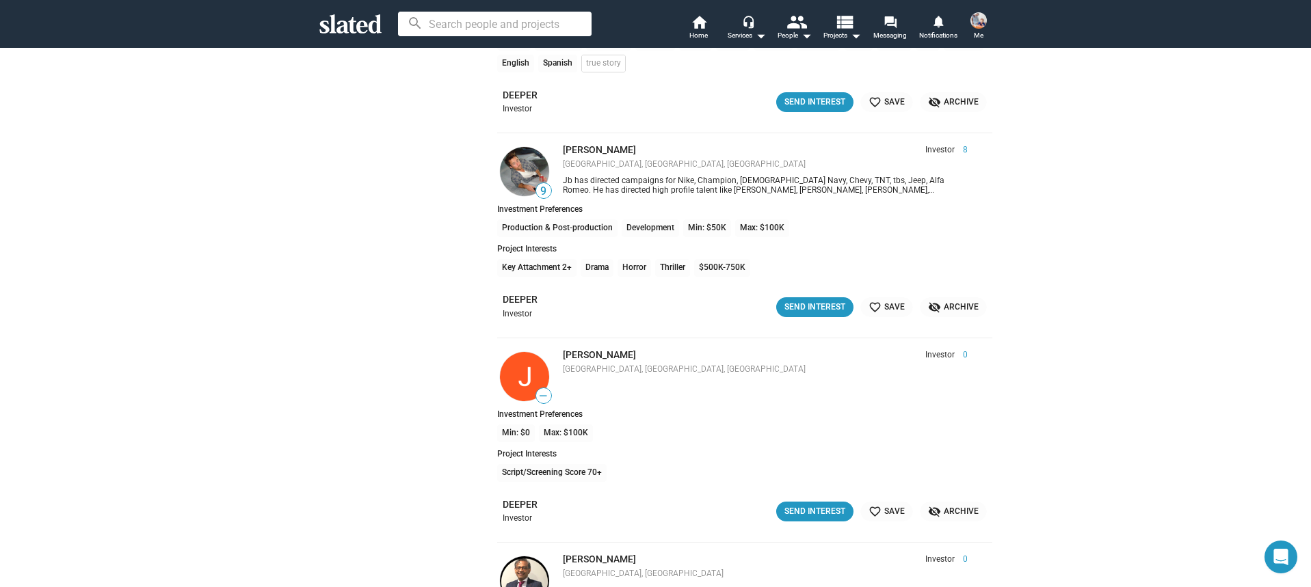
scroll to position [4704, 0]
drag, startPoint x: 957, startPoint y: 308, endPoint x: 942, endPoint y: 323, distance: 21.3
click at [957, 308] on span "visibility_off Archive" at bounding box center [953, 309] width 51 height 14
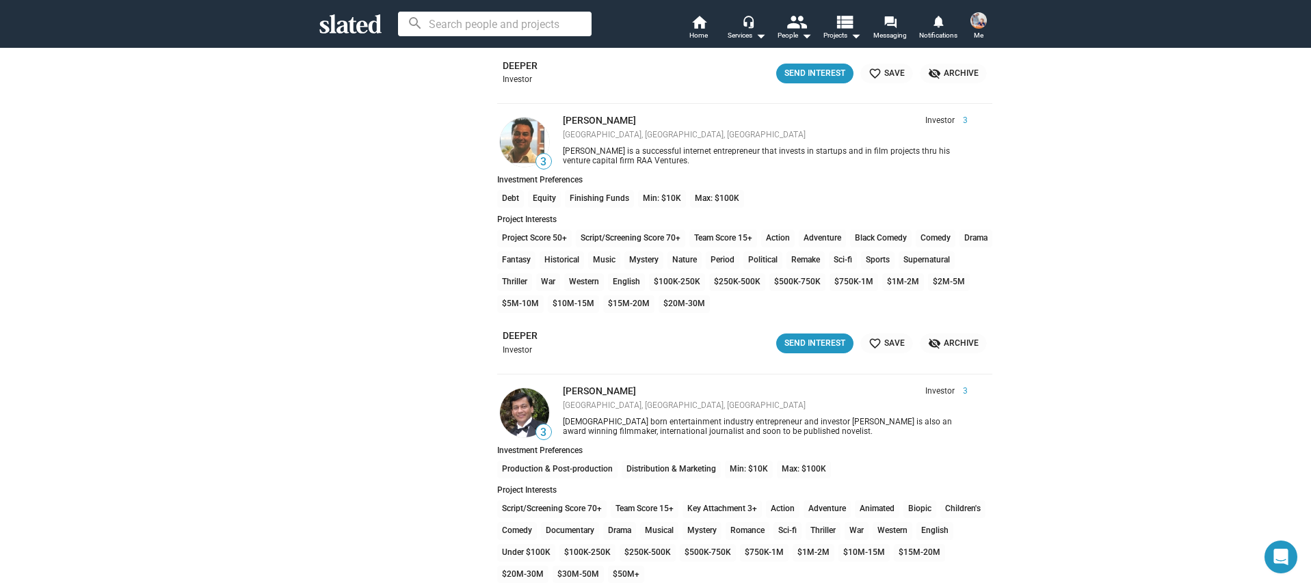
scroll to position [6034, 0]
click at [849, 343] on button "Send Interest" at bounding box center [814, 342] width 77 height 20
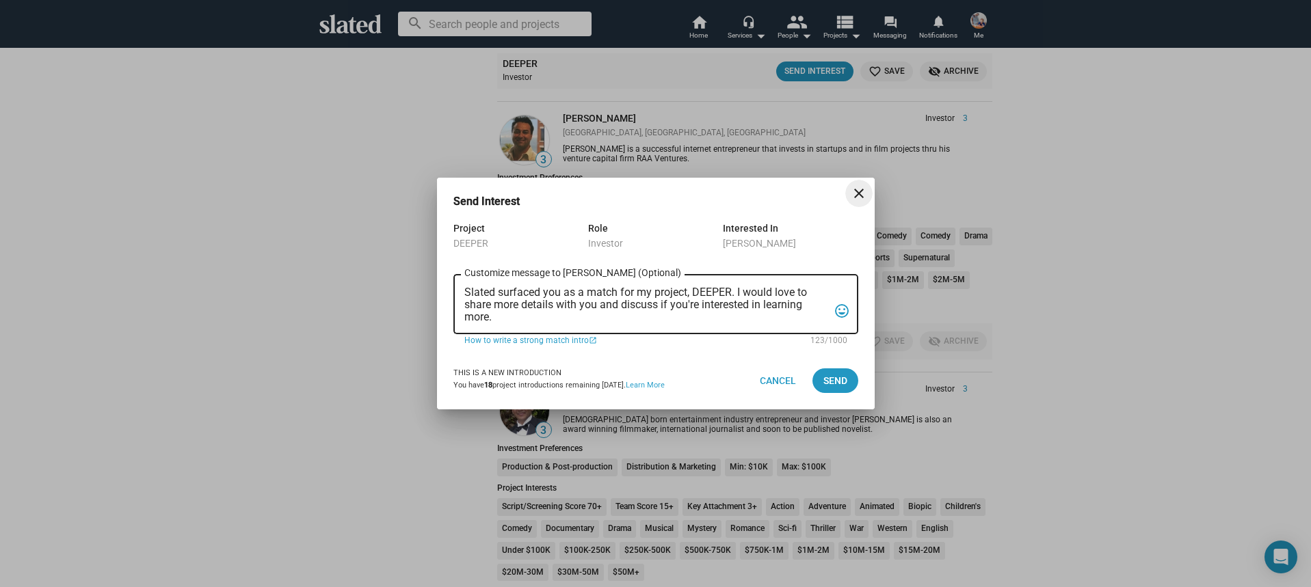
click at [622, 308] on textarea "Slated surfaced you as a match for my project, DEEPER. I would love to share mo…" at bounding box center [646, 305] width 364 height 37
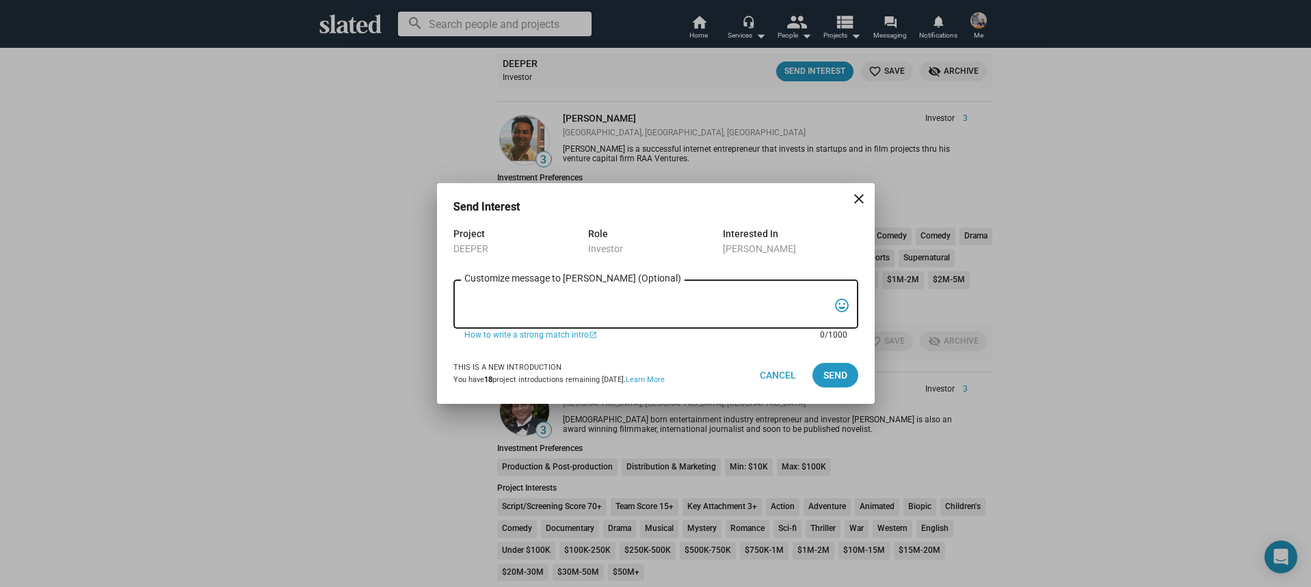
paste textarea "Hi, My name is Nathan Thomas, and I’m assistant producer of DEEPER, a psycholog…"
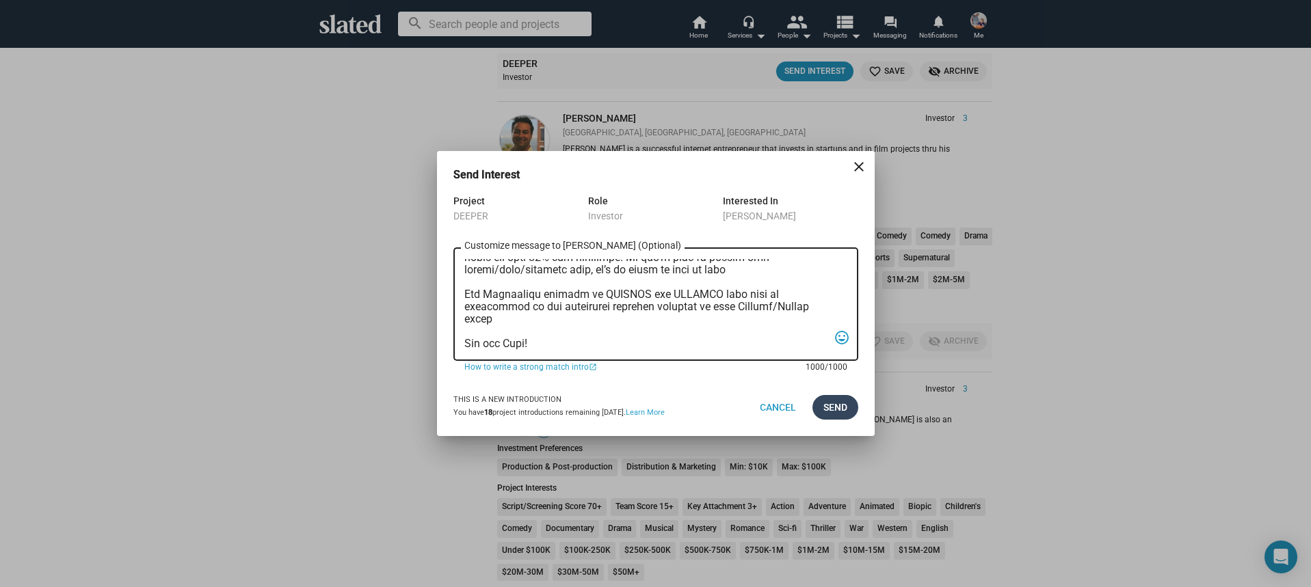
type textarea "Hi, My name is Nathan Thomas, and I’m assistant producer of DEEPER, a psycholog…"
click at [842, 407] on span "Send" at bounding box center [835, 407] width 24 height 25
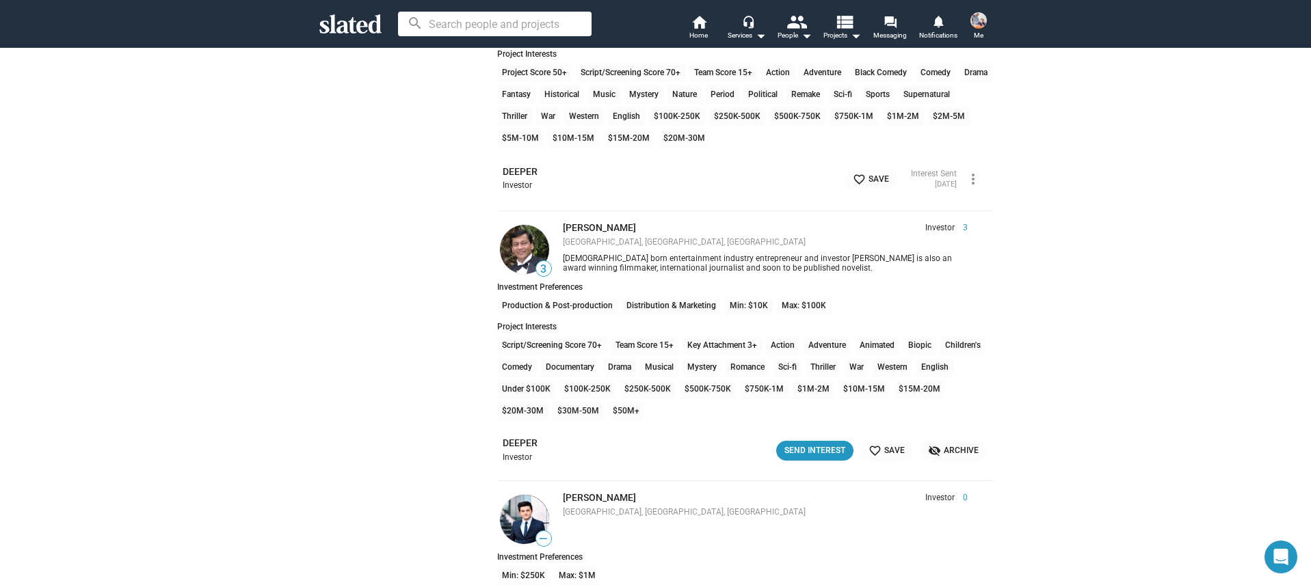
scroll to position [6198, 0]
click at [809, 453] on div "Send Interest" at bounding box center [814, 449] width 61 height 14
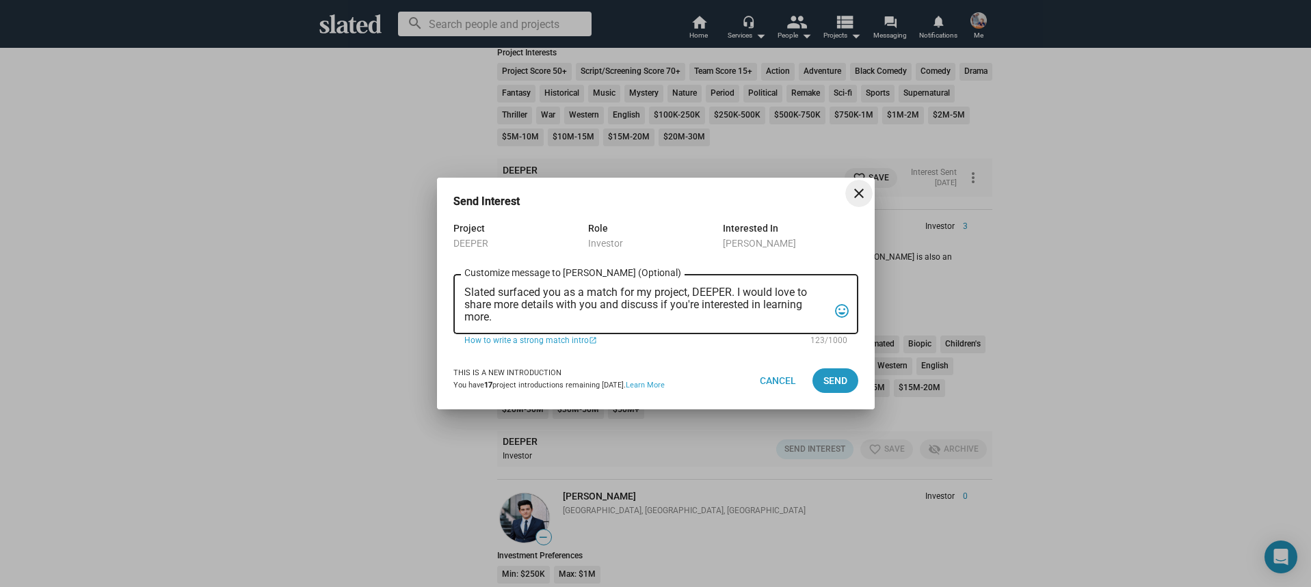
click at [655, 321] on textarea "Slated surfaced you as a match for my project, DEEPER. I would love to share mo…" at bounding box center [646, 305] width 364 height 37
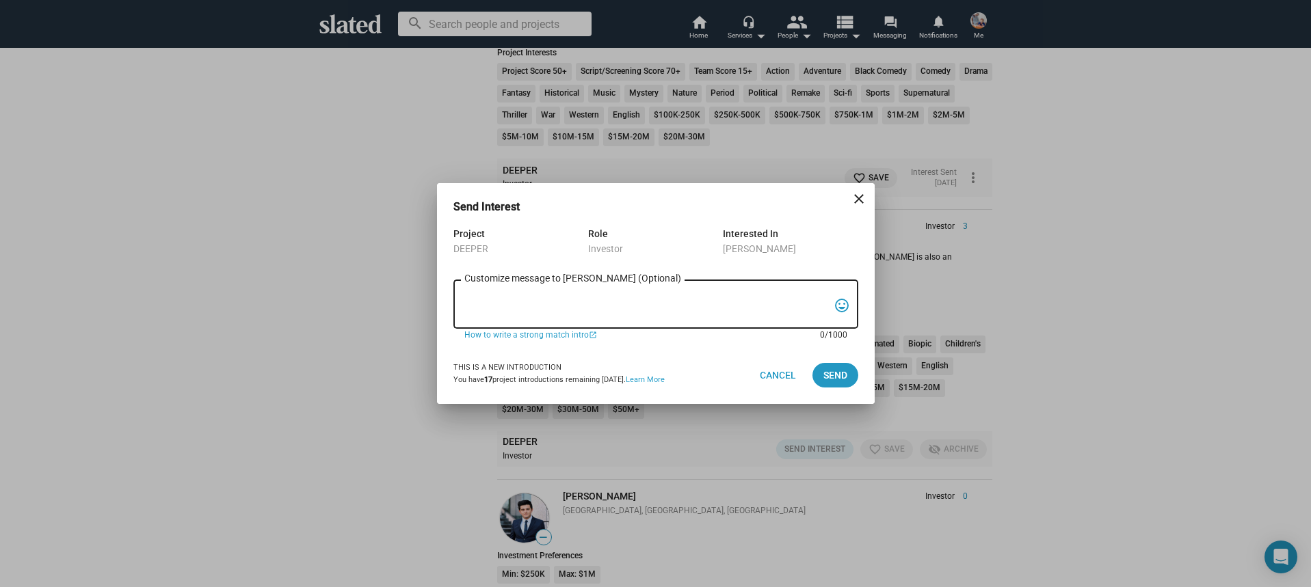
paste textarea "Hi, My name is Nathan Thomas, and I’m assistant producer of DEEPER, a psycholog…"
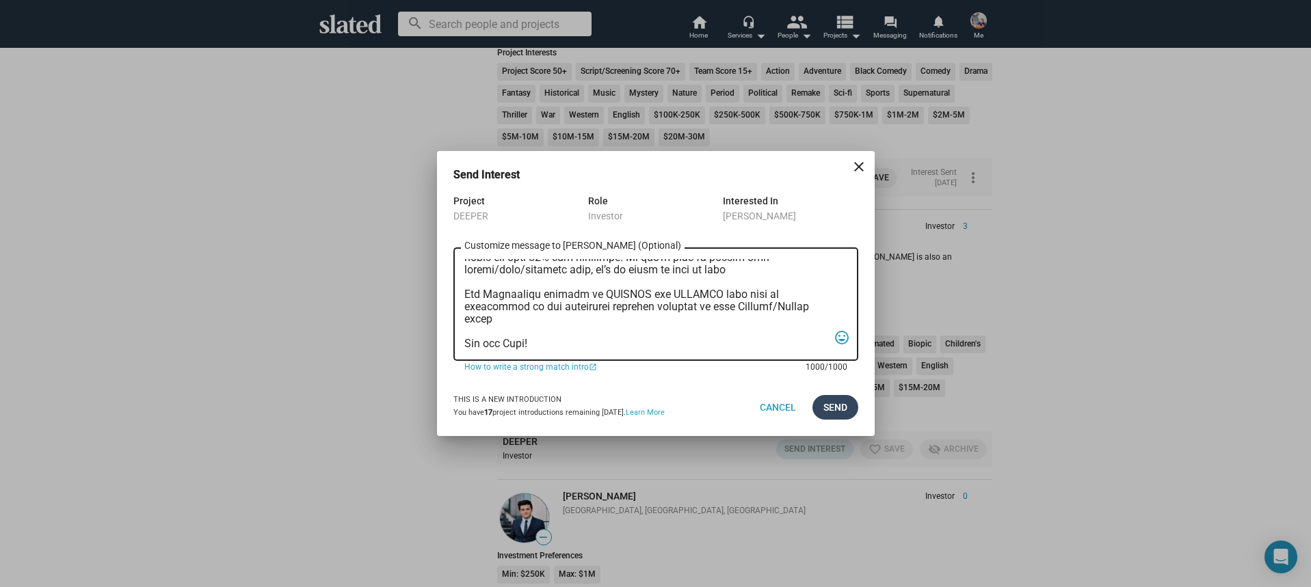
type textarea "Hi, My name is Nathan Thomas, and I’m assistant producer of DEEPER, a psycholog…"
click at [838, 403] on span "Send" at bounding box center [835, 407] width 24 height 25
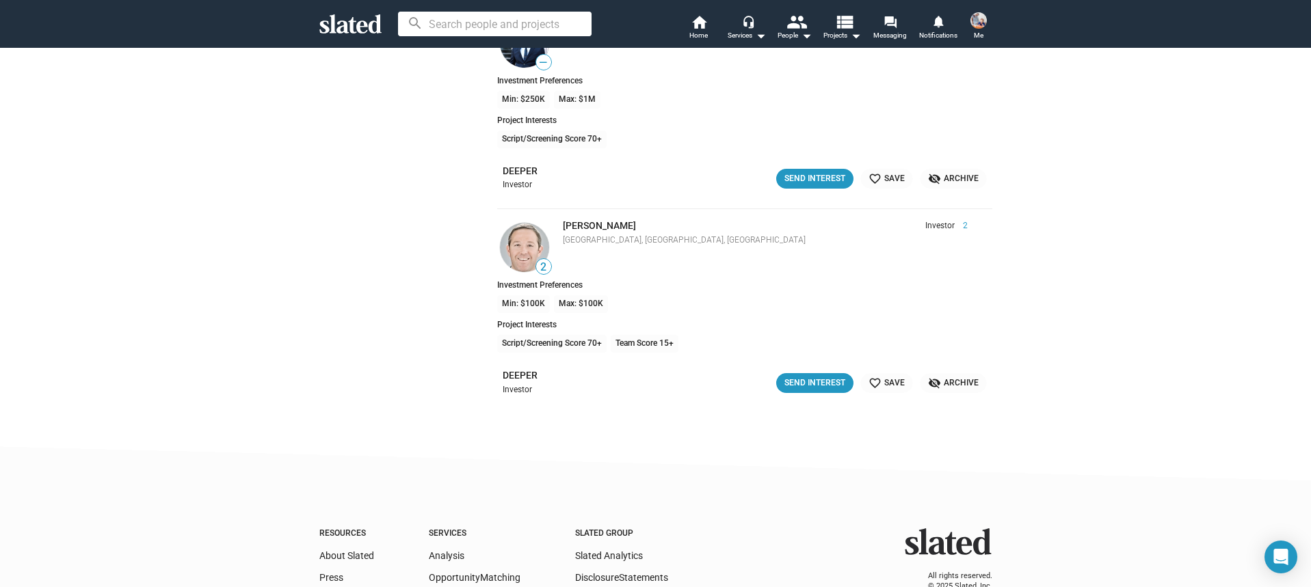
scroll to position [6678, 0]
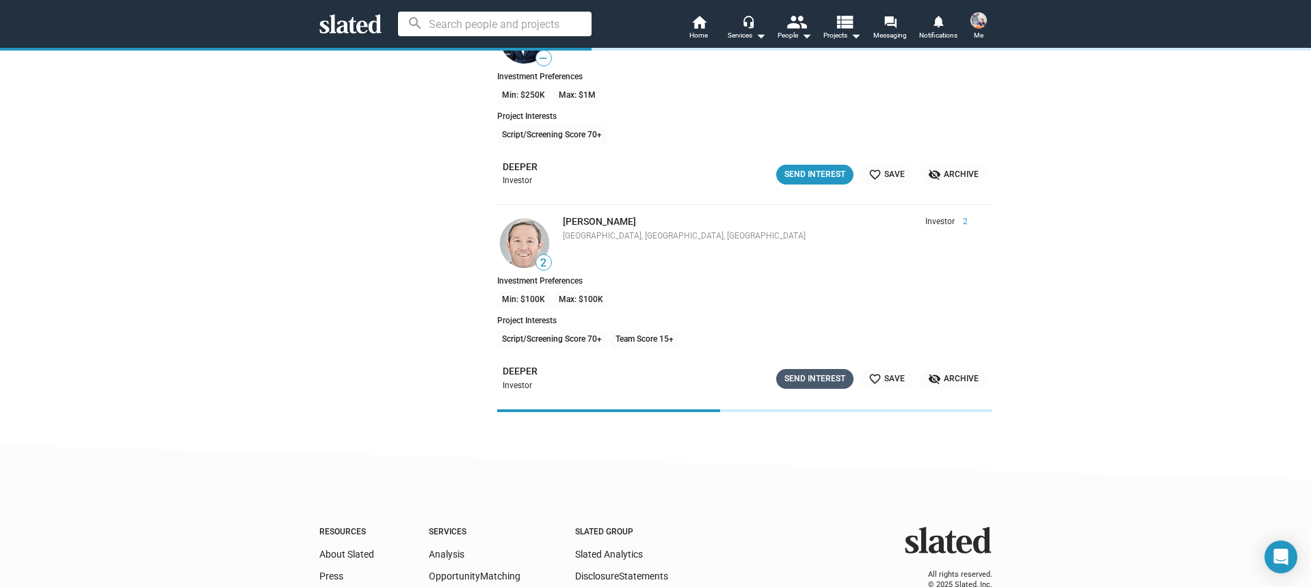
click at [804, 375] on div "Send Interest" at bounding box center [814, 379] width 61 height 14
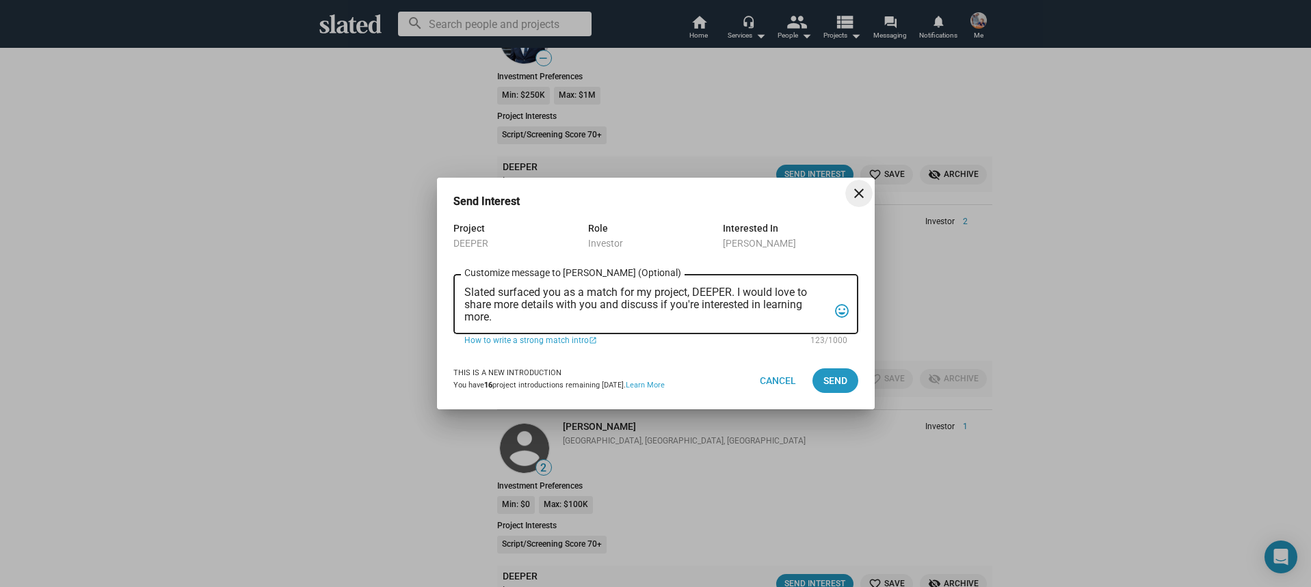
click at [620, 321] on textarea "Slated surfaced you as a match for my project, DEEPER. I would love to share mo…" at bounding box center [646, 305] width 364 height 37
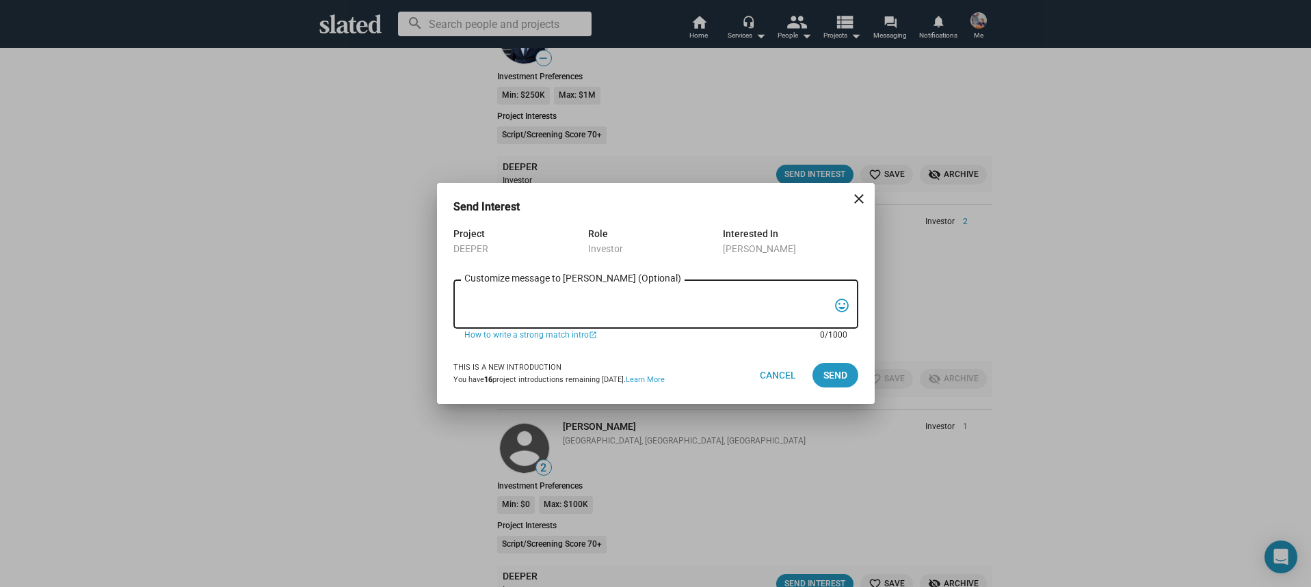
paste textarea "Hi, My name is Nathan Thomas, and I’m assistant producer of DEEPER, a psycholog…"
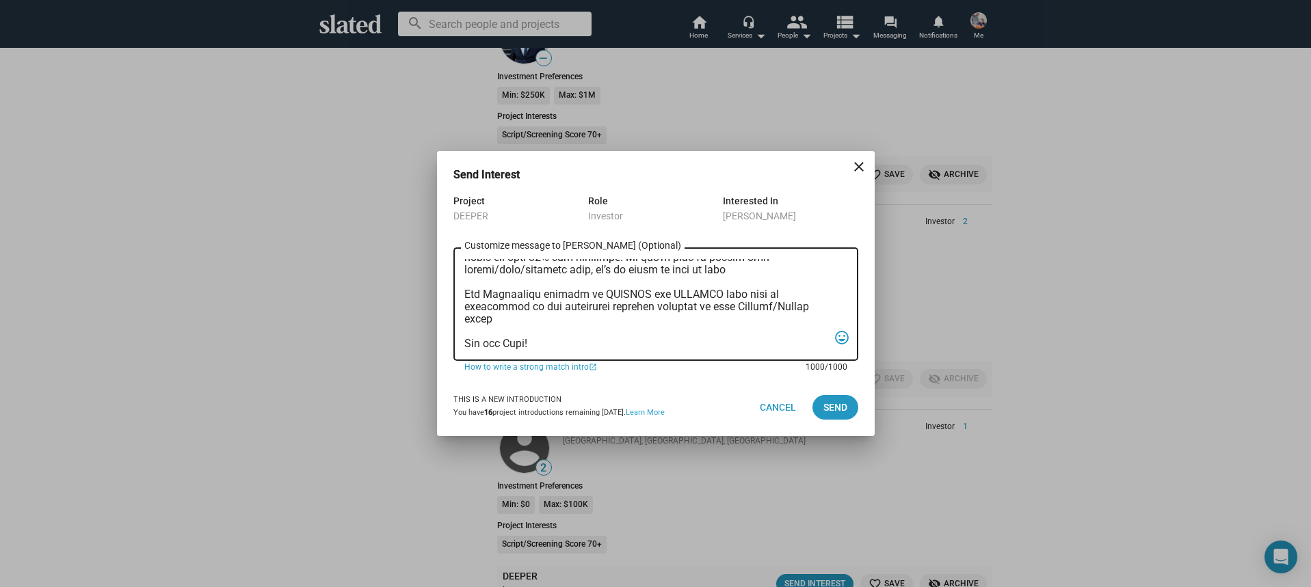
type textarea "Hi, My name is Nathan Thomas, and I’m assistant producer of DEEPER, a psycholog…"
click at [833, 393] on div "This is a new introduction You have 16 project introductions remaining today. L…" at bounding box center [655, 407] width 405 height 57
click at [830, 401] on span "Send" at bounding box center [835, 407] width 24 height 25
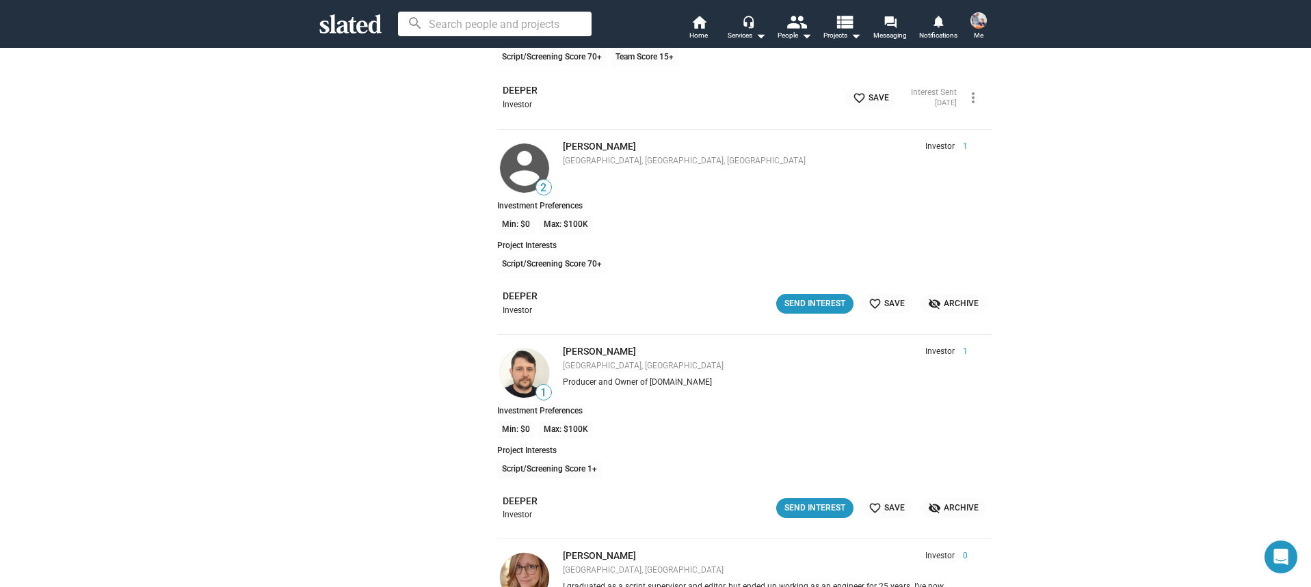
scroll to position [6964, 0]
click at [810, 300] on div "Send Interest" at bounding box center [814, 303] width 61 height 14
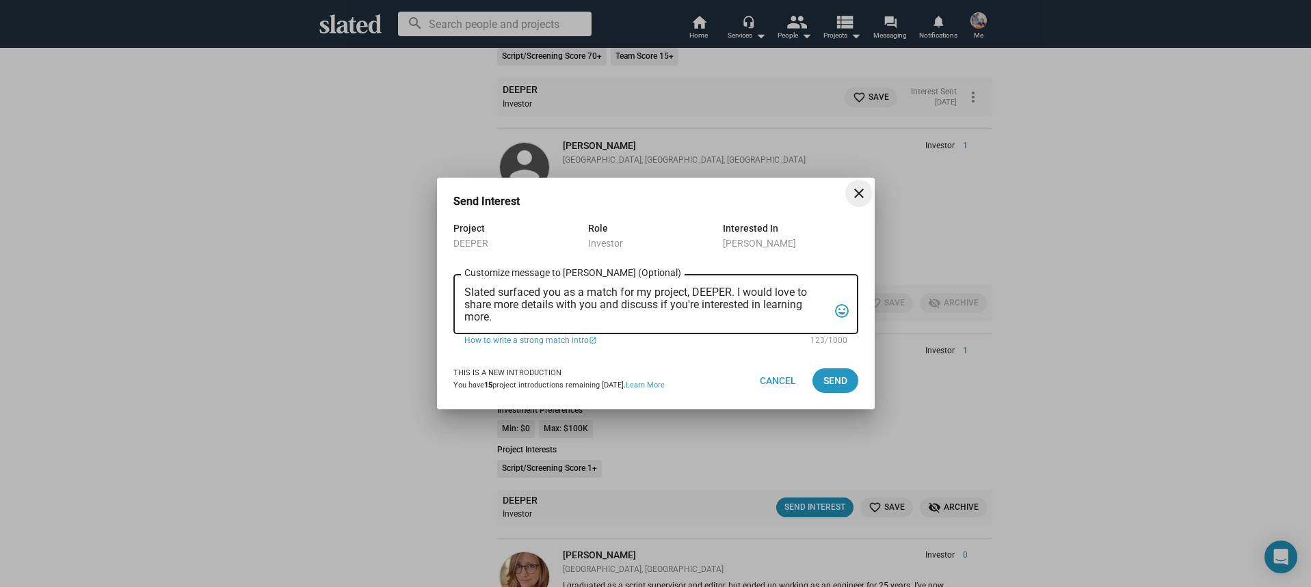
click at [639, 317] on textarea "Slated surfaced you as a match for my project, DEEPER. I would love to share mo…" at bounding box center [646, 305] width 364 height 37
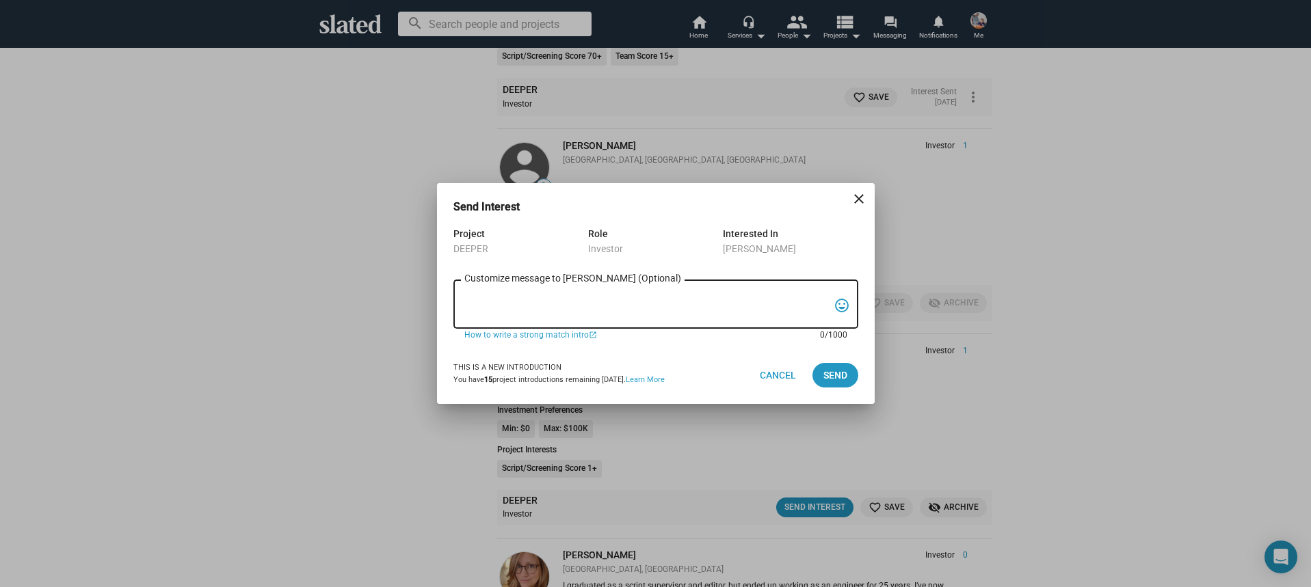
paste textarea "Hi, My name is Nathan Thomas, and I’m assistant producer of DEEPER, a psycholog…"
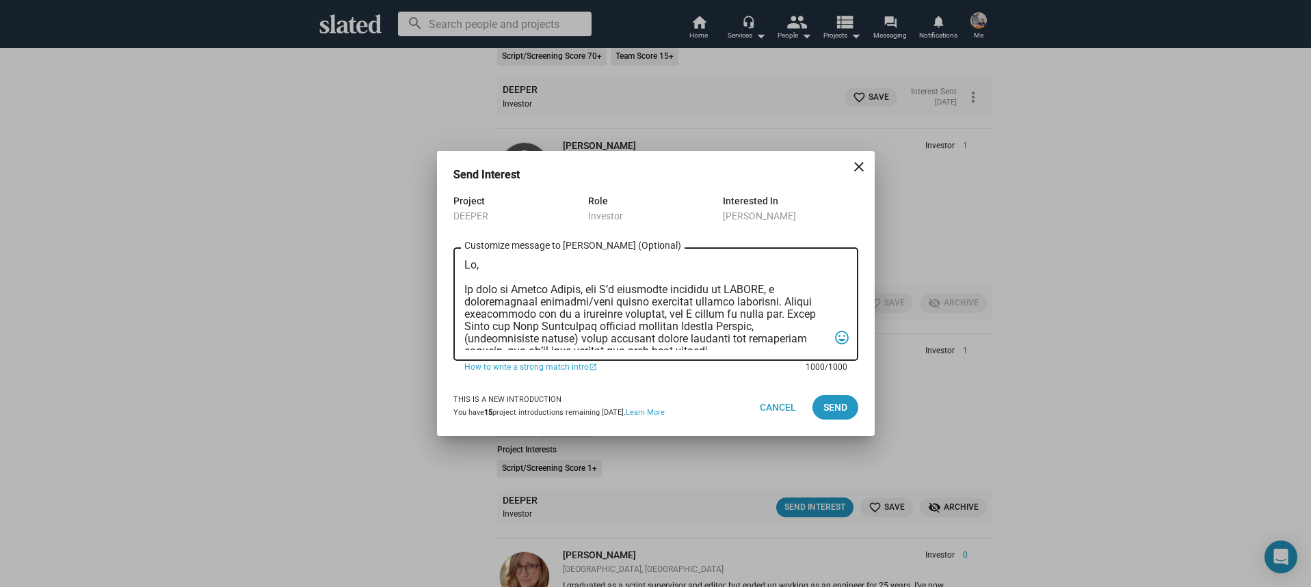
scroll to position [364, 0]
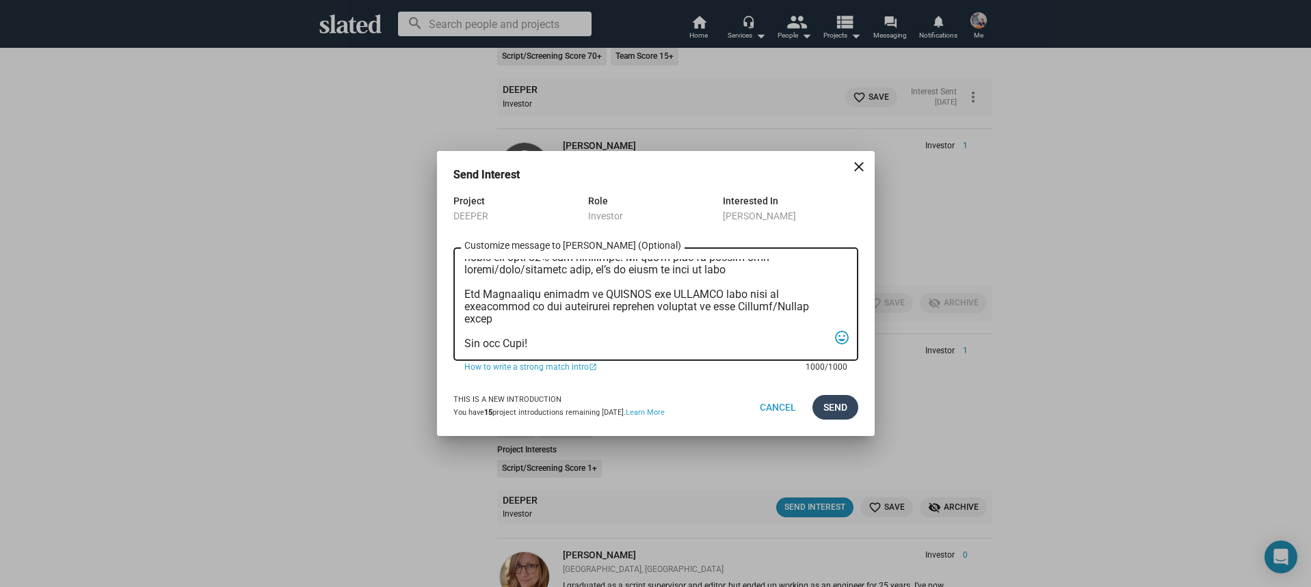
type textarea "Hi, My name is Nathan Thomas, and I’m assistant producer of DEEPER, a psycholog…"
click at [849, 414] on button "Send" at bounding box center [835, 407] width 46 height 25
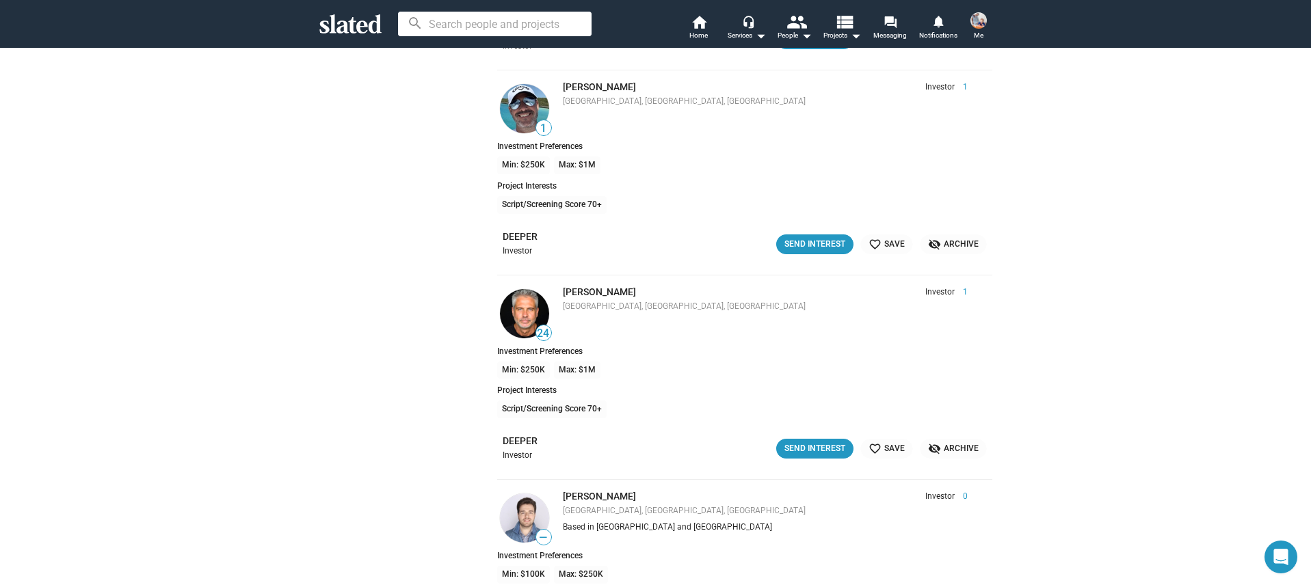
scroll to position [8052, 0]
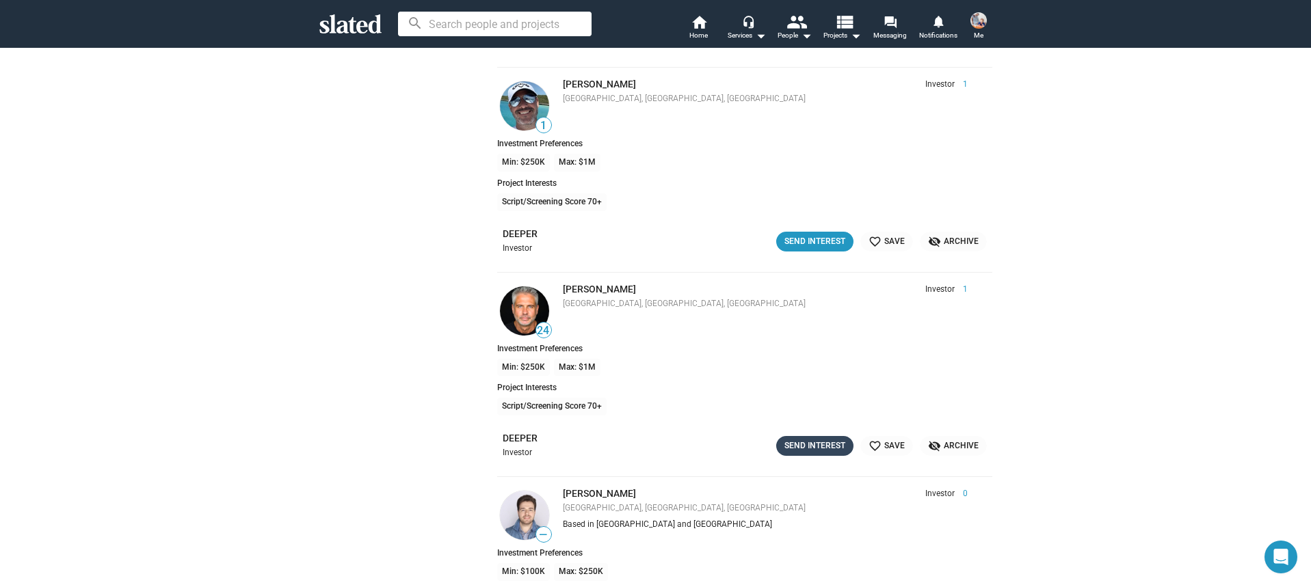
click at [823, 452] on div "Send Interest" at bounding box center [814, 446] width 61 height 14
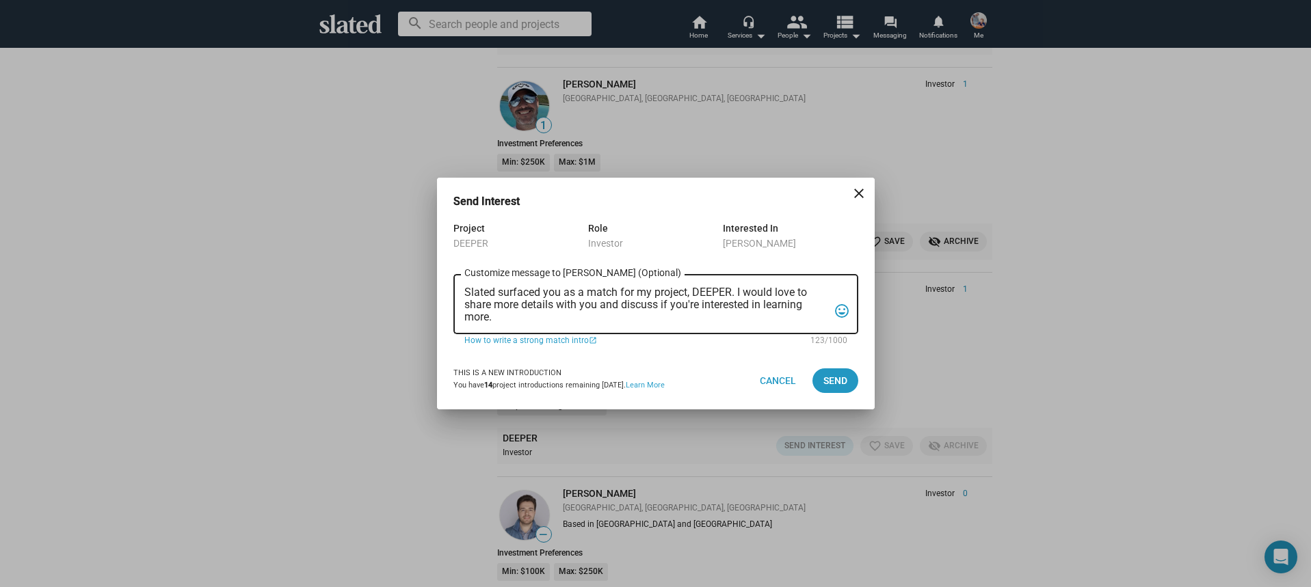
click at [566, 328] on div "Slated surfaced you as a match for my project, DEEPER. I would love to share mo…" at bounding box center [646, 303] width 364 height 62
click at [559, 321] on textarea "Slated surfaced you as a match for my project, DEEPER. I would love to share mo…" at bounding box center [646, 305] width 364 height 37
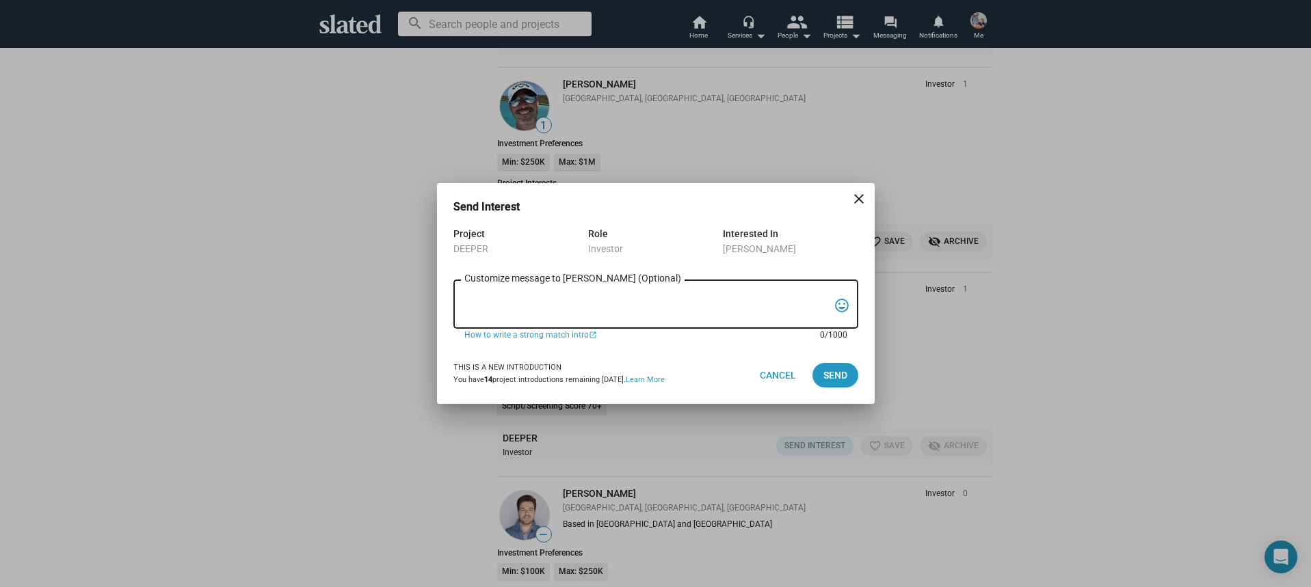
paste textarea "Hi, My name is Nathan Thomas, and I’m assistant producer of DEEPER, a psycholog…"
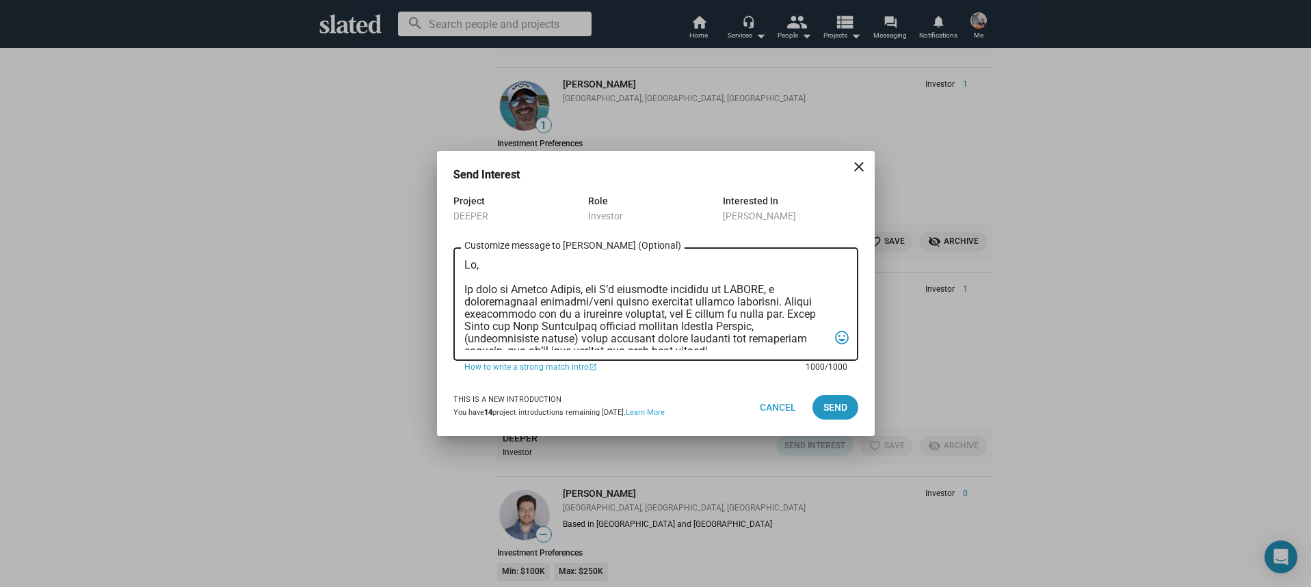
scroll to position [364, 0]
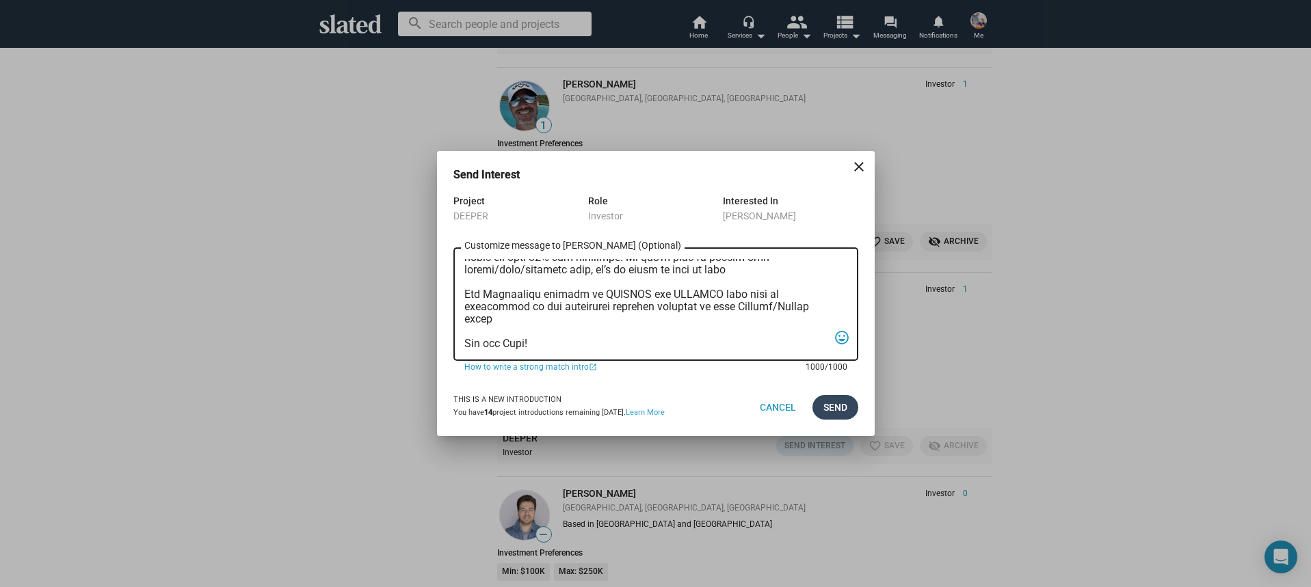
type textarea "Hi, My name is Nathan Thomas, and I’m assistant producer of DEEPER, a psycholog…"
click at [833, 403] on span "Send" at bounding box center [835, 407] width 24 height 25
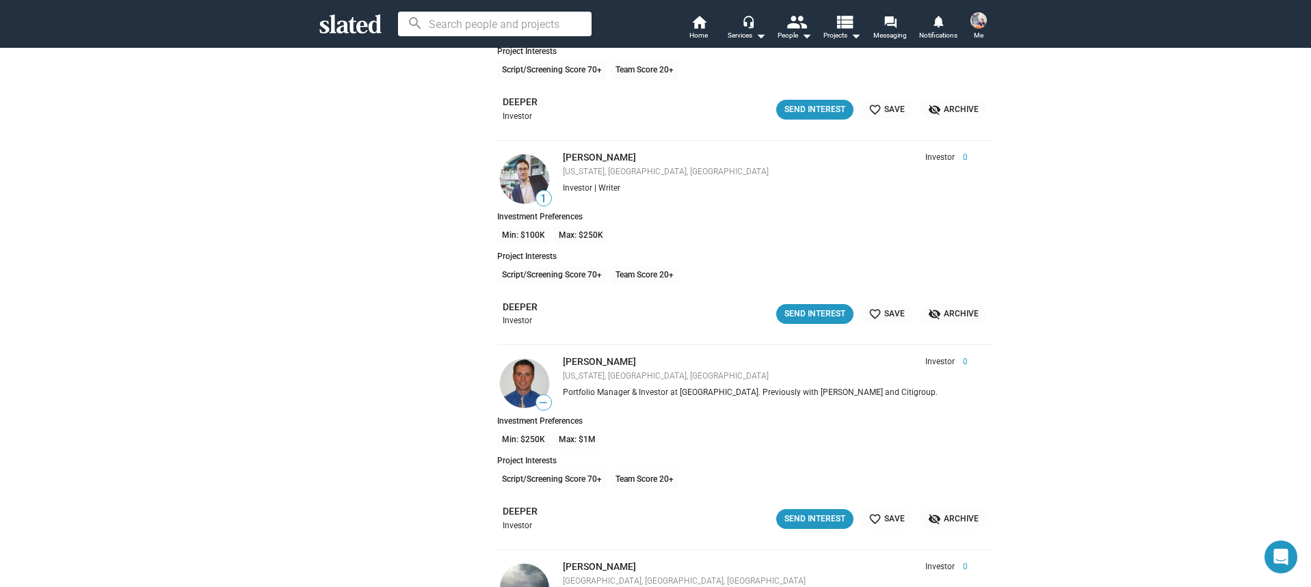
scroll to position [10245, 0]
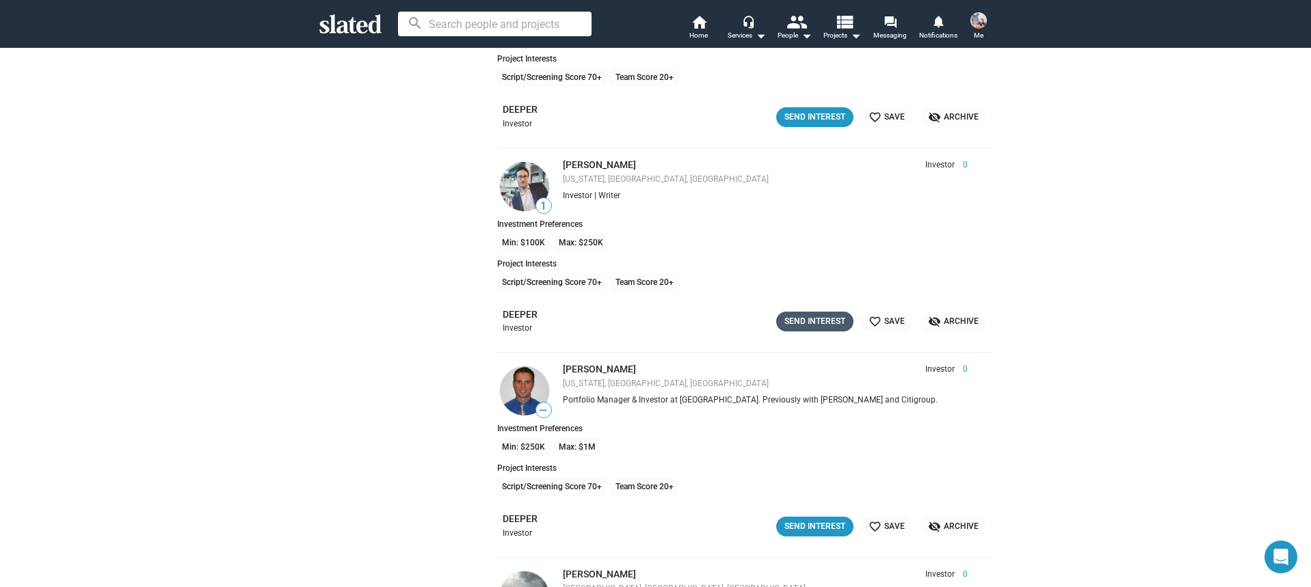
click at [809, 315] on div "Send Interest" at bounding box center [814, 322] width 61 height 14
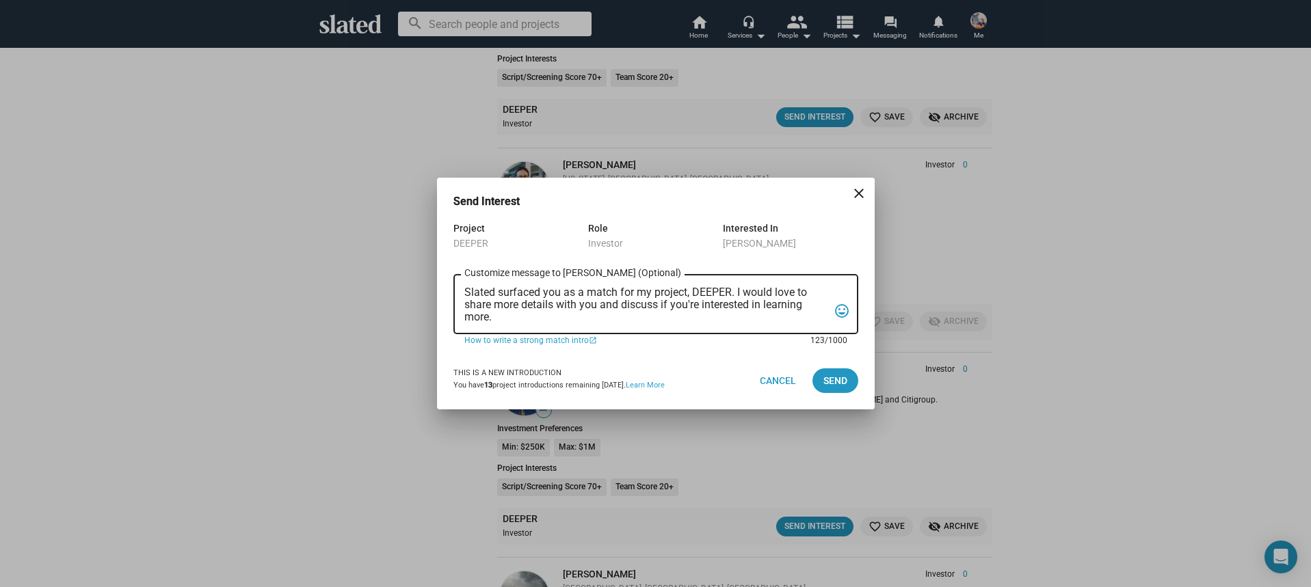
click at [652, 310] on textarea "Slated surfaced you as a match for my project, DEEPER. I would love to share mo…" at bounding box center [646, 305] width 364 height 37
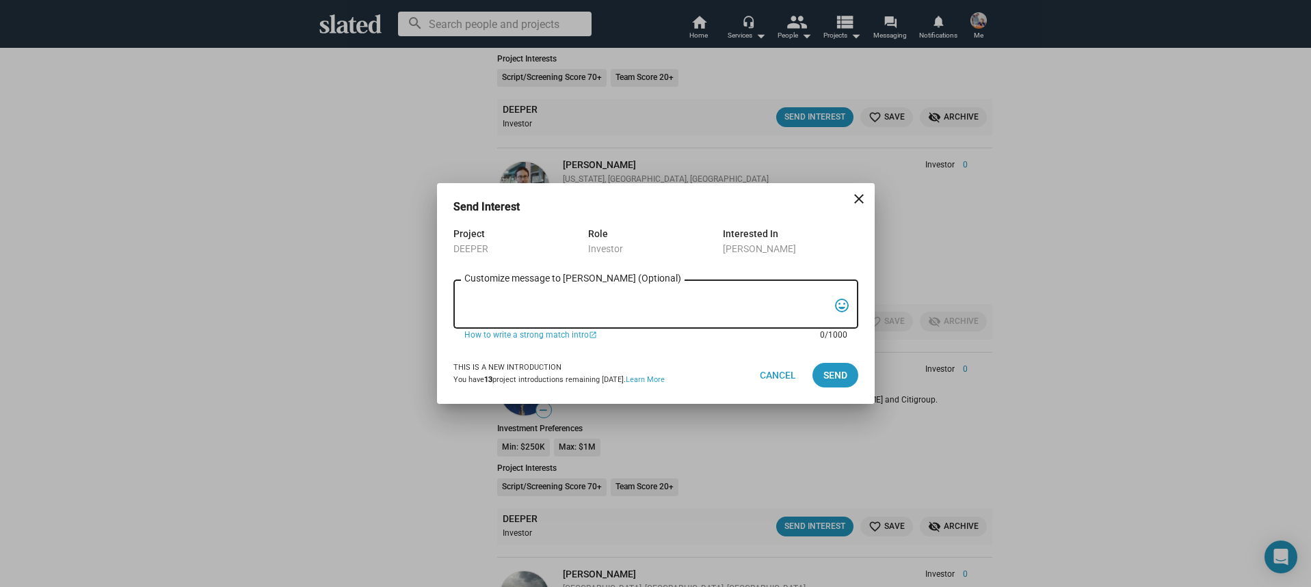
paste textarea "Hi, My name is Nathan Thomas, and I’m assistant producer of DEEPER, a psycholog…"
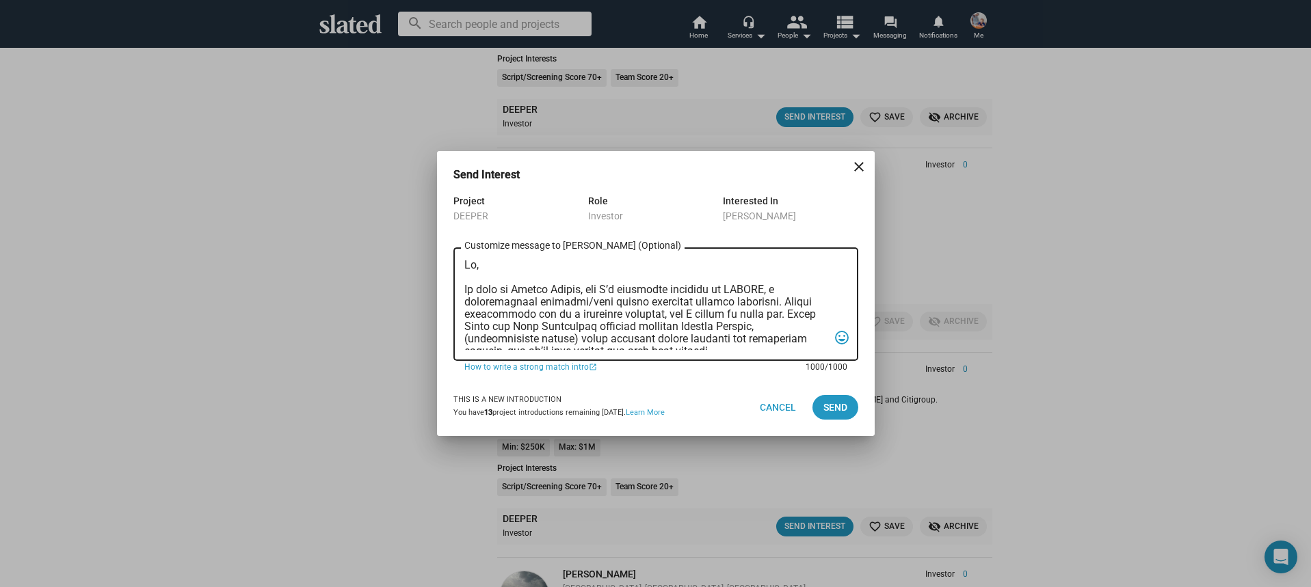
scroll to position [364, 0]
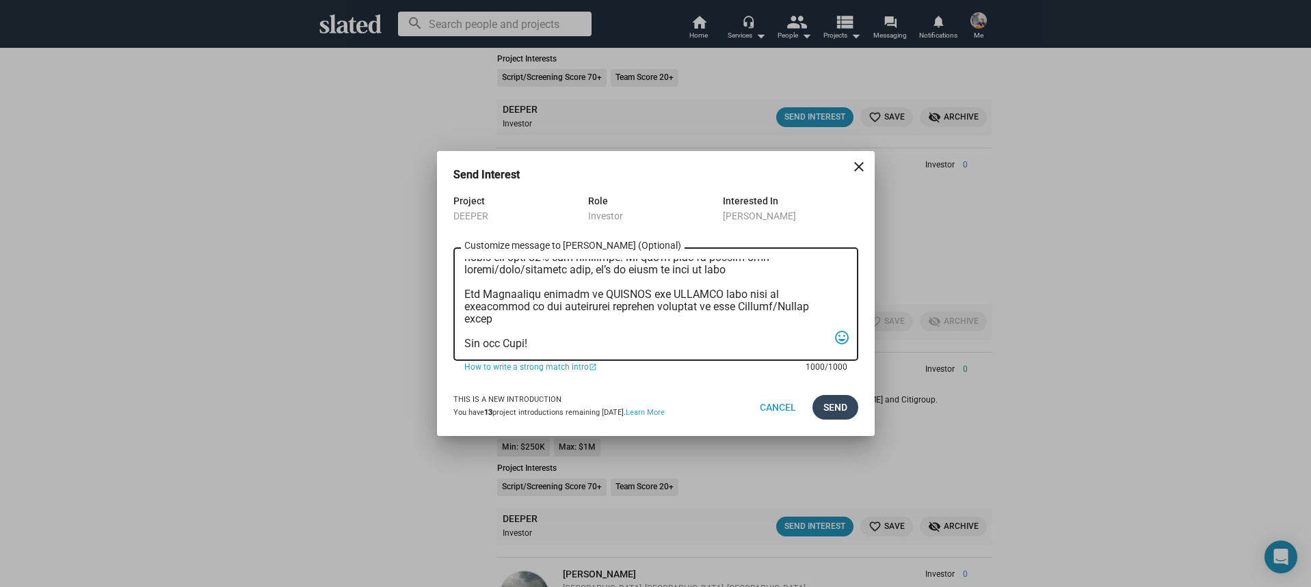
type textarea "Hi, My name is Nathan Thomas, and I’m assistant producer of DEEPER, a psycholog…"
click at [835, 412] on span "Send" at bounding box center [835, 407] width 24 height 25
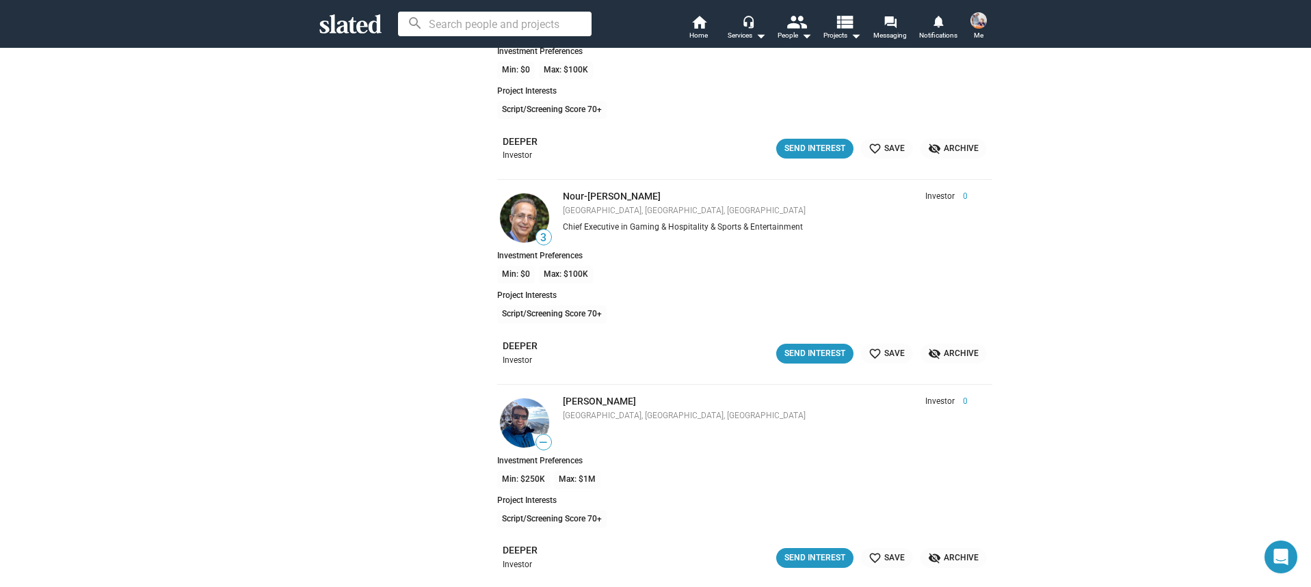
scroll to position [12911, 0]
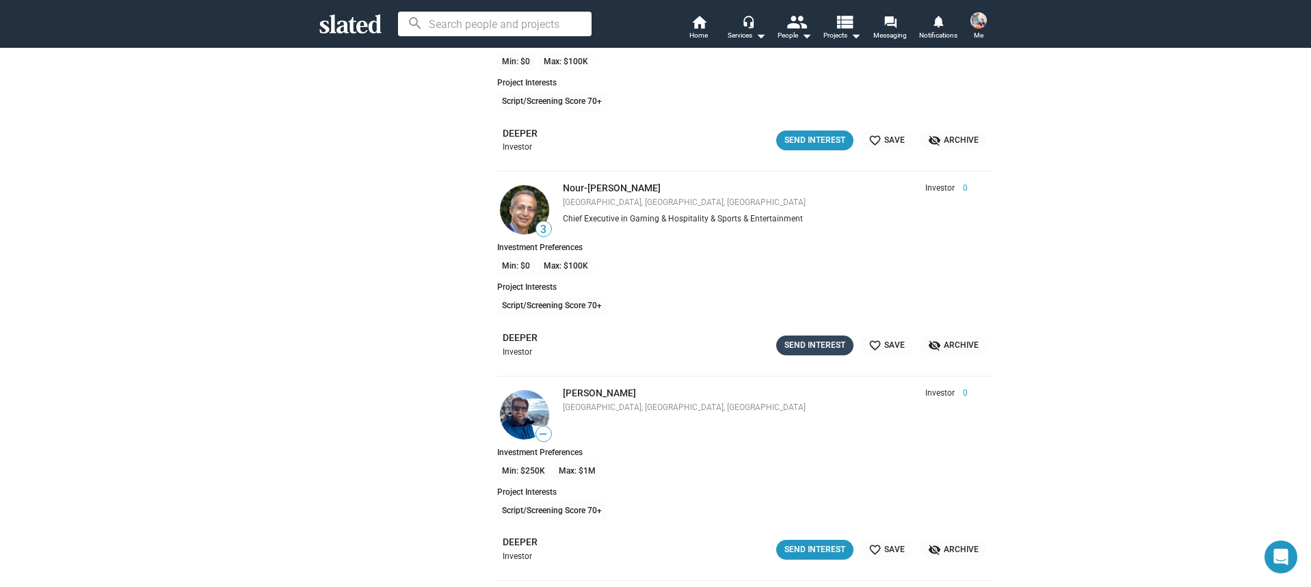
click at [814, 345] on div "Send Interest" at bounding box center [814, 345] width 61 height 14
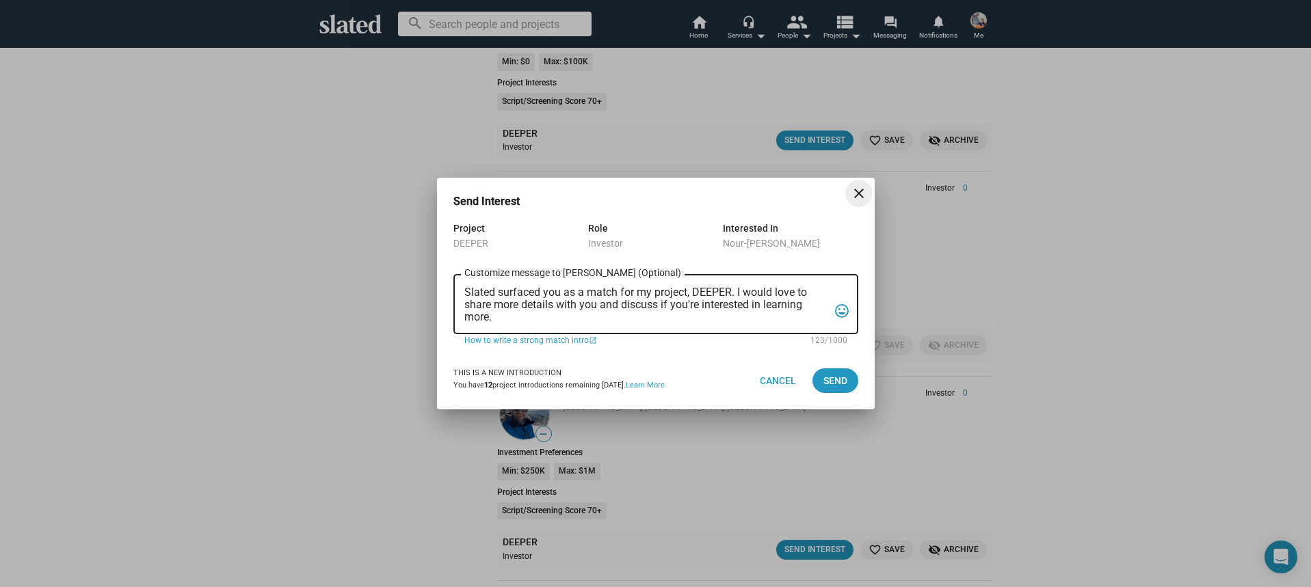
click at [591, 304] on textarea "Slated surfaced you as a match for my project, DEEPER. I would love to share mo…" at bounding box center [646, 305] width 364 height 37
click at [590, 305] on textarea "Slated surfaced you as a match for my project, DEEPER. I would love to share mo…" at bounding box center [646, 305] width 364 height 37
click at [588, 312] on textarea "Slated surfaced you as a match for my project, DEEPER. I would love to share mo…" at bounding box center [646, 305] width 364 height 37
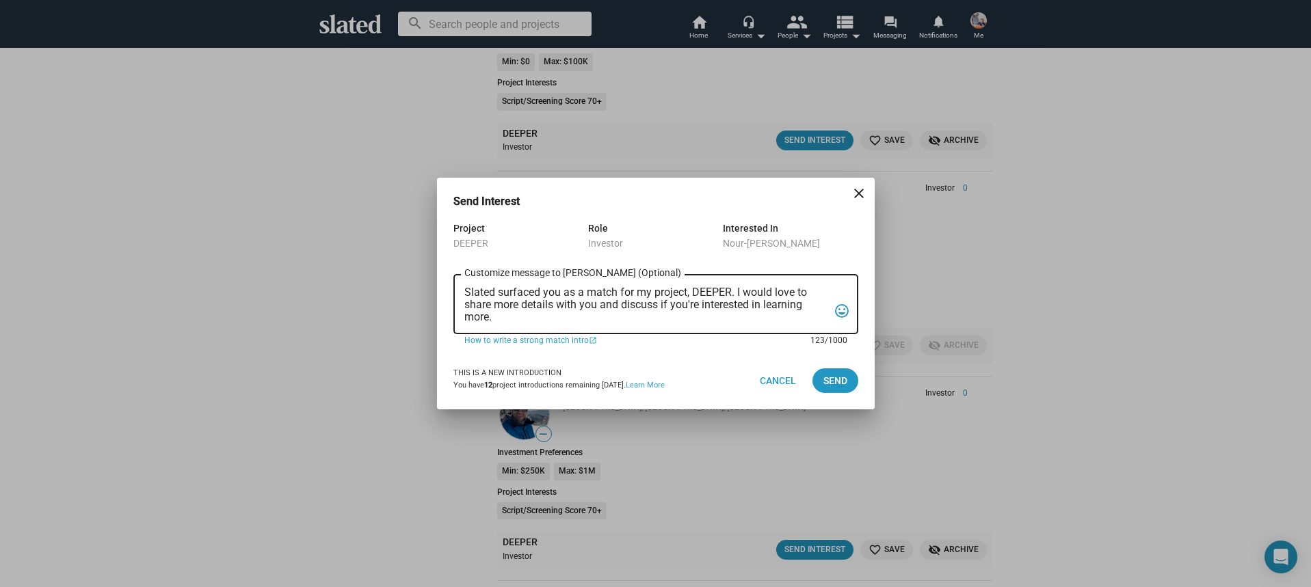
click at [588, 312] on textarea "Slated surfaced you as a match for my project, DEEPER. I would love to share mo…" at bounding box center [646, 305] width 364 height 37
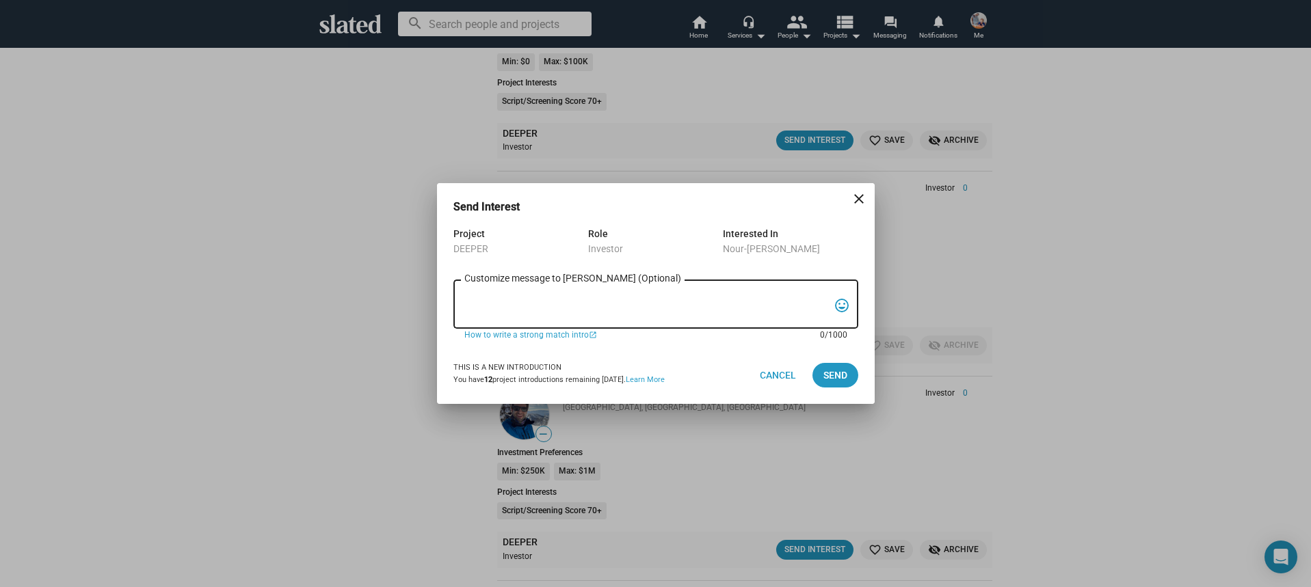
paste textarea "Hi, My name is Nathan Thomas, and I’m assistant producer of DEEPER, a psycholog…"
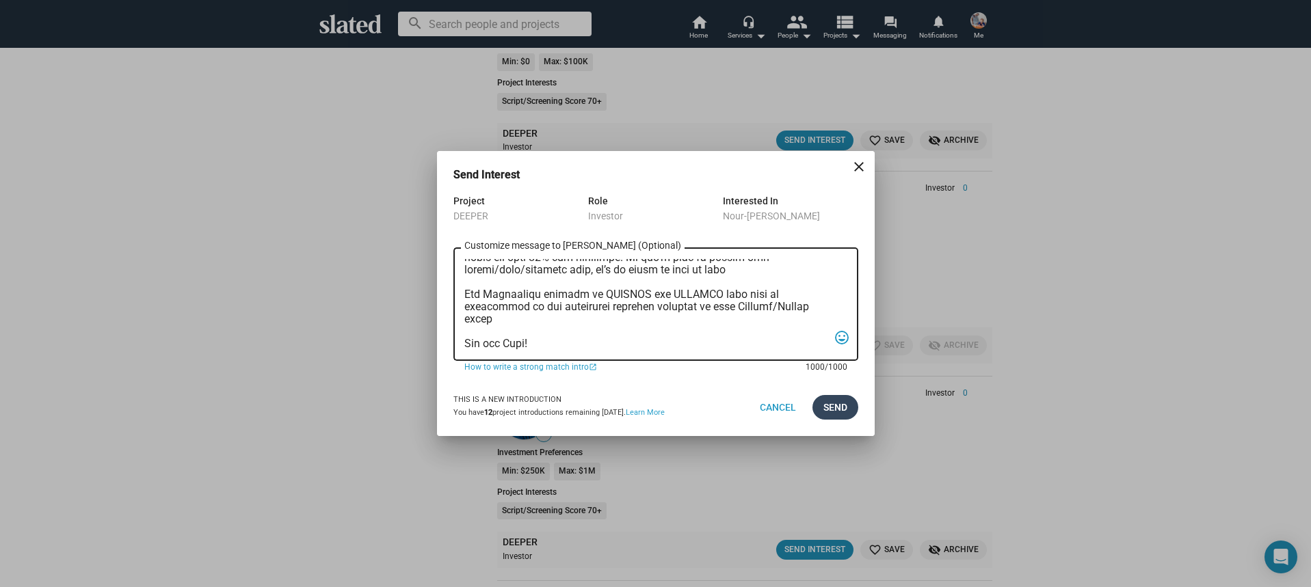
type textarea "Hi, My name is Nathan Thomas, and I’m assistant producer of DEEPER, a psycholog…"
click at [837, 408] on span "Send" at bounding box center [835, 407] width 24 height 25
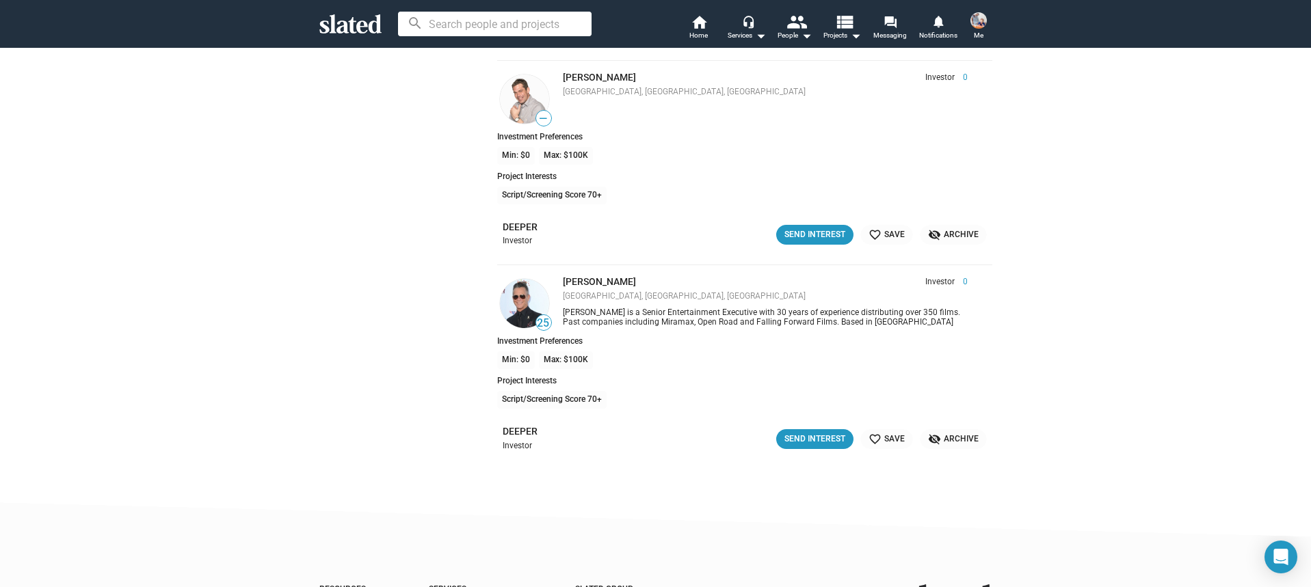
scroll to position [16716, 0]
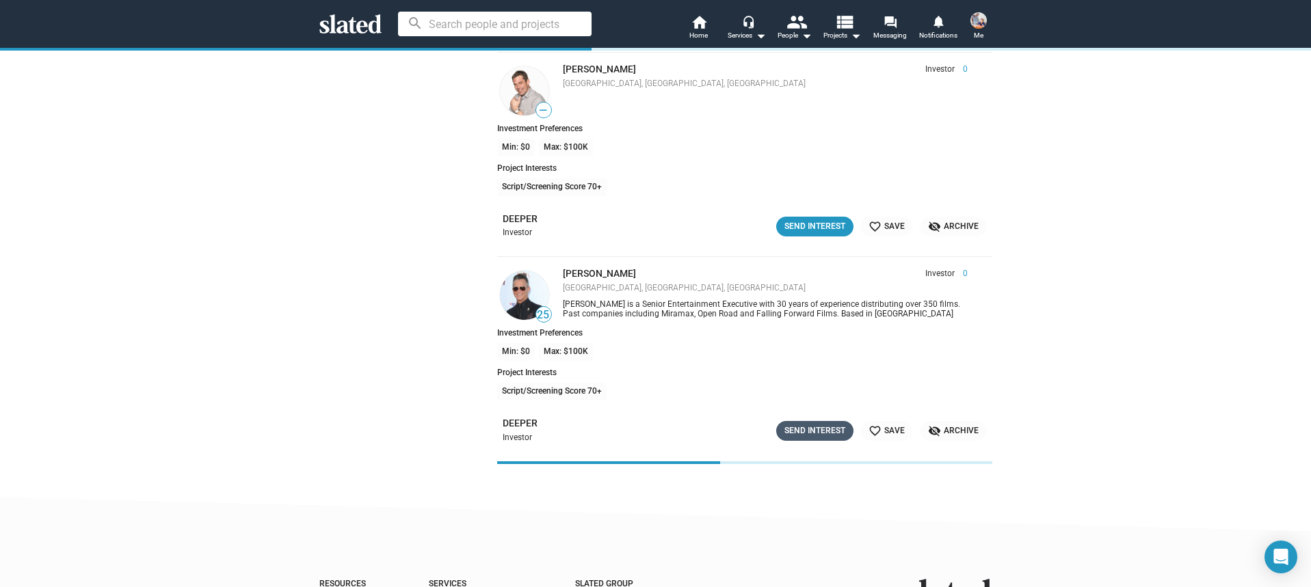
click at [816, 431] on div "Send Interest" at bounding box center [814, 431] width 61 height 14
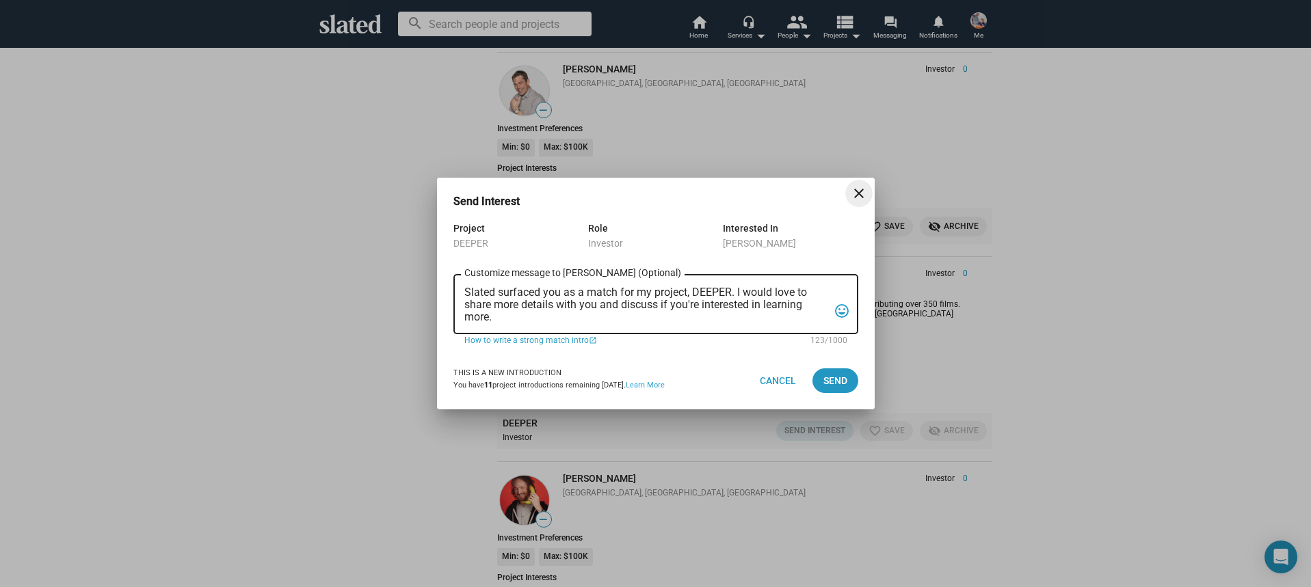
click at [658, 323] on textarea "Slated surfaced you as a match for my project, DEEPER. I would love to share mo…" at bounding box center [646, 305] width 364 height 37
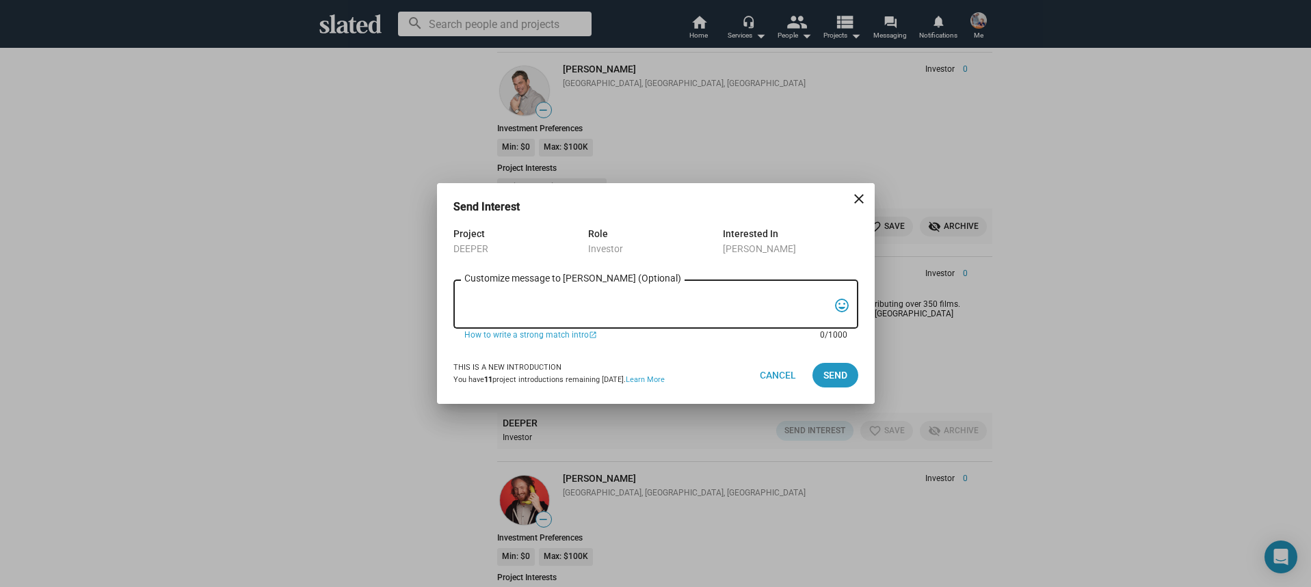
paste textarea "Hi, My name is Nathan Thomas, and I’m assistant producer of DEEPER, a psycholog…"
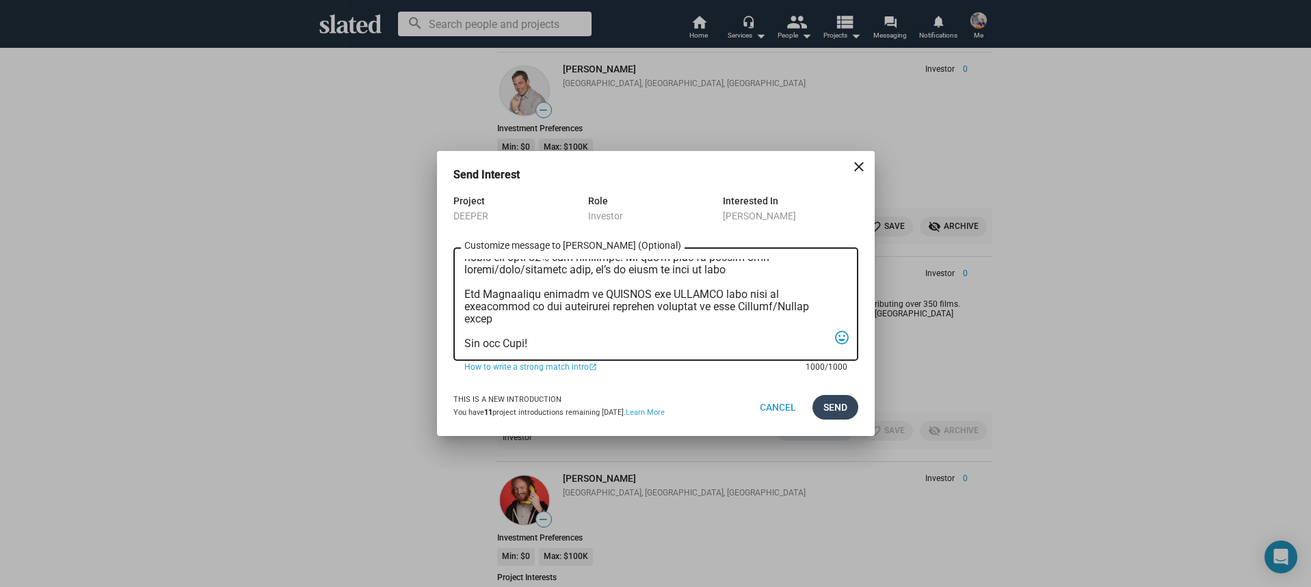
type textarea "Hi, My name is Nathan Thomas, and I’m assistant producer of DEEPER, a psycholog…"
click at [827, 406] on span "Send" at bounding box center [835, 407] width 24 height 25
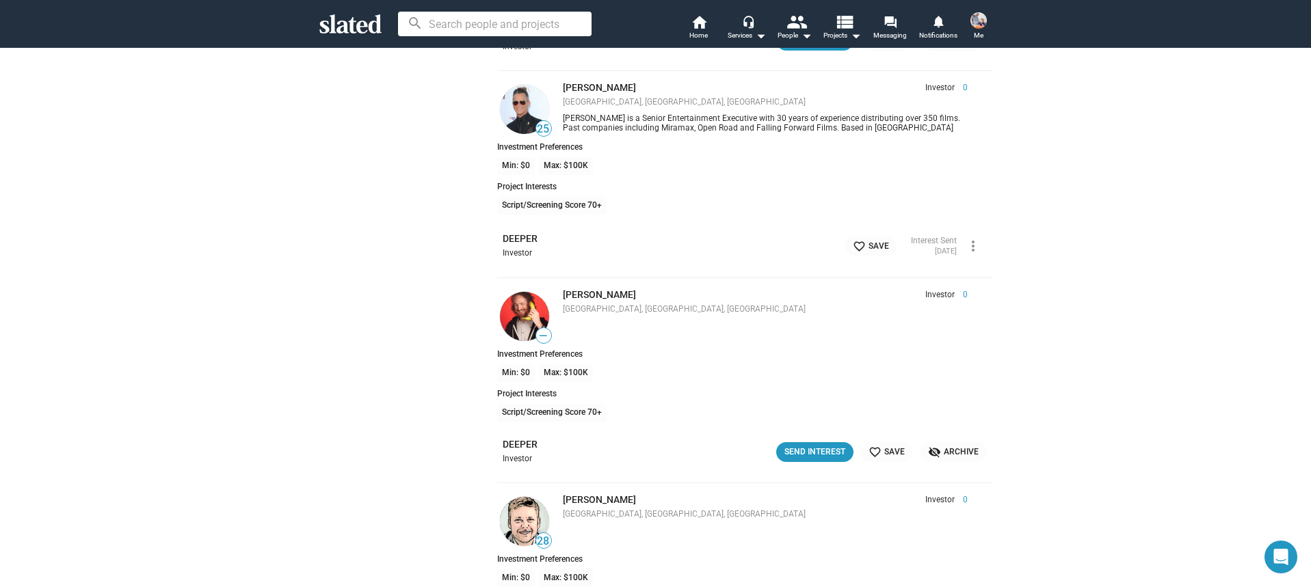
scroll to position [16907, 0]
click at [803, 455] on div "Send Interest" at bounding box center [814, 450] width 61 height 14
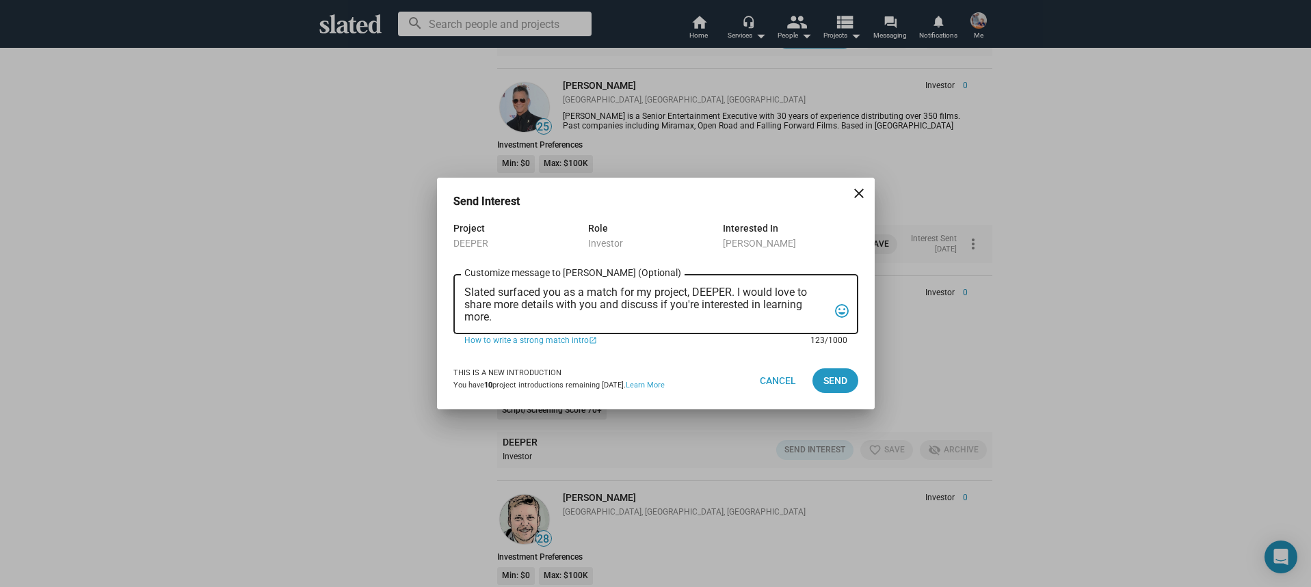
click at [604, 322] on textarea "Slated surfaced you as a match for my project, DEEPER. I would love to share mo…" at bounding box center [646, 305] width 364 height 37
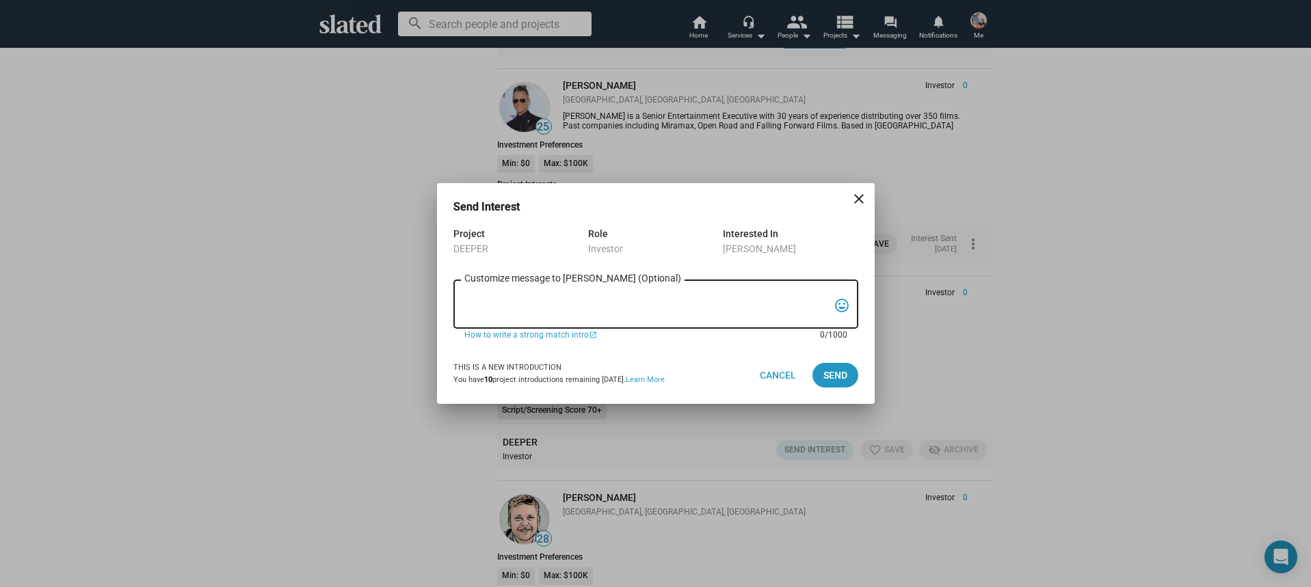
paste textarea "Hi, My name is Nathan Thomas, and I’m assistant producer of DEEPER, a psycholog…"
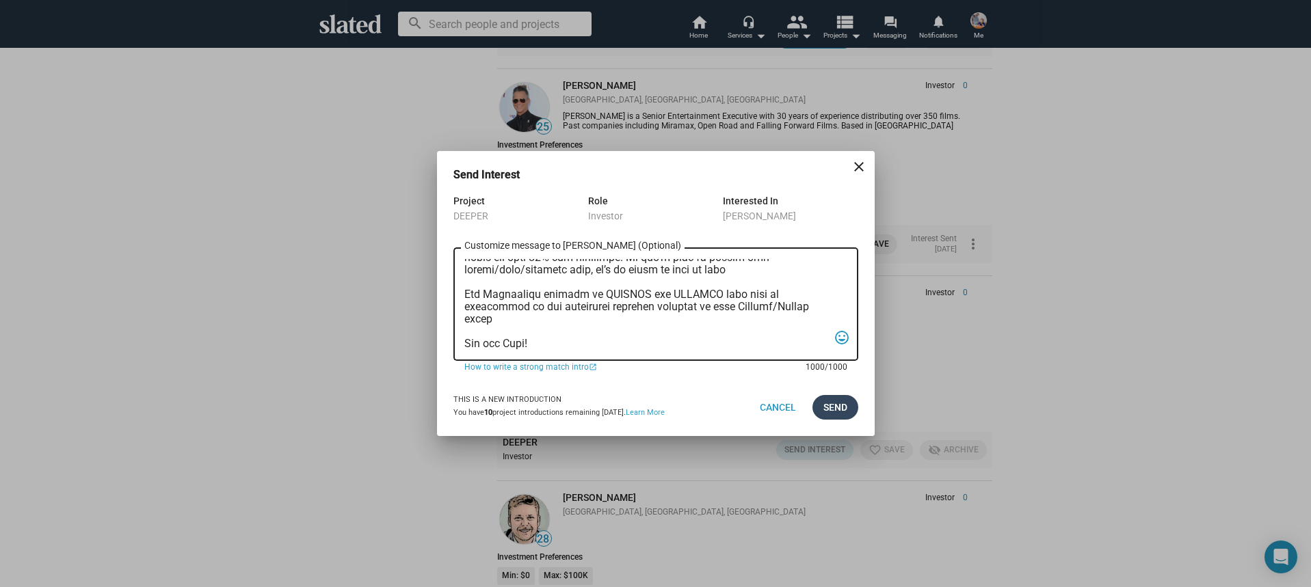
type textarea "Hi, My name is Nathan Thomas, and I’m assistant producer of DEEPER, a psycholog…"
click at [836, 414] on span "Send" at bounding box center [835, 407] width 24 height 25
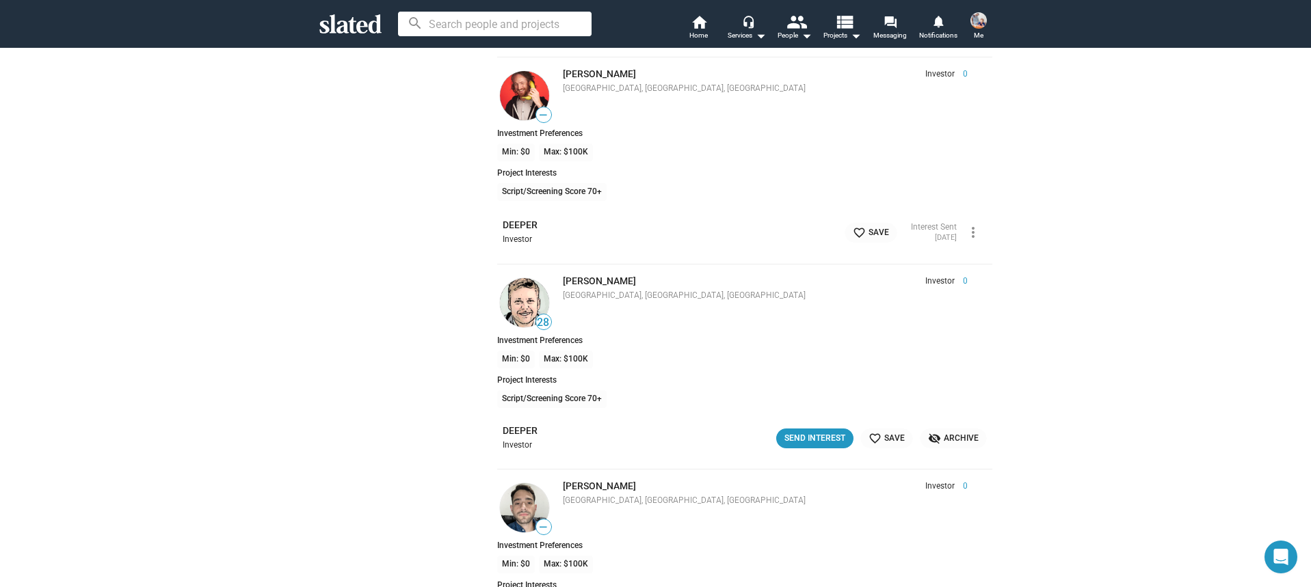
scroll to position [17132, 0]
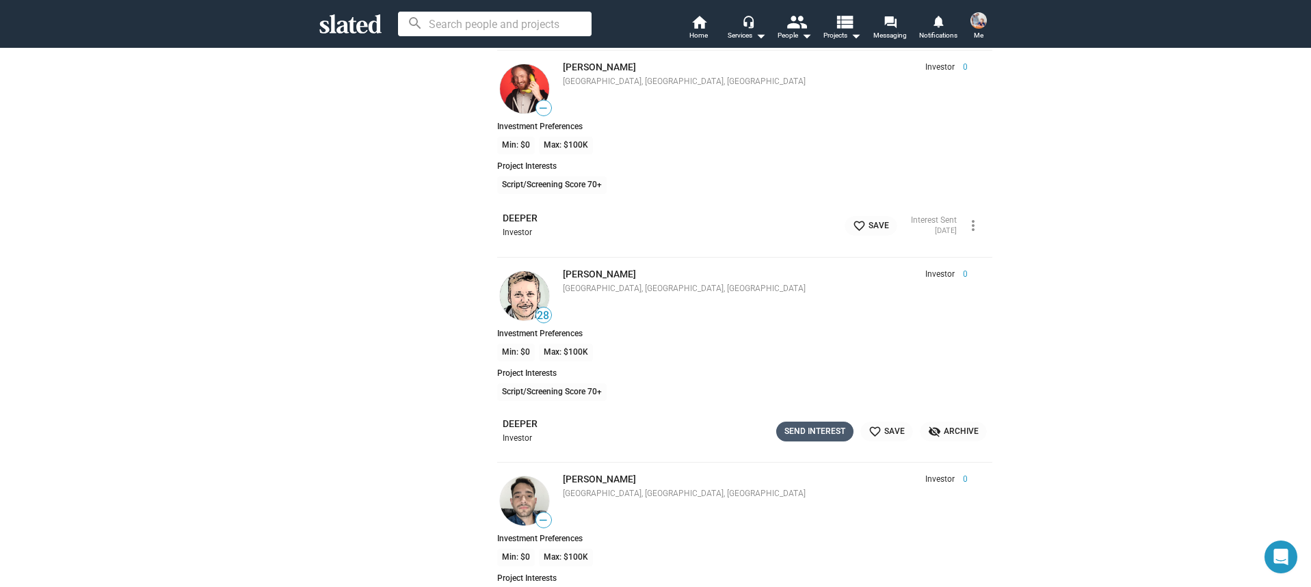
click at [814, 429] on div "Send Interest" at bounding box center [814, 432] width 61 height 14
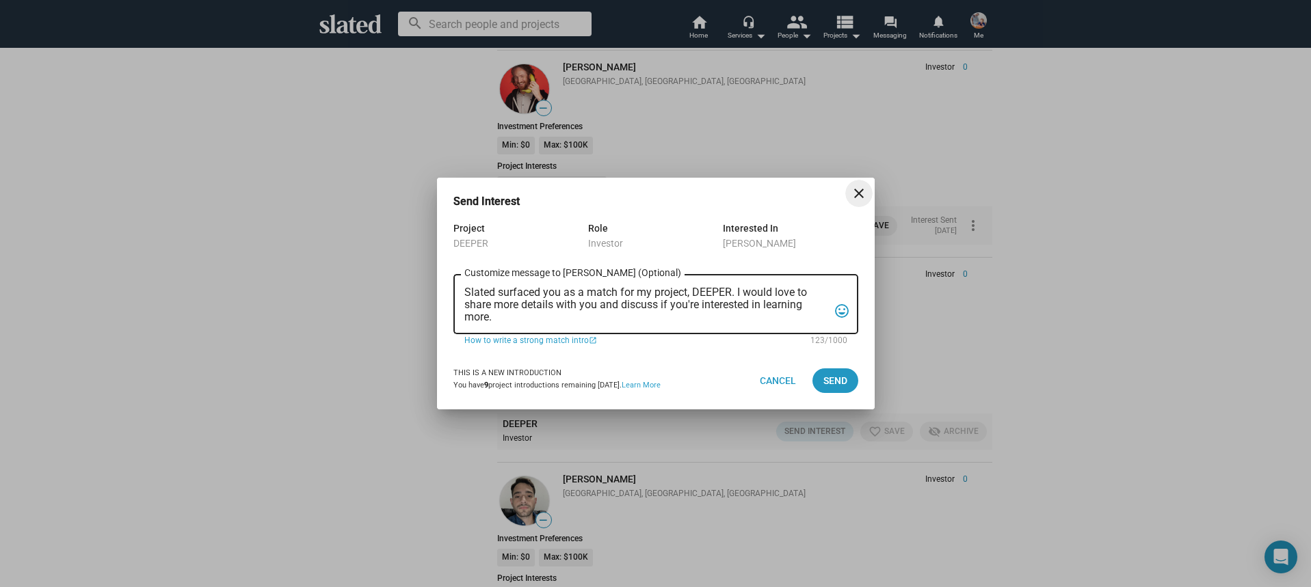
click at [636, 318] on textarea "Slated surfaced you as a match for my project, DEEPER. I would love to share mo…" at bounding box center [646, 305] width 364 height 37
click at [635, 318] on textarea "Slated surfaced you as a match for my project, DEEPER. I would love to share mo…" at bounding box center [646, 305] width 364 height 37
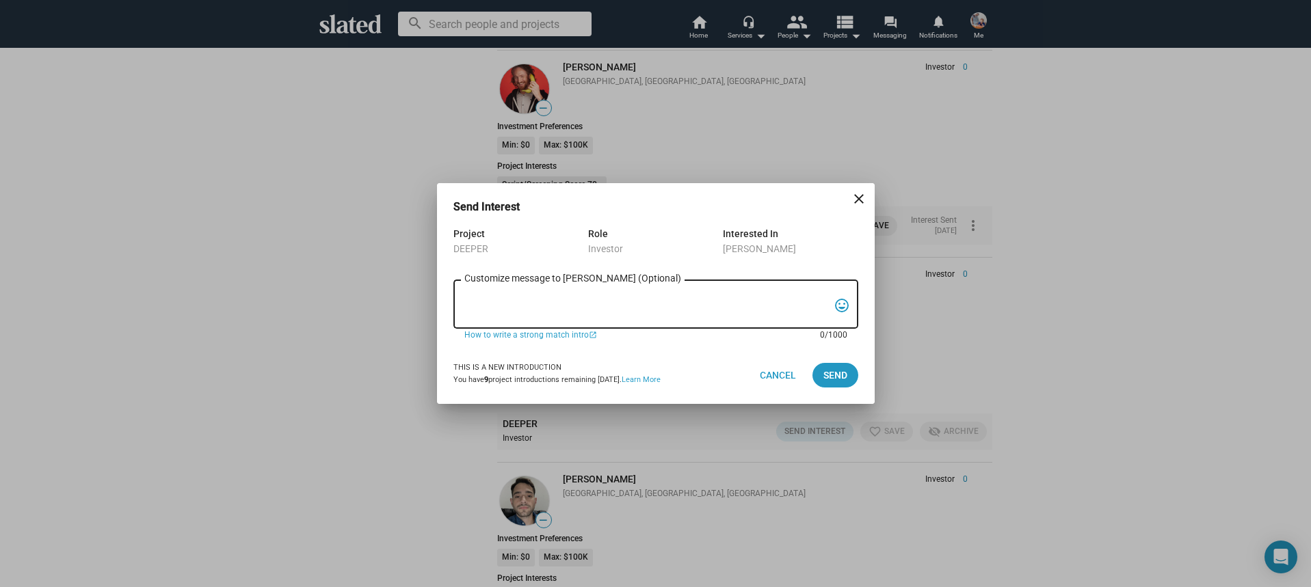
paste textarea "Hi, My name is Nathan Thomas, and I’m assistant producer of DEEPER, a psycholog…"
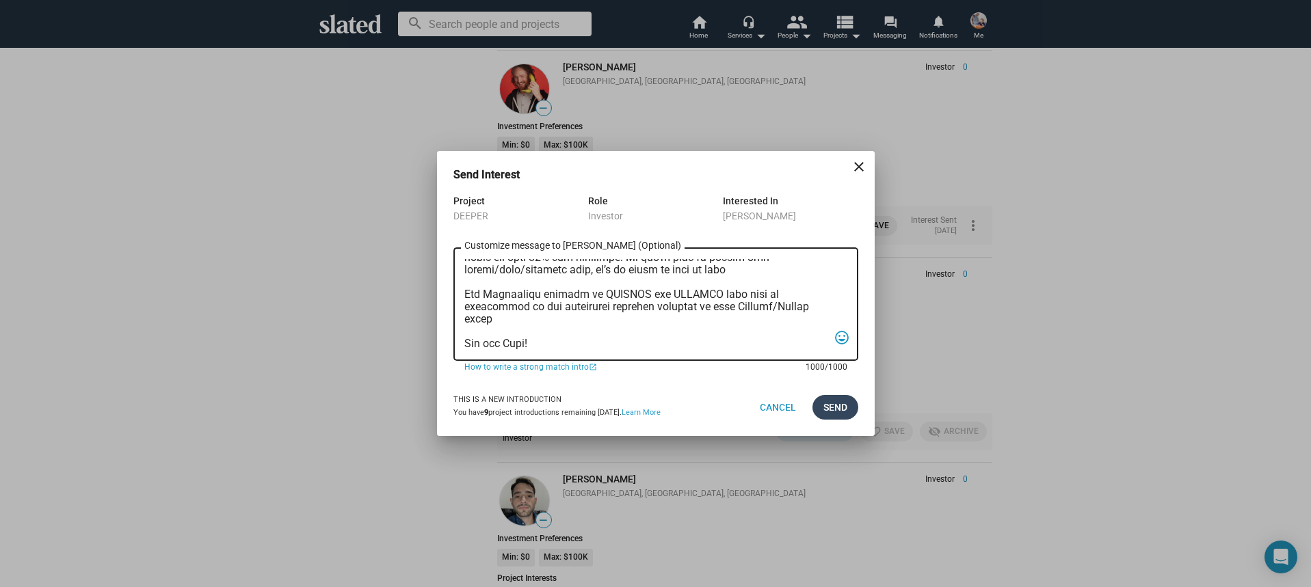
type textarea "Hi, My name is Nathan Thomas, and I’m assistant producer of DEEPER, a psycholog…"
click at [821, 401] on button "Send" at bounding box center [835, 407] width 46 height 25
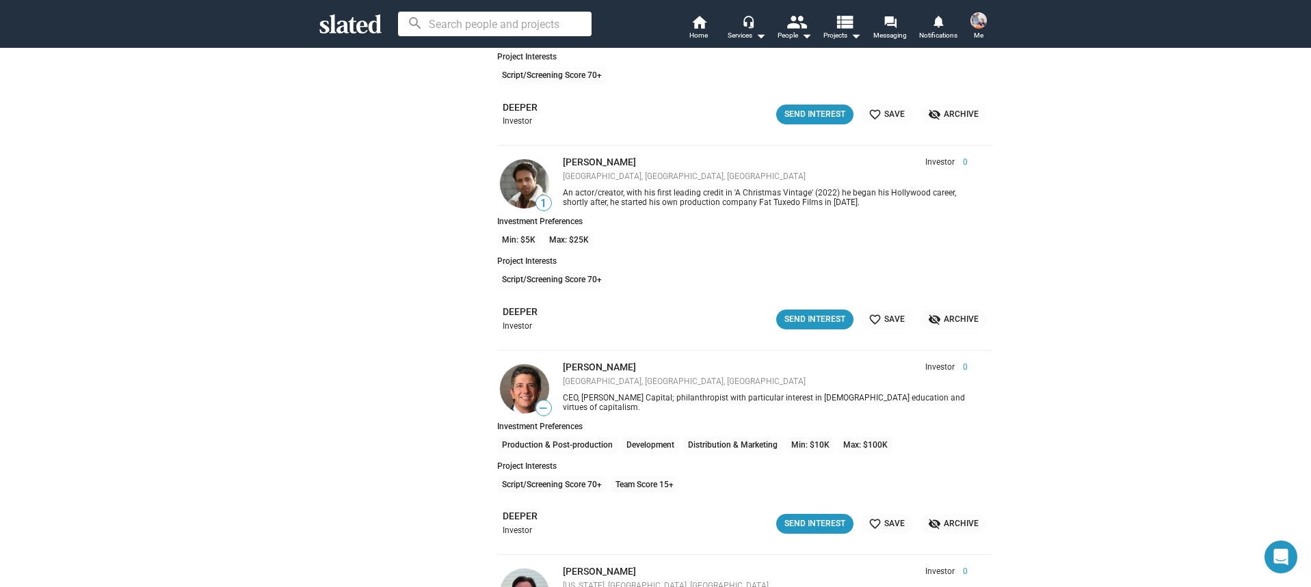
scroll to position [17863, 0]
click at [812, 317] on div "Send Interest" at bounding box center [814, 318] width 61 height 14
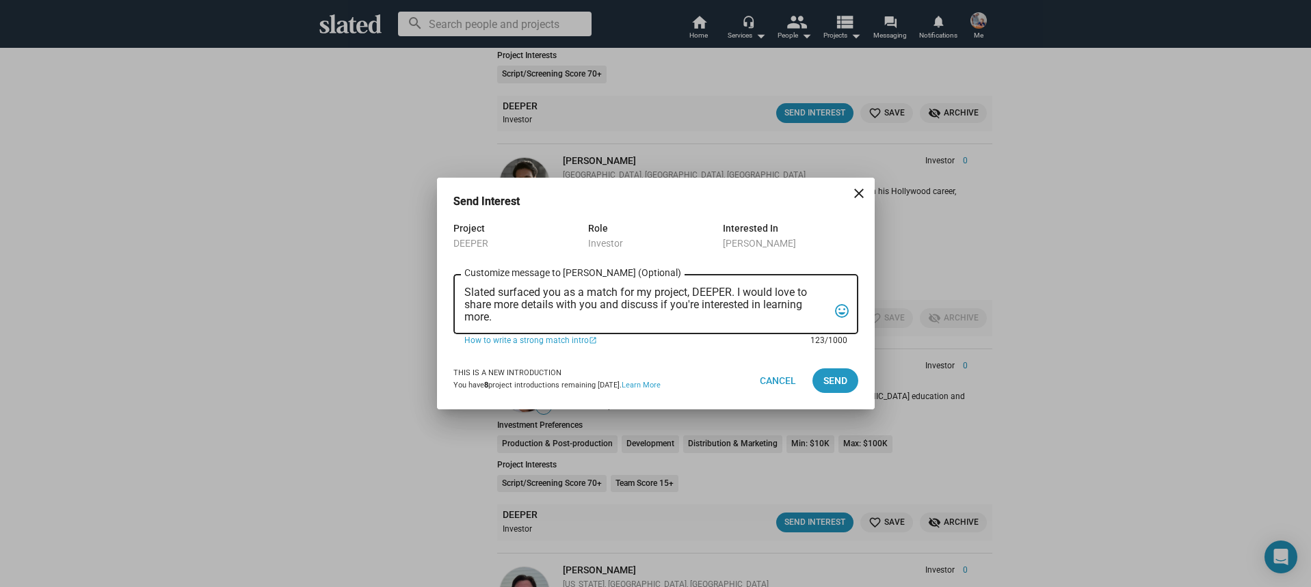
click at [659, 305] on textarea "Slated surfaced you as a match for my project, DEEPER. I would love to share mo…" at bounding box center [646, 305] width 364 height 37
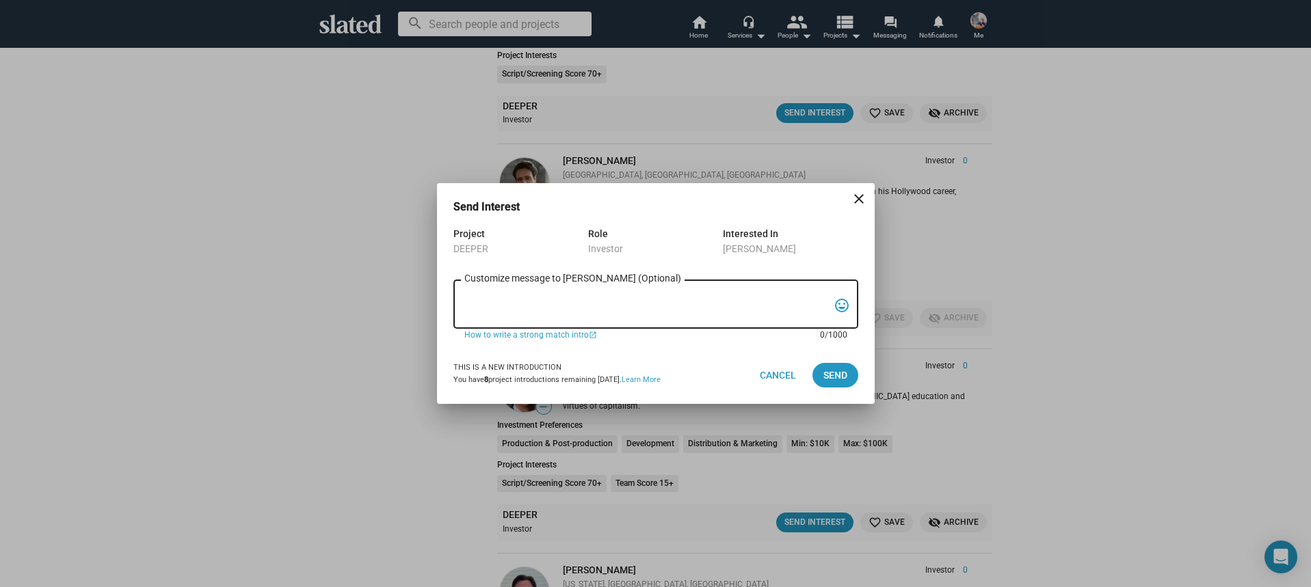
paste textarea "Hi, My name is Nathan Thomas, and I’m assistant producer of DEEPER, a psycholog…"
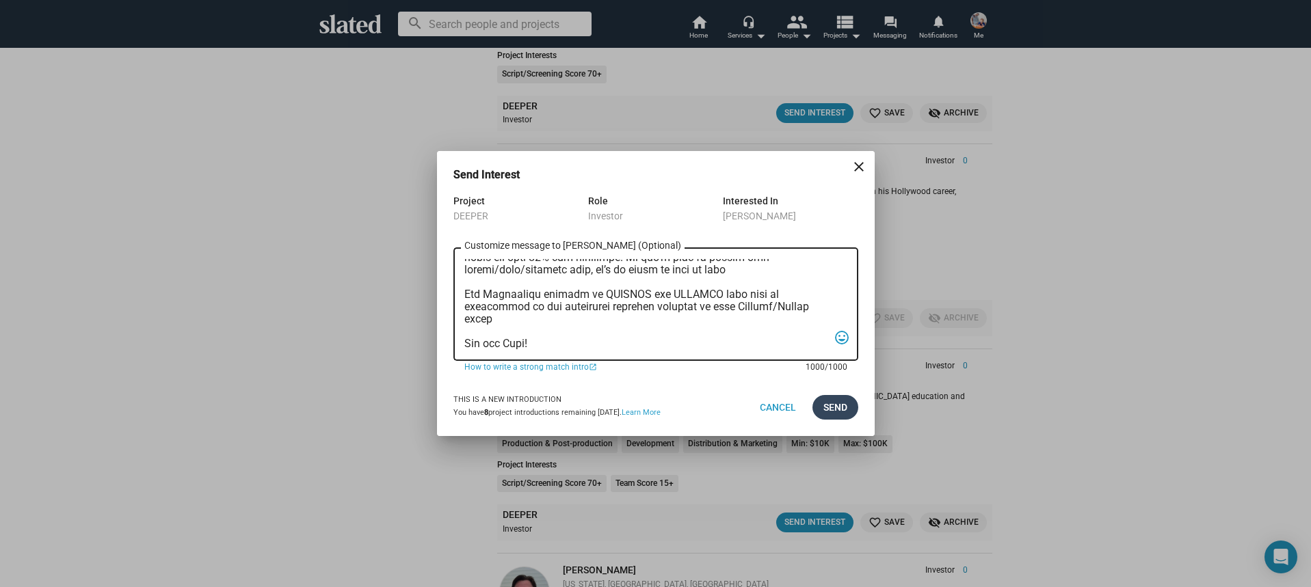
type textarea "Hi, My name is Nathan Thomas, and I’m assistant producer of DEEPER, a psycholog…"
click at [827, 408] on span "Send" at bounding box center [835, 407] width 24 height 25
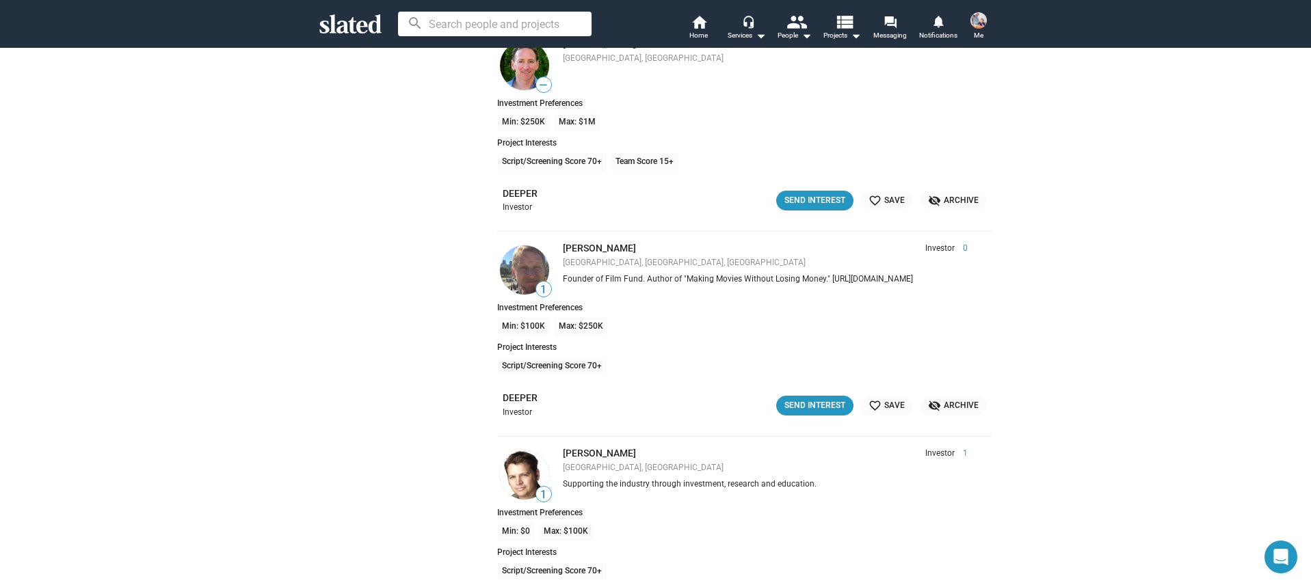
scroll to position [19827, 0]
click at [825, 409] on div "Send Interest" at bounding box center [814, 404] width 61 height 14
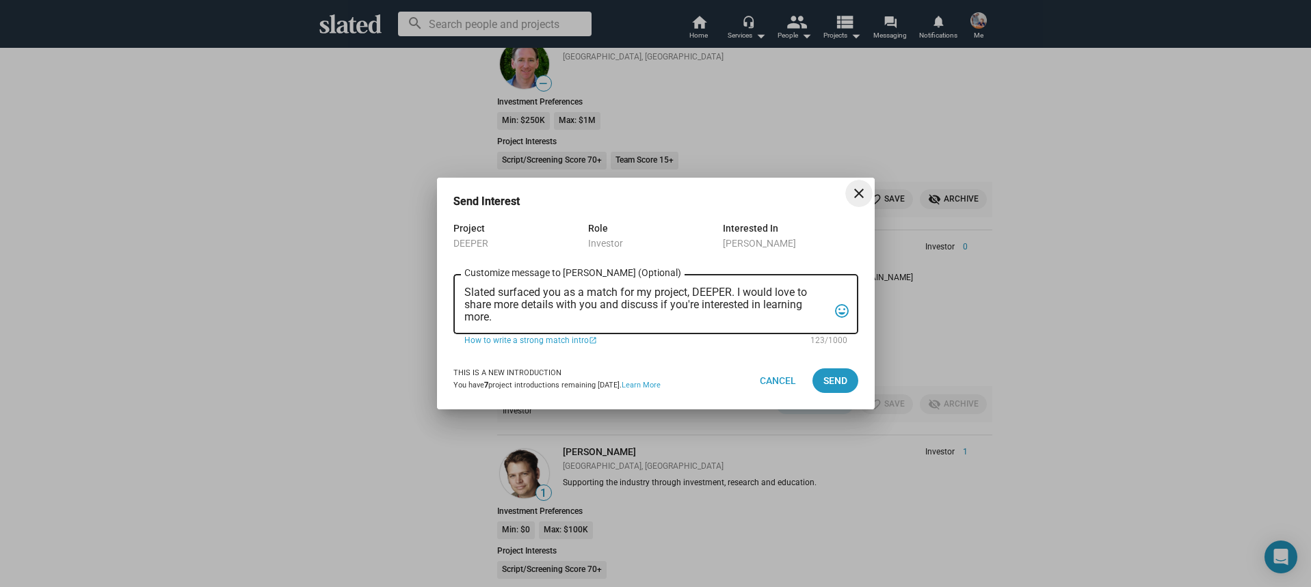
click at [658, 304] on textarea "Slated surfaced you as a match for my project, DEEPER. I would love to share mo…" at bounding box center [646, 305] width 364 height 37
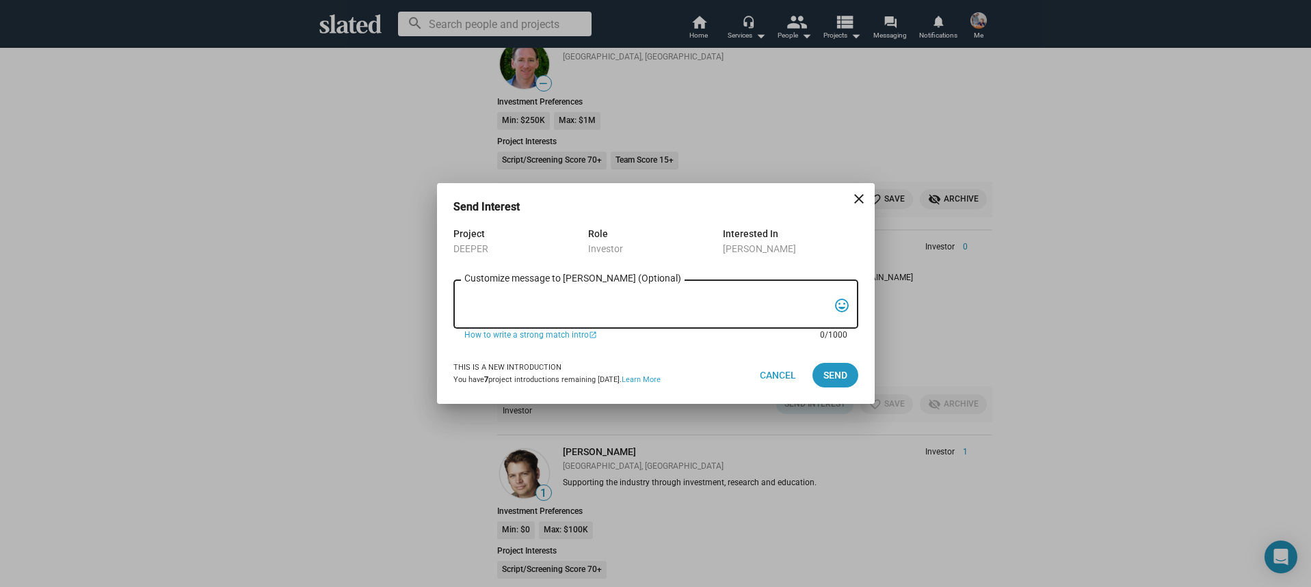
paste textarea "Hi, My name is Nathan Thomas, and I’m assistant producer of DEEPER, a psycholog…"
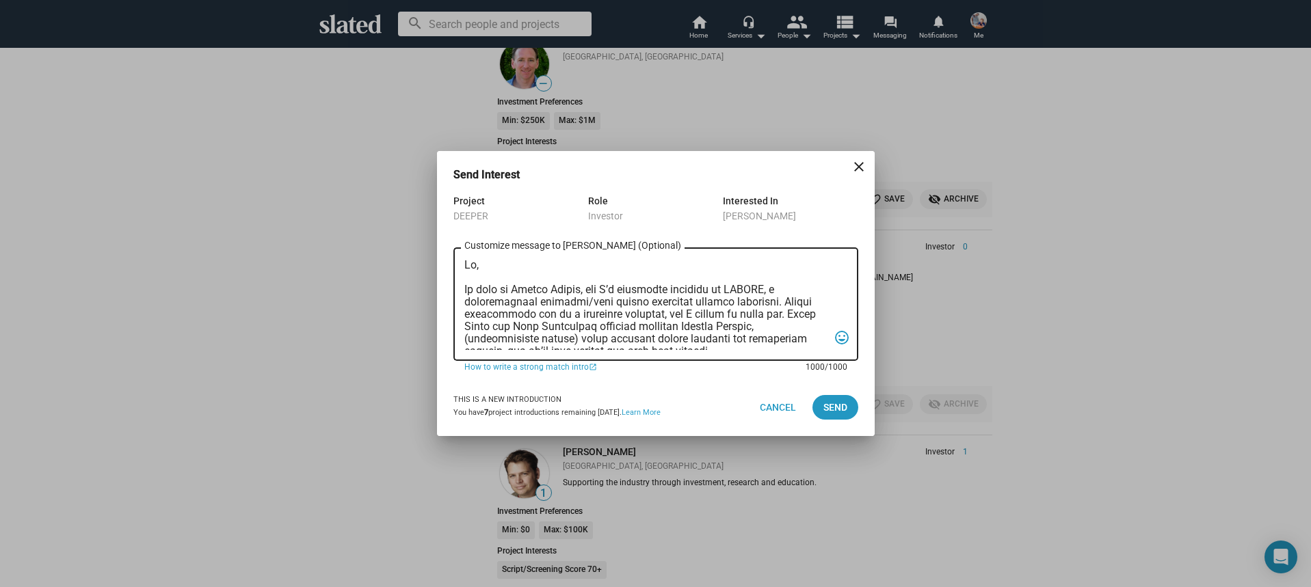
scroll to position [364, 0]
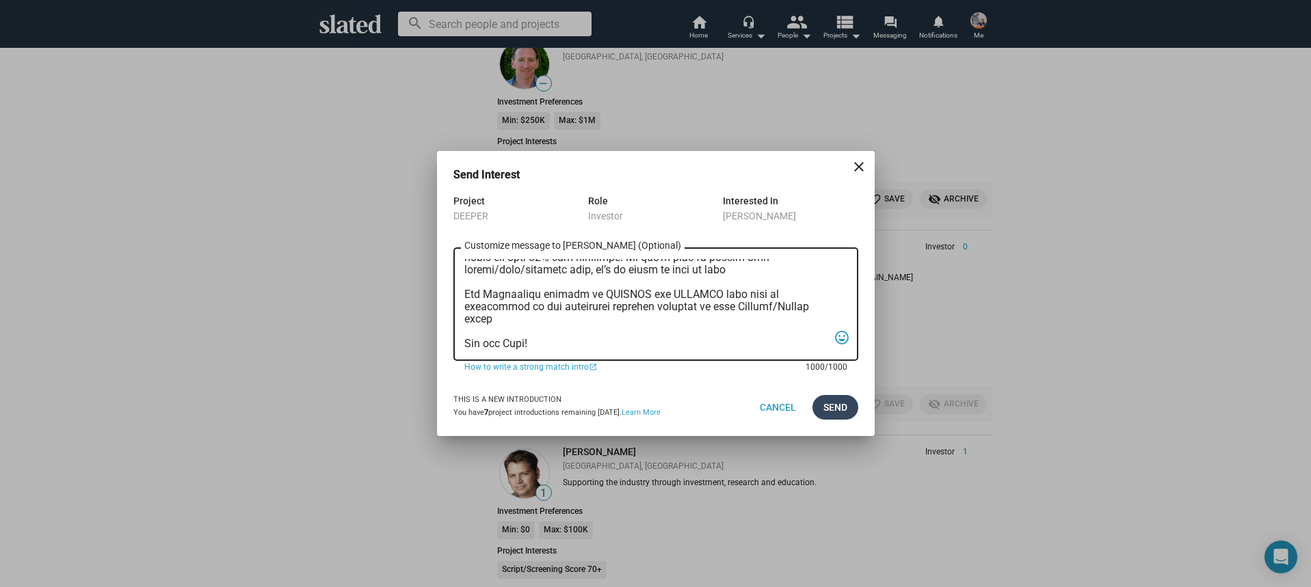
type textarea "Hi, My name is Nathan Thomas, and I’m assistant producer of DEEPER, a psycholog…"
click at [829, 414] on span "Send" at bounding box center [835, 407] width 24 height 25
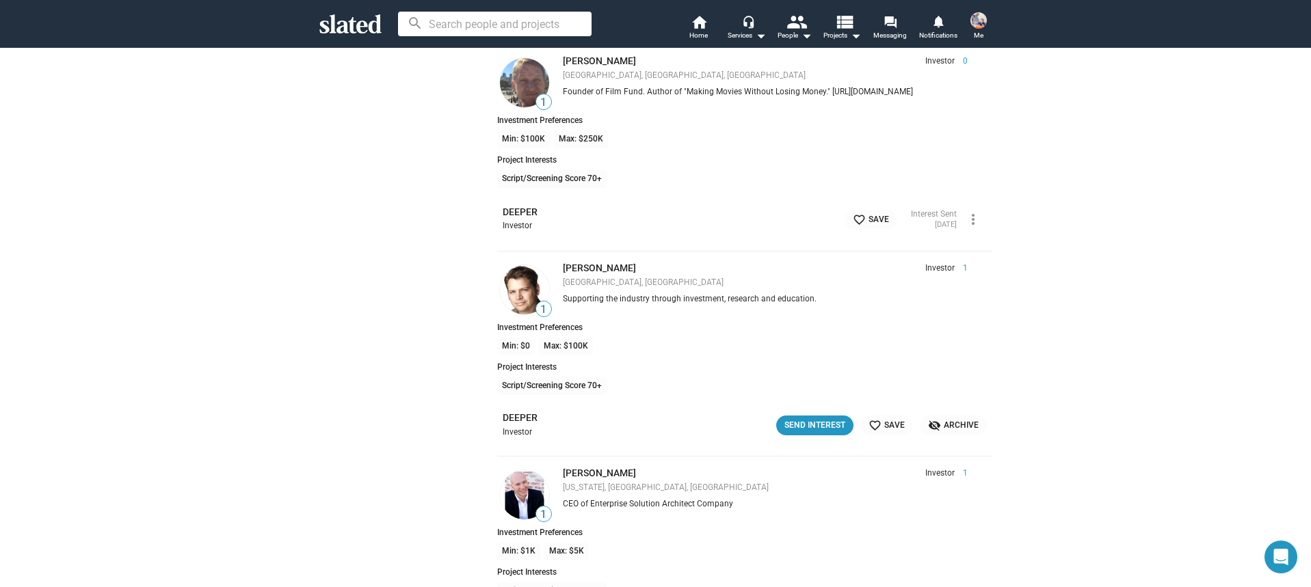
scroll to position [20014, 0]
click at [807, 425] on div "Send Interest" at bounding box center [814, 424] width 61 height 14
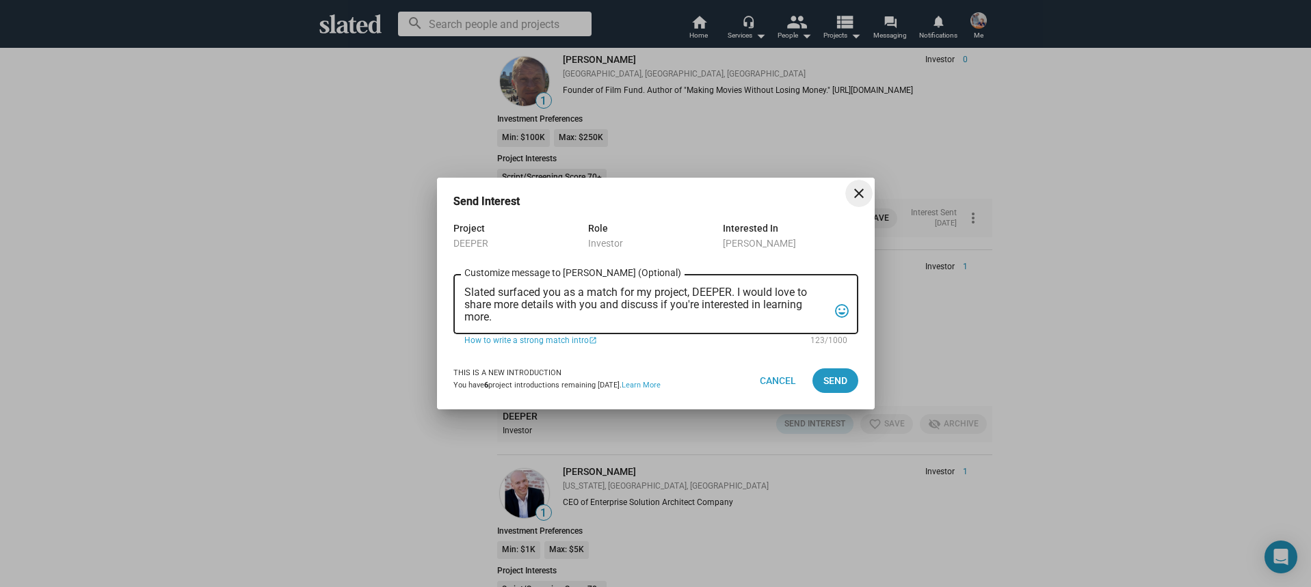
click at [589, 318] on textarea "Slated surfaced you as a match for my project, DEEPER. I would love to share mo…" at bounding box center [646, 305] width 364 height 37
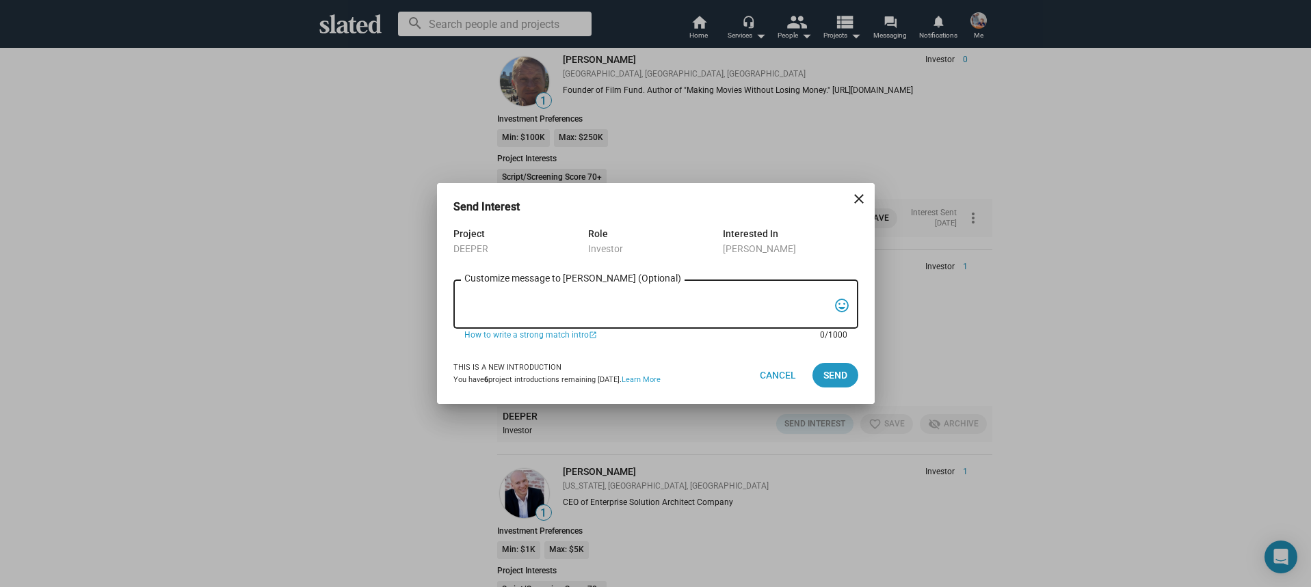
paste textarea "Hi, My name is Nathan Thomas, and I’m assistant producer of DEEPER, a psycholog…"
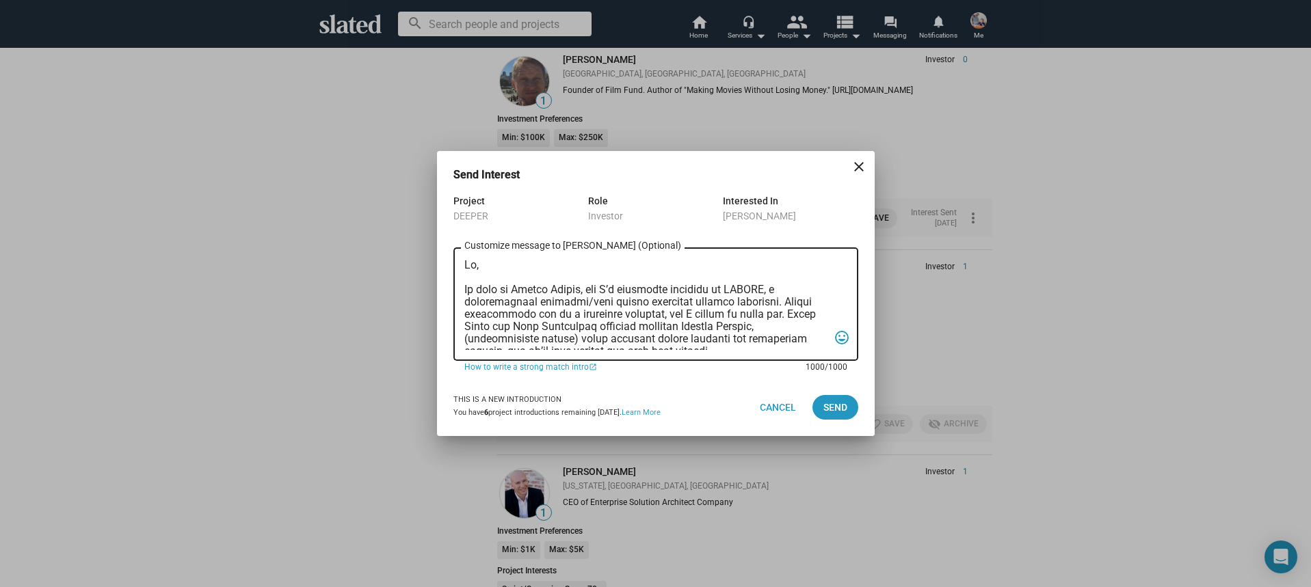
scroll to position [364, 0]
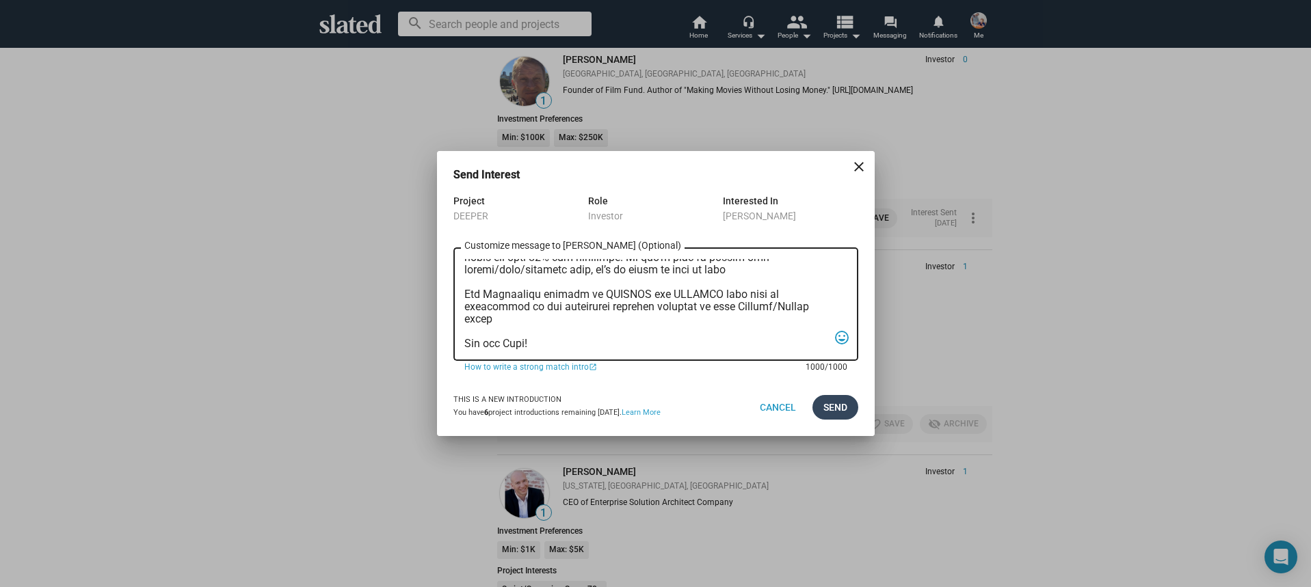
type textarea "Hi, My name is Nathan Thomas, and I’m assistant producer of DEEPER, a psycholog…"
click at [837, 410] on span "Send" at bounding box center [835, 407] width 24 height 25
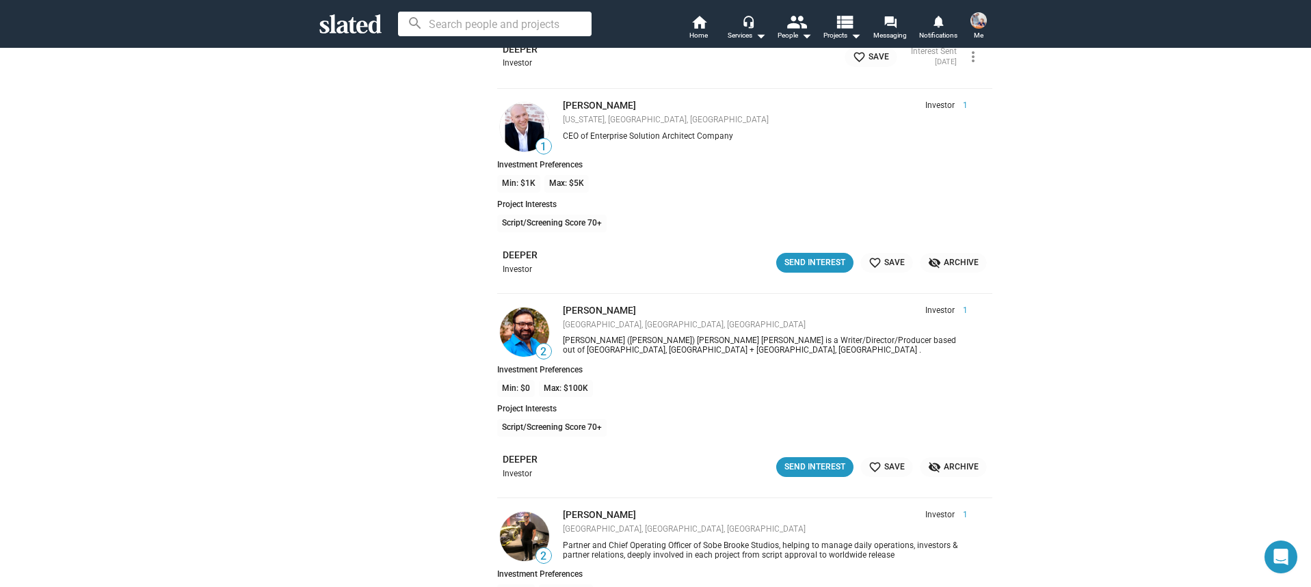
scroll to position [20401, 0]
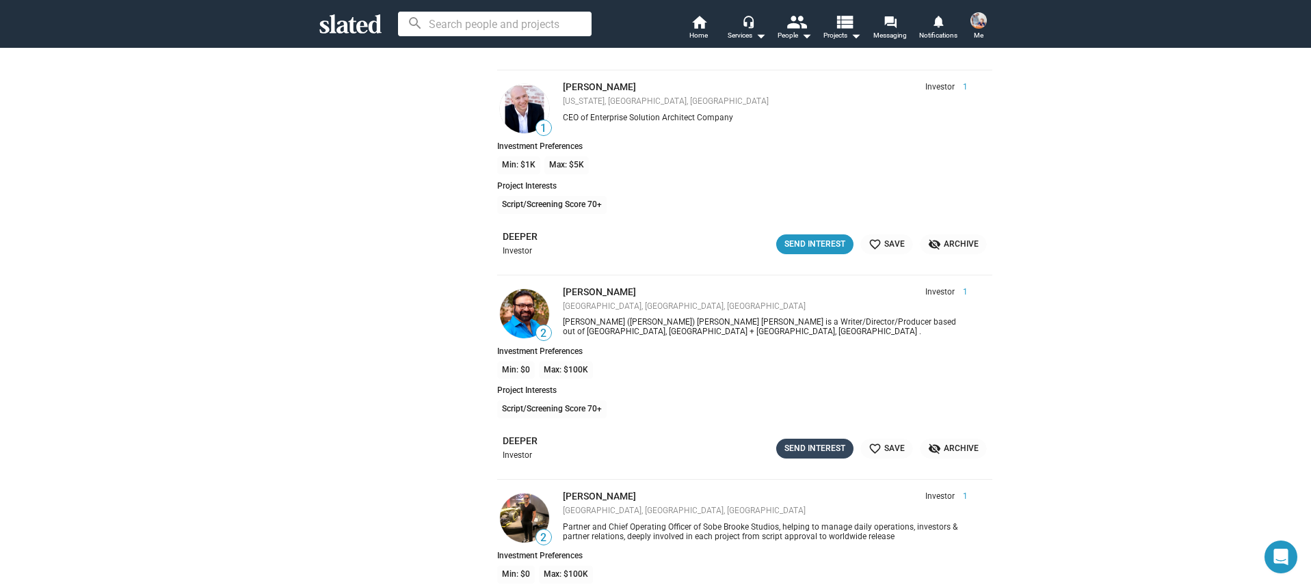
click at [808, 443] on div "Send Interest" at bounding box center [814, 449] width 61 height 14
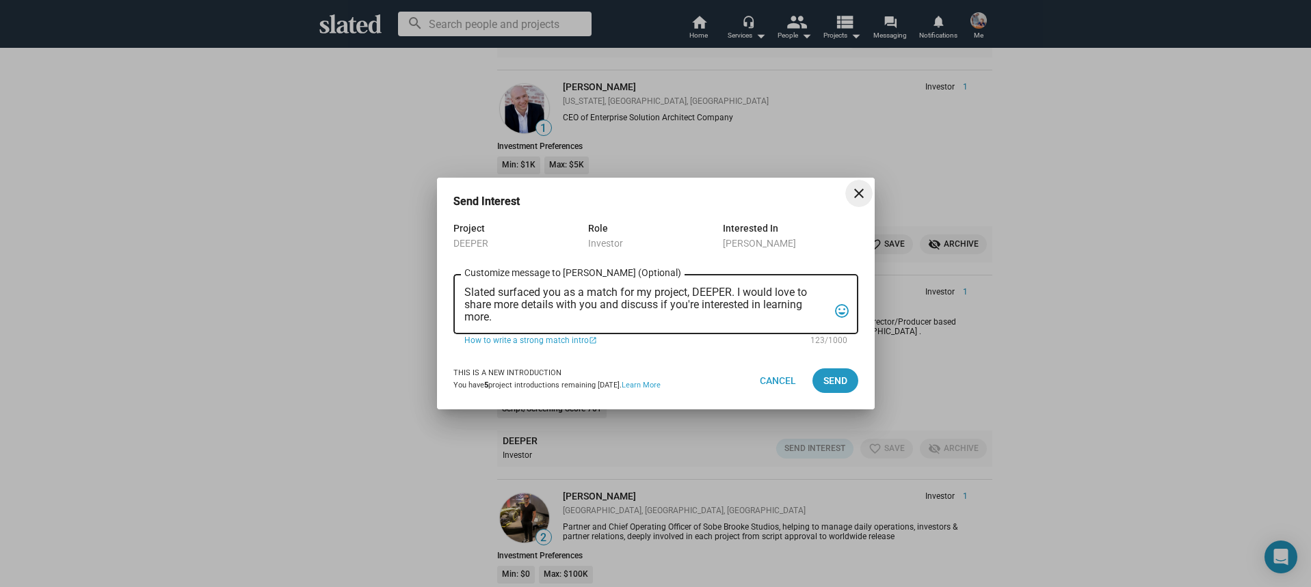
click at [581, 317] on textarea "Slated surfaced you as a match for my project, DEEPER. I would love to share mo…" at bounding box center [646, 305] width 364 height 37
click at [581, 318] on textarea "Slated surfaced you as a match for my project, DEEPER. I would love to share mo…" at bounding box center [646, 305] width 364 height 37
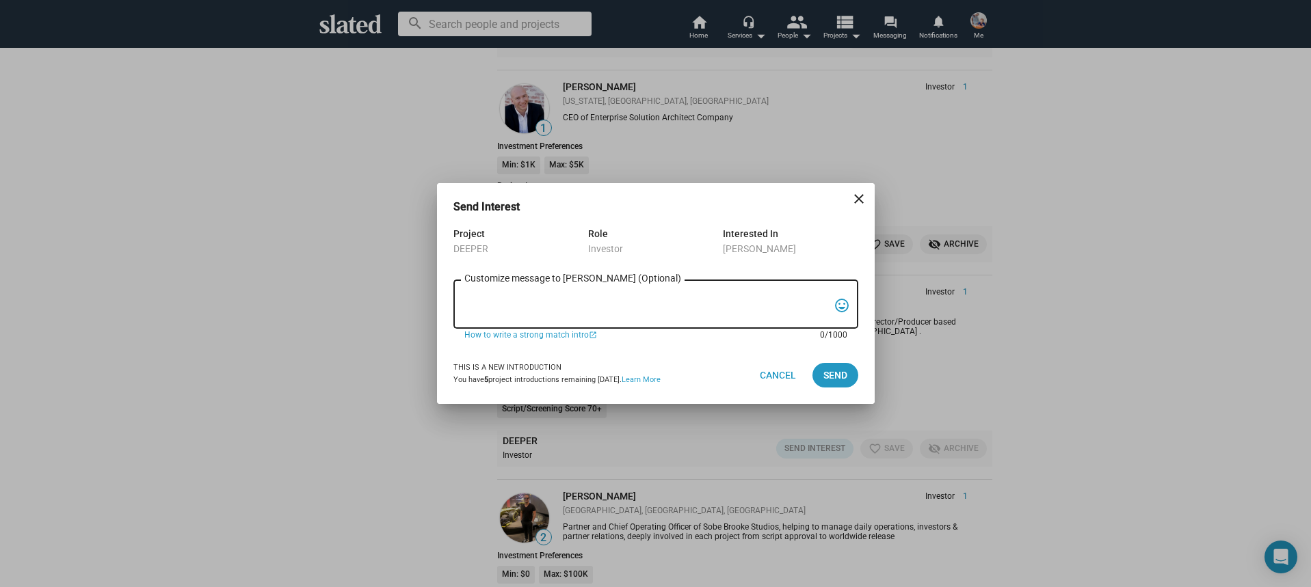
paste textarea "Hi, My name is Nathan Thomas, and I’m assistant producer of DEEPER, a psycholog…"
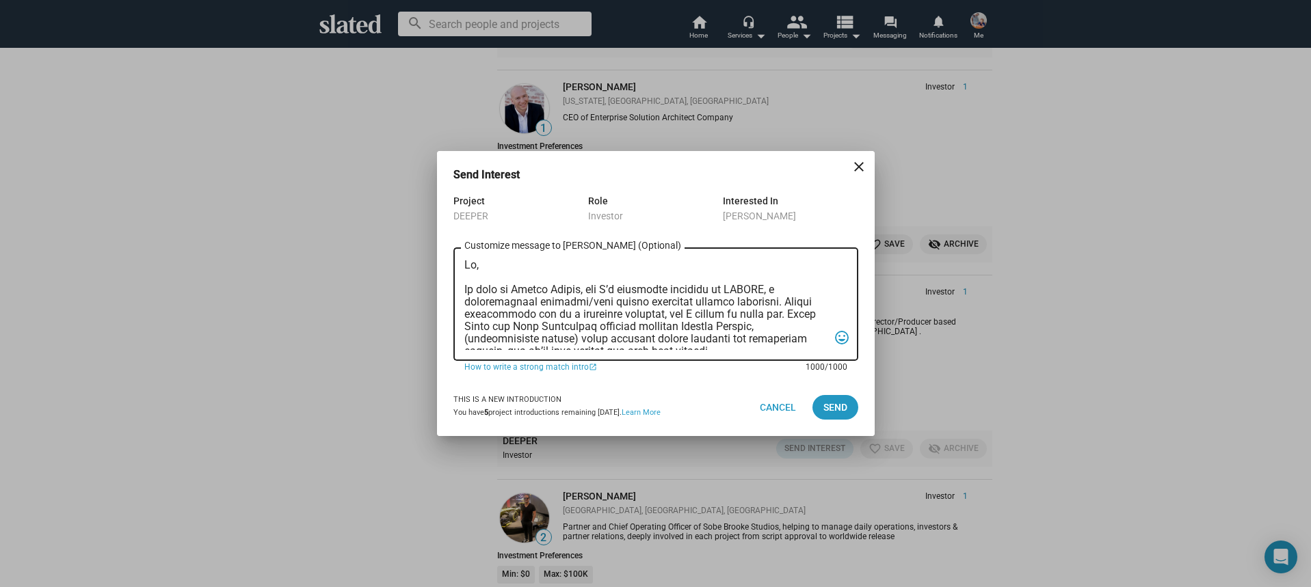
scroll to position [364, 0]
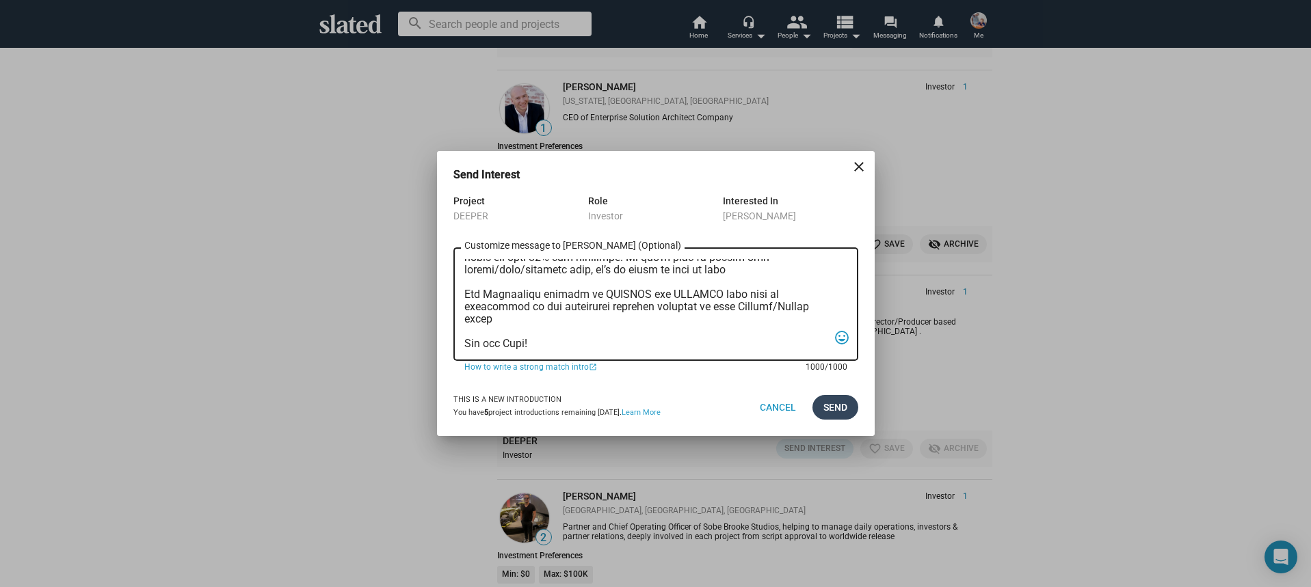
type textarea "Hi, My name is Nathan Thomas, and I’m assistant producer of DEEPER, a psycholog…"
click at [824, 408] on span "Send" at bounding box center [835, 407] width 24 height 25
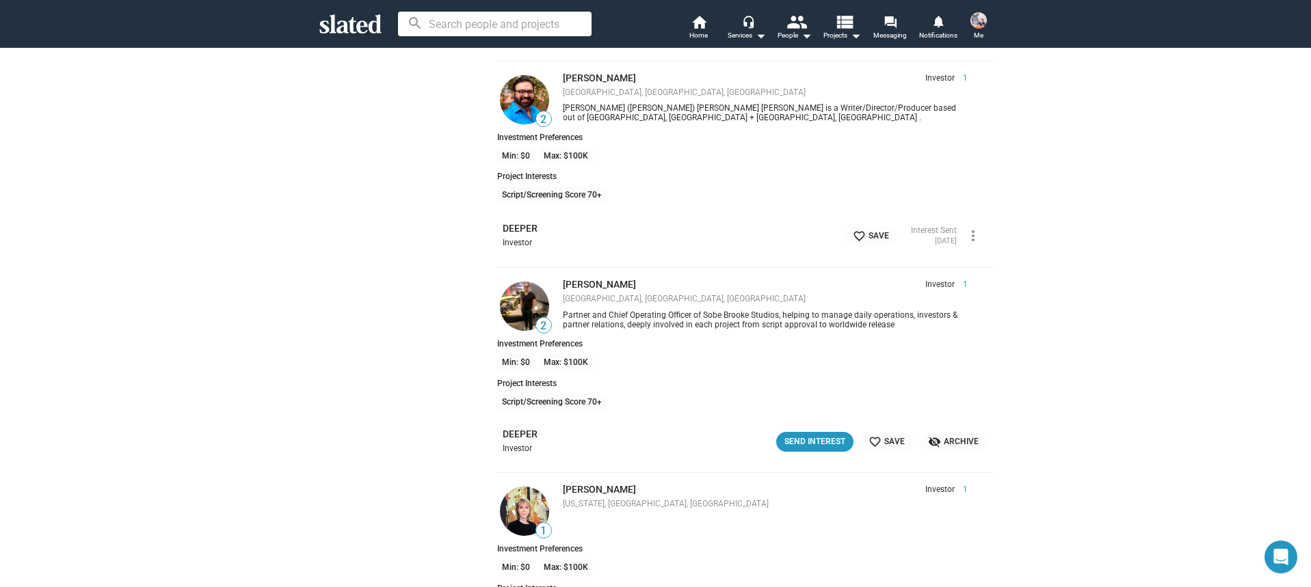
scroll to position [20618, 0]
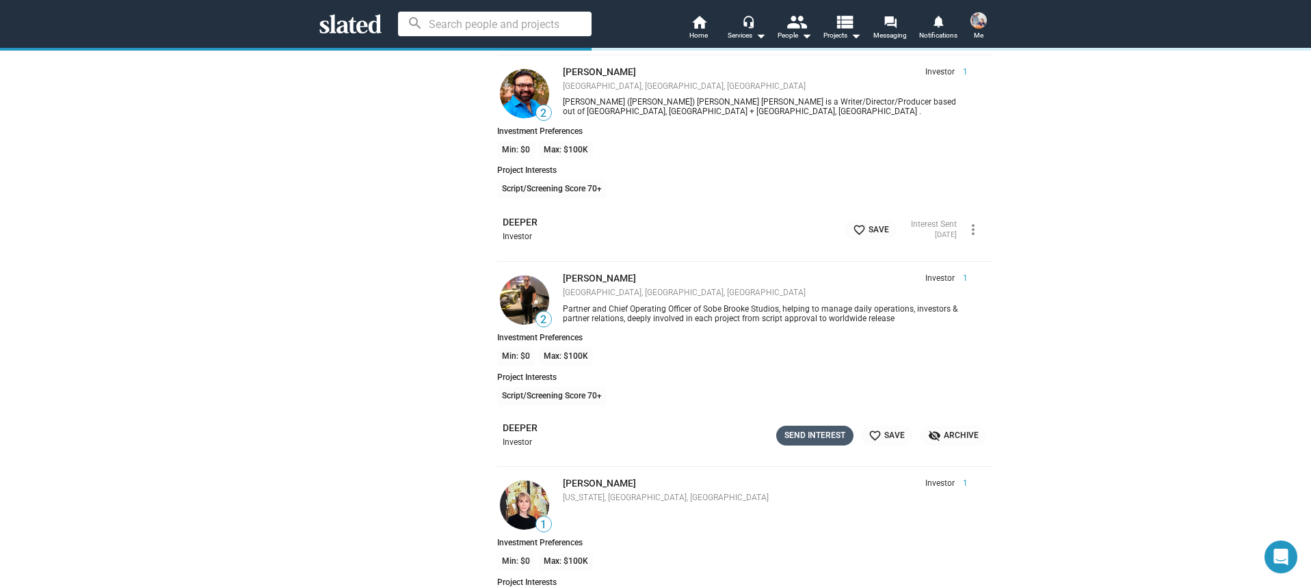
click at [801, 432] on div "Send Interest" at bounding box center [814, 436] width 61 height 14
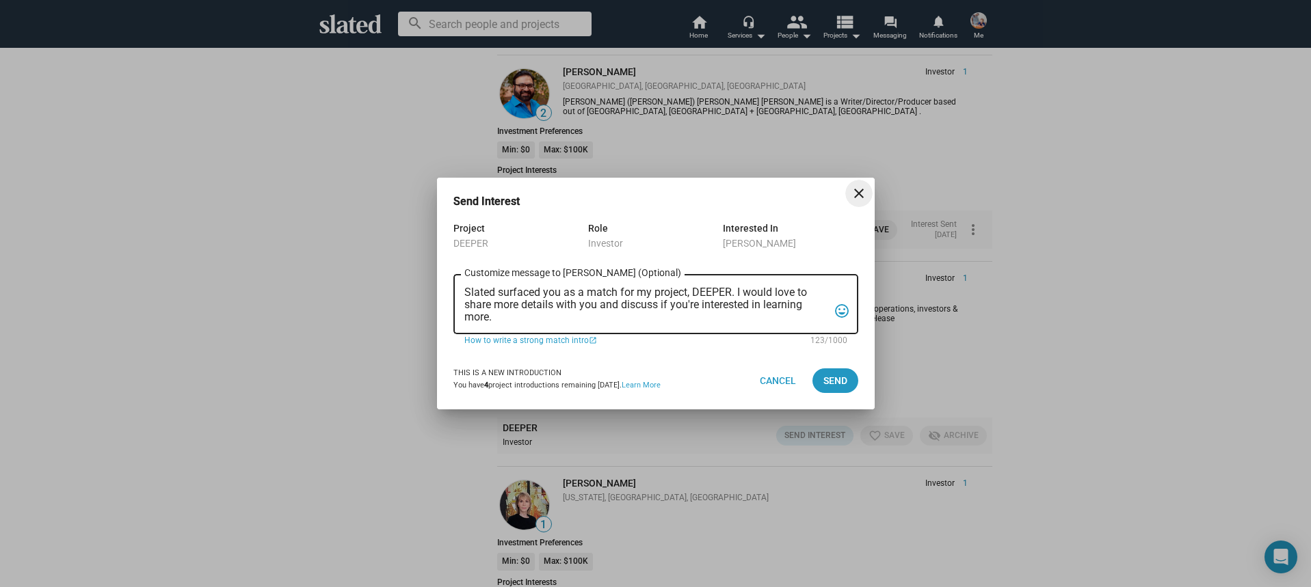
click at [639, 303] on textarea "Slated surfaced you as a match for my project, DEEPER. I would love to share mo…" at bounding box center [646, 305] width 364 height 37
click at [638, 303] on textarea "Slated surfaced you as a match for my project, DEEPER. I would love to share mo…" at bounding box center [646, 305] width 364 height 37
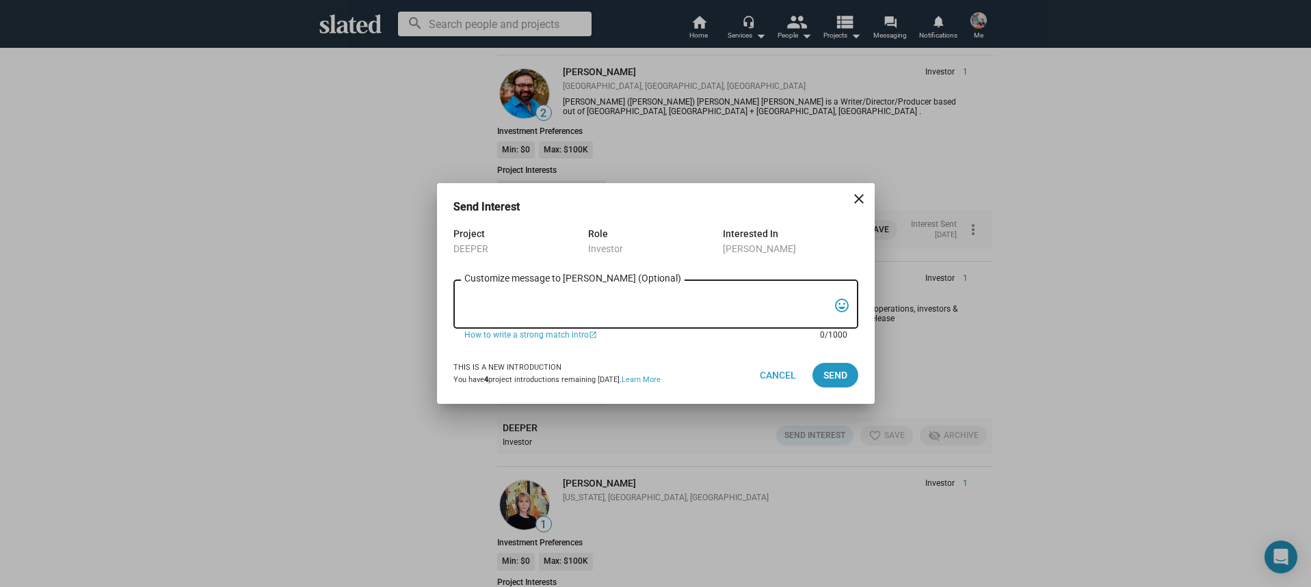
paste textarea "Hi, My name is Nathan Thomas, and I’m assistant producer of DEEPER, a psycholog…"
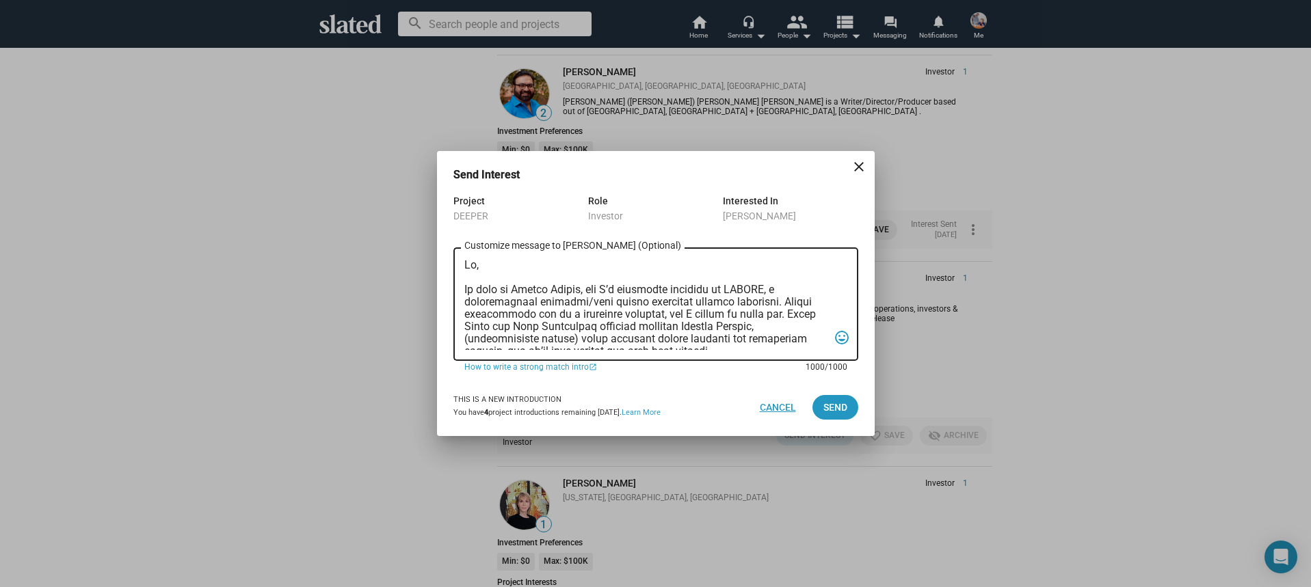
scroll to position [364, 0]
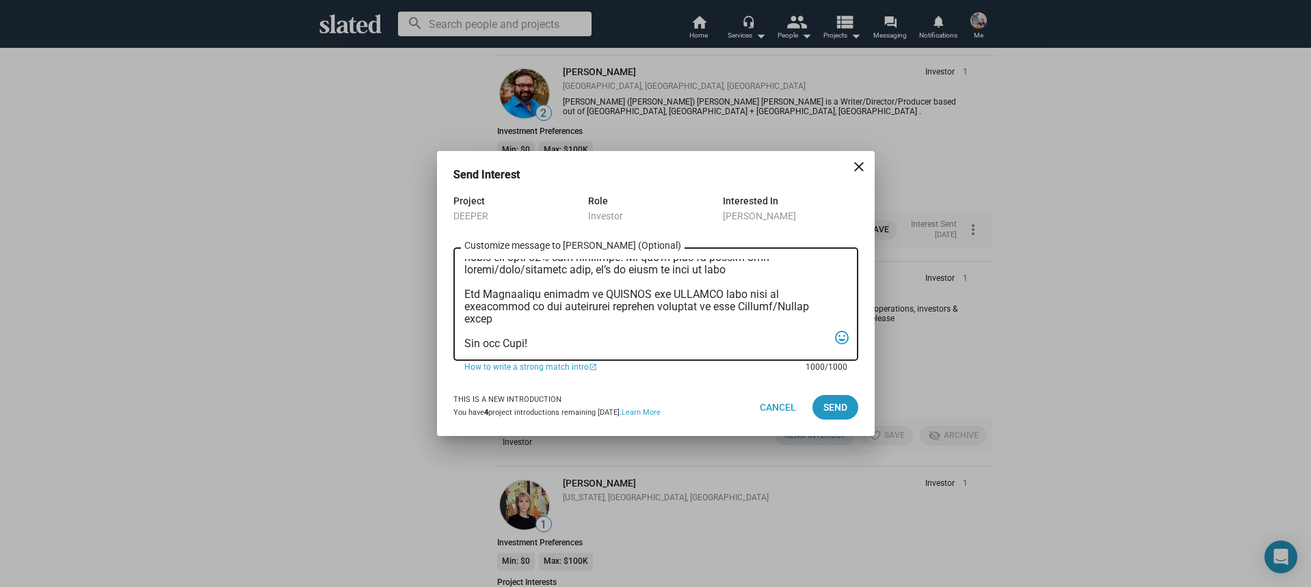
type textarea "Hi, My name is Nathan Thomas, and I’m assistant producer of DEEPER, a psycholog…"
drag, startPoint x: 814, startPoint y: 416, endPoint x: 824, endPoint y: 412, distance: 11.0
click at [814, 416] on div "Cancel Send" at bounding box center [803, 407] width 109 height 25
click at [831, 406] on span "Send" at bounding box center [835, 407] width 24 height 25
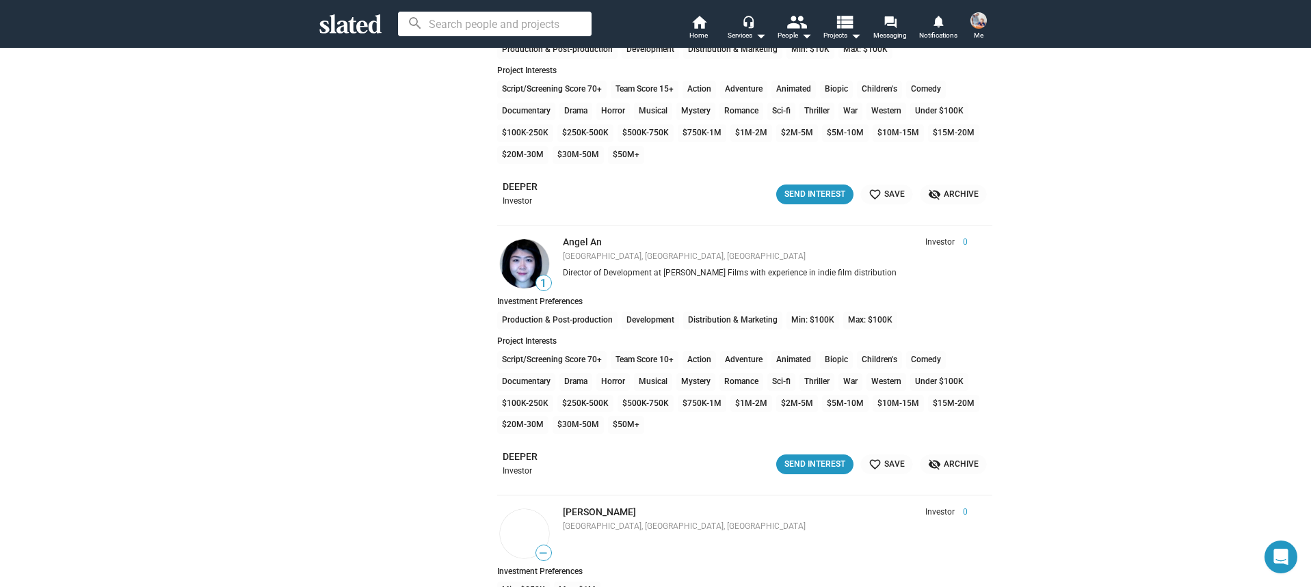
scroll to position [24214, 0]
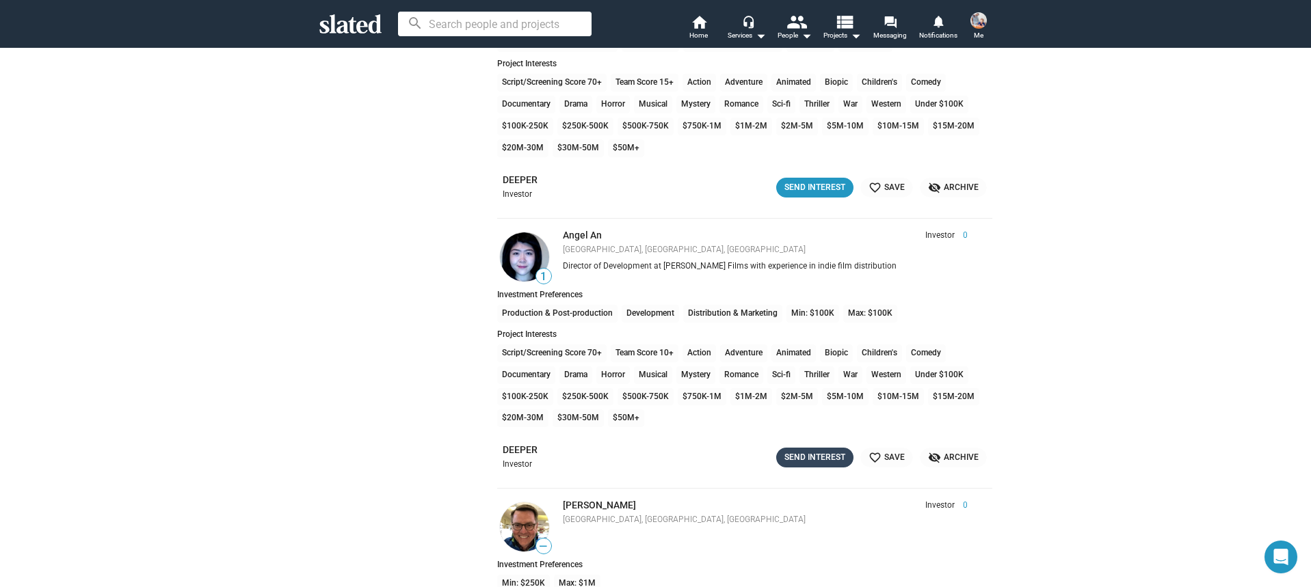
click at [828, 455] on div "Send Interest" at bounding box center [814, 458] width 61 height 14
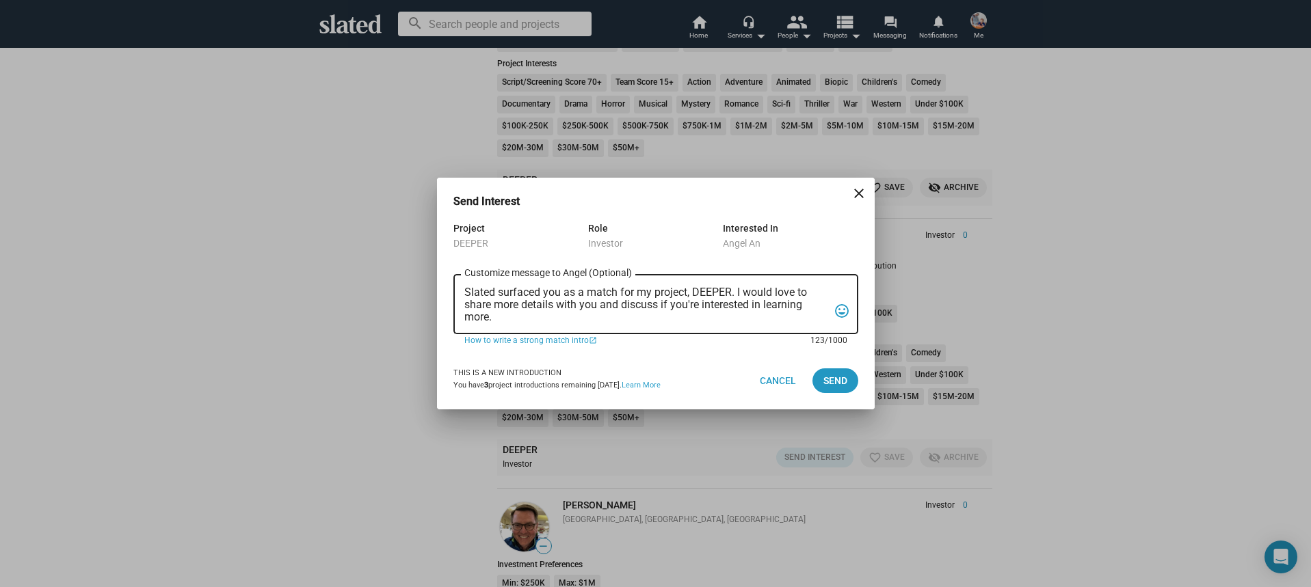
click at [639, 317] on textarea "Slated surfaced you as a match for my project, DEEPER. I would love to share mo…" at bounding box center [646, 305] width 364 height 37
click at [638, 317] on textarea "Slated surfaced you as a match for my project, DEEPER. I would love to share mo…" at bounding box center [646, 305] width 364 height 37
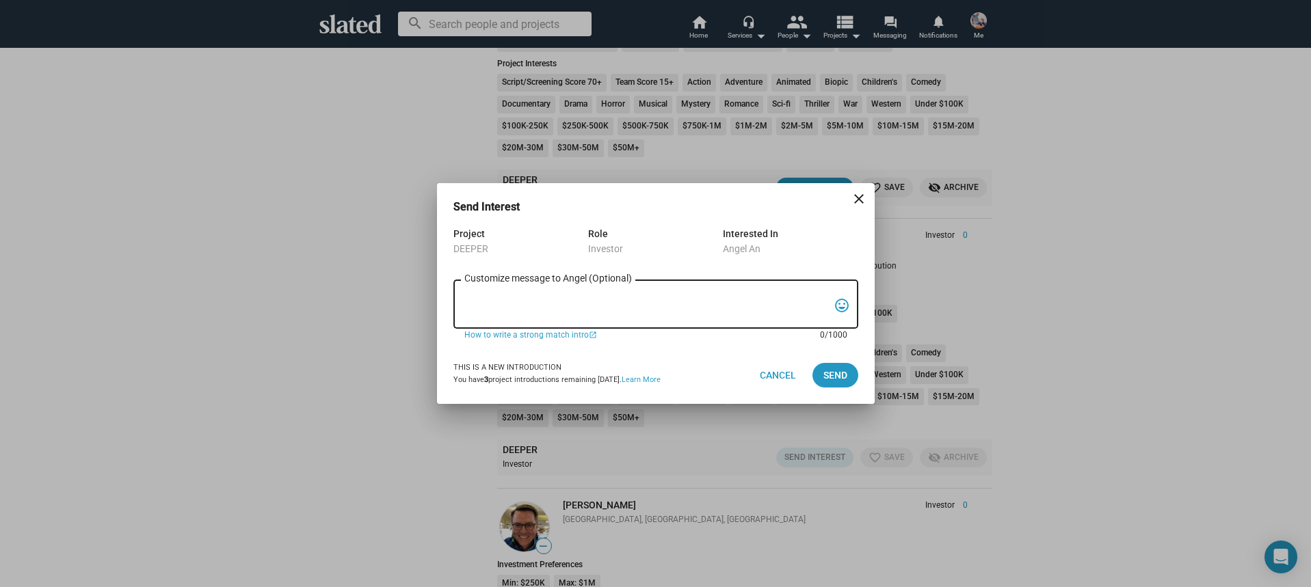
paste textarea "Hi, My name is Nathan Thomas, and I’m assistant producer of DEEPER, a psycholog…"
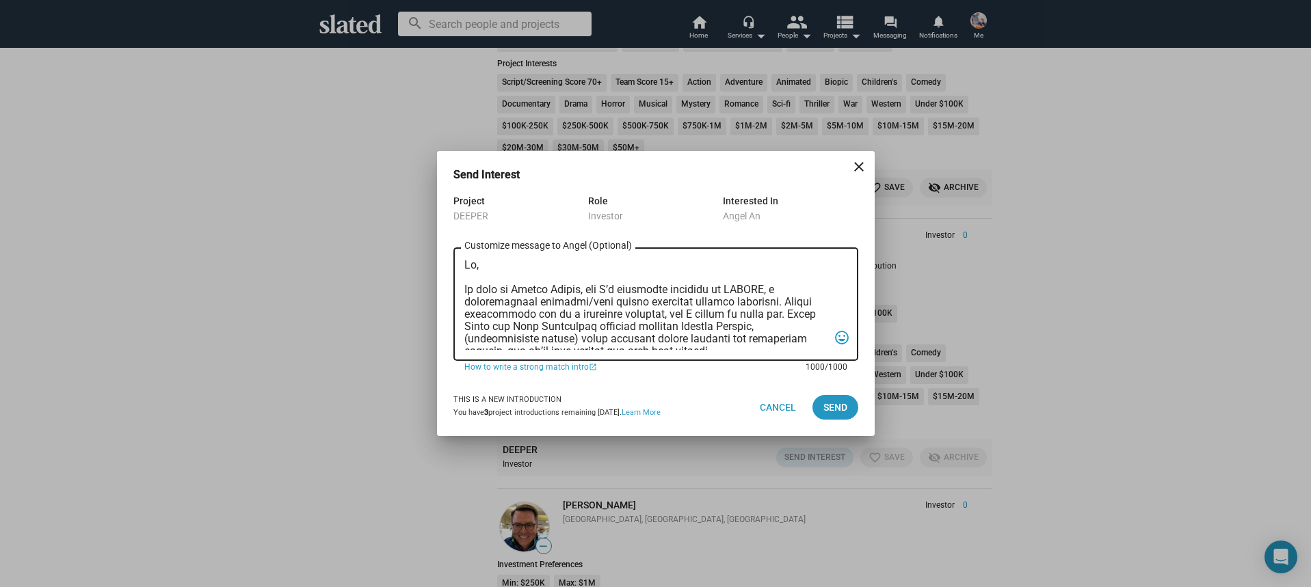
scroll to position [364, 0]
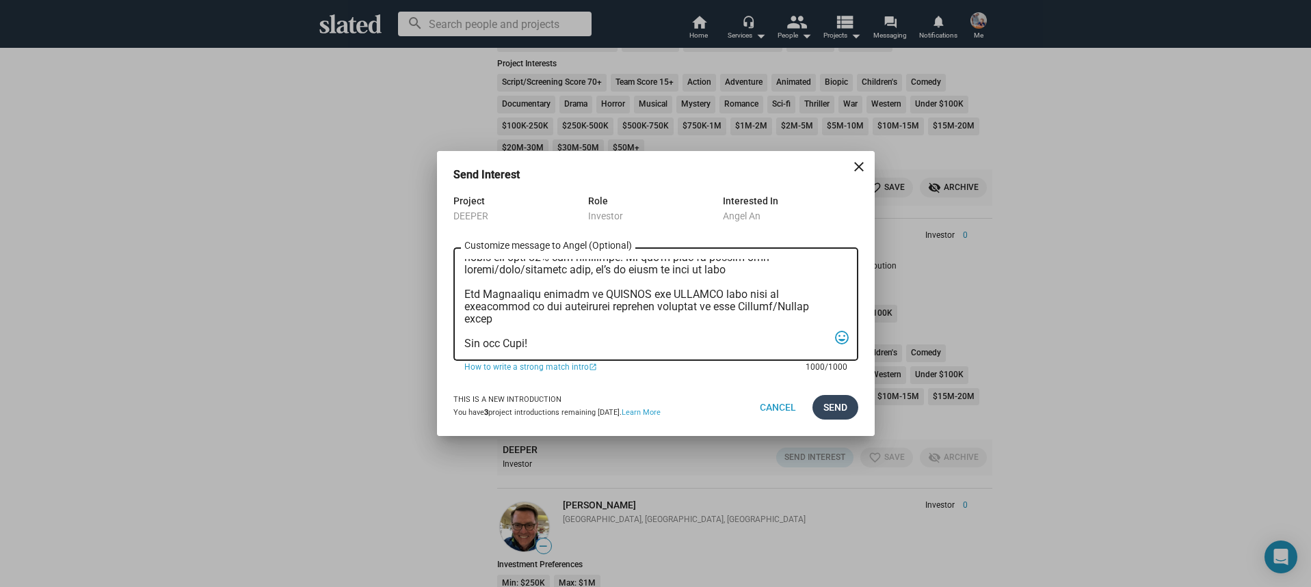
type textarea "Hi, My name is Nathan Thomas, and I’m assistant producer of DEEPER, a psycholog…"
click at [841, 406] on span "Send" at bounding box center [835, 407] width 24 height 25
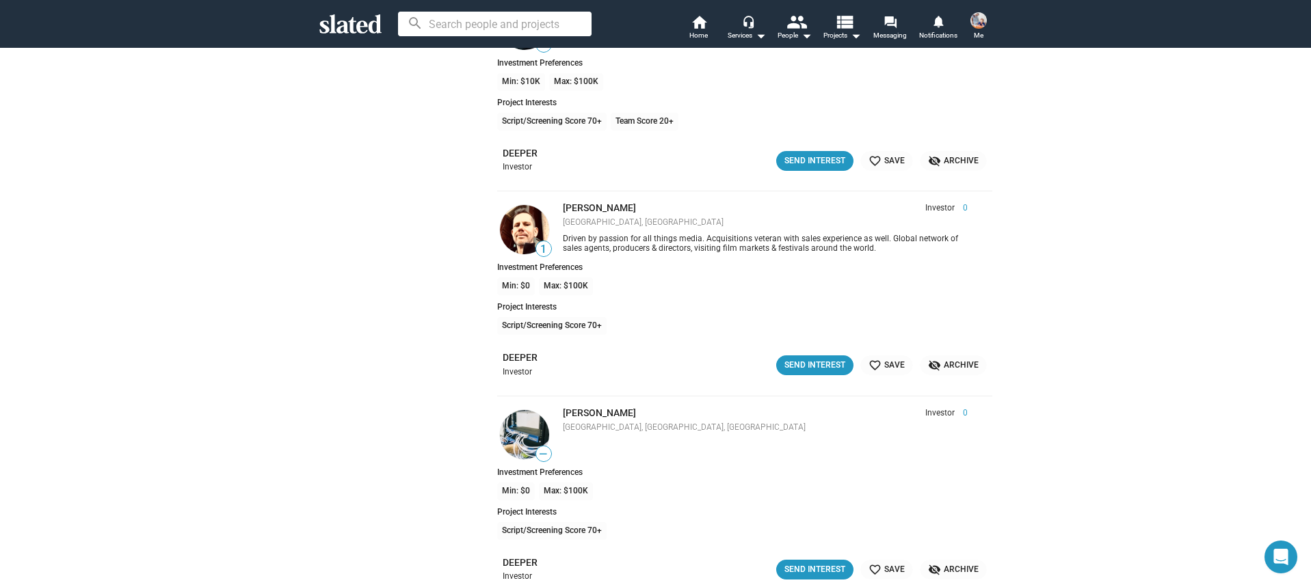
scroll to position [25336, 0]
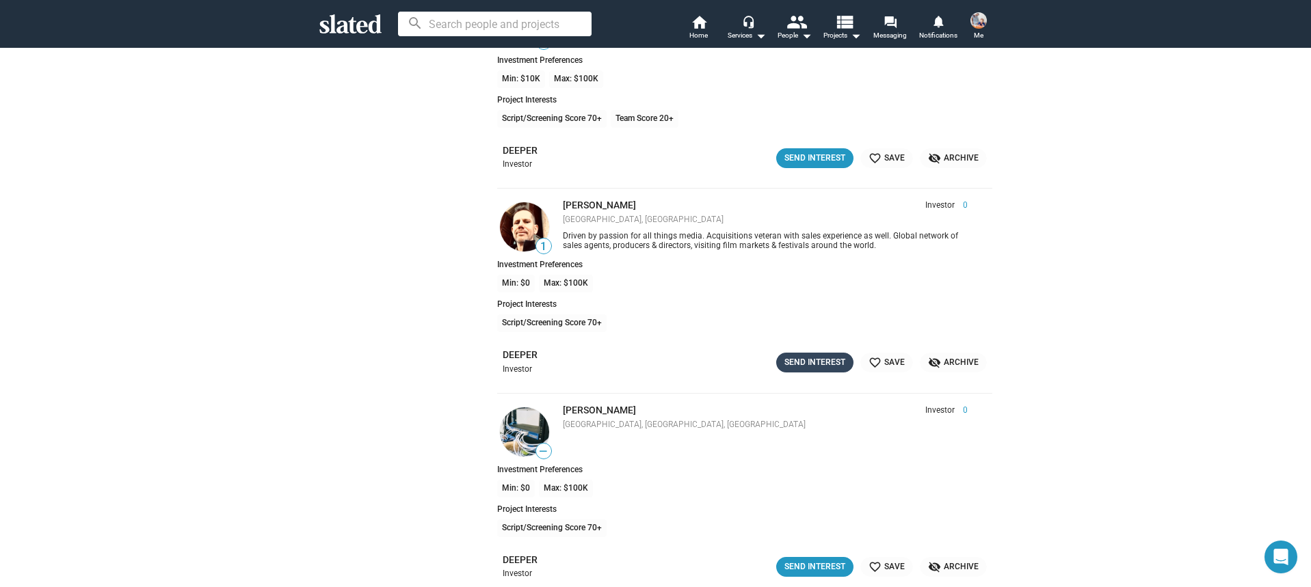
click at [822, 364] on div "Send Interest" at bounding box center [814, 363] width 61 height 14
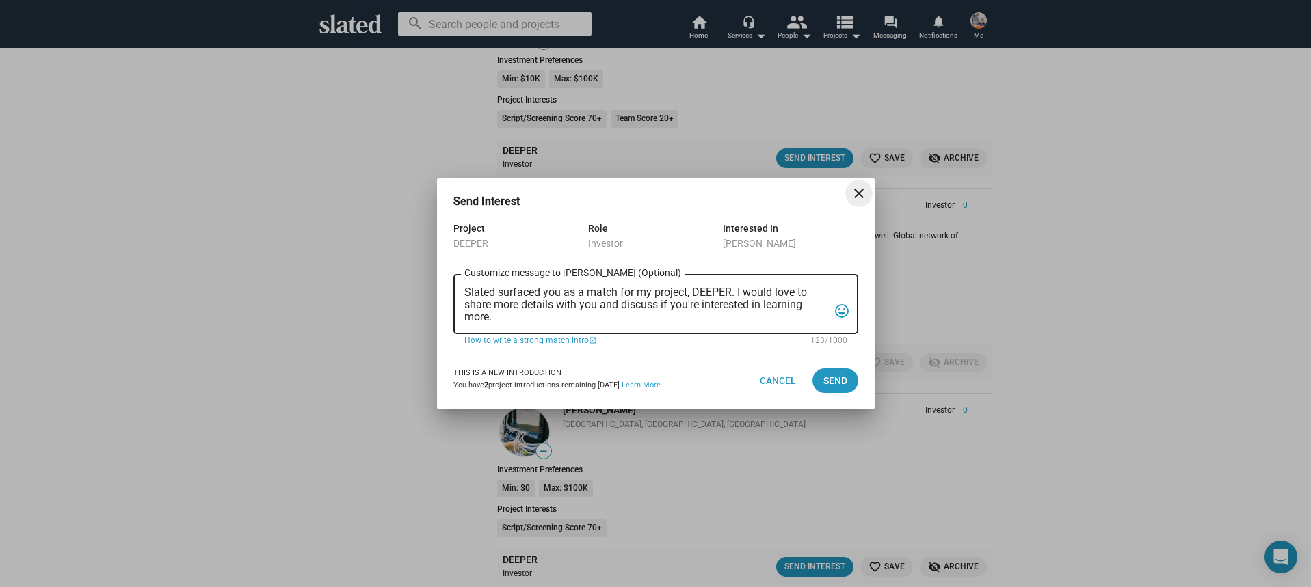
click at [611, 309] on textarea "Slated surfaced you as a match for my project, DEEPER. I would love to share mo…" at bounding box center [646, 305] width 364 height 37
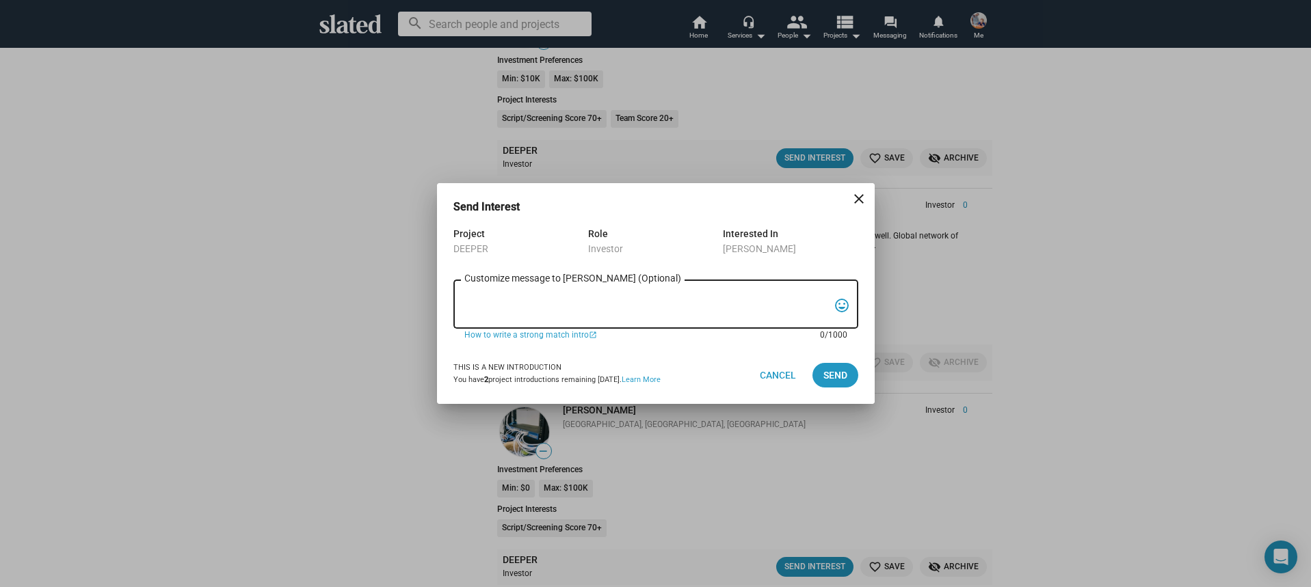
paste textarea "Hi, My name is Nathan Thomas, and I’m assistant producer of DEEPER, a psycholog…"
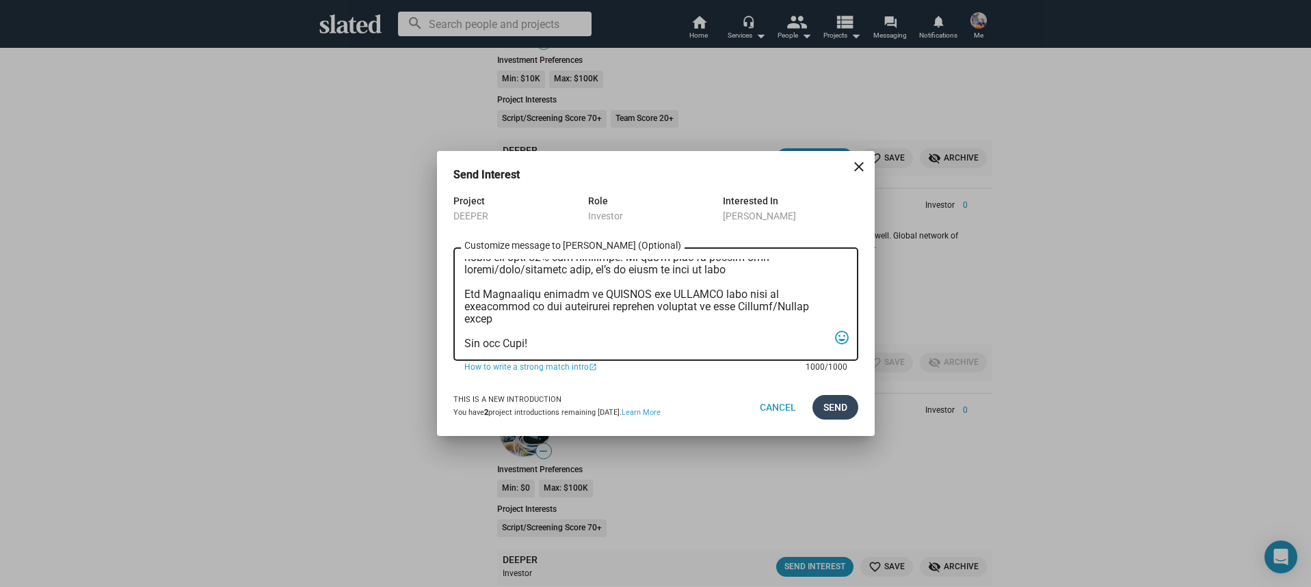
type textarea "Hi, My name is Nathan Thomas, and I’m assistant producer of DEEPER, a psycholog…"
click at [836, 408] on span "Send" at bounding box center [835, 407] width 24 height 25
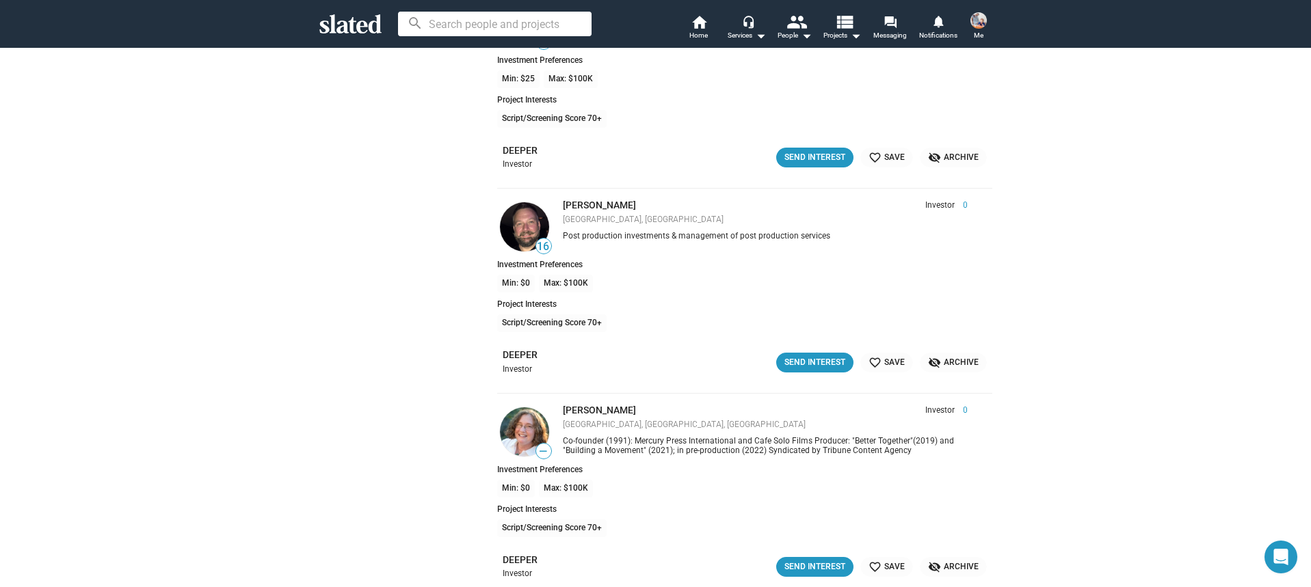
scroll to position [25963, 0]
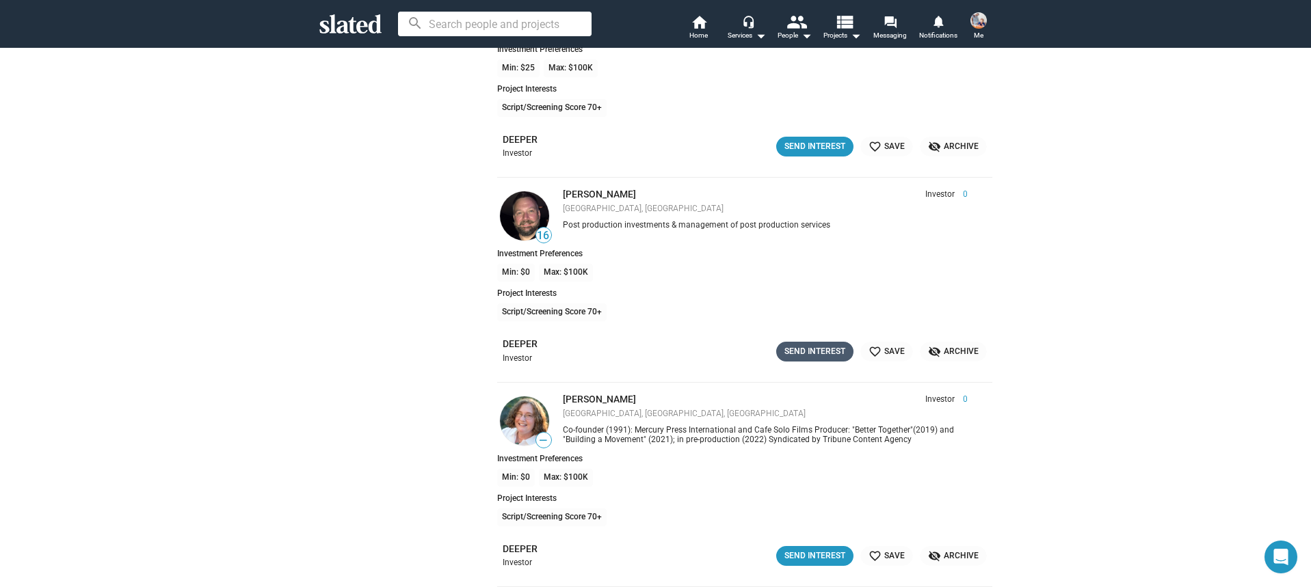
click at [797, 354] on div "Send Interest" at bounding box center [814, 352] width 61 height 14
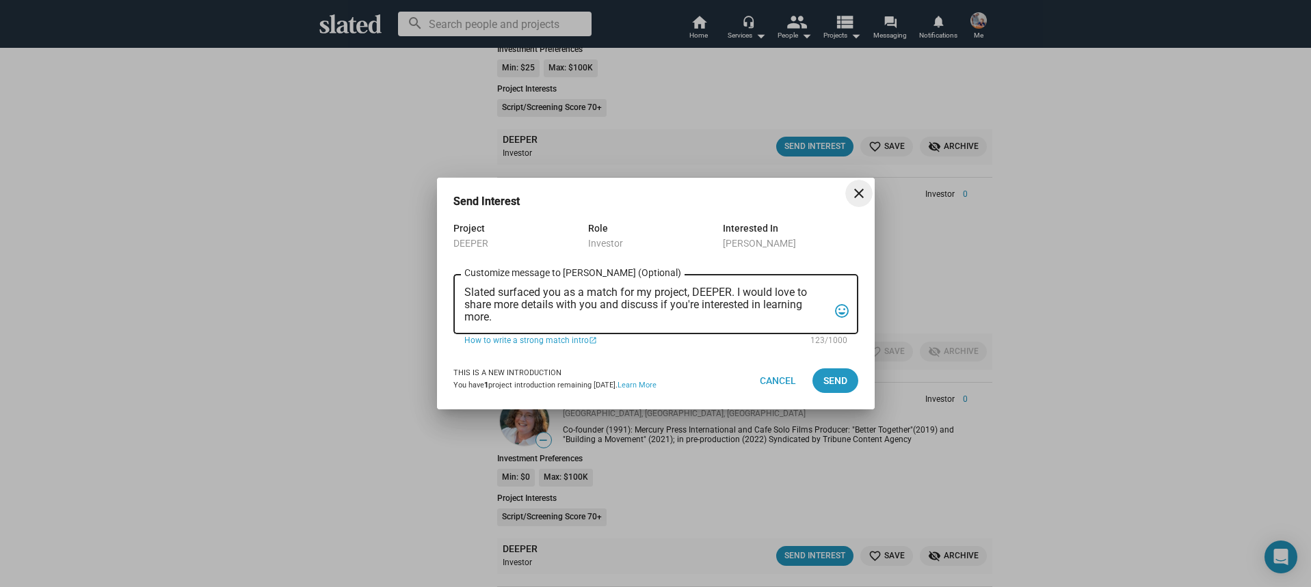
click at [614, 313] on textarea "Slated surfaced you as a match for my project, DEEPER. I would love to share mo…" at bounding box center [646, 305] width 364 height 37
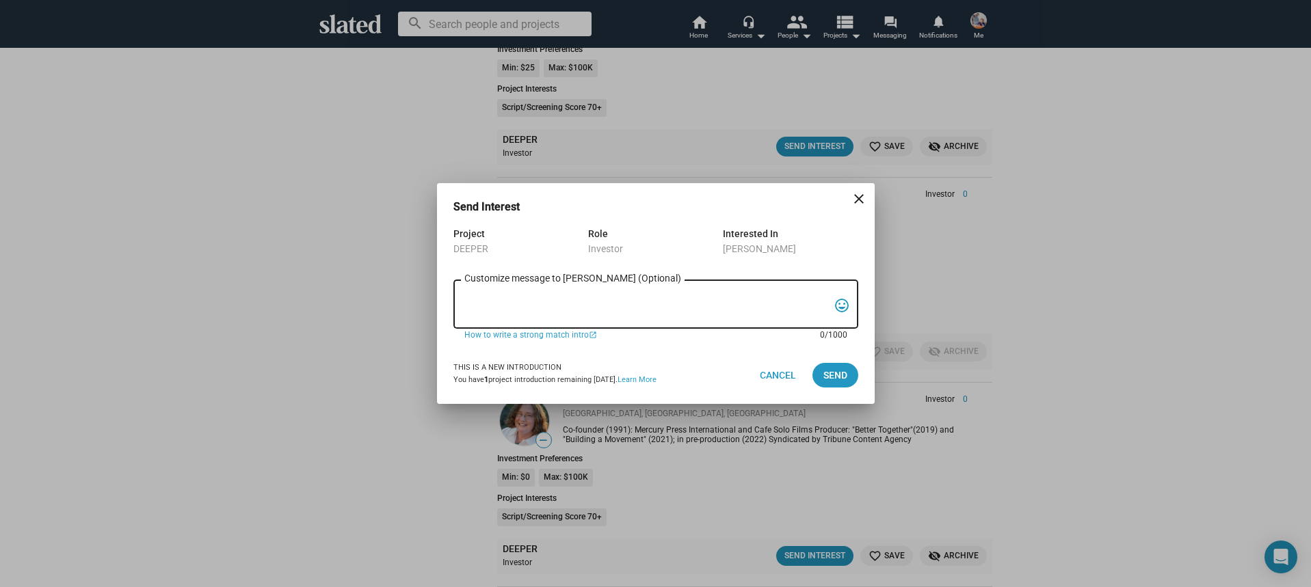
paste textarea "Hi, My name is Nathan Thomas, and I’m assistant producer of DEEPER, a psycholog…"
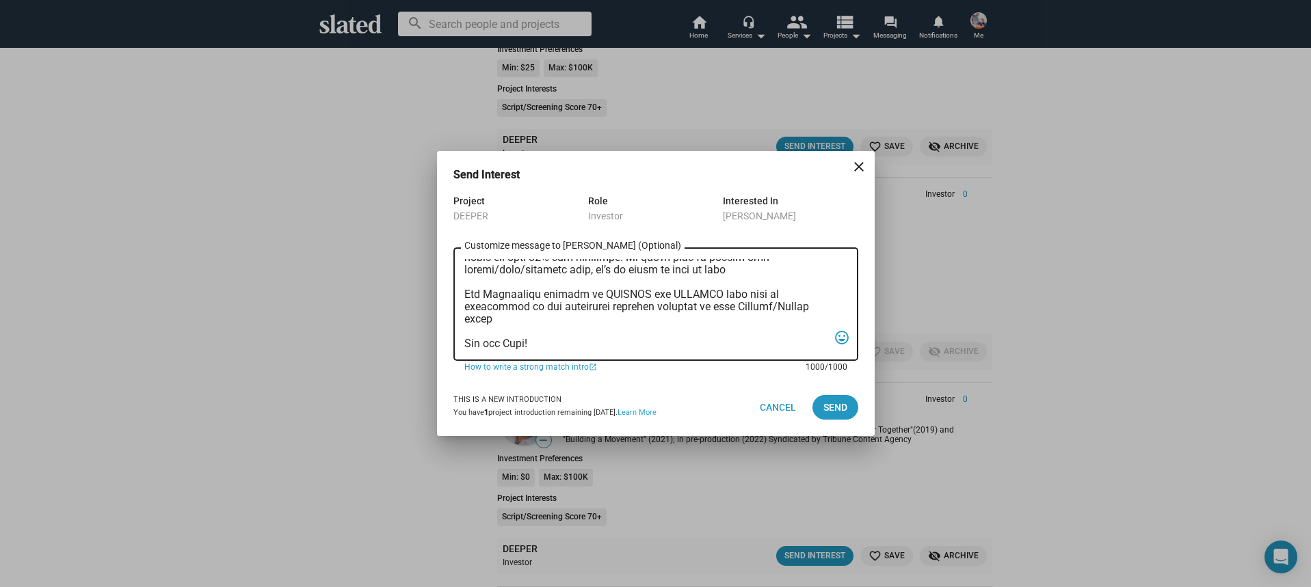
drag, startPoint x: 517, startPoint y: 330, endPoint x: 464, endPoint y: 332, distance: 52.7
click at [464, 332] on textarea "Customize message to Tim (Optional) Customize message (Optional)" at bounding box center [646, 304] width 364 height 91
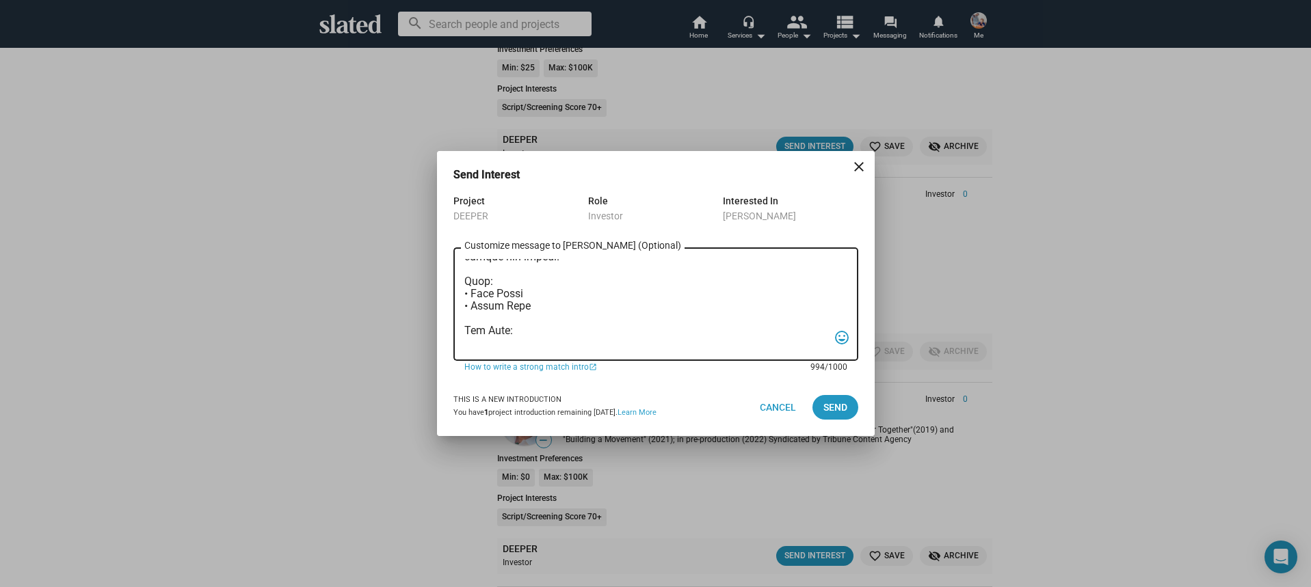
scroll to position [0, 0]
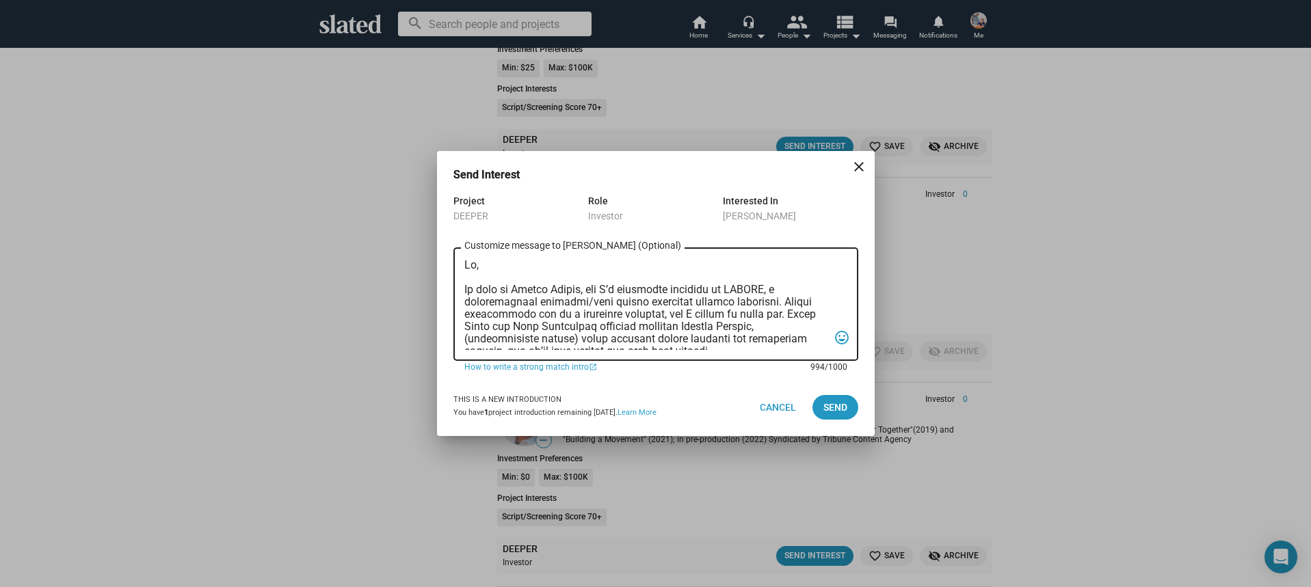
drag, startPoint x: 473, startPoint y: 267, endPoint x: 486, endPoint y: 286, distance: 23.5
click at [473, 267] on textarea "Customize message to Tim (Optional) Customize message (Optional)" at bounding box center [646, 304] width 364 height 91
type textarea "Hi Tim, My name is Nathan Thomas, and I’m assistant producer of DEEPER, a psych…"
click at [845, 412] on span "Send" at bounding box center [835, 407] width 24 height 25
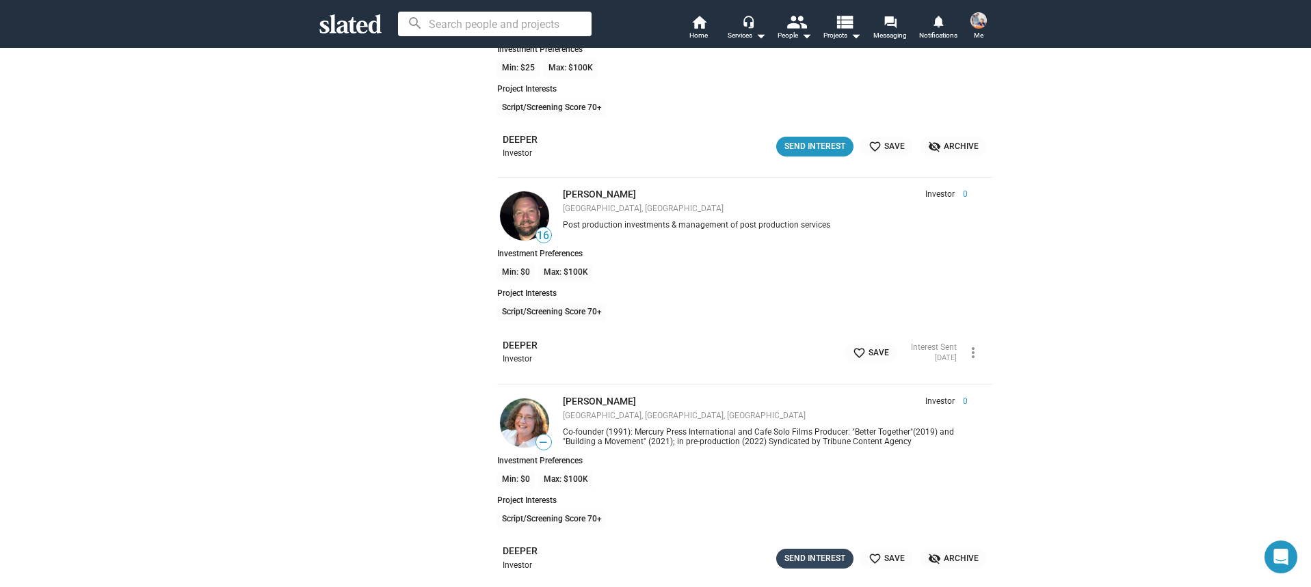
click at [831, 552] on div "Send Interest" at bounding box center [814, 559] width 61 height 14
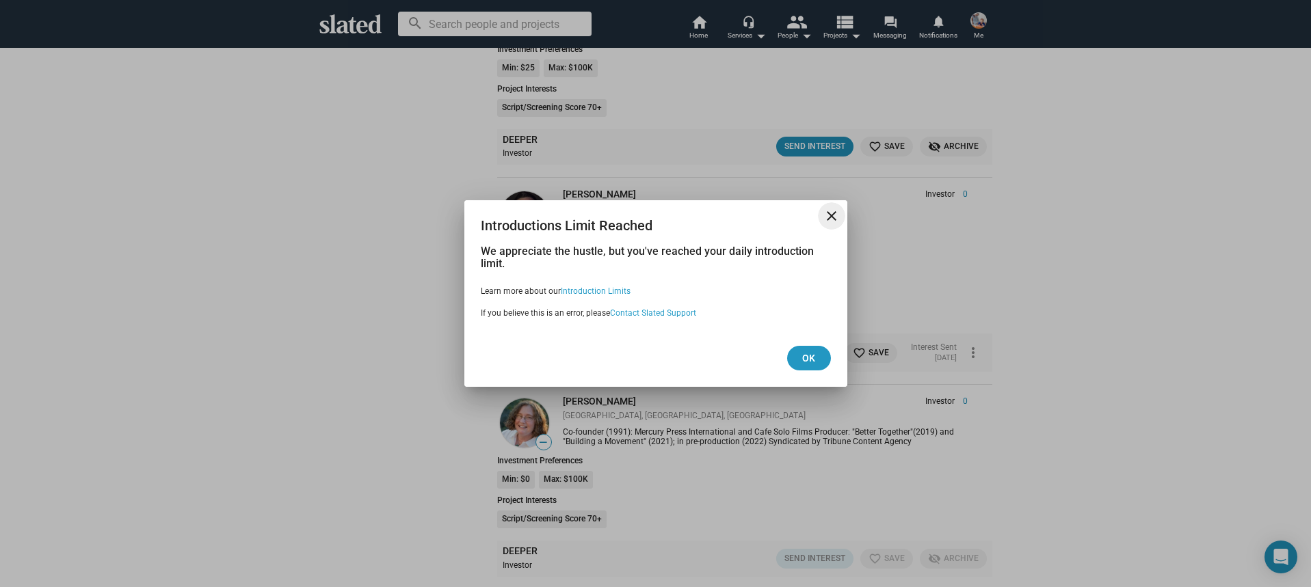
click at [839, 211] on span "close" at bounding box center [831, 216] width 27 height 16
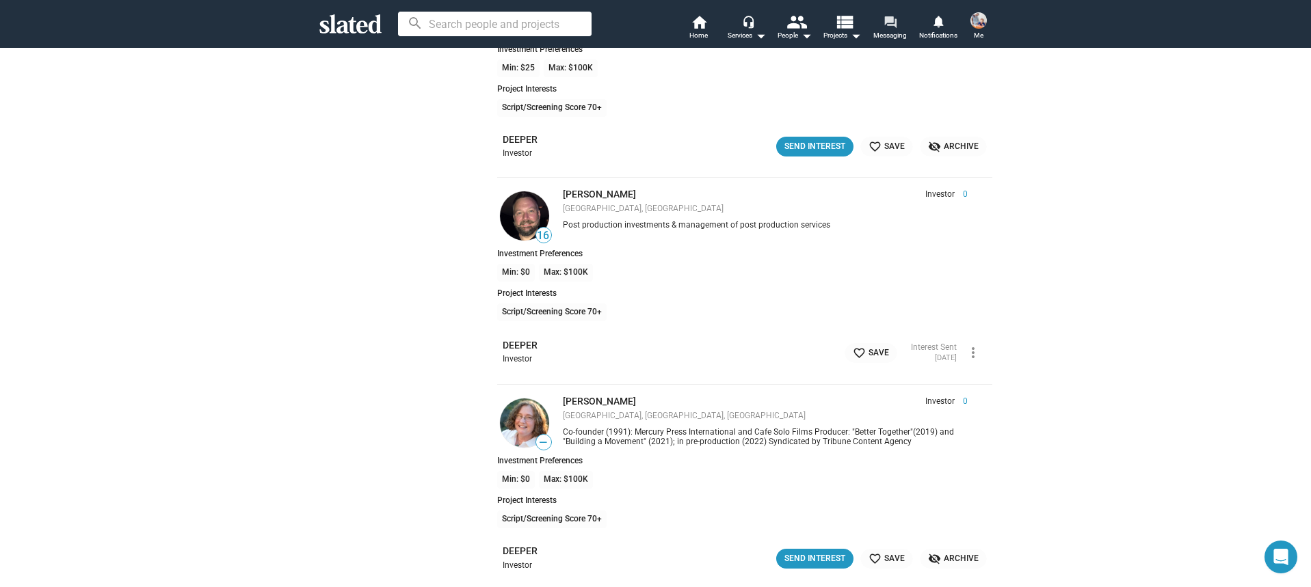
click at [897, 26] on mat-icon "forum" at bounding box center [890, 21] width 13 height 13
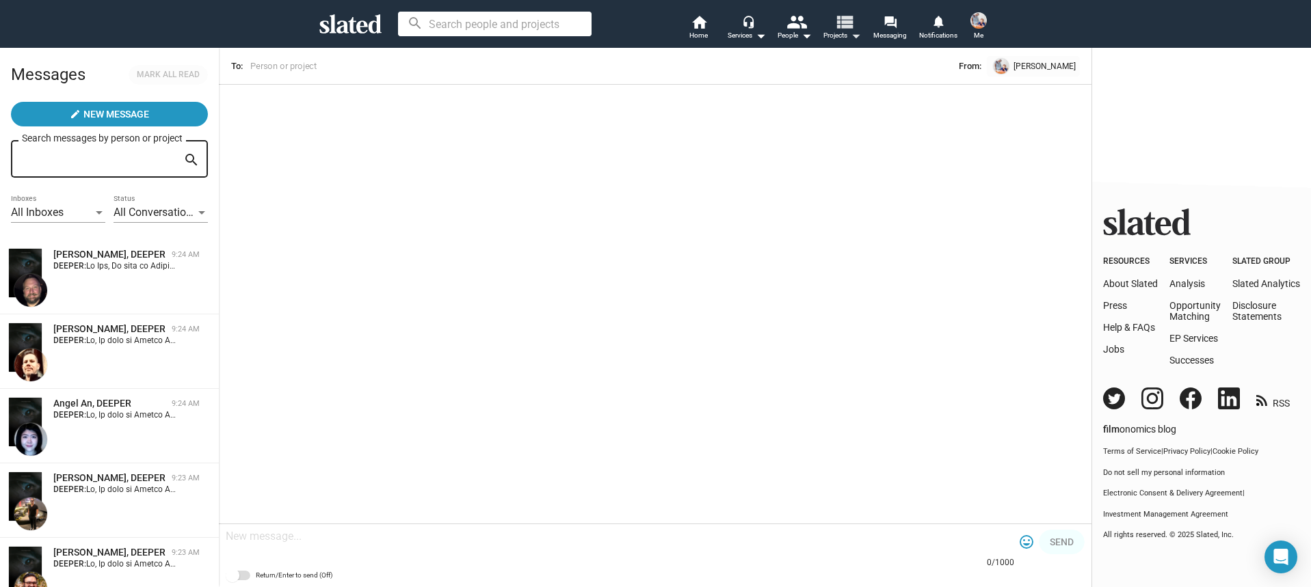
click at [849, 38] on mat-icon "arrow_drop_down" at bounding box center [855, 35] width 16 height 16
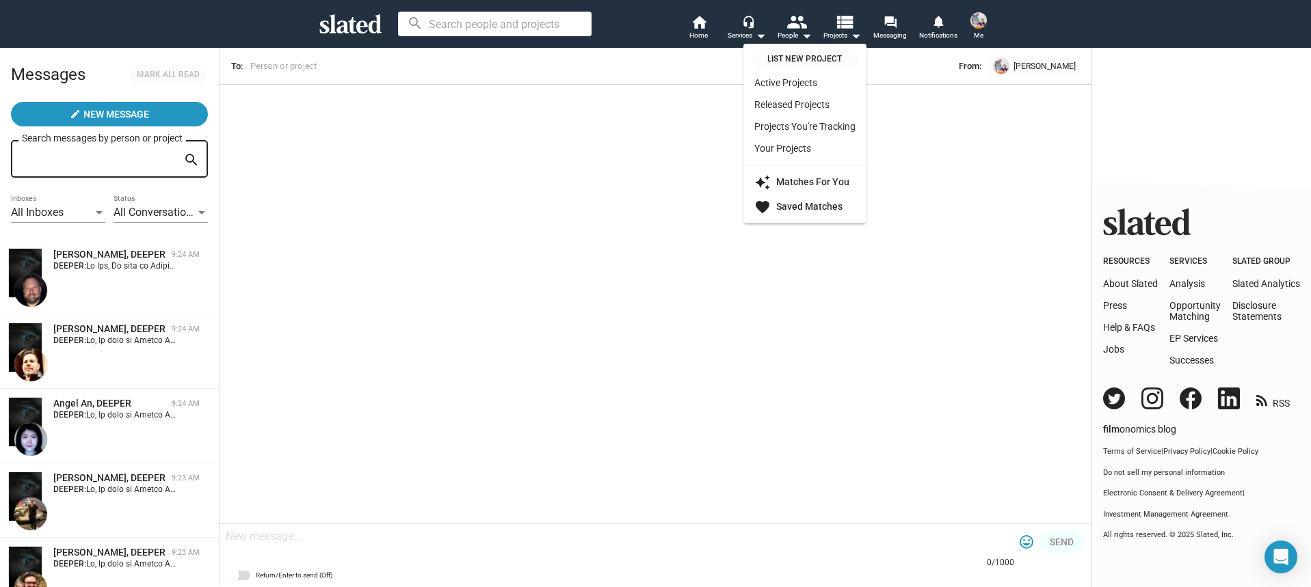
click at [780, 146] on link "Your Projects" at bounding box center [804, 148] width 123 height 22
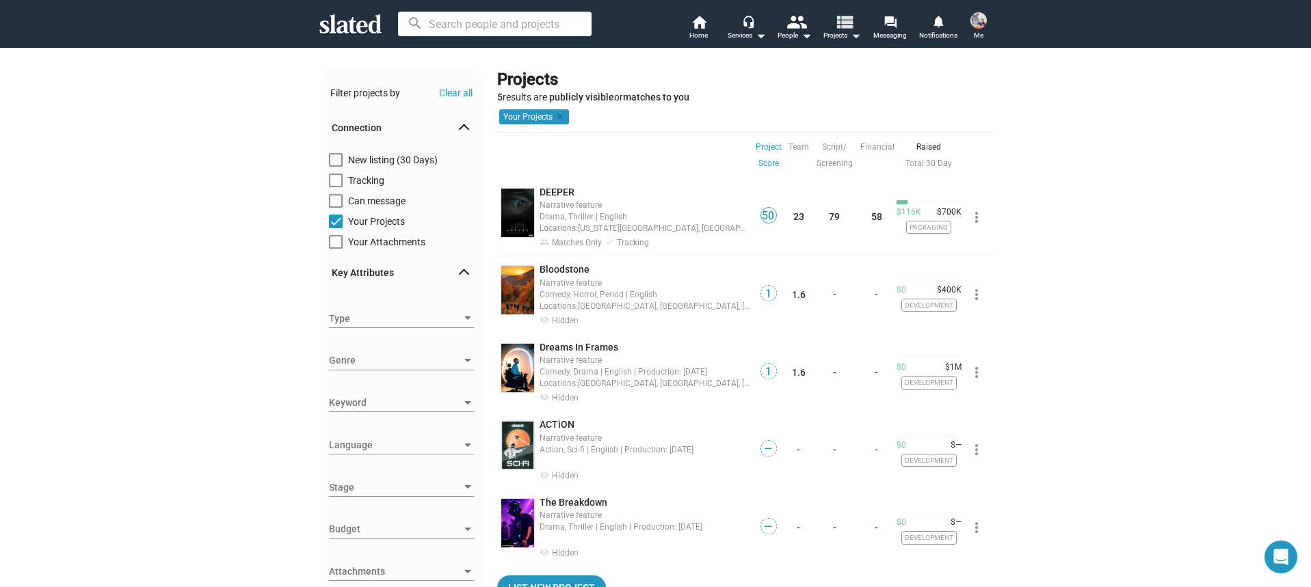
scroll to position [1, 0]
click at [564, 194] on span "DEEPER" at bounding box center [557, 191] width 35 height 11
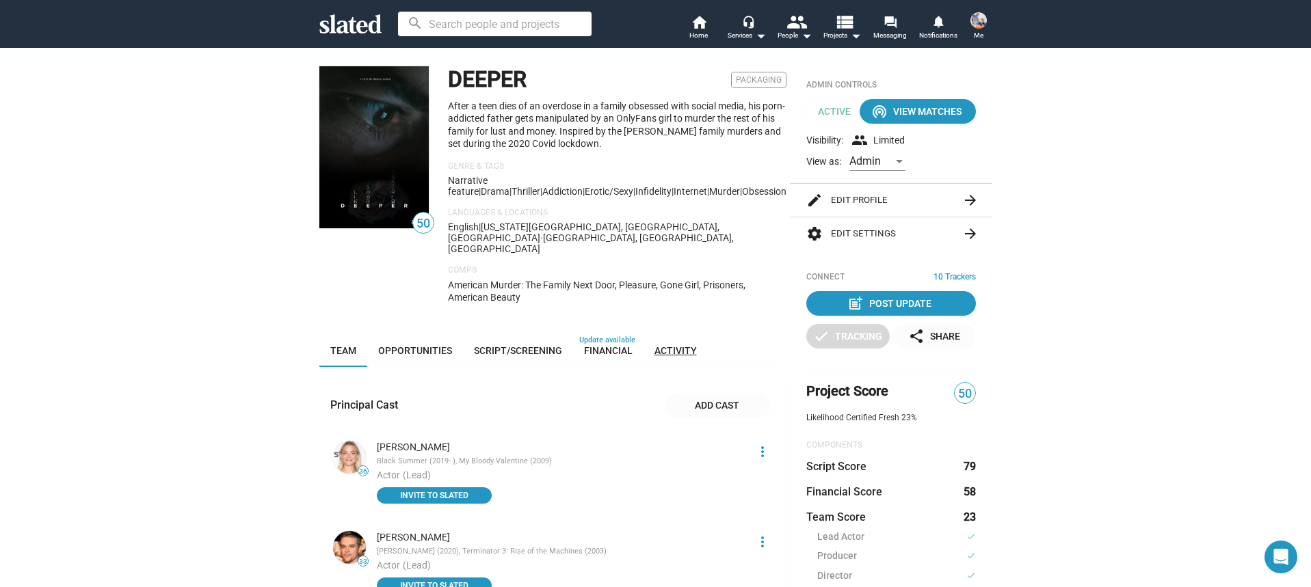
click at [680, 345] on span "Activity" at bounding box center [675, 350] width 42 height 11
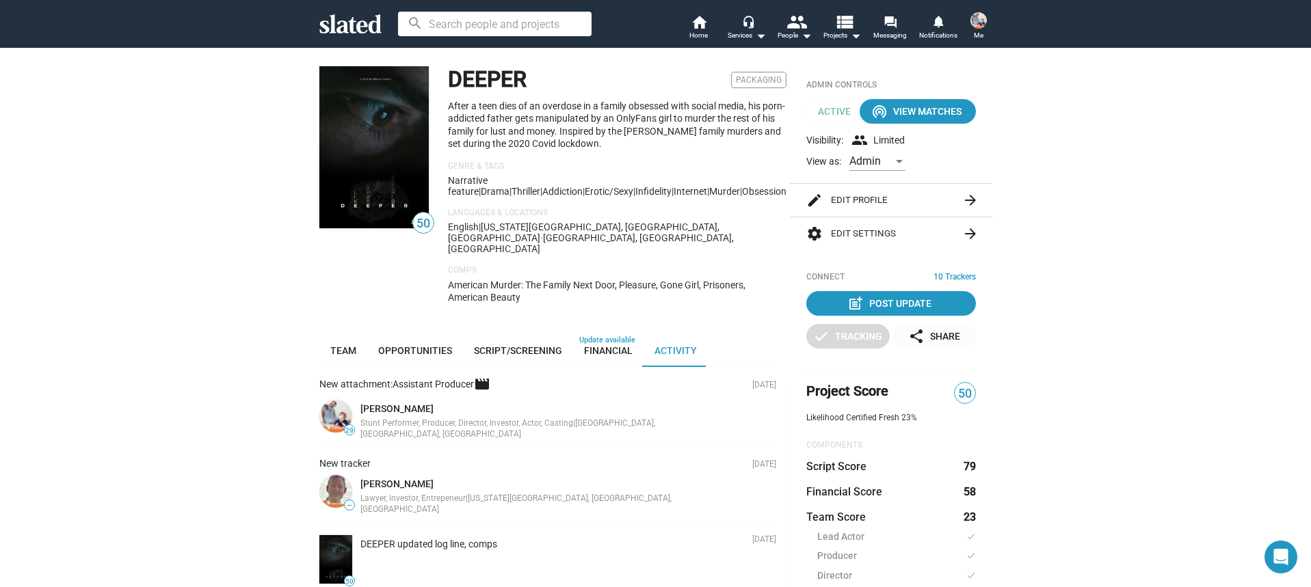
drag, startPoint x: 576, startPoint y: 202, endPoint x: 449, endPoint y: 179, distance: 129.3
click at [449, 179] on div "DEEPER Packaging After a teen dies of an overdose in a family obsessed with soc…" at bounding box center [617, 190] width 338 height 249
drag, startPoint x: 590, startPoint y: 209, endPoint x: 587, endPoint y: 197, distance: 12.8
click at [589, 209] on p "Languages & Locations" at bounding box center [617, 213] width 338 height 11
drag, startPoint x: 581, startPoint y: 194, endPoint x: 464, endPoint y: 202, distance: 117.2
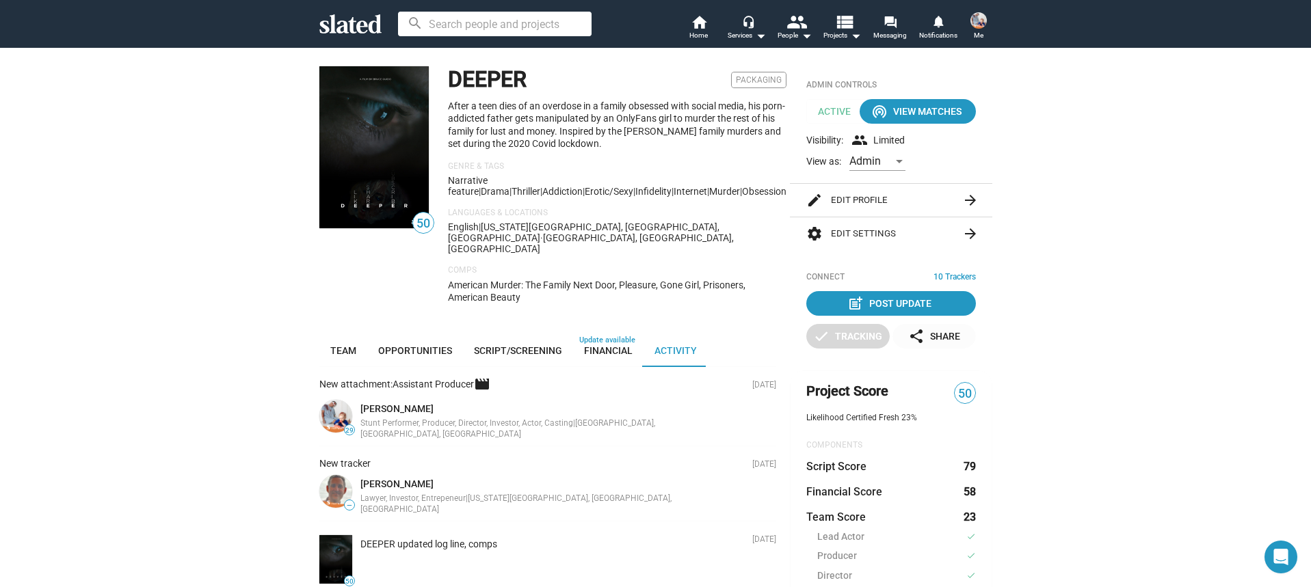
click at [442, 182] on div "50 DEEPER Packaging After a teen dies of an overdose in a family obsessed with …" at bounding box center [547, 190] width 457 height 249
click at [549, 290] on div "DEEPER Packaging After a teen dies of an overdose in a family obsessed with soc…" at bounding box center [617, 190] width 338 height 249
click at [894, 23] on mat-icon "forum" at bounding box center [890, 21] width 13 height 13
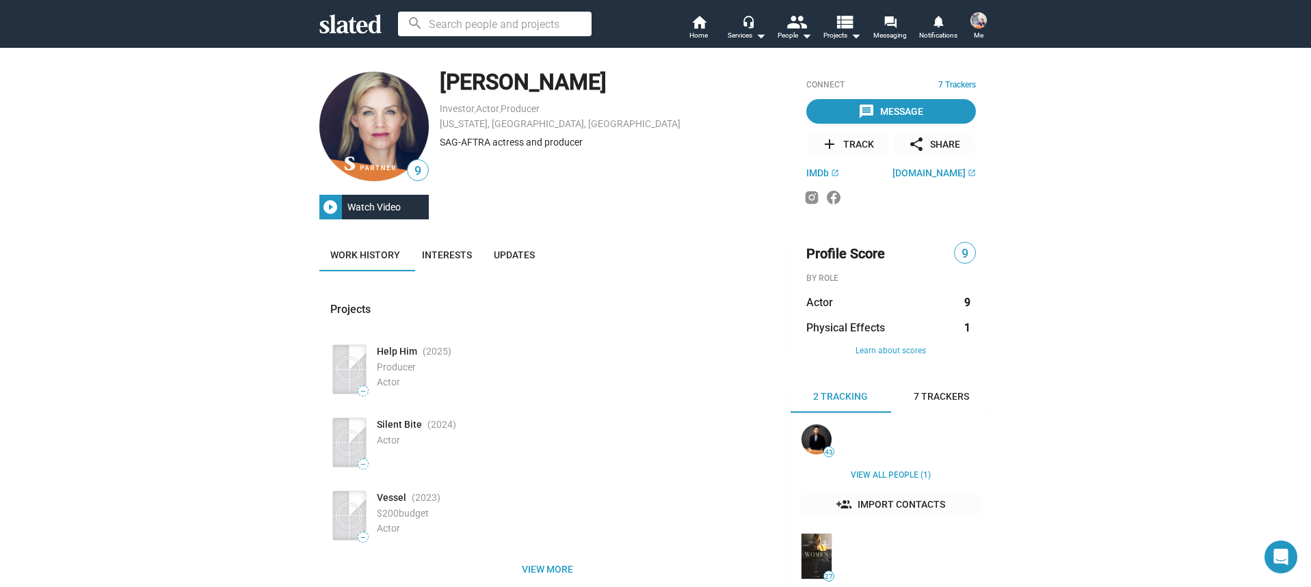
click at [843, 146] on div "add Track" at bounding box center [847, 144] width 53 height 25
click at [823, 174] on span "IMDb" at bounding box center [817, 173] width 23 height 11
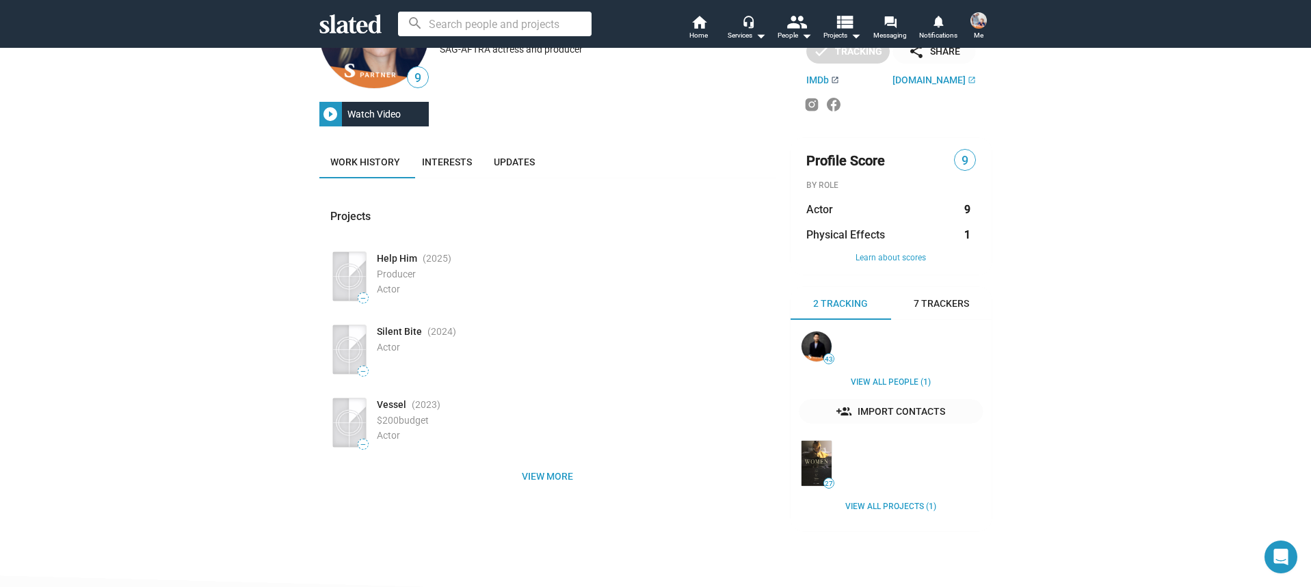
scroll to position [98, 0]
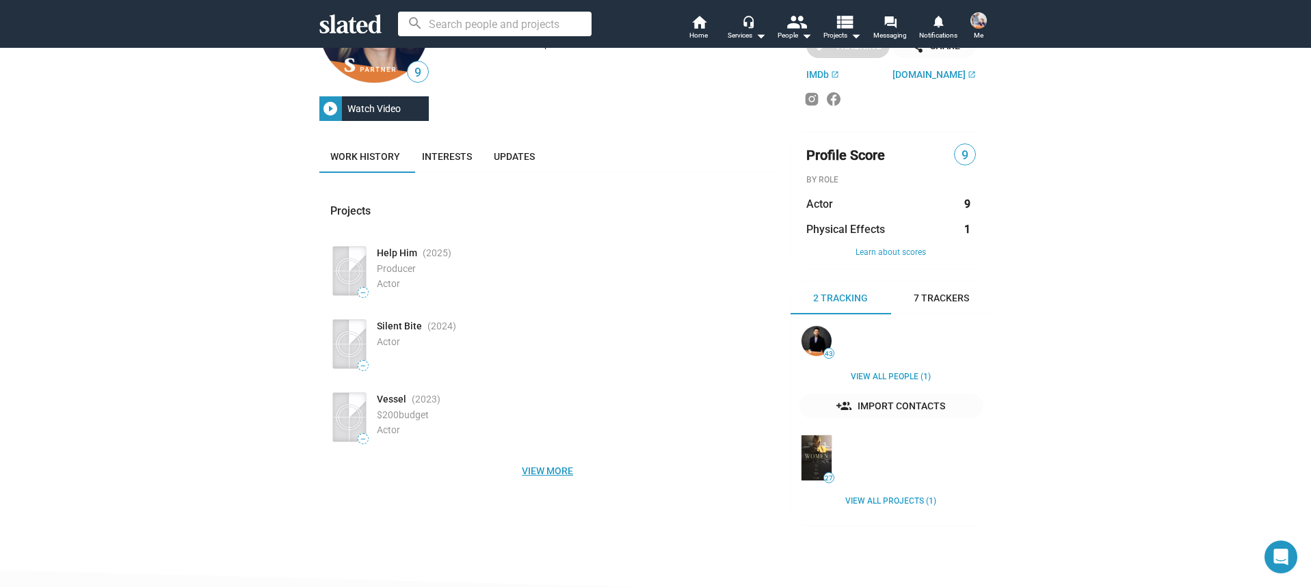
click at [542, 470] on span "View more" at bounding box center [547, 471] width 435 height 25
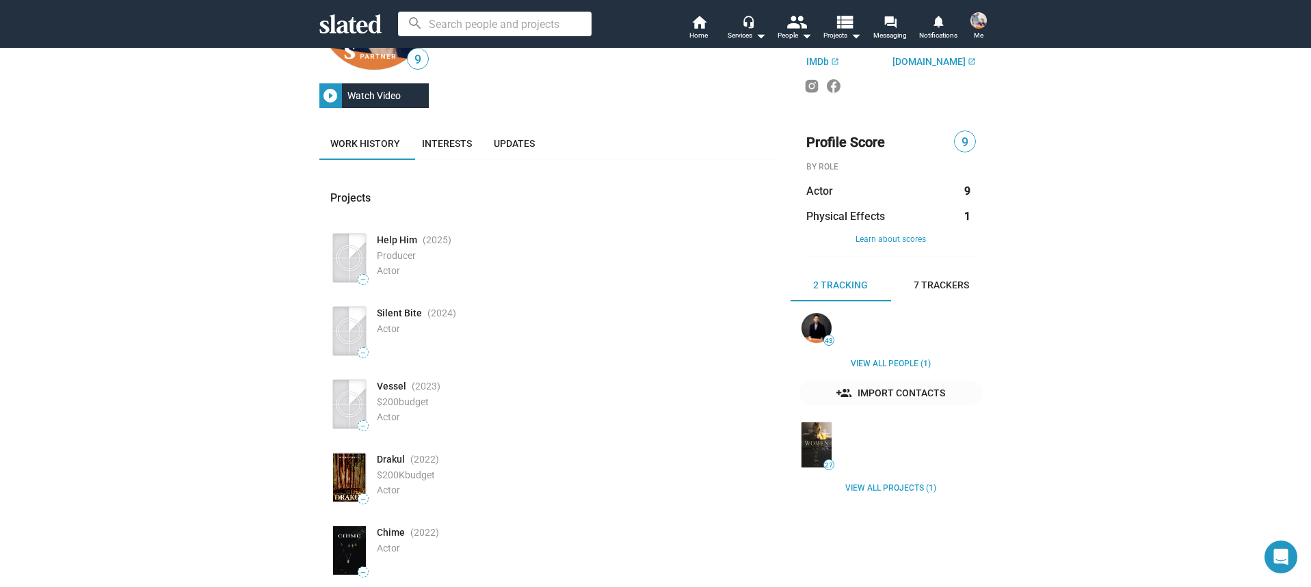
scroll to position [190, 0]
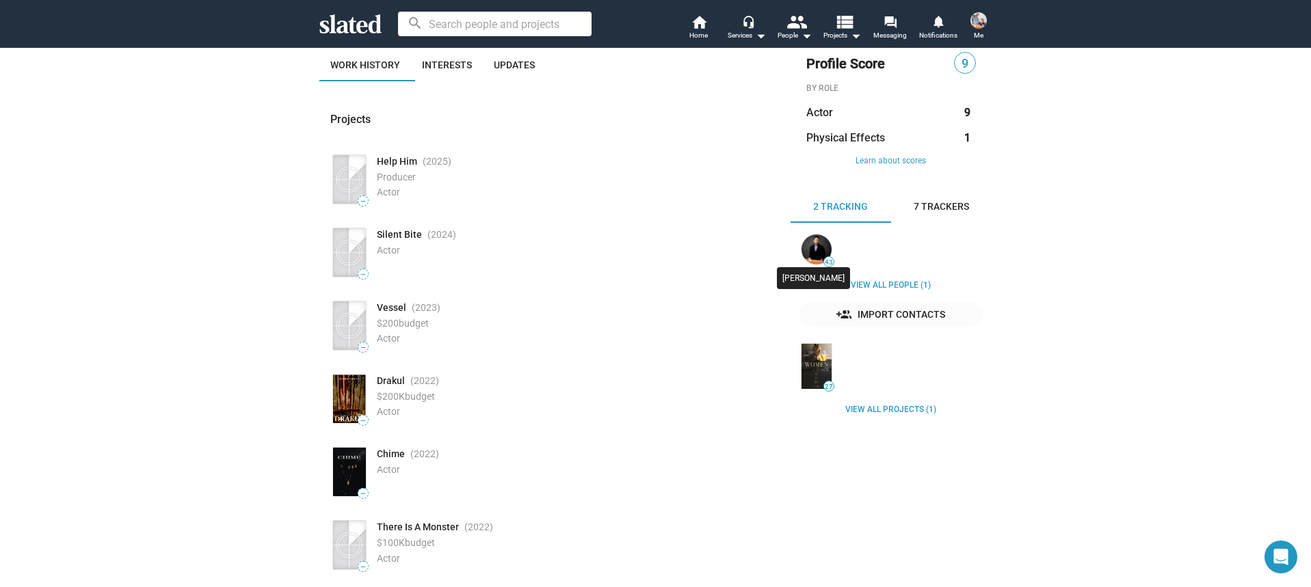
click at [819, 253] on img at bounding box center [816, 250] width 30 height 30
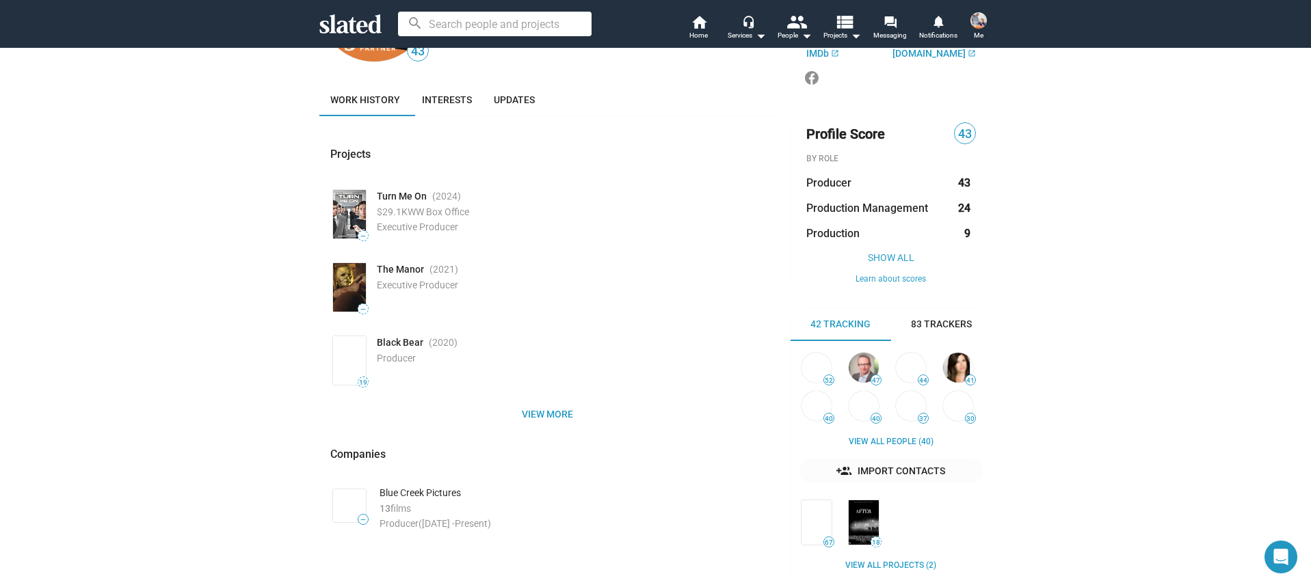
scroll to position [119, 0]
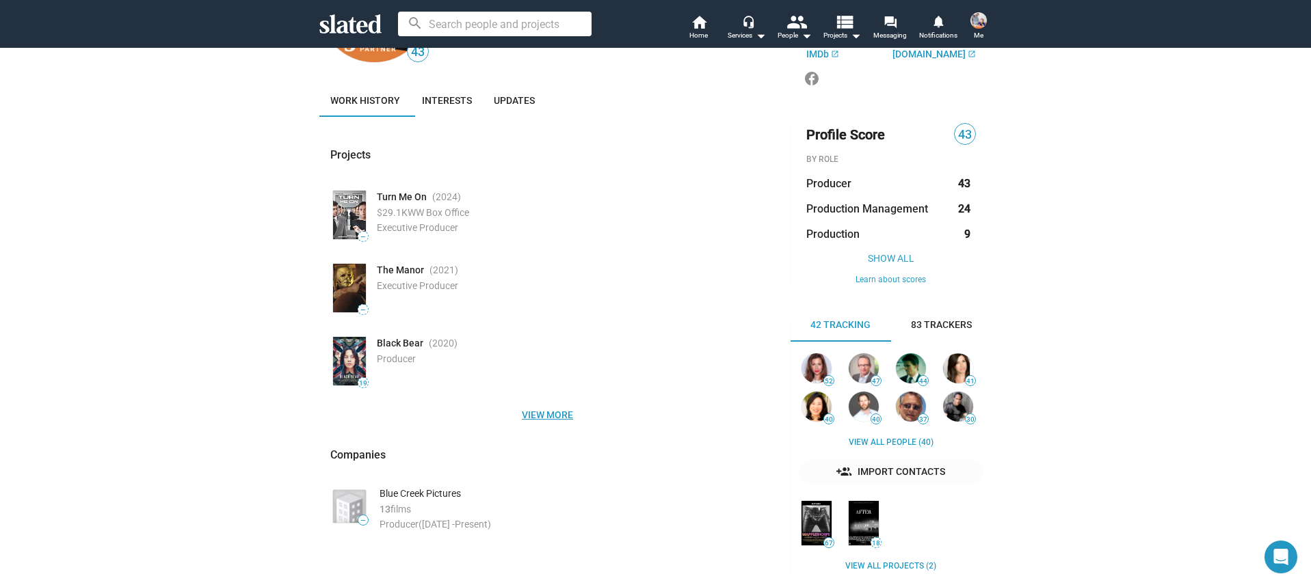
click at [533, 412] on span "View more" at bounding box center [547, 415] width 435 height 25
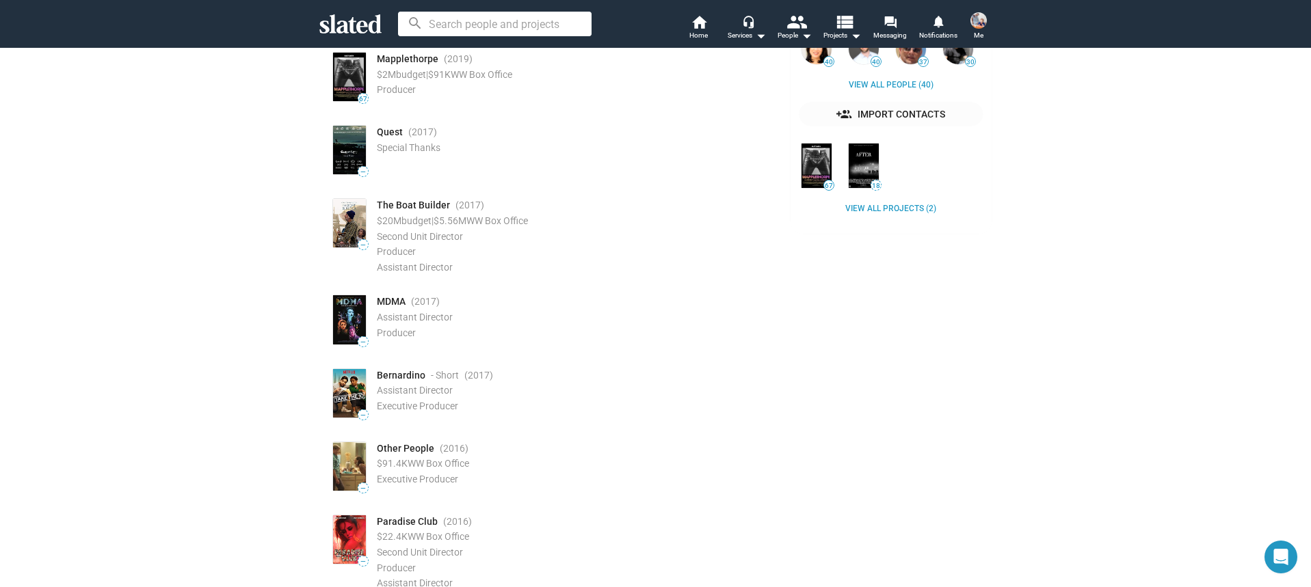
scroll to position [0, 0]
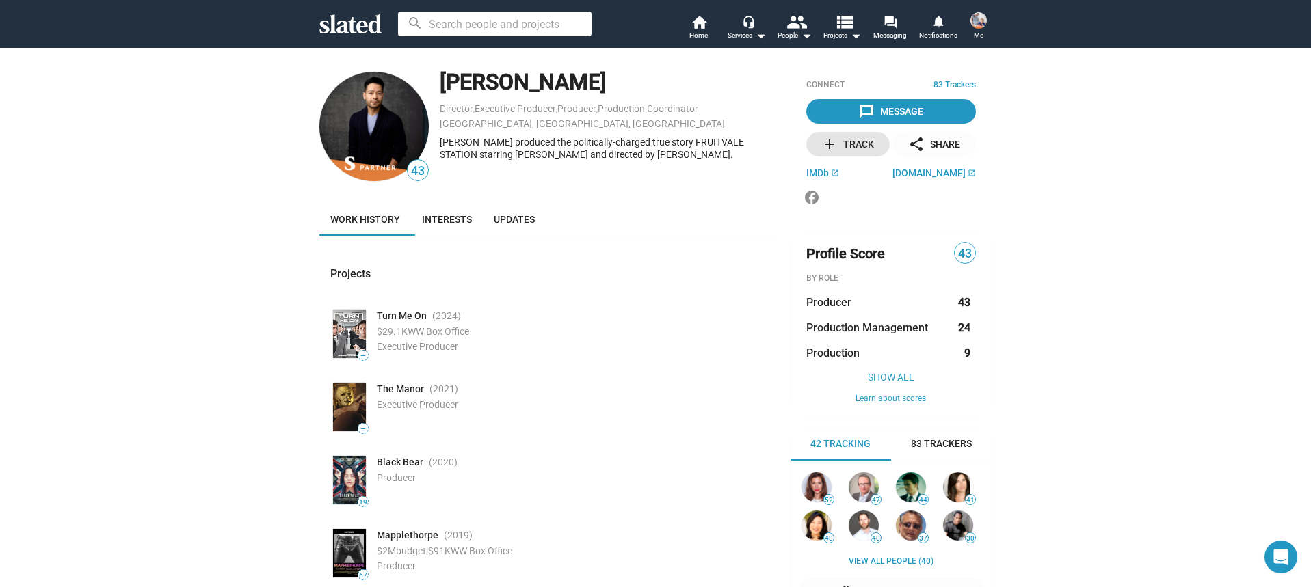
click at [834, 143] on mat-icon "add" at bounding box center [829, 144] width 16 height 16
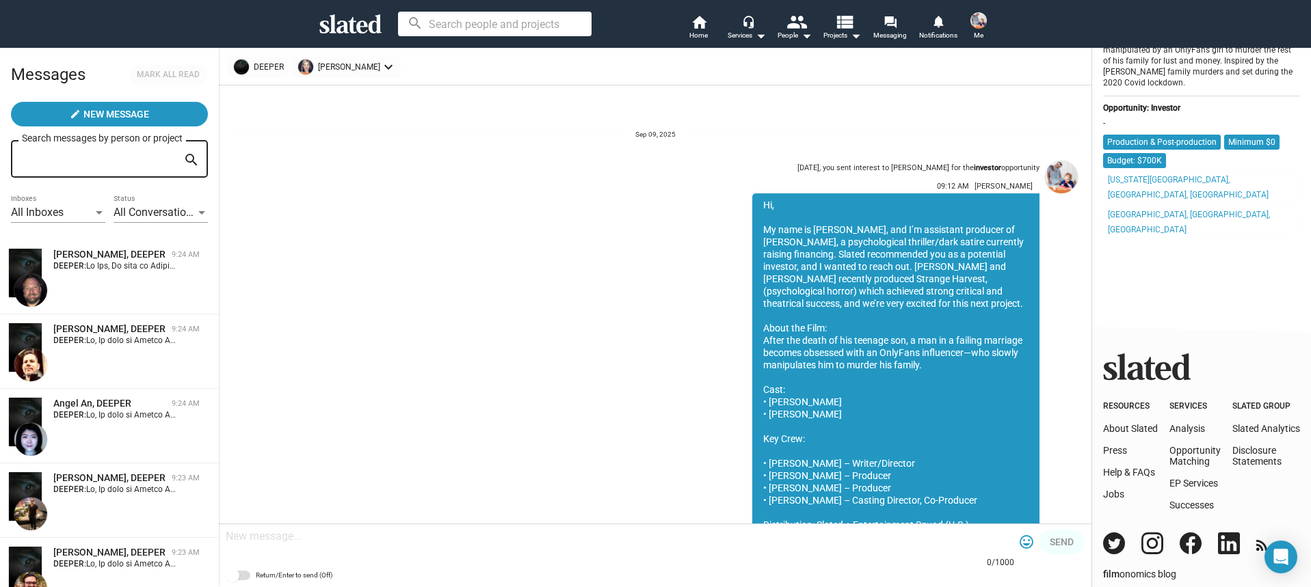
click at [380, 68] on mat-icon "keyboard_arrow_down" at bounding box center [388, 67] width 16 height 16
click at [380, 68] on div at bounding box center [655, 293] width 1311 height 587
click at [459, 64] on div "DEEPER [PERSON_NAME] keyboard_arrow_down" at bounding box center [652, 67] width 851 height 21
